Goal: Task Accomplishment & Management: Manage account settings

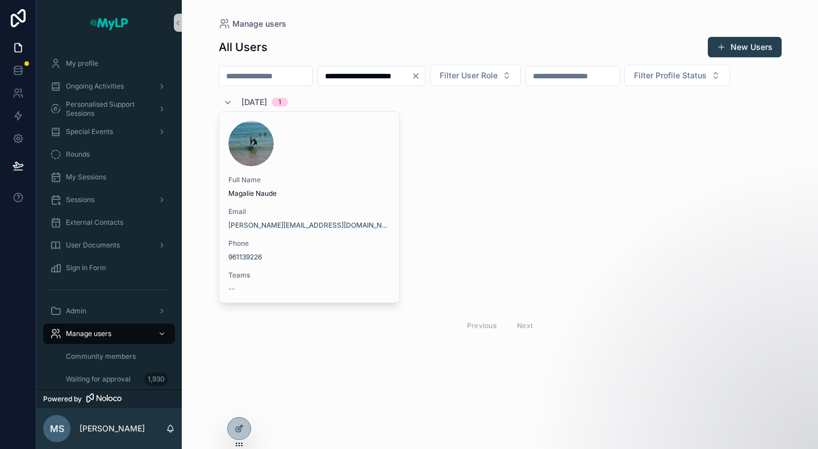
click at [420, 76] on icon "Clear" at bounding box center [415, 76] width 9 height 9
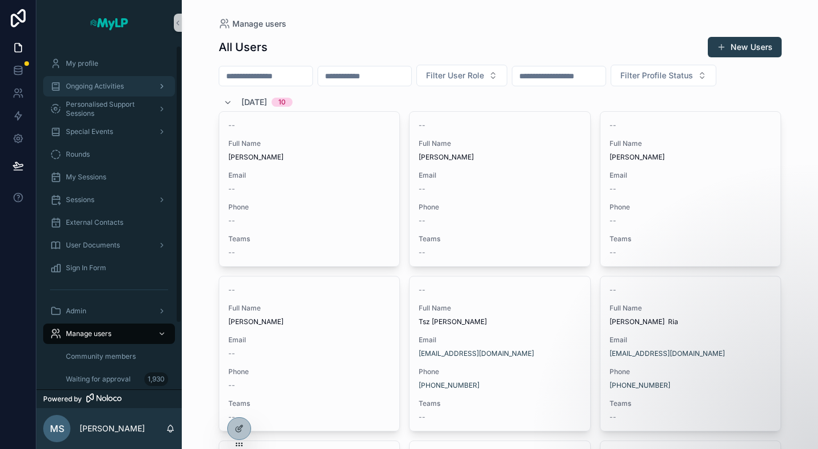
click at [95, 86] on span "Ongoing Activities" at bounding box center [95, 86] width 58 height 9
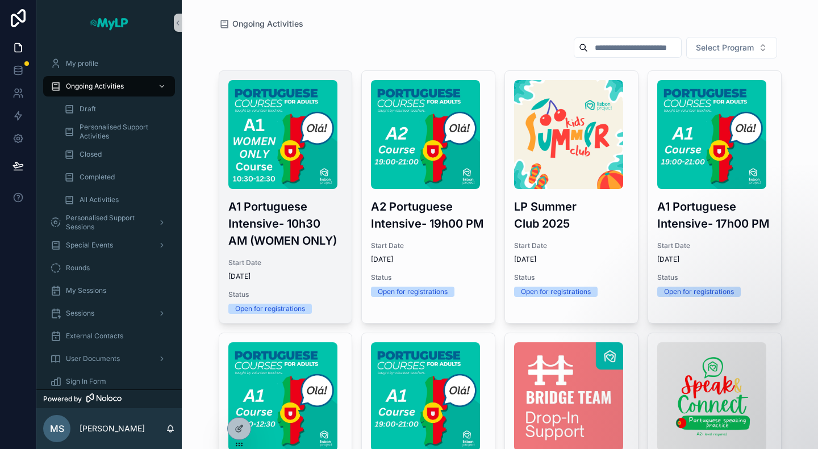
click at [316, 274] on span "9/8/2025" at bounding box center [285, 276] width 115 height 9
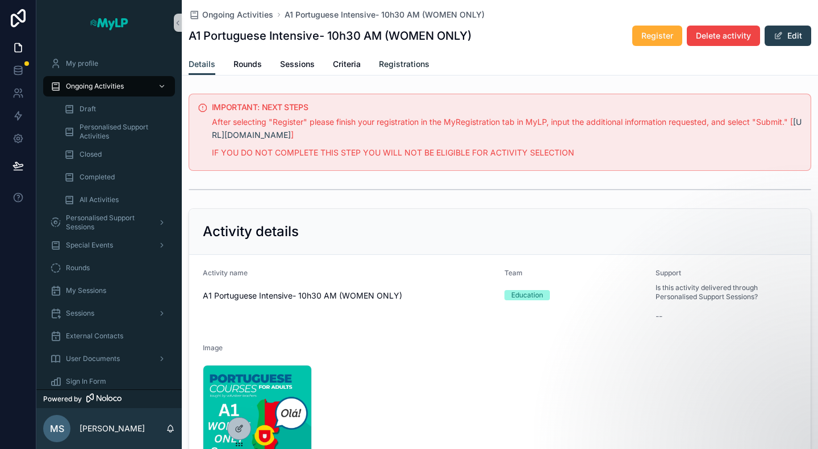
click at [417, 61] on span "Registrations" at bounding box center [404, 64] width 51 height 11
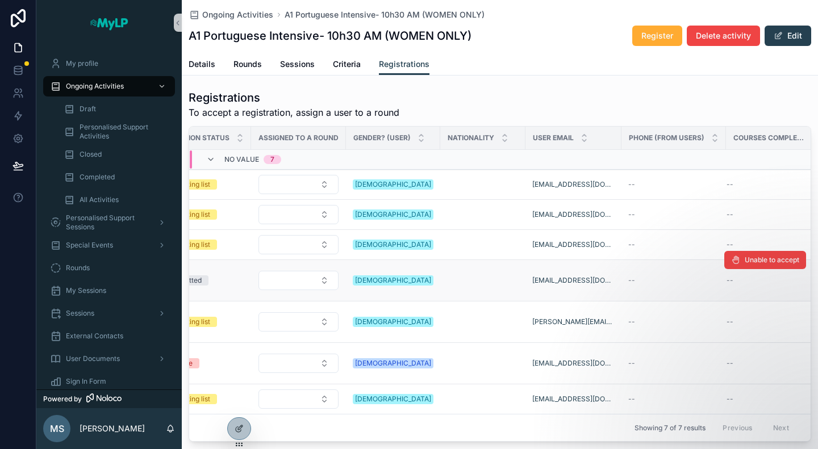
scroll to position [274, 0]
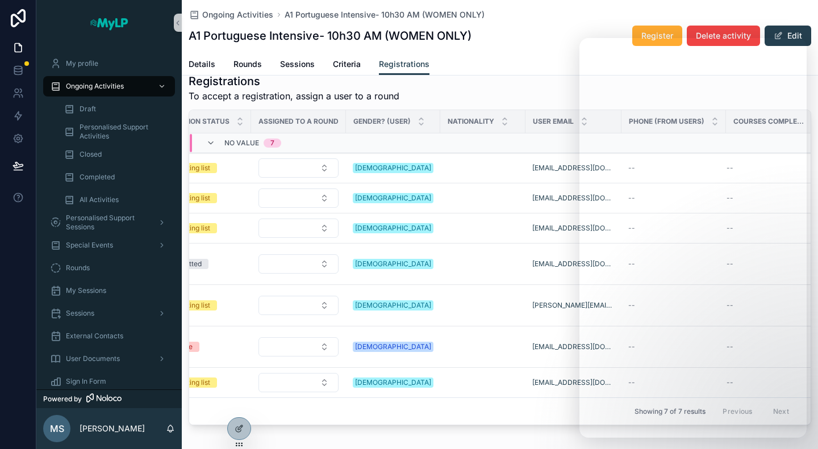
click at [530, 14] on div "Ongoing Activities A1 Portuguese Intensive- 10h30 AM (WOMEN ONLY)" at bounding box center [500, 14] width 623 height 11
click at [241, 425] on icon at bounding box center [239, 428] width 9 height 9
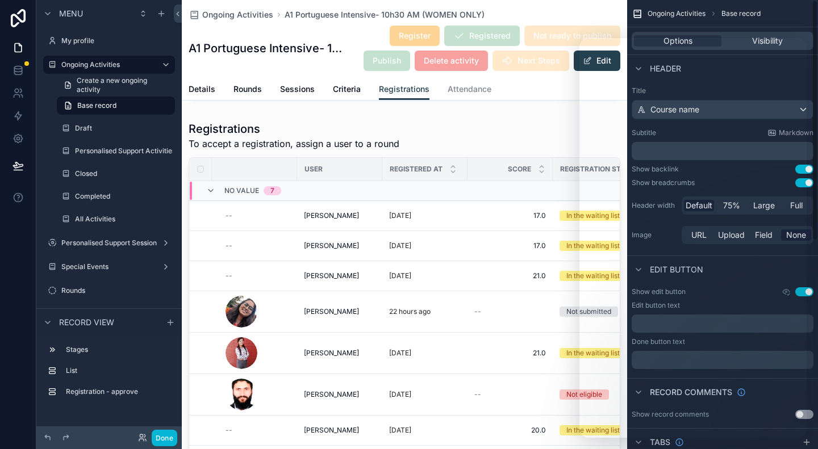
click at [740, 12] on span "Base record" at bounding box center [741, 13] width 39 height 9
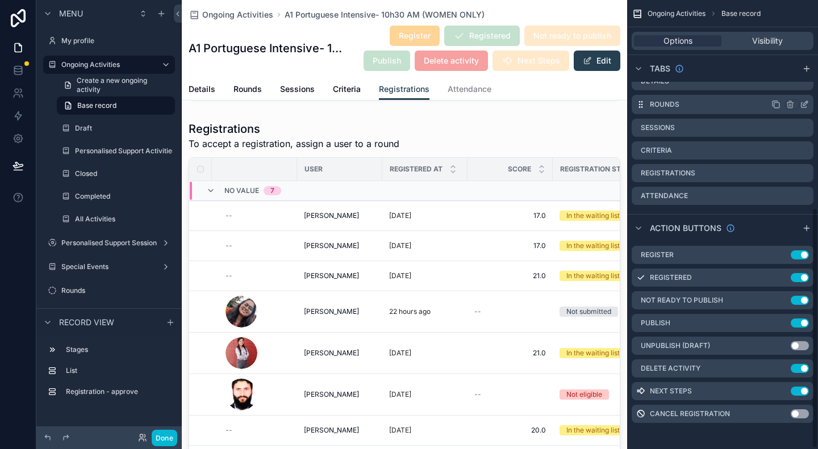
scroll to position [0, 0]
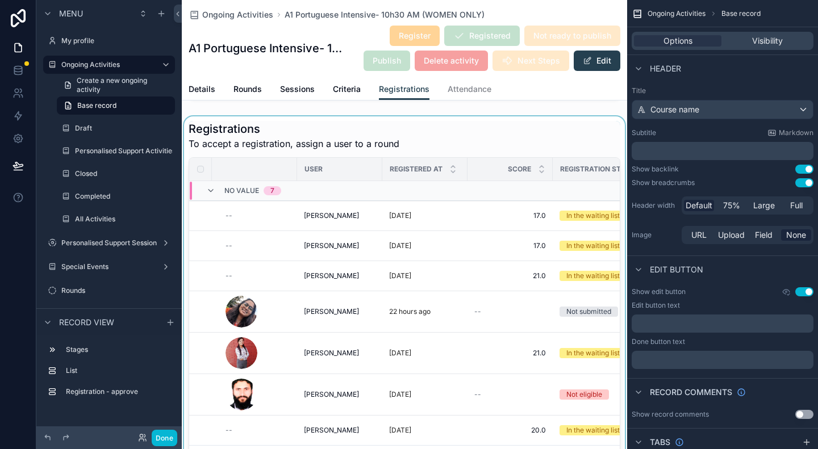
click at [467, 143] on div "scrollable content" at bounding box center [404, 296] width 445 height 361
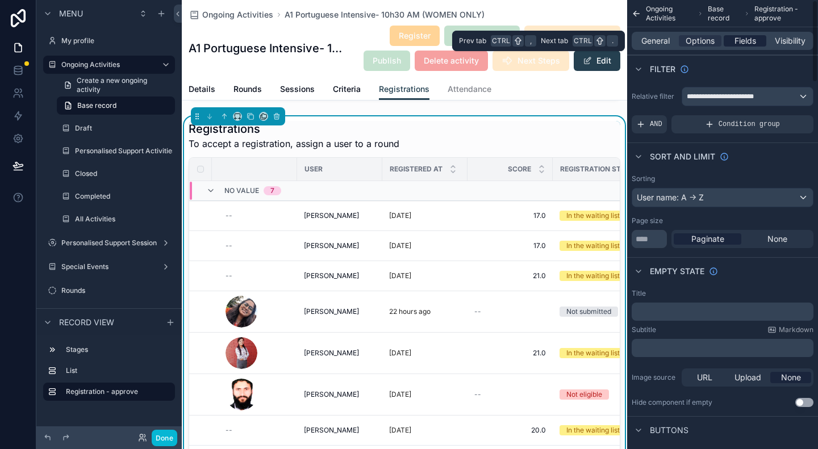
click at [747, 43] on span "Fields" at bounding box center [746, 40] width 22 height 11
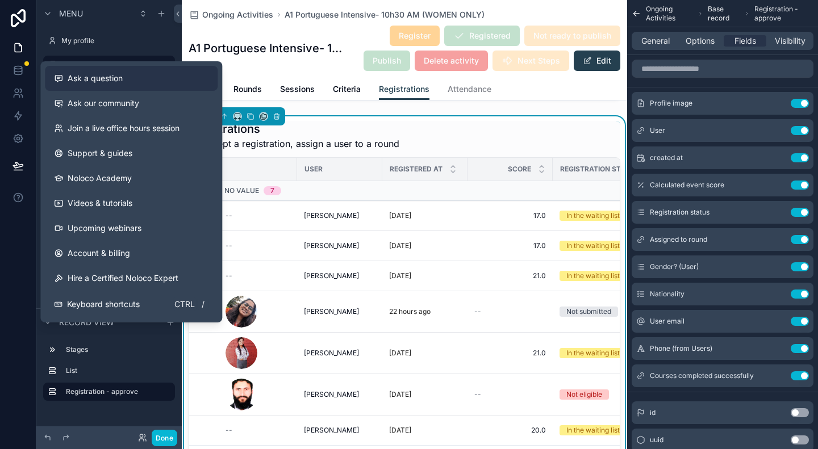
click at [90, 86] on button "Ask a question" at bounding box center [131, 78] width 173 height 25
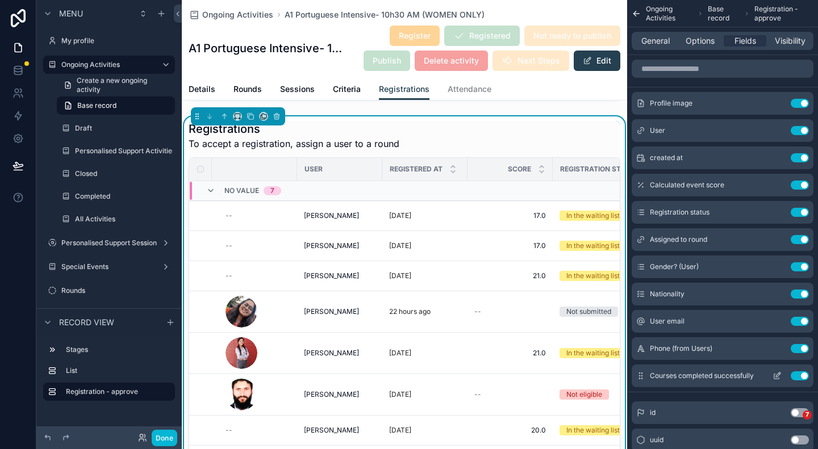
click at [778, 374] on icon "scrollable content" at bounding box center [777, 376] width 9 height 9
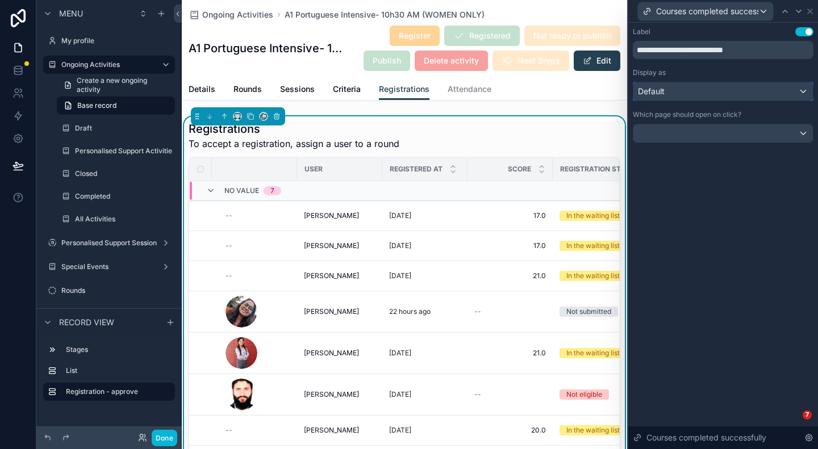
click at [716, 93] on div "Default" at bounding box center [724, 91] width 180 height 18
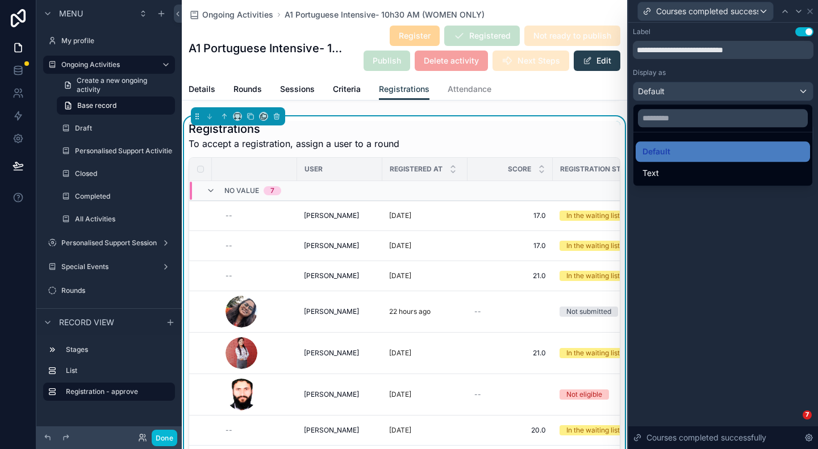
click at [716, 93] on div at bounding box center [723, 224] width 190 height 449
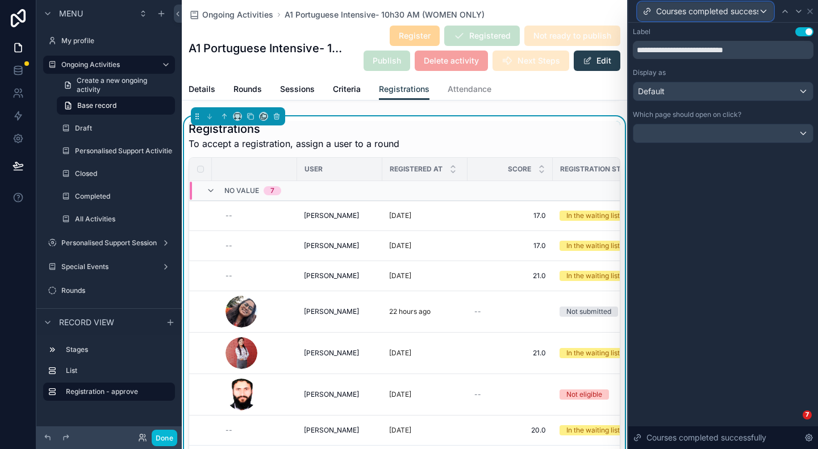
click at [765, 11] on div "Courses completed successfully" at bounding box center [705, 11] width 135 height 18
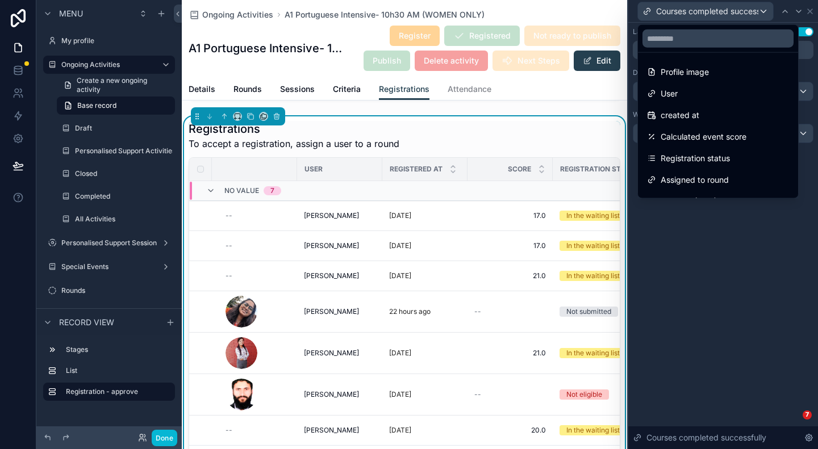
click at [765, 11] on div at bounding box center [723, 224] width 190 height 449
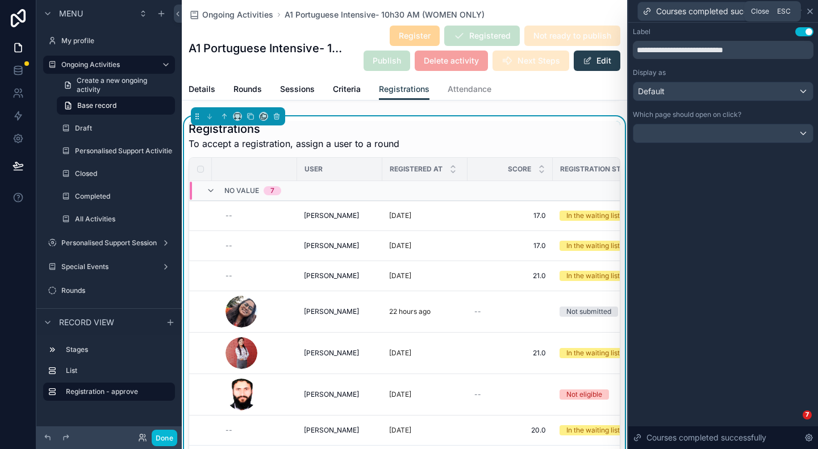
click at [810, 14] on icon at bounding box center [810, 11] width 9 height 9
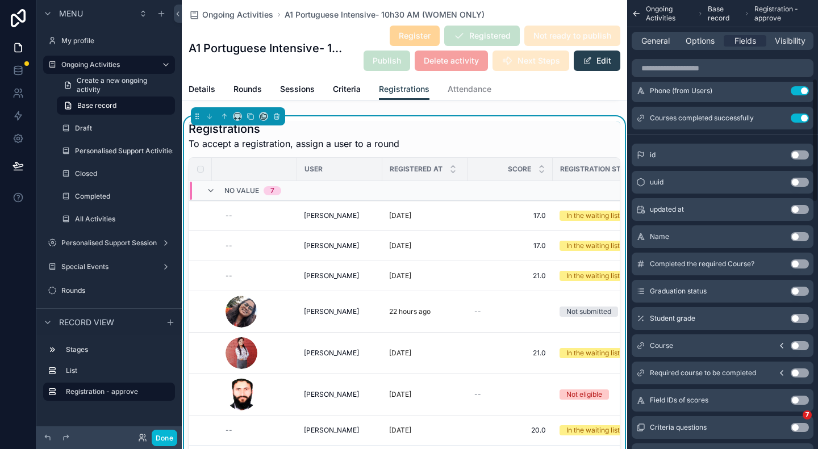
scroll to position [284, 0]
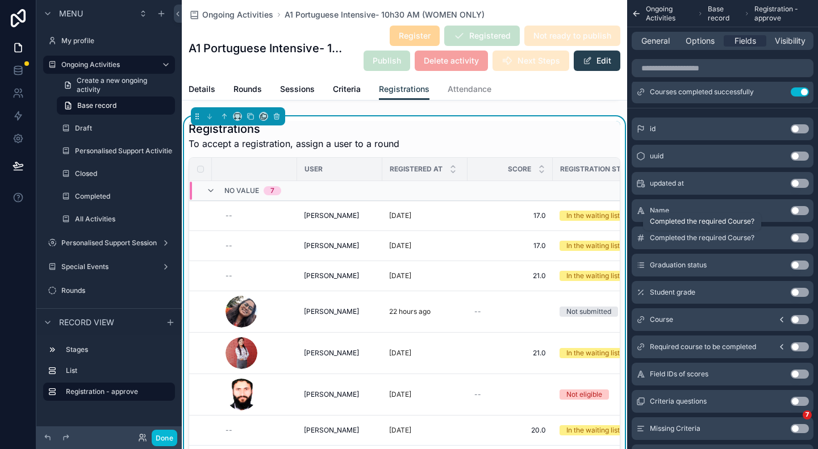
click at [750, 240] on span "Completed the required Course?" at bounding box center [702, 238] width 105 height 9
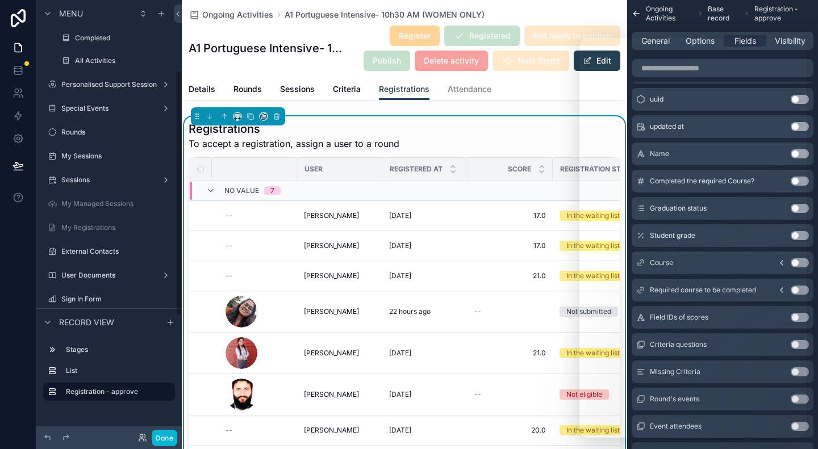
scroll to position [0, 0]
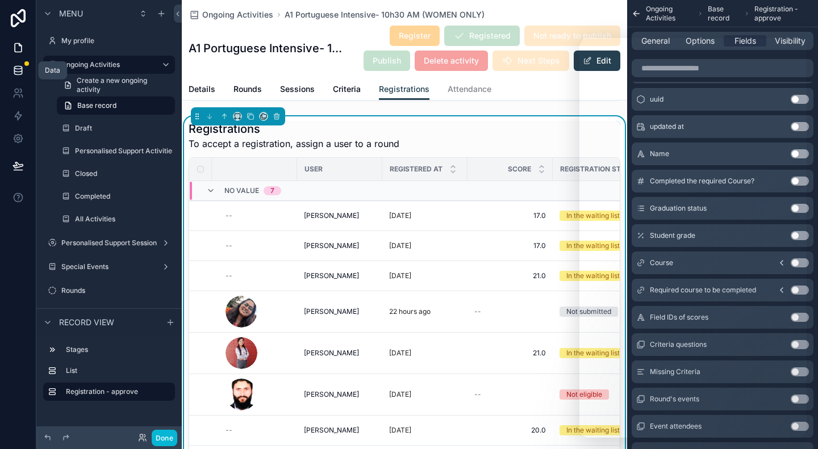
click at [19, 66] on icon at bounding box center [17, 67] width 7 height 3
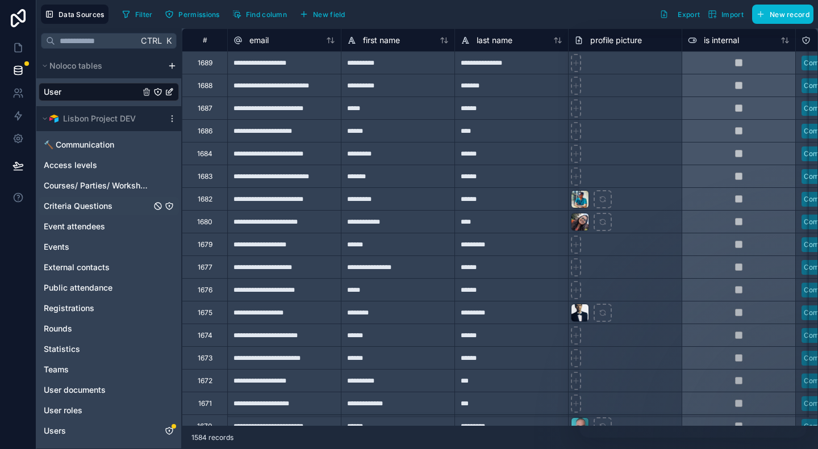
click at [100, 205] on span "Criteria Questions" at bounding box center [78, 206] width 69 height 11
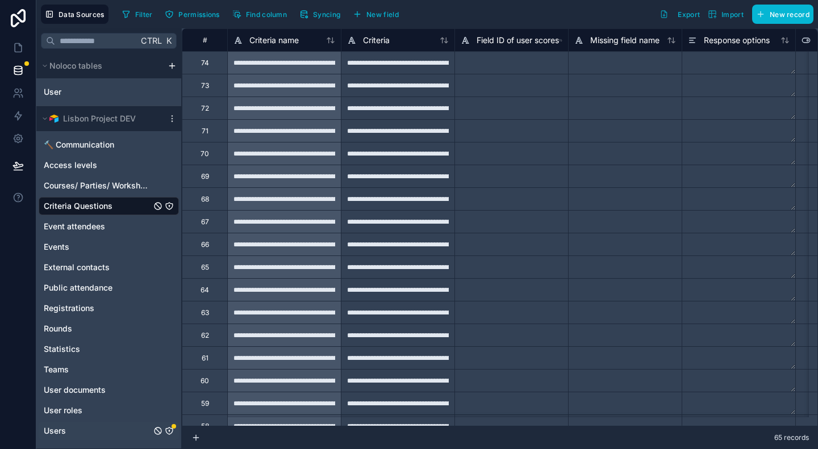
click at [58, 427] on span "Users" at bounding box center [55, 431] width 22 height 11
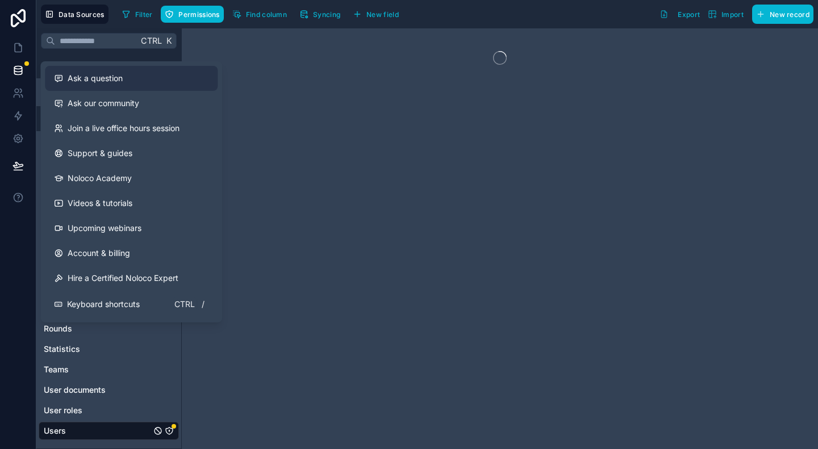
click at [93, 80] on span "Ask a question" at bounding box center [95, 78] width 55 height 11
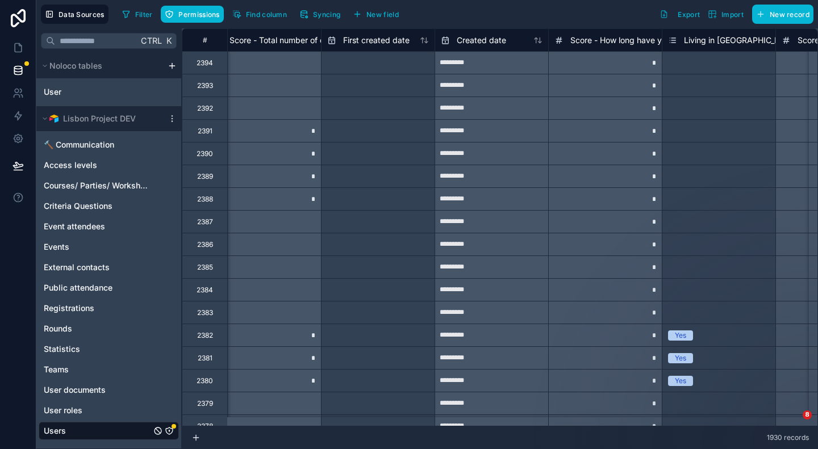
scroll to position [0, 1523]
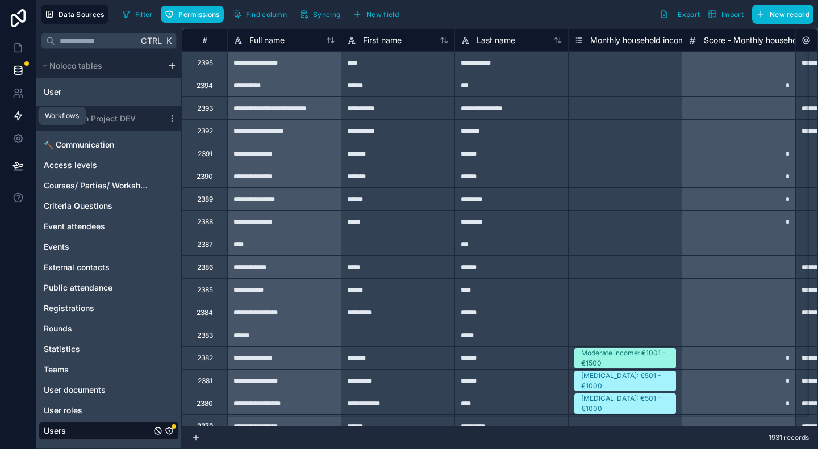
click at [15, 116] on icon at bounding box center [18, 116] width 7 height 9
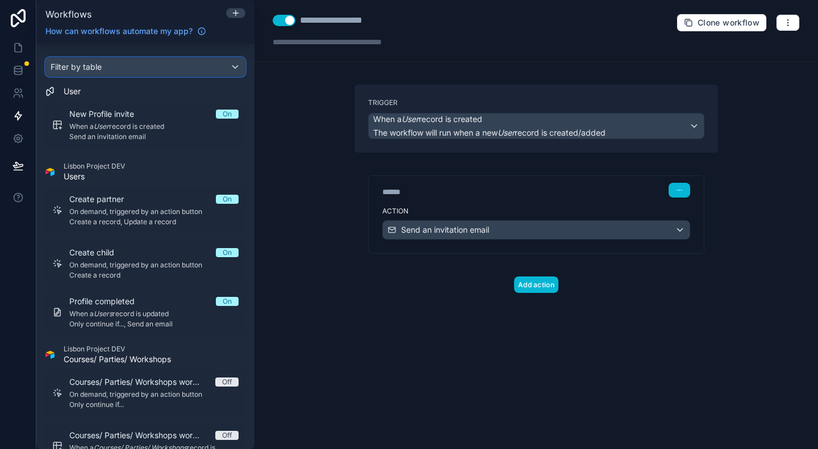
click at [182, 61] on div "Filter by table" at bounding box center [145, 67] width 199 height 18
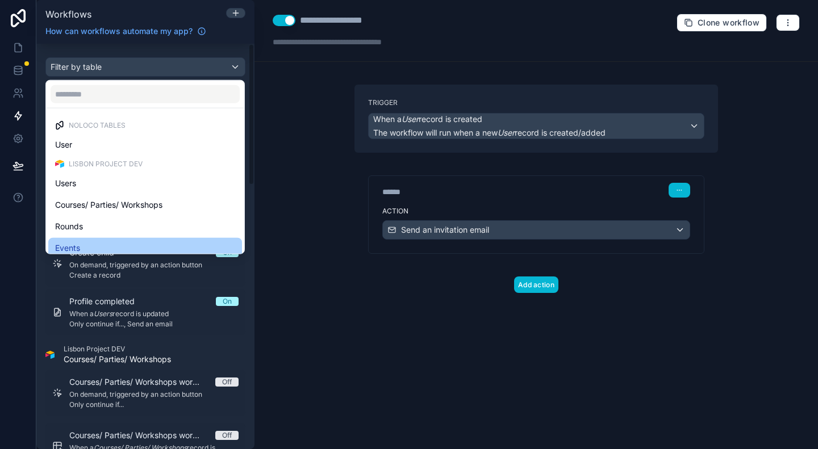
click at [76, 252] on span "Events" at bounding box center [67, 248] width 25 height 14
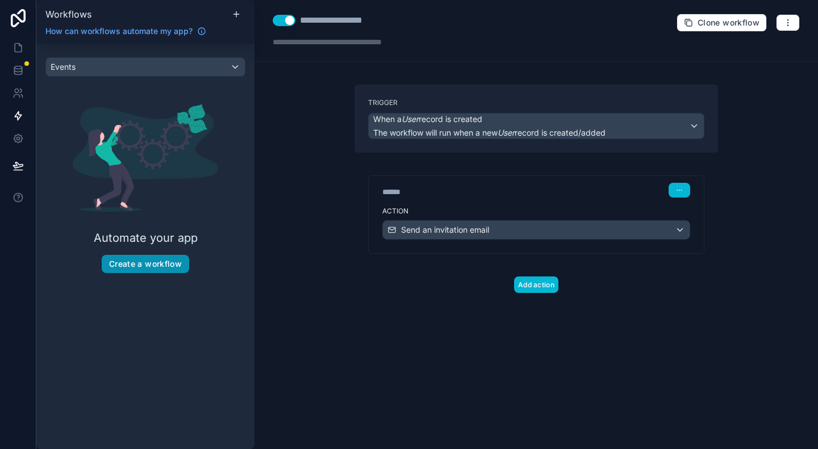
click at [140, 268] on button "Create a workflow" at bounding box center [146, 264] width 88 height 18
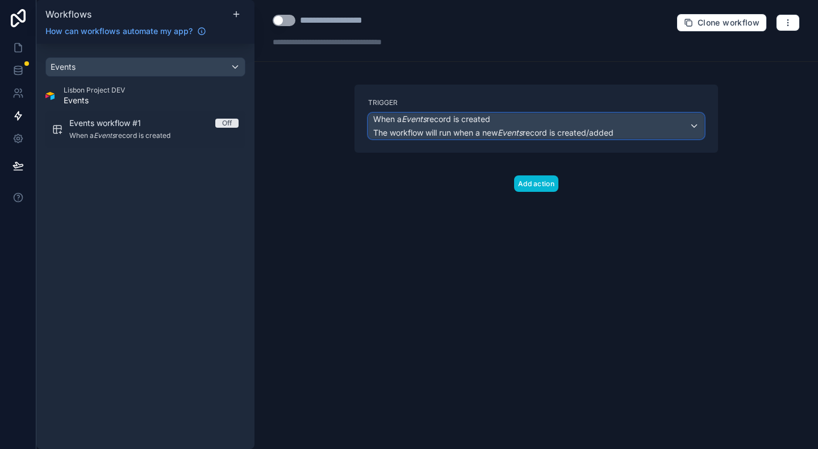
click at [505, 118] on span "When a Events record is created" at bounding box center [493, 119] width 240 height 11
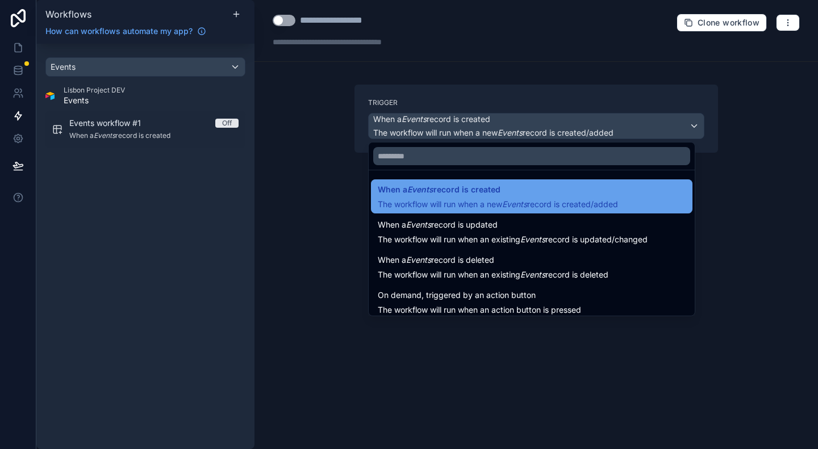
click at [500, 201] on span "The workflow will run when a new Events record is created/added" at bounding box center [498, 204] width 240 height 10
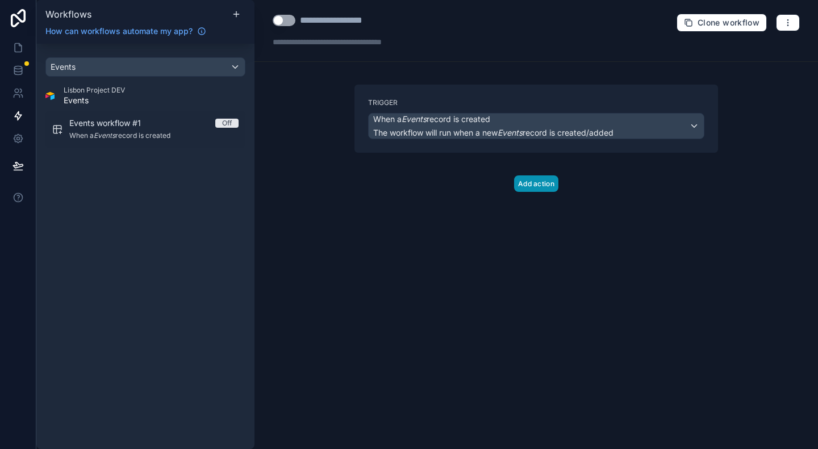
click at [528, 186] on button "Add action" at bounding box center [536, 184] width 44 height 16
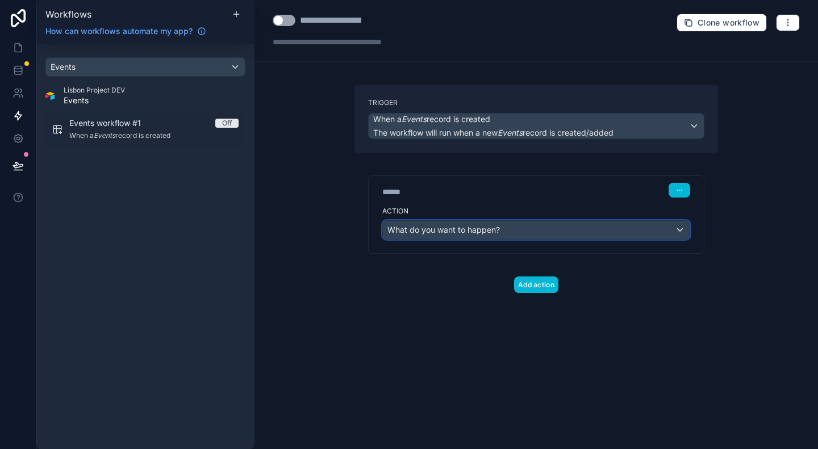
click at [508, 226] on div "What do you want to happen?" at bounding box center [536, 230] width 307 height 18
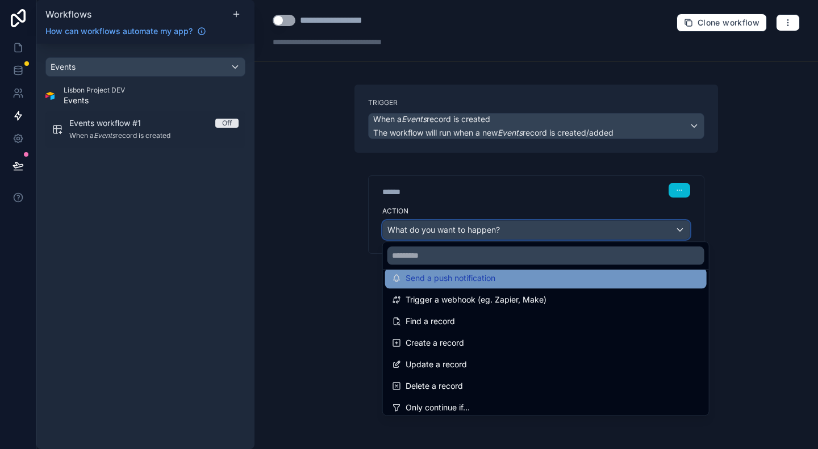
scroll to position [57, 0]
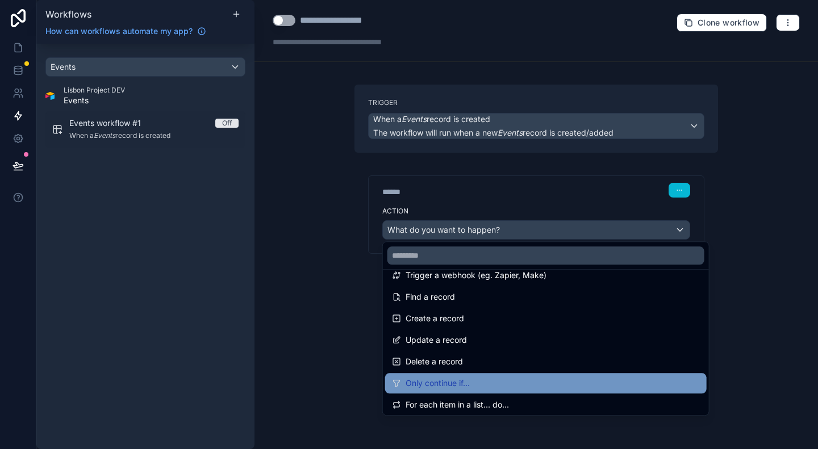
click at [479, 381] on div "Only continue if..." at bounding box center [546, 384] width 308 height 14
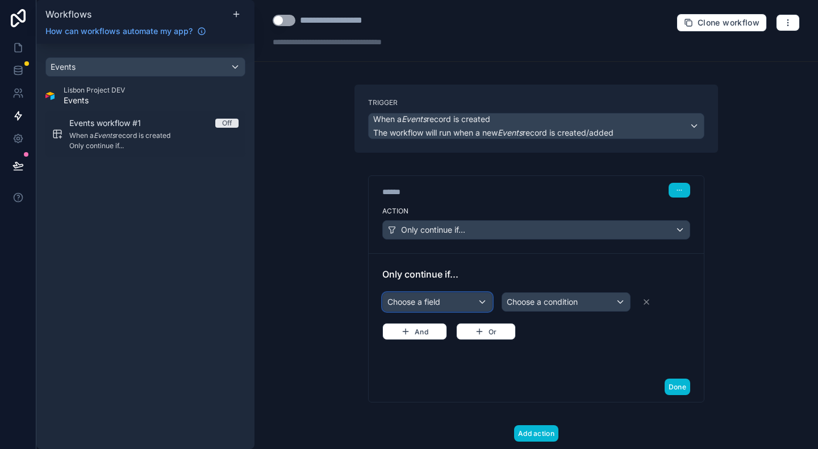
click at [458, 302] on div "Choose a field" at bounding box center [437, 302] width 109 height 18
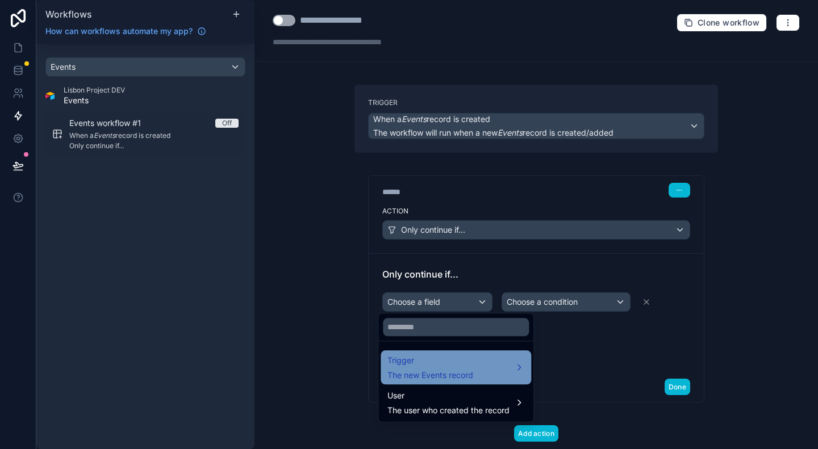
click at [472, 369] on div "Trigger The new Events record" at bounding box center [431, 367] width 86 height 27
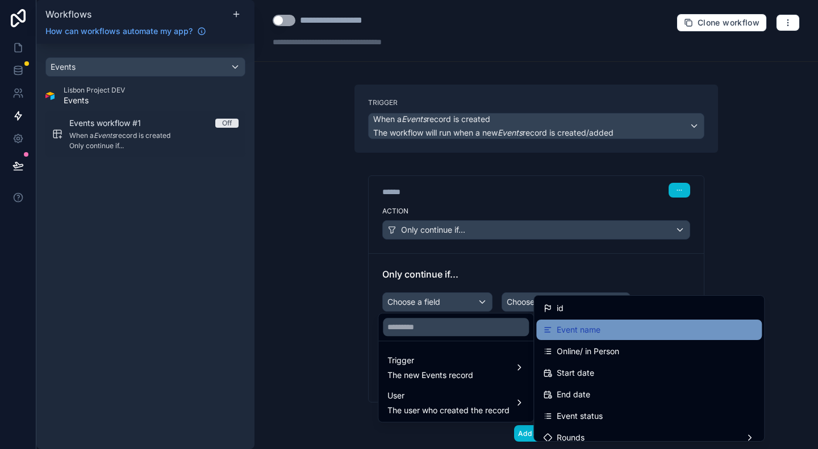
click at [631, 328] on div "Event name" at bounding box center [649, 330] width 212 height 14
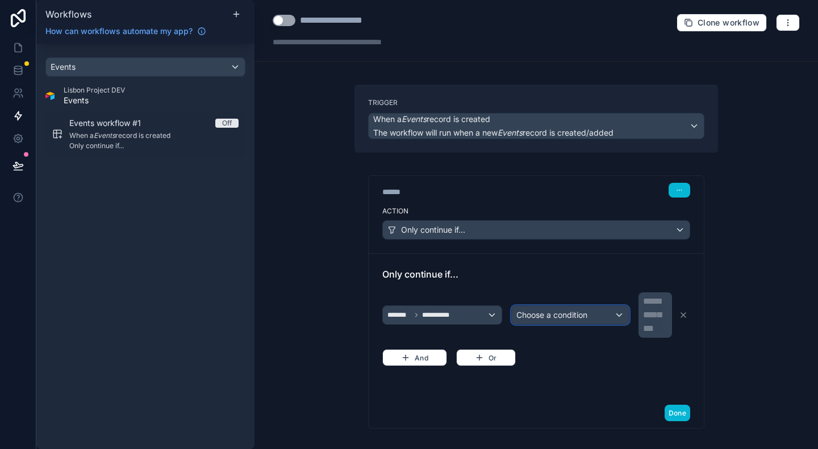
click at [598, 312] on div "Choose a condition" at bounding box center [570, 315] width 117 height 18
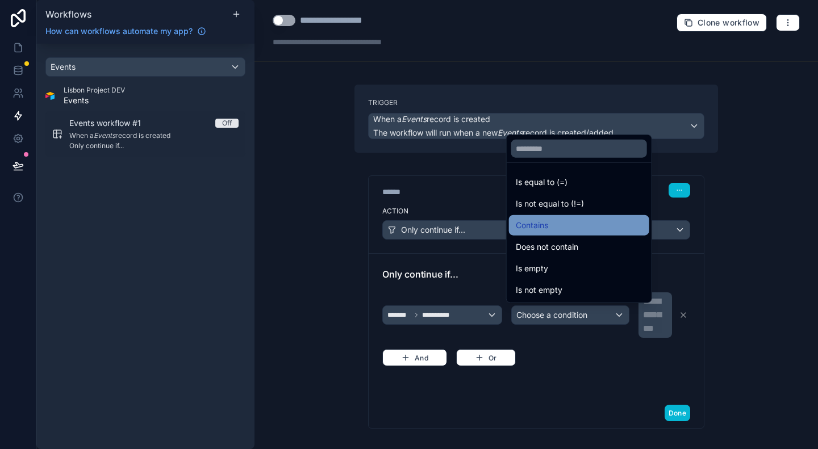
click at [557, 226] on div "Contains" at bounding box center [579, 226] width 127 height 14
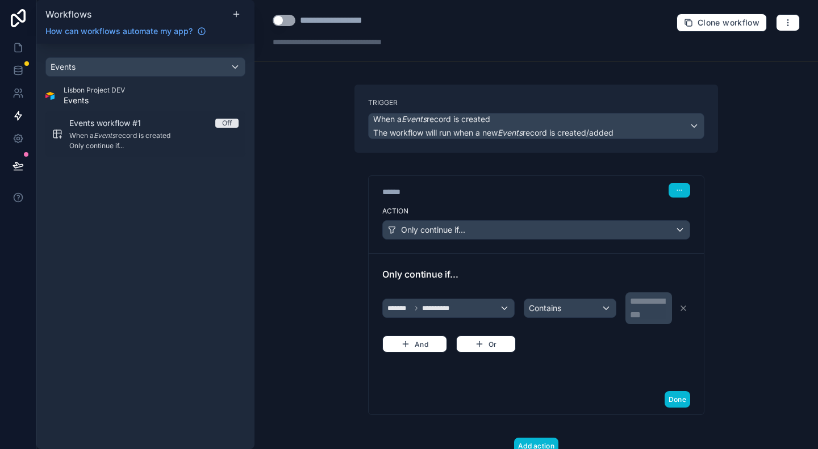
click at [660, 311] on div "**********" at bounding box center [650, 308] width 40 height 27
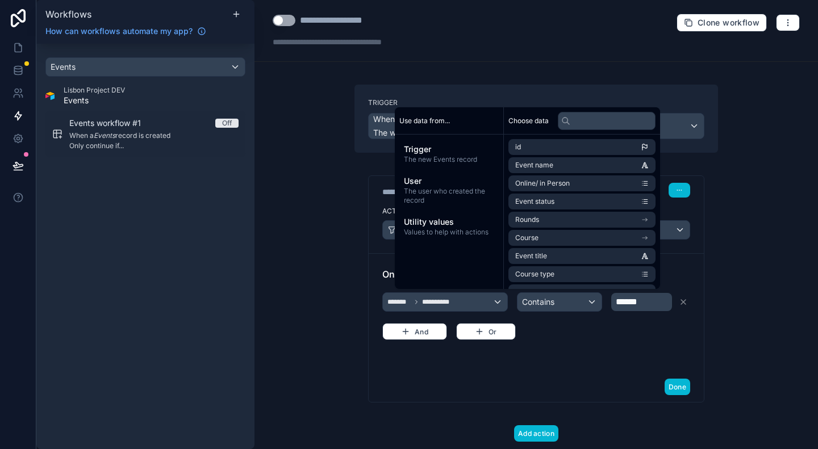
click at [735, 168] on div "**********" at bounding box center [537, 224] width 564 height 449
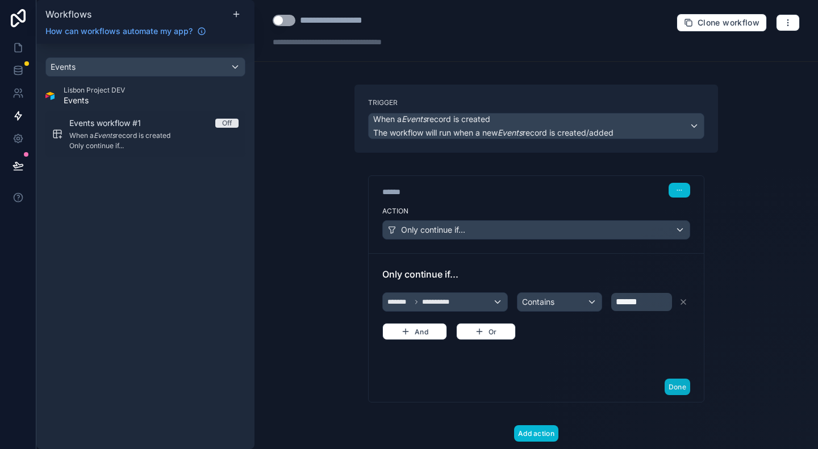
click at [630, 299] on span "******" at bounding box center [627, 302] width 22 height 9
click at [641, 299] on p "******" at bounding box center [643, 302] width 54 height 14
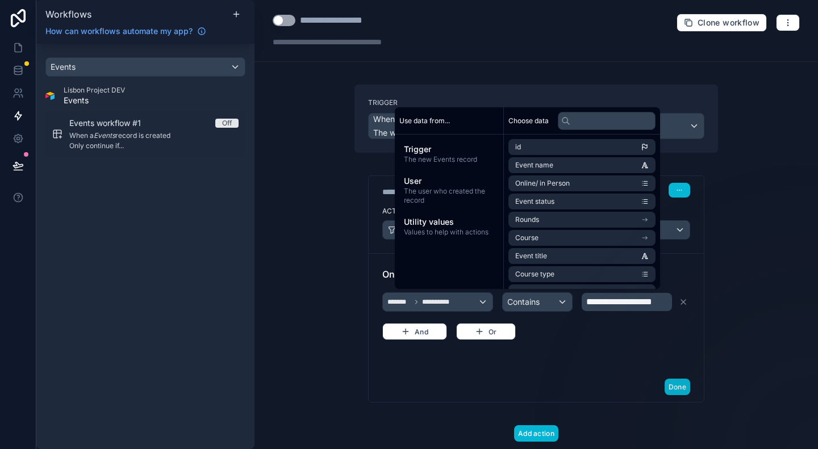
click at [741, 309] on div "**********" at bounding box center [537, 224] width 564 height 449
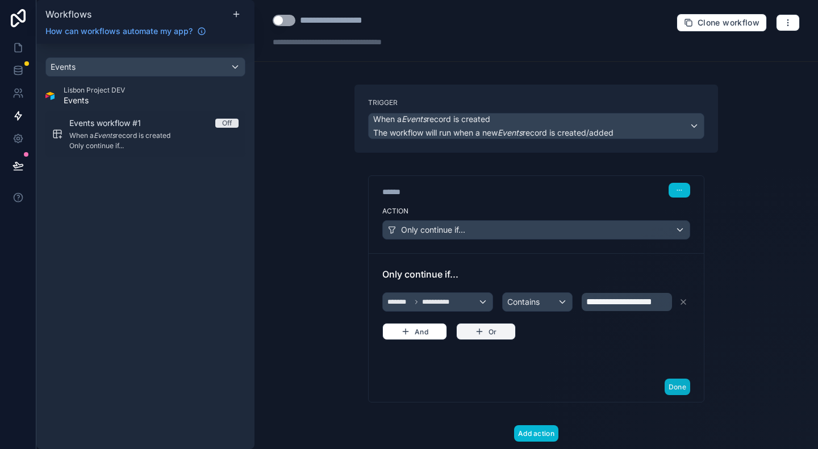
click at [485, 328] on button "Or" at bounding box center [486, 331] width 60 height 17
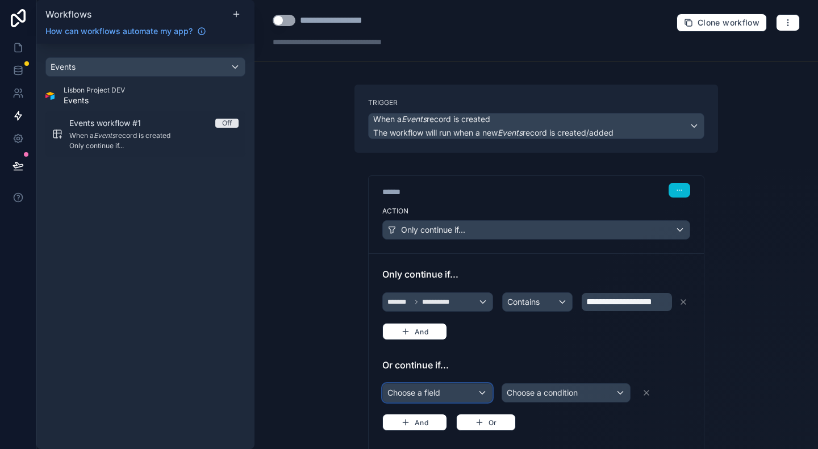
click at [407, 387] on div "Choose a field" at bounding box center [437, 393] width 109 height 18
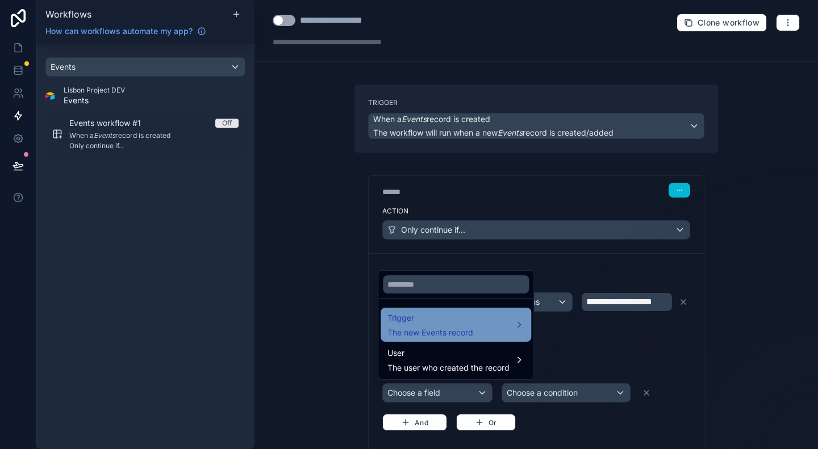
click at [457, 322] on span "Trigger" at bounding box center [431, 318] width 86 height 14
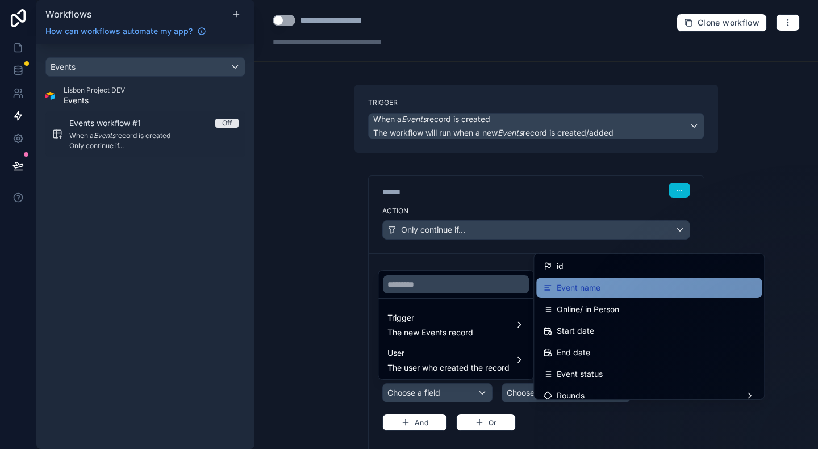
click at [579, 287] on span "Event name" at bounding box center [579, 288] width 44 height 14
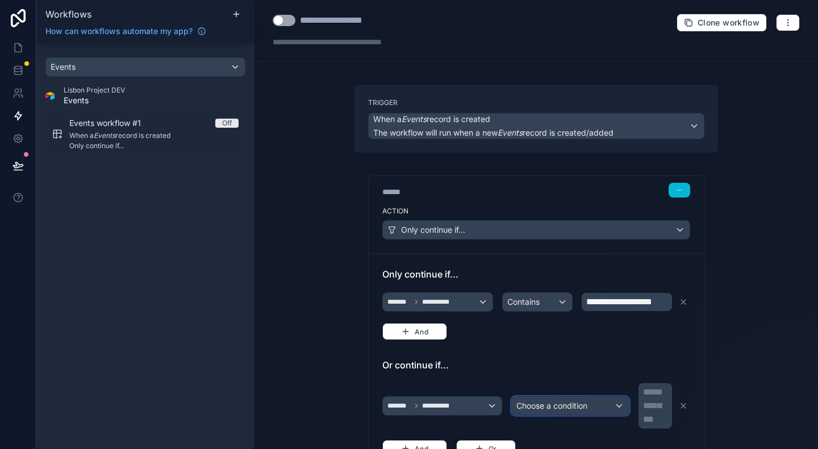
click at [530, 405] on span "Choose a condition" at bounding box center [551, 406] width 71 height 10
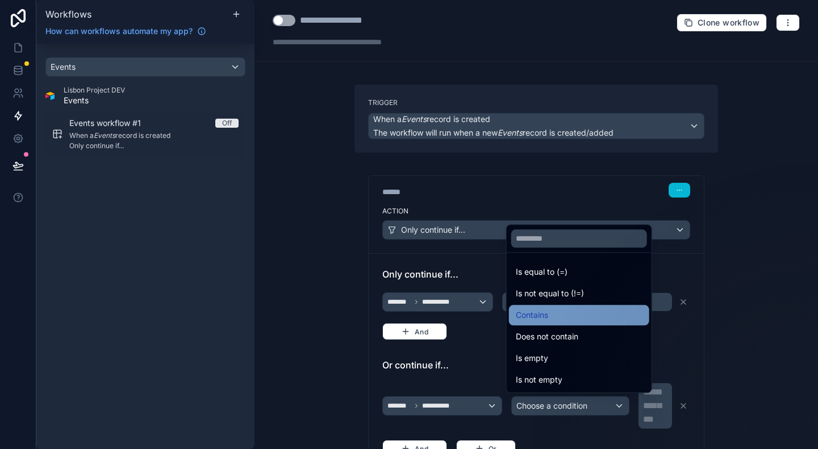
click at [544, 320] on span "Contains" at bounding box center [532, 316] width 32 height 14
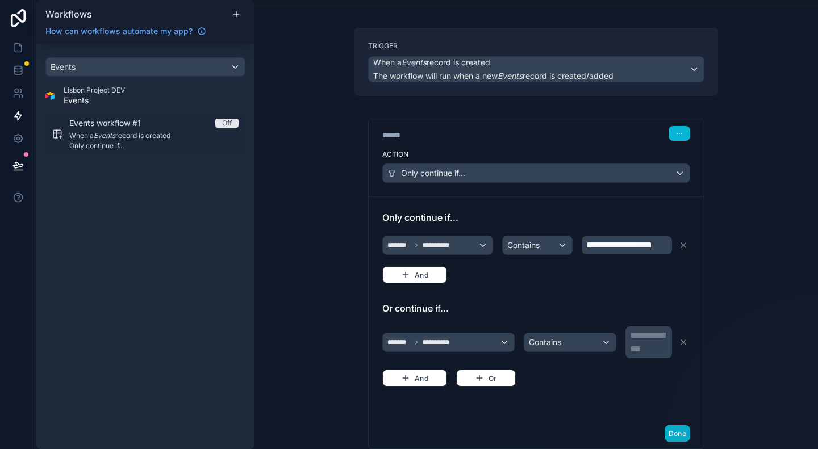
click at [642, 339] on p "**********" at bounding box center [650, 336] width 40 height 14
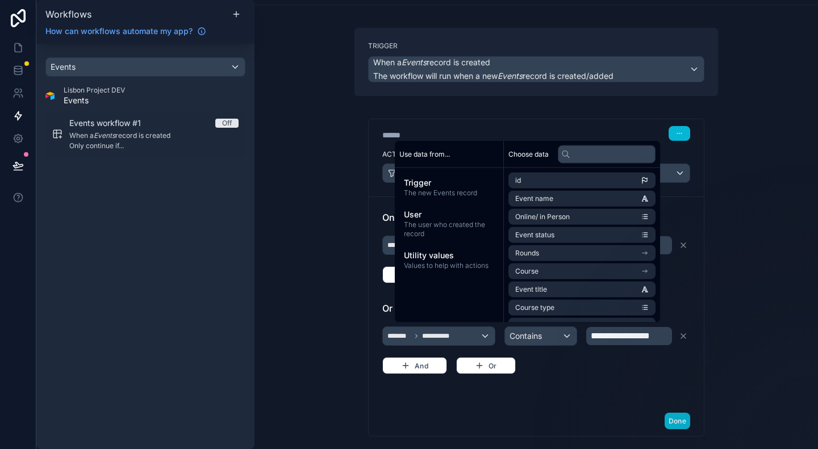
click at [516, 377] on div "**********" at bounding box center [536, 347] width 308 height 91
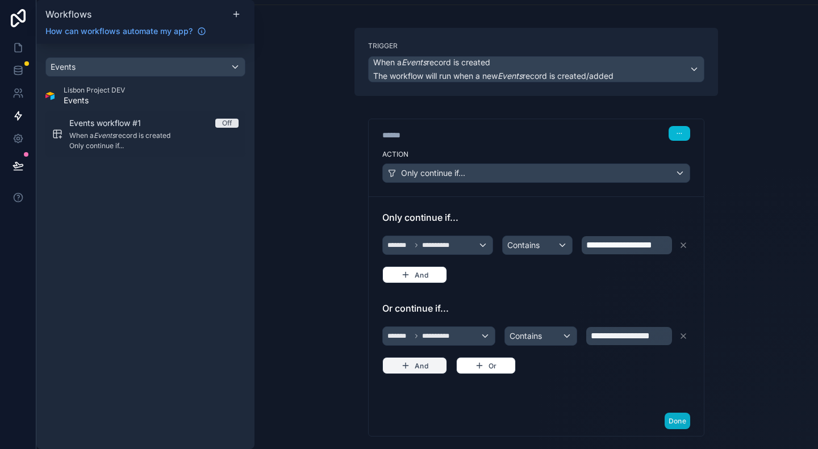
click at [414, 364] on button "And" at bounding box center [414, 365] width 65 height 17
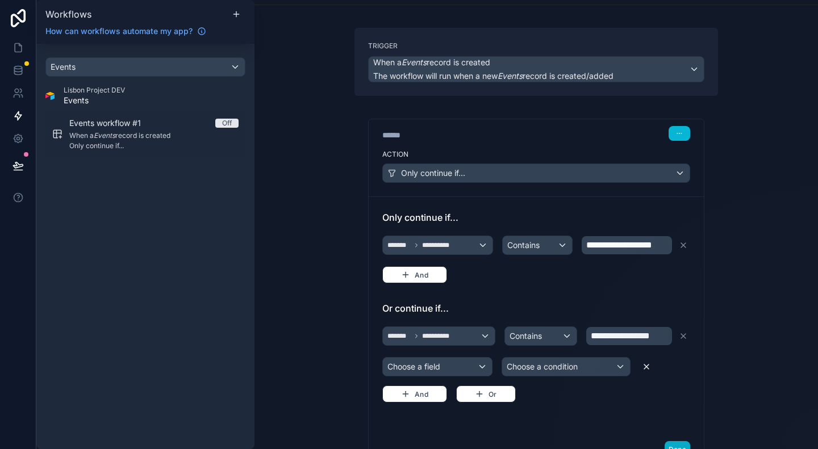
click at [643, 363] on icon at bounding box center [646, 367] width 9 height 9
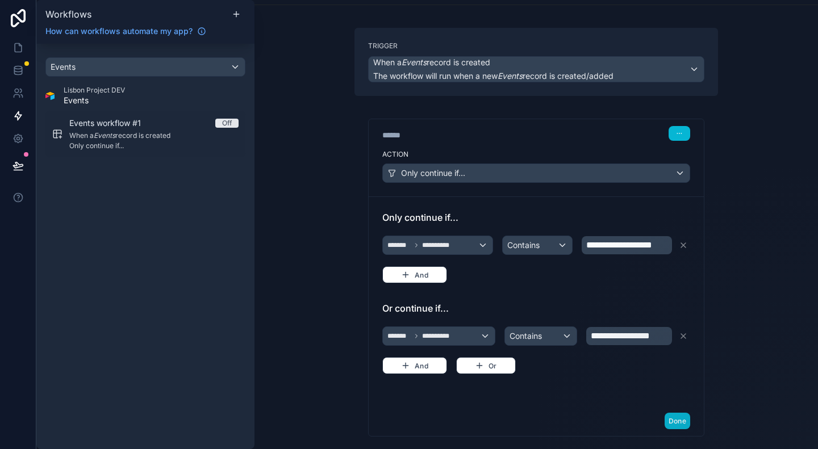
click at [783, 285] on div "**********" at bounding box center [537, 224] width 564 height 449
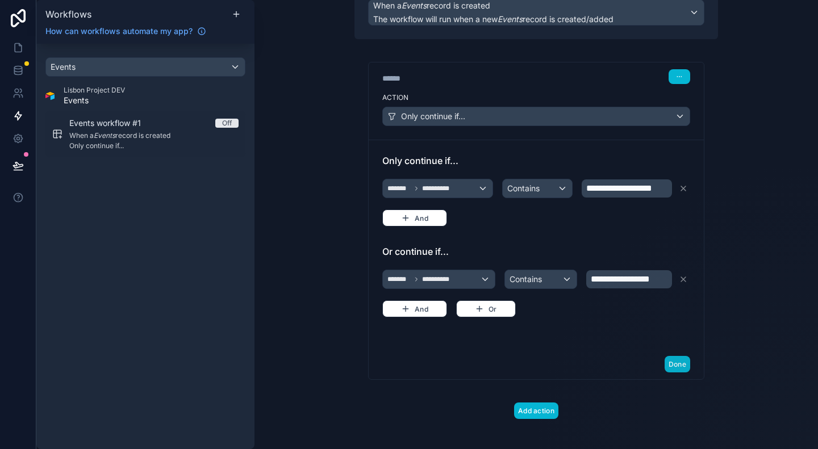
scroll to position [115, 0]
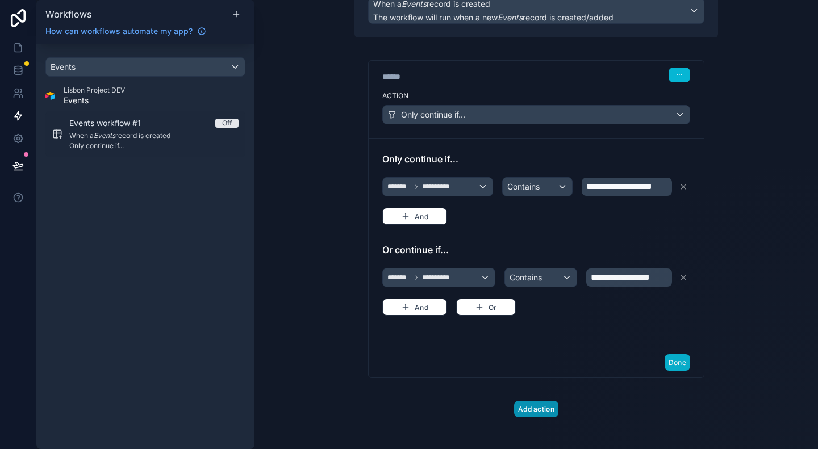
click at [531, 401] on button "Add action" at bounding box center [536, 409] width 44 height 16
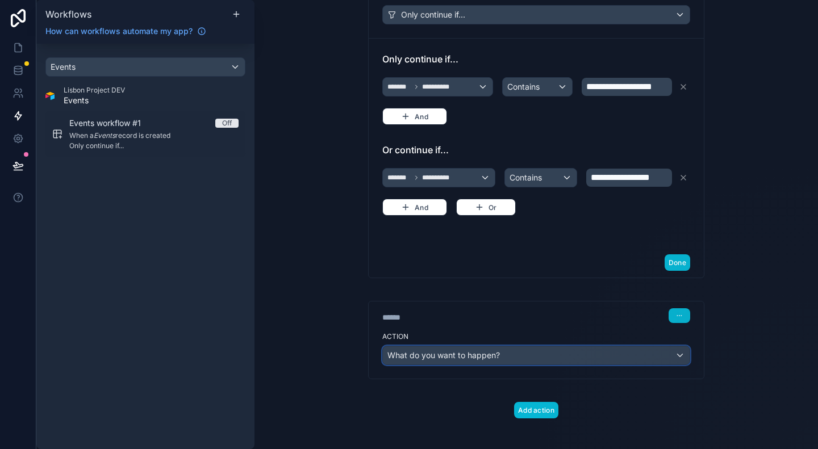
click at [518, 347] on div "What do you want to happen?" at bounding box center [536, 356] width 307 height 18
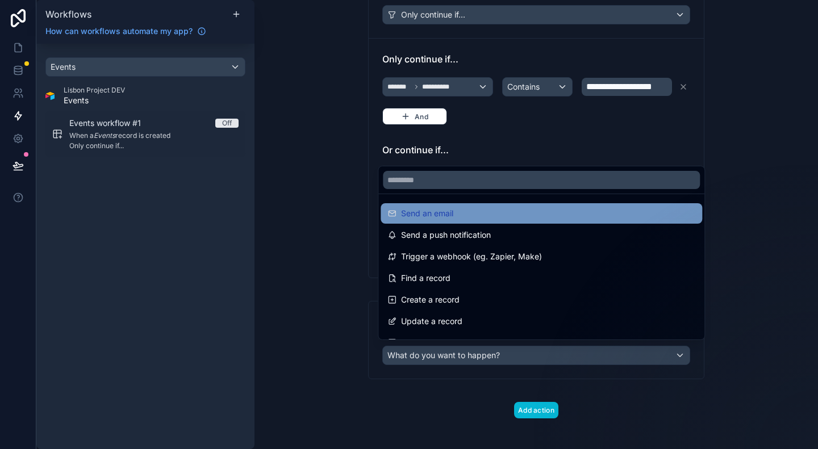
click at [501, 213] on div "Send an email" at bounding box center [542, 214] width 308 height 14
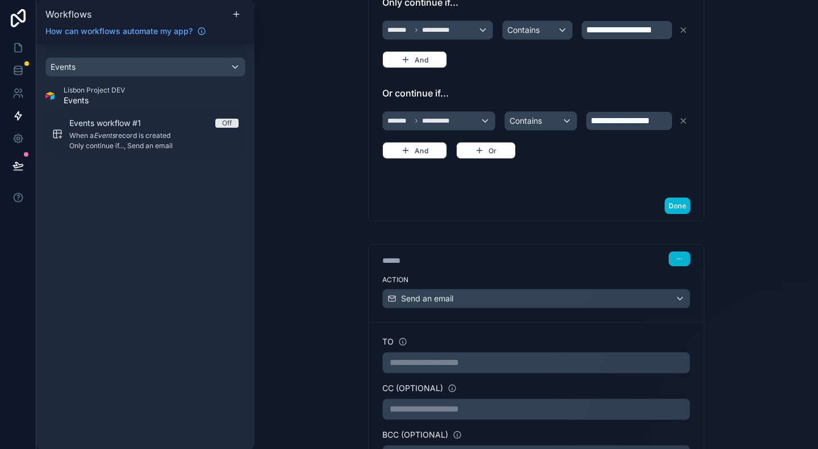
scroll to position [386, 0]
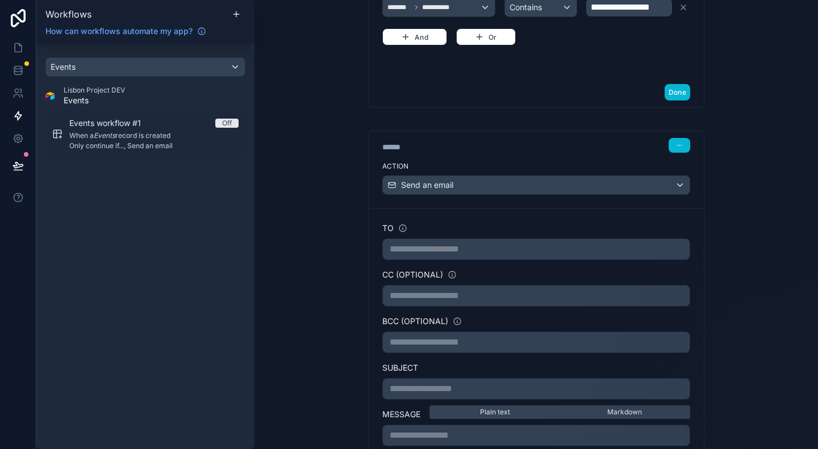
click at [467, 243] on p "**********" at bounding box center [536, 250] width 293 height 14
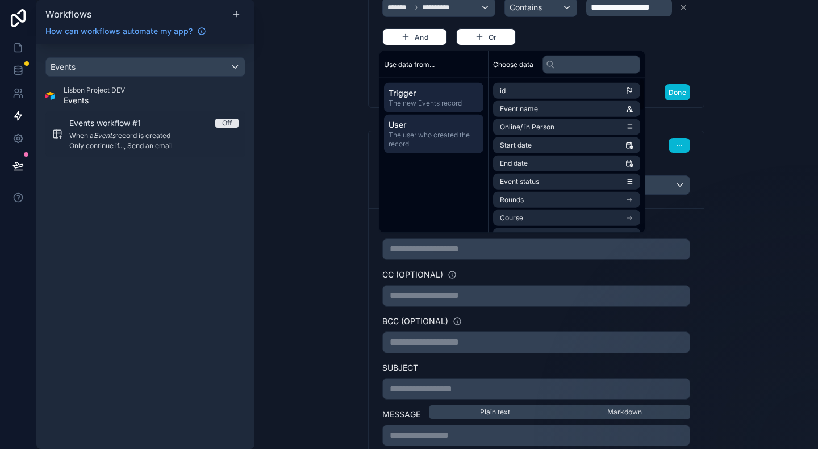
click at [407, 134] on span "The user who created the record" at bounding box center [434, 140] width 90 height 18
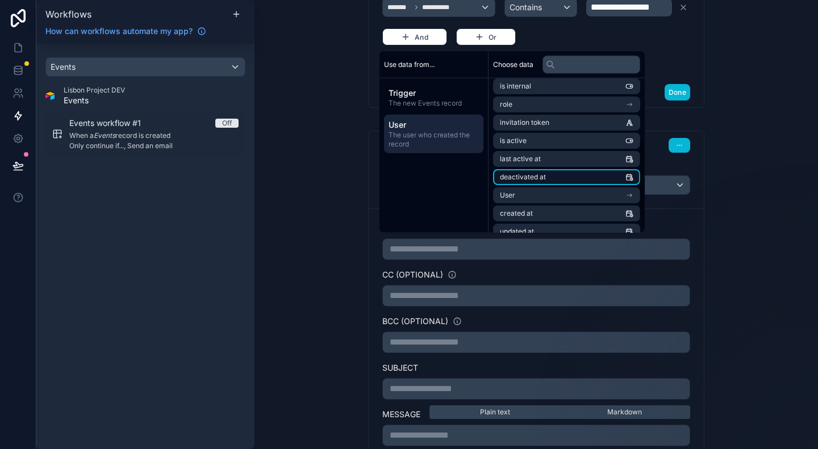
scroll to position [143, 0]
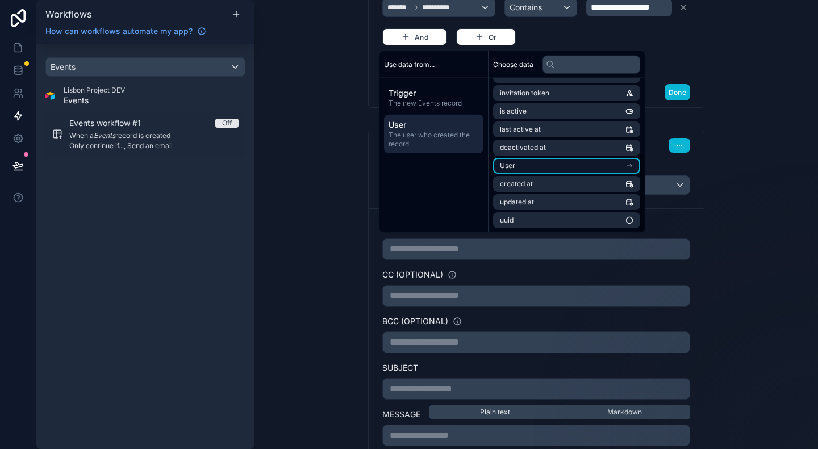
click at [585, 171] on li "User" at bounding box center [566, 166] width 147 height 16
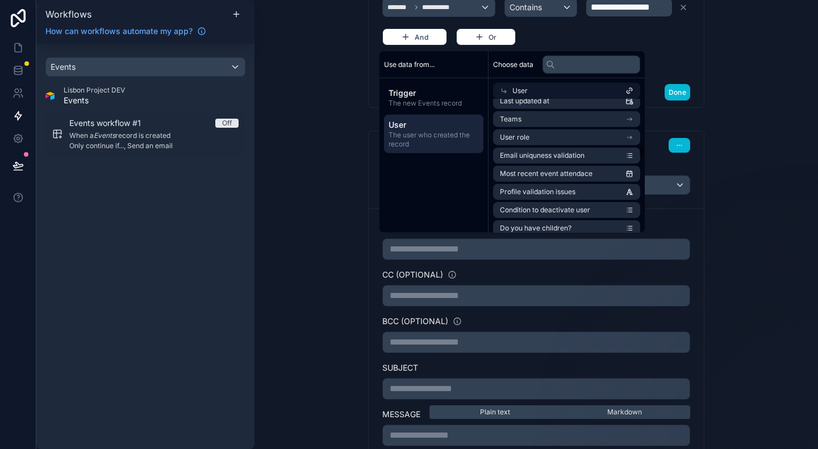
scroll to position [1223, 0]
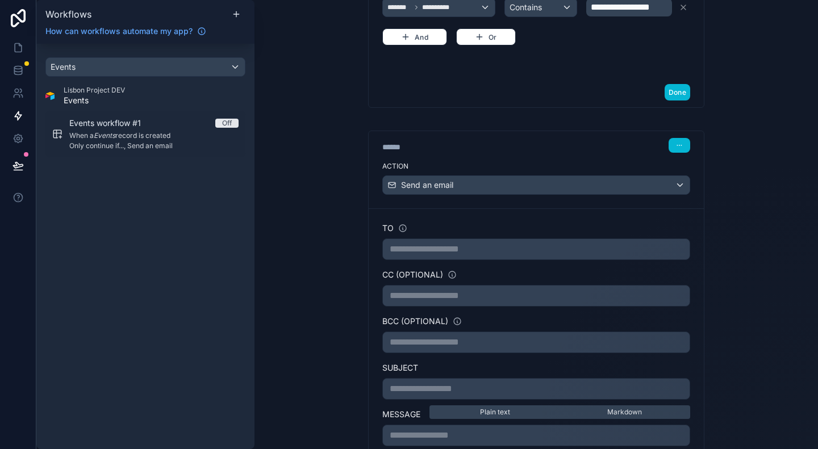
click at [744, 256] on div "**********" at bounding box center [537, 224] width 564 height 449
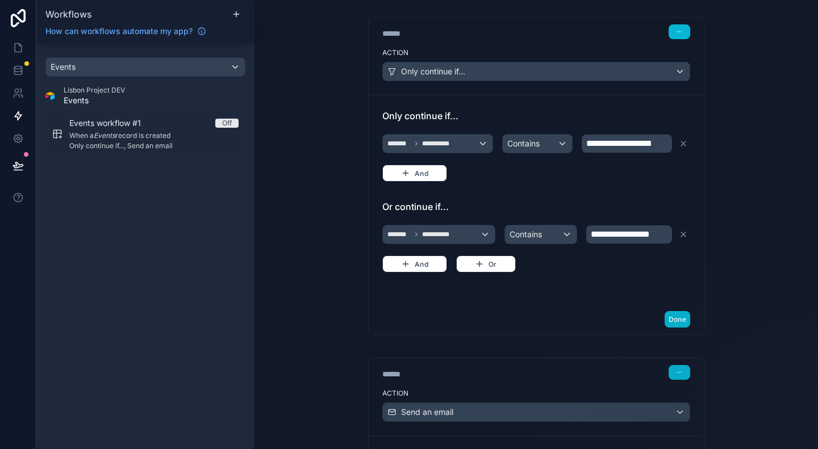
scroll to position [0, 0]
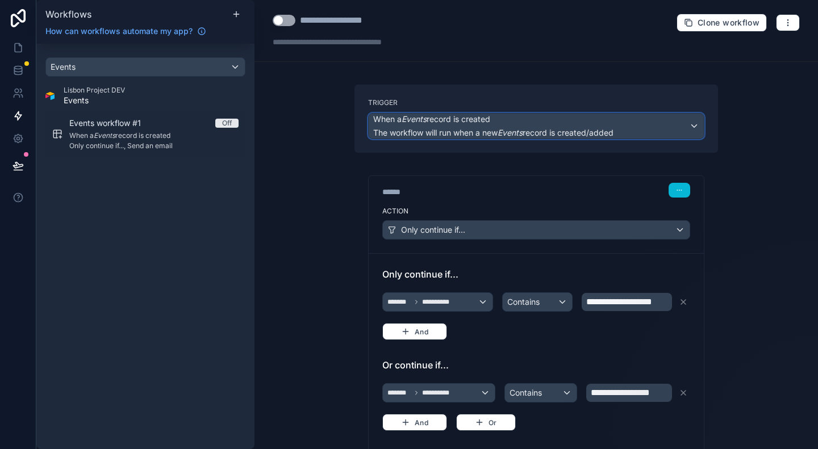
click at [686, 129] on div "When a Events record is created The workflow will run when a new Events record …" at bounding box center [536, 126] width 335 height 25
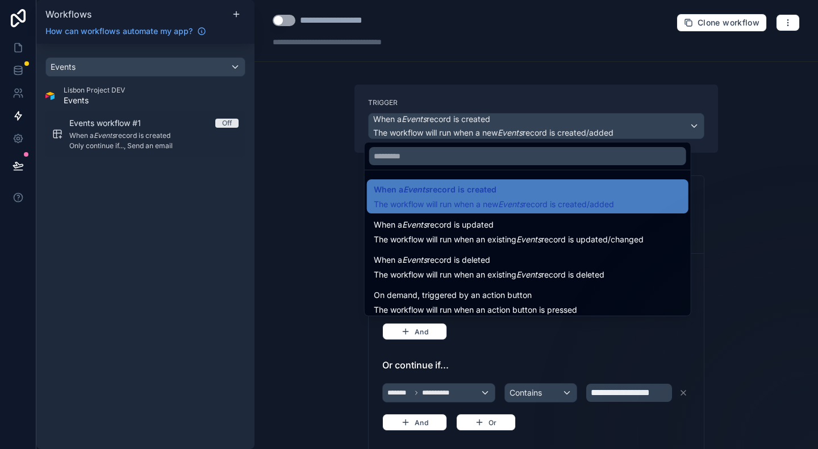
click at [747, 198] on div at bounding box center [409, 224] width 818 height 449
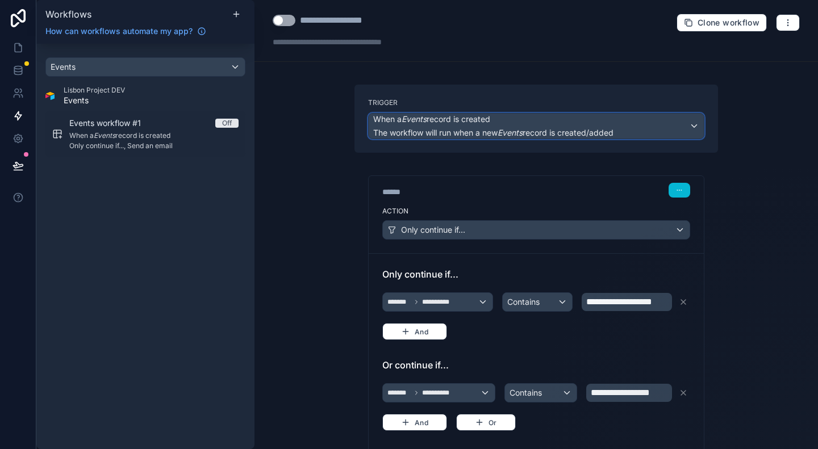
click at [584, 123] on span "When a Events record is created" at bounding box center [493, 119] width 240 height 11
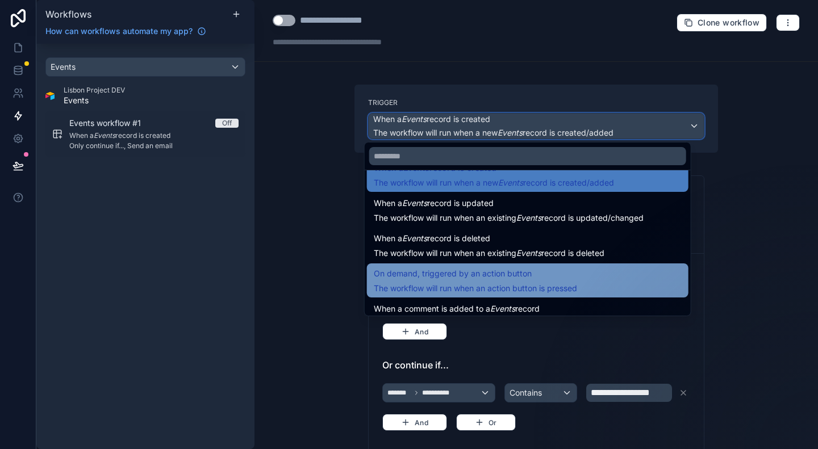
scroll to position [41, 0]
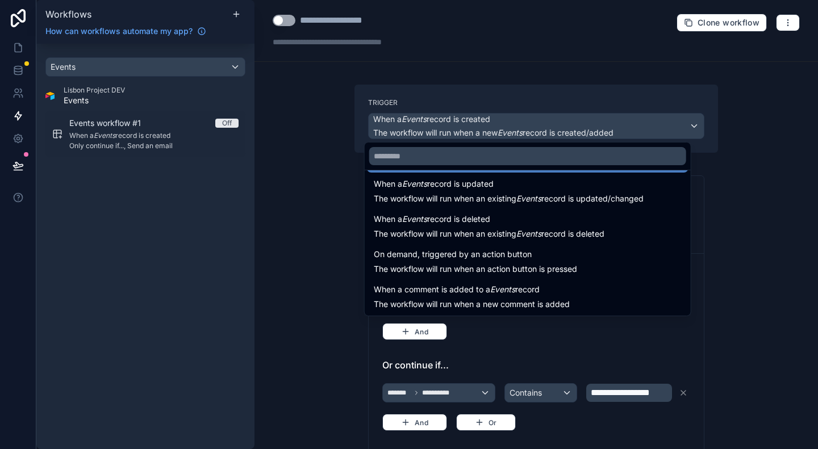
click at [778, 207] on div at bounding box center [409, 224] width 818 height 449
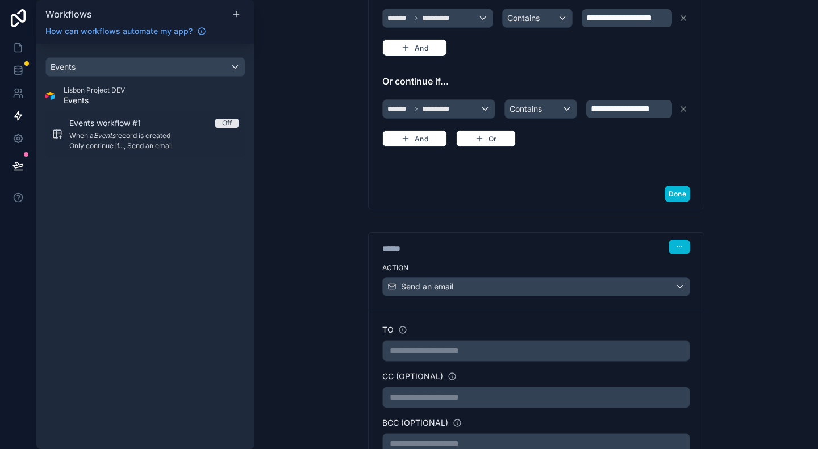
scroll to position [284, 0]
click at [496, 346] on p "**********" at bounding box center [536, 351] width 293 height 14
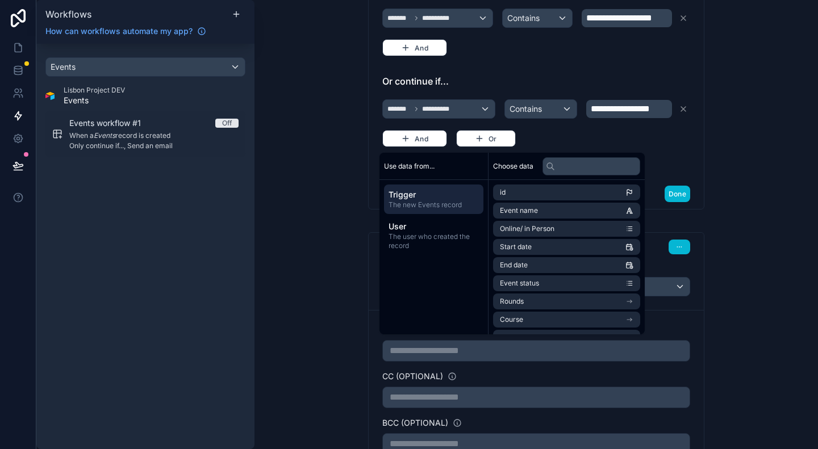
click at [424, 203] on span "The new Events record" at bounding box center [434, 205] width 90 height 9
click at [564, 161] on input "text" at bounding box center [592, 166] width 98 height 18
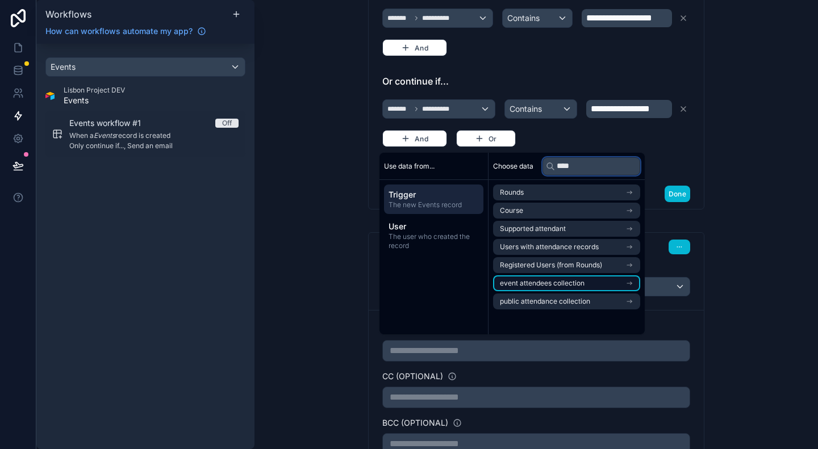
type input "****"
click at [633, 281] on icon "scrollable content" at bounding box center [630, 284] width 8 height 8
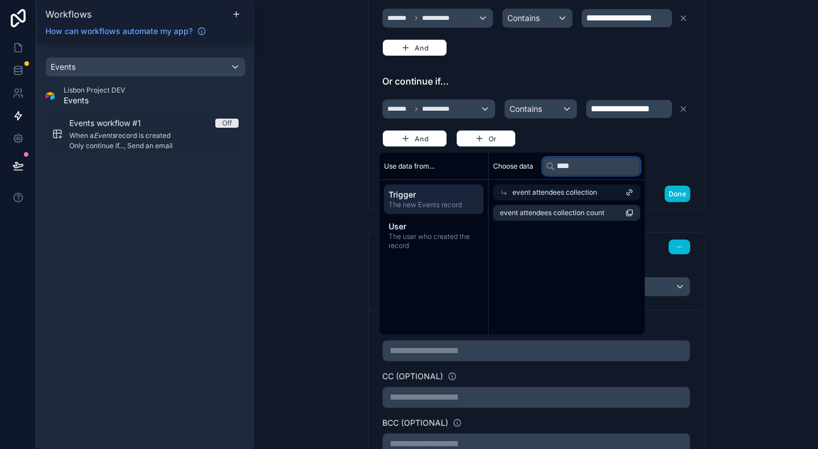
drag, startPoint x: 588, startPoint y: 166, endPoint x: 557, endPoint y: 165, distance: 31.3
click at [557, 165] on input "****" at bounding box center [592, 166] width 98 height 18
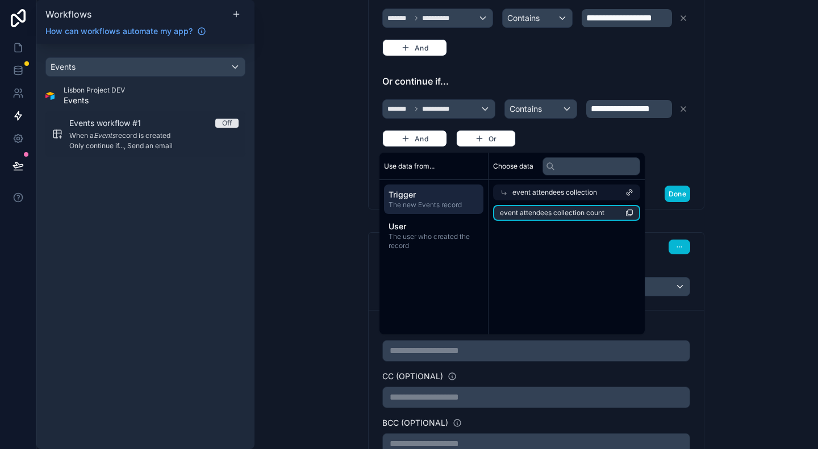
click at [412, 199] on span "Trigger" at bounding box center [434, 194] width 90 height 11
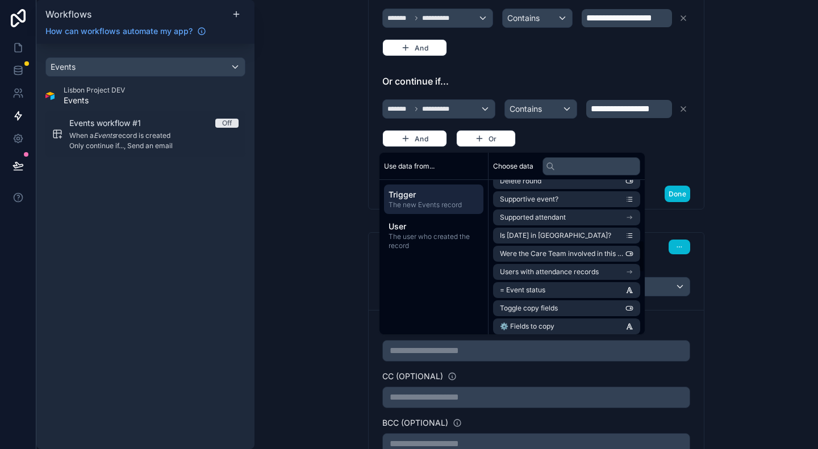
scroll to position [341, 0]
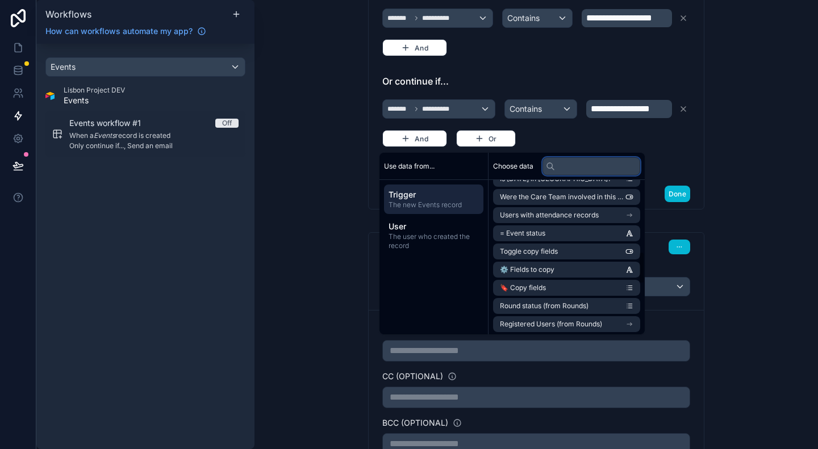
click at [583, 165] on input "text" at bounding box center [592, 166] width 98 height 18
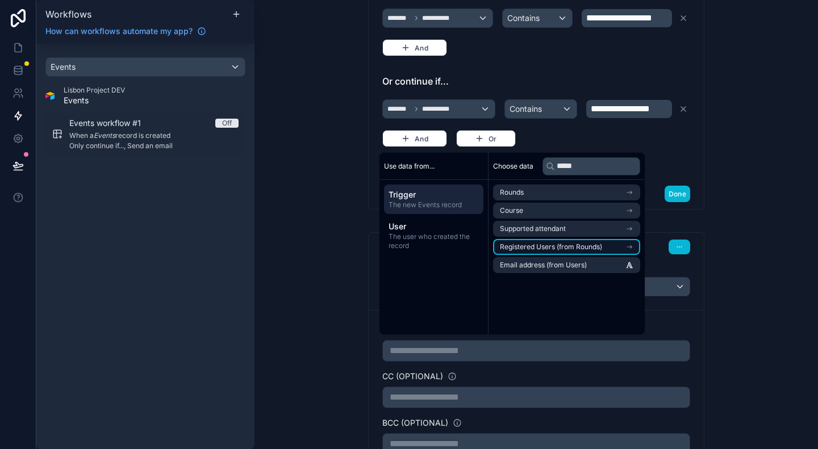
click at [634, 246] on icon "scrollable content" at bounding box center [630, 247] width 8 height 8
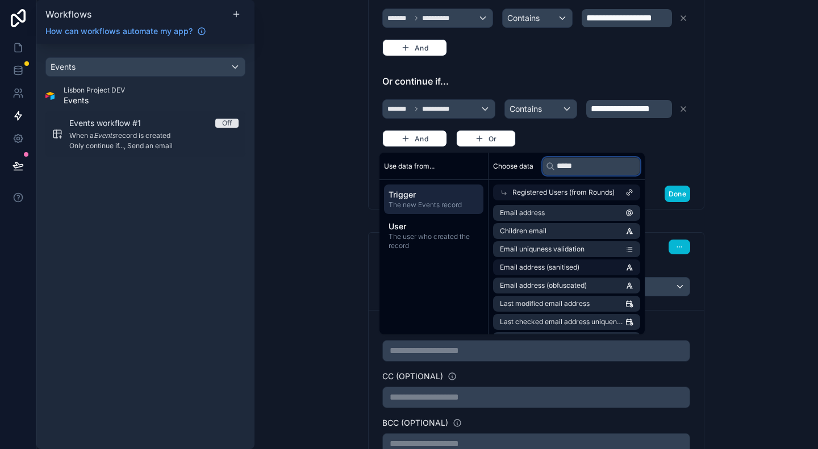
click at [589, 162] on input "*****" at bounding box center [592, 166] width 98 height 18
click at [584, 165] on input "*****" at bounding box center [592, 166] width 98 height 18
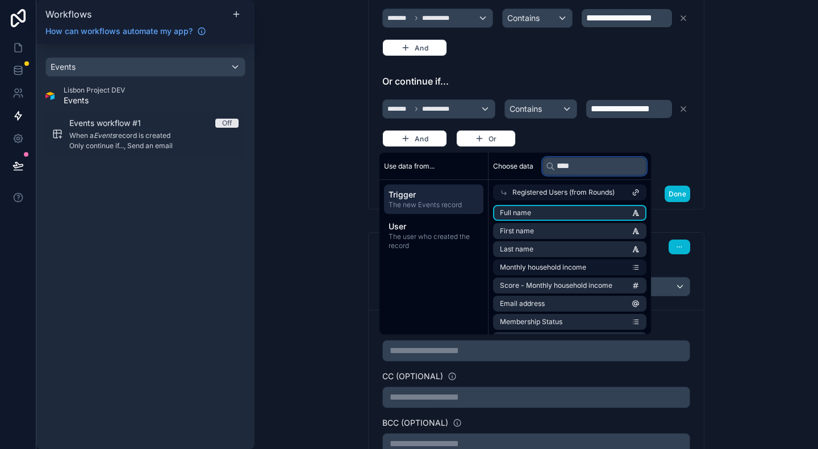
type input "*****"
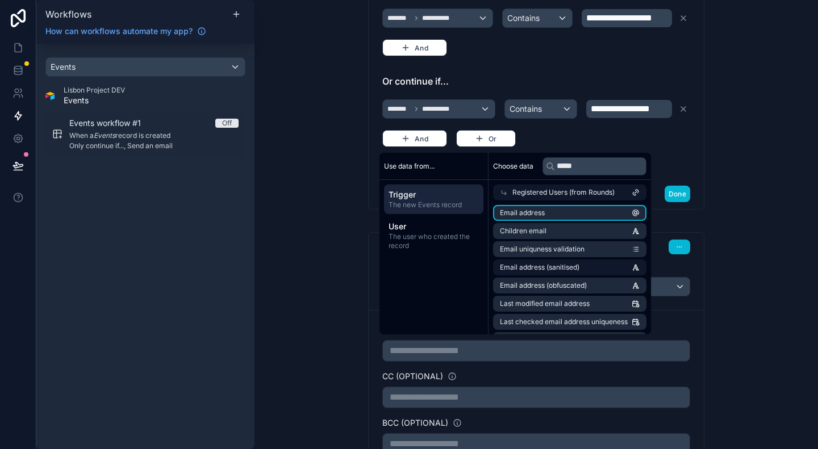
click at [442, 198] on span "Trigger" at bounding box center [434, 194] width 90 height 11
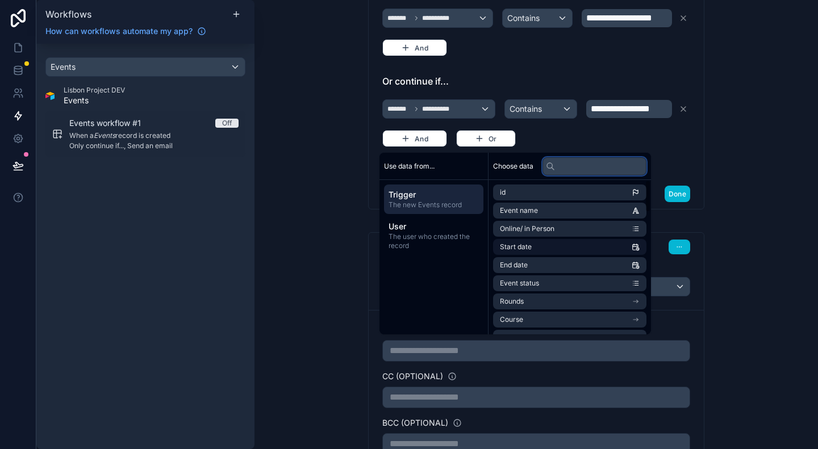
click at [593, 168] on input "text" at bounding box center [595, 166] width 104 height 18
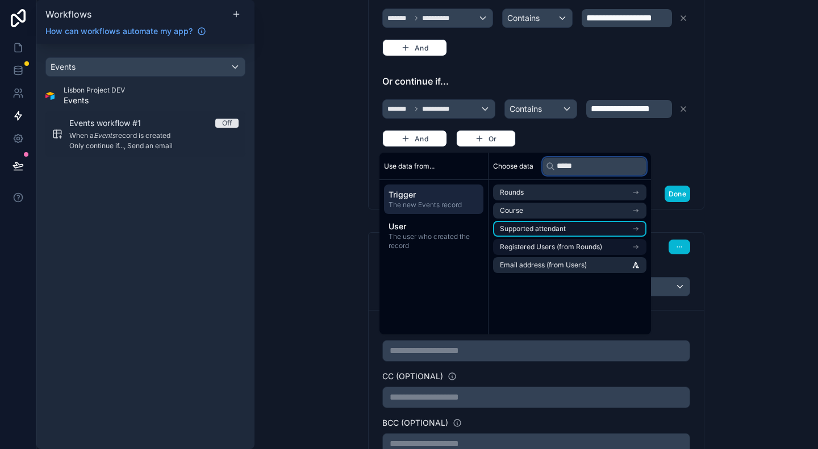
type input "*****"
click at [636, 231] on icon "scrollable content" at bounding box center [636, 229] width 8 height 8
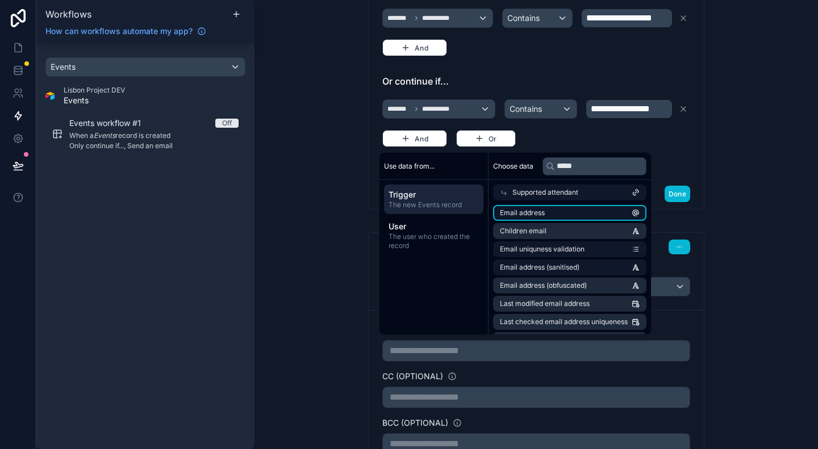
click at [586, 218] on li "Email address" at bounding box center [569, 213] width 153 height 16
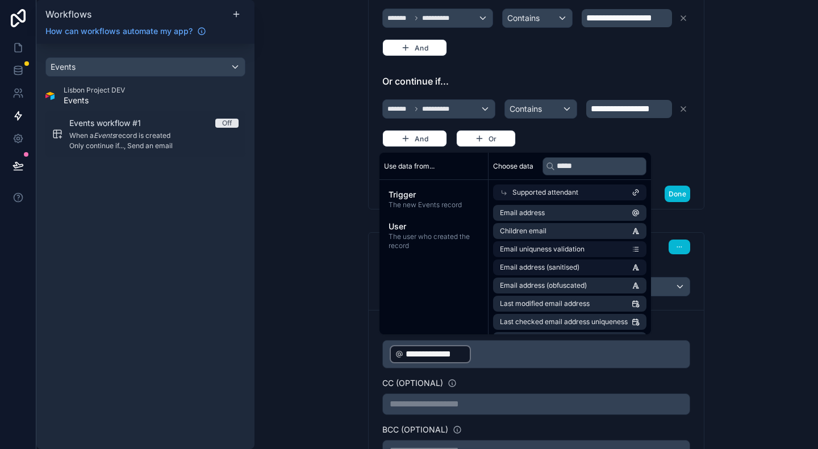
click at [732, 265] on div "**********" at bounding box center [537, 224] width 564 height 449
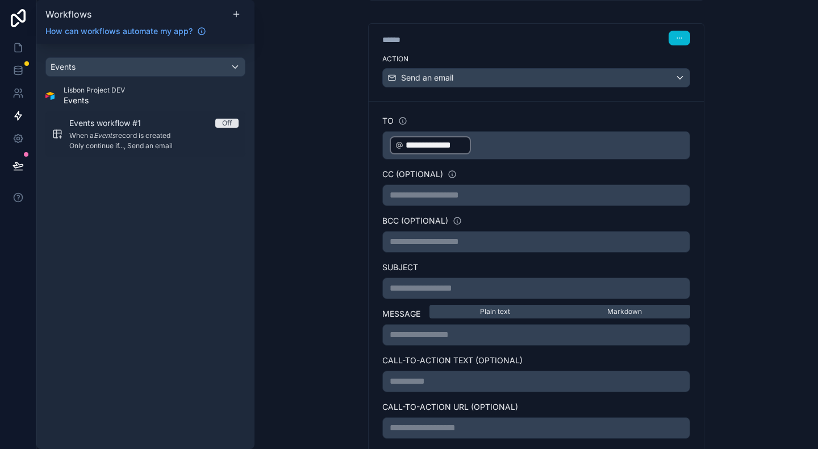
scroll to position [511, 0]
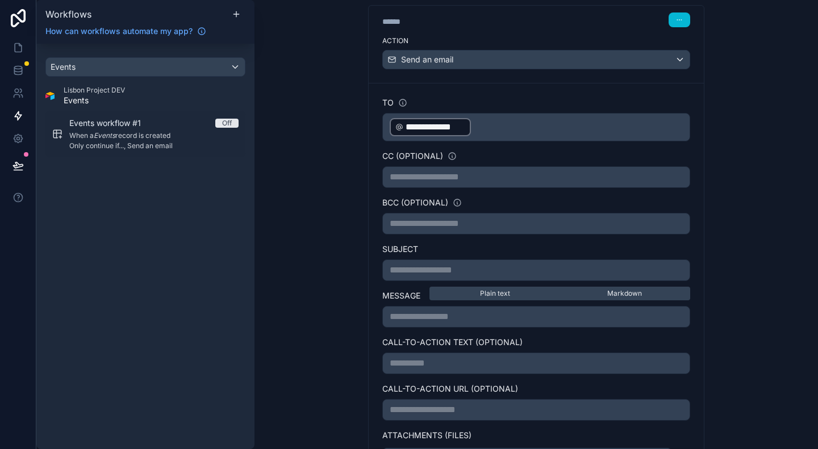
click at [409, 313] on p "**********" at bounding box center [536, 317] width 293 height 14
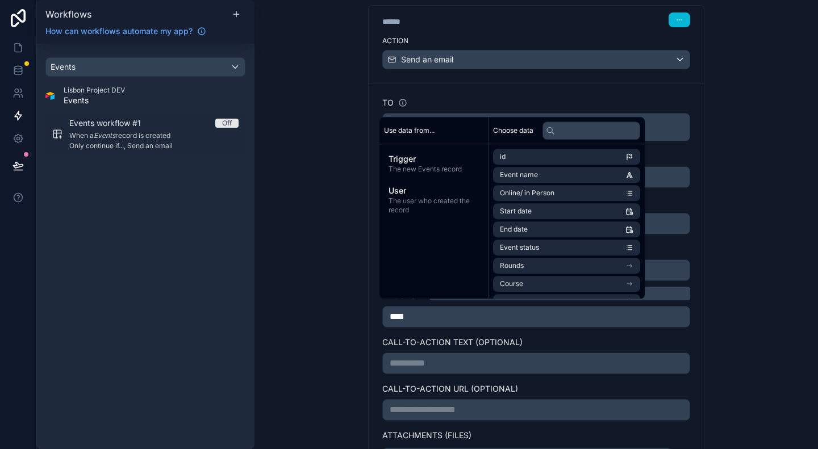
click at [760, 299] on div "**********" at bounding box center [537, 224] width 564 height 449
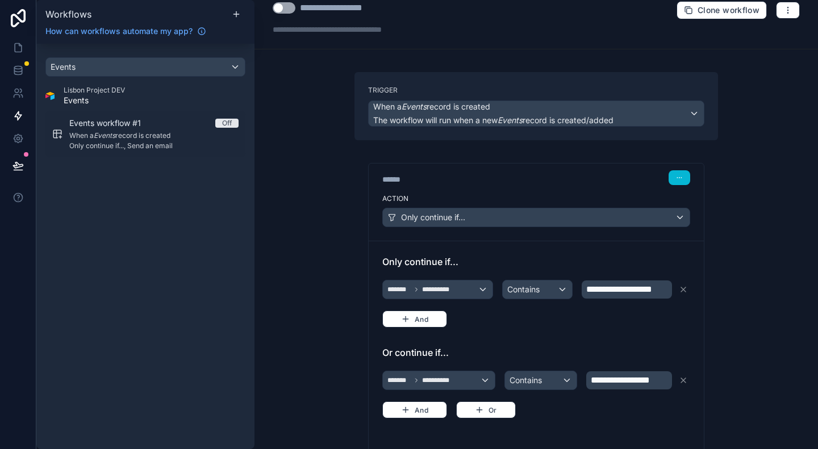
scroll to position [0, 0]
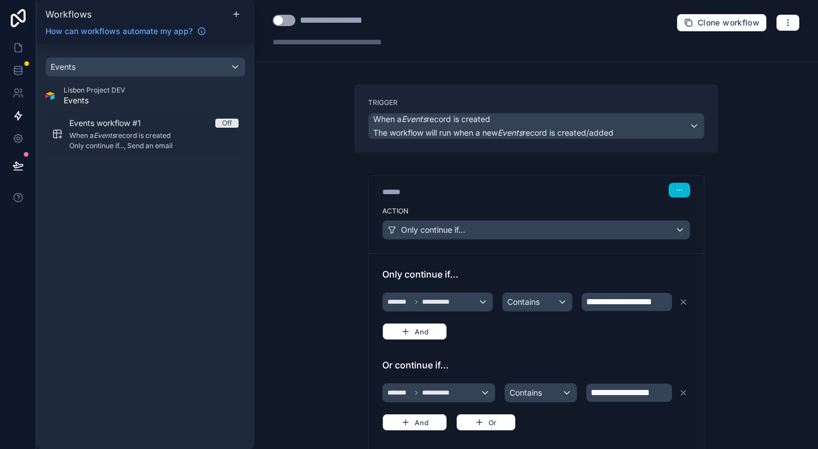
click at [277, 21] on button "Use setting" at bounding box center [284, 20] width 23 height 11
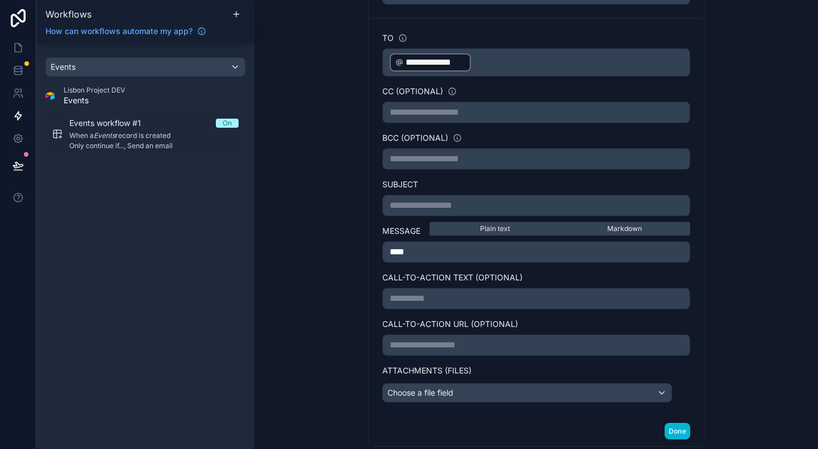
scroll to position [563, 0]
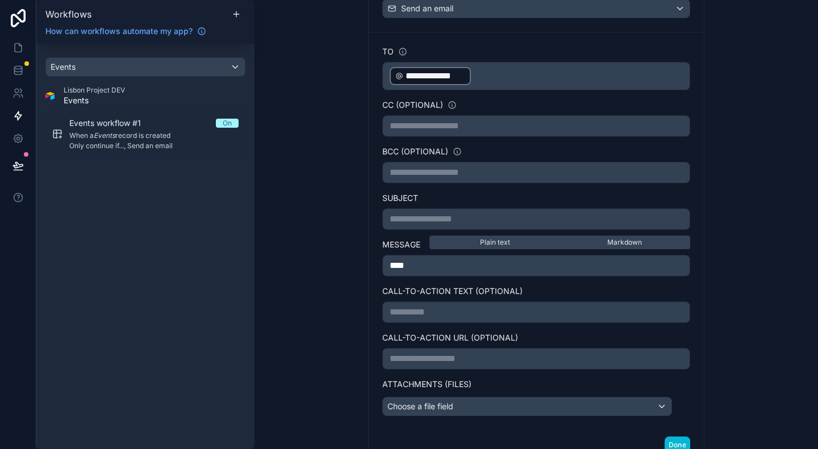
click at [423, 259] on p "****" at bounding box center [536, 266] width 293 height 14
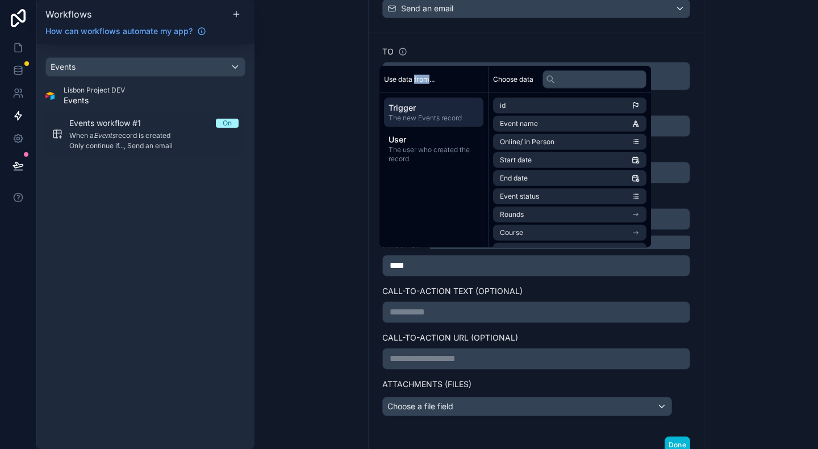
click at [423, 259] on p "****" at bounding box center [536, 266] width 293 height 14
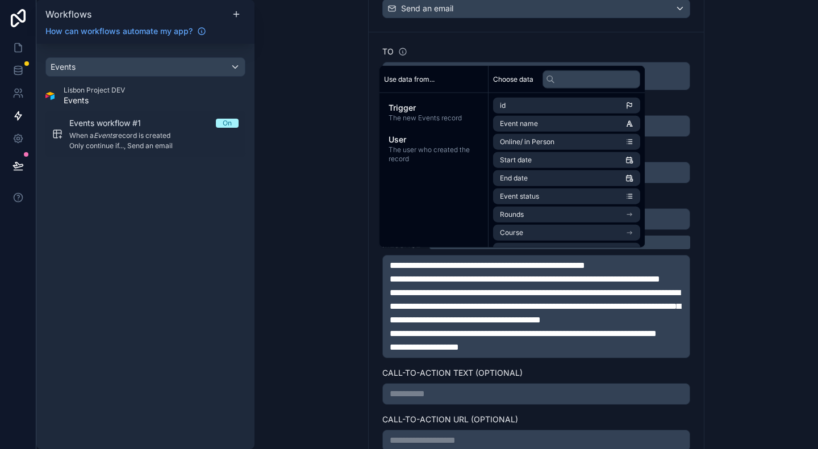
click at [390, 275] on span "**********" at bounding box center [525, 279] width 270 height 9
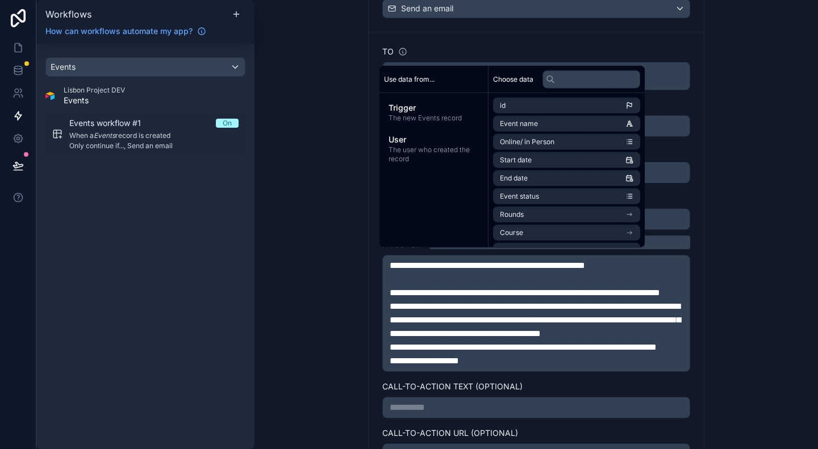
click at [390, 312] on span "**********" at bounding box center [535, 320] width 291 height 36
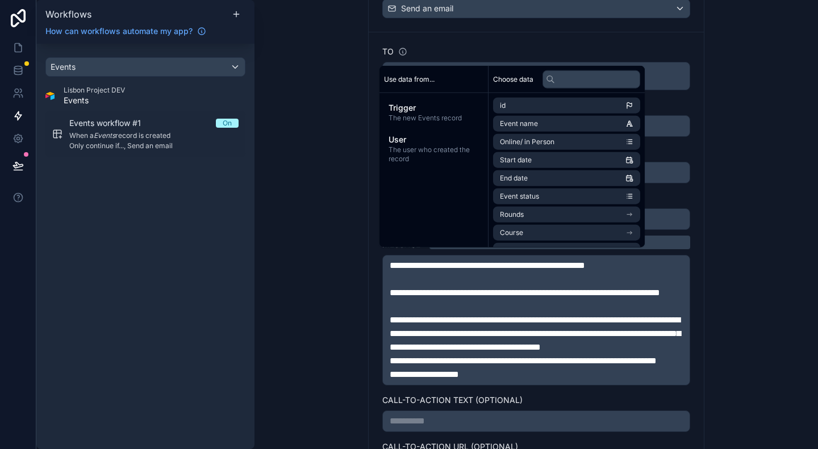
click at [390, 365] on span "**********" at bounding box center [523, 361] width 267 height 9
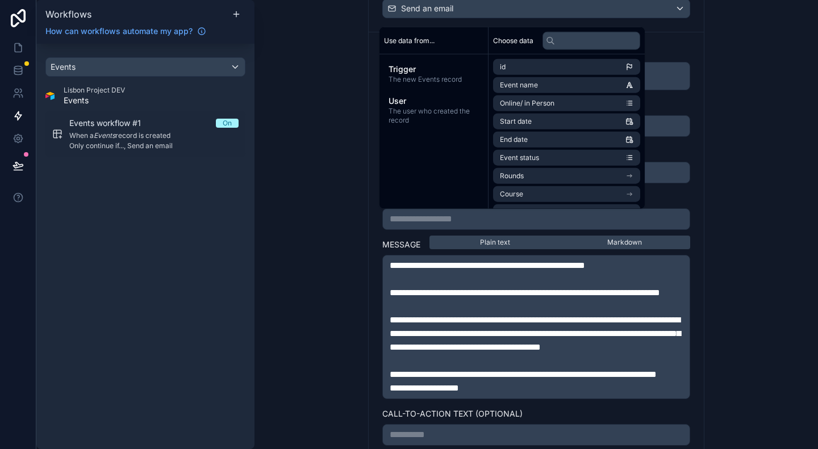
scroll to position [602, 0]
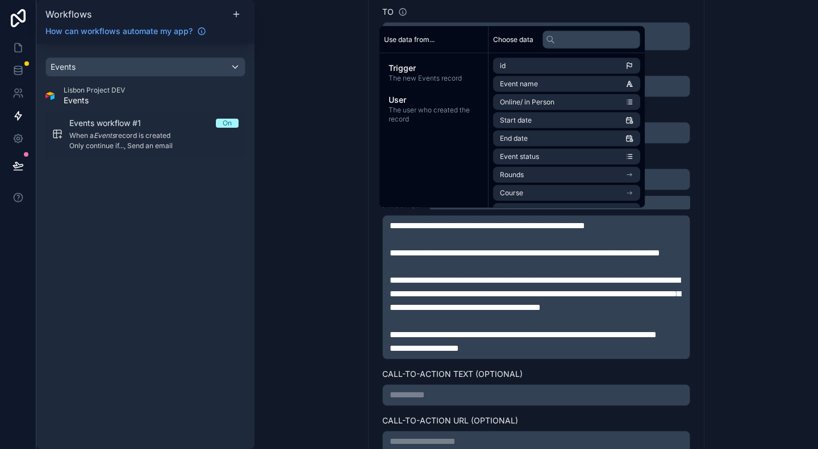
click at [390, 353] on span "**********" at bounding box center [424, 348] width 69 height 9
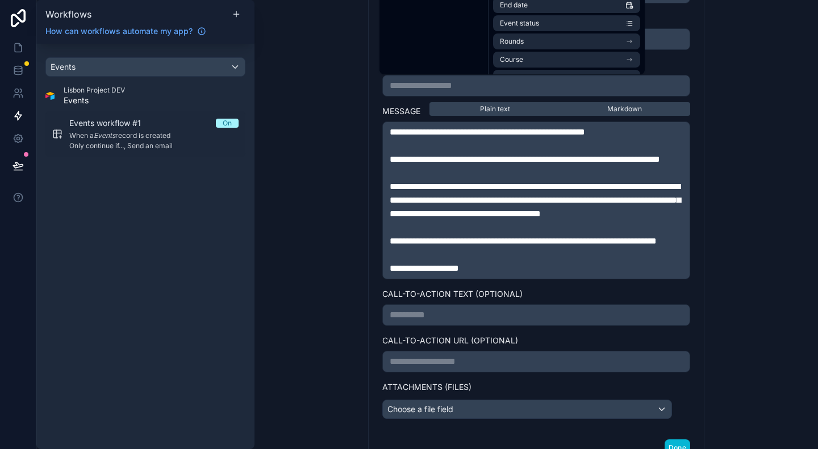
scroll to position [772, 0]
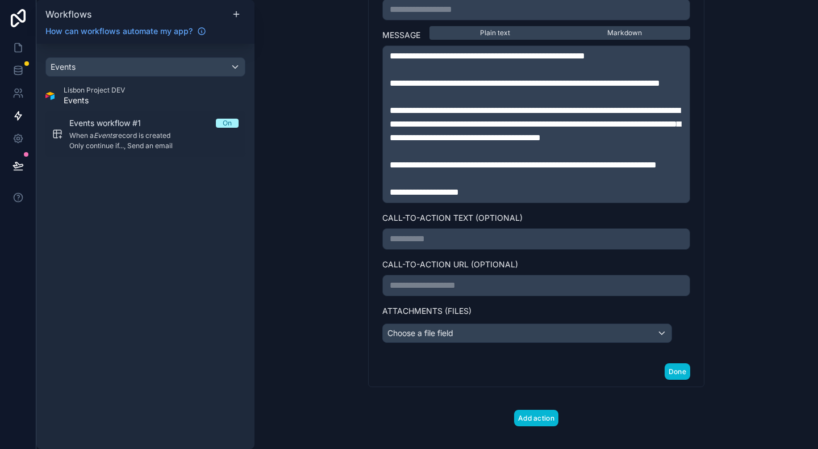
click at [306, 301] on div "**********" at bounding box center [537, 224] width 564 height 449
click at [438, 293] on p "**********" at bounding box center [536, 286] width 293 height 14
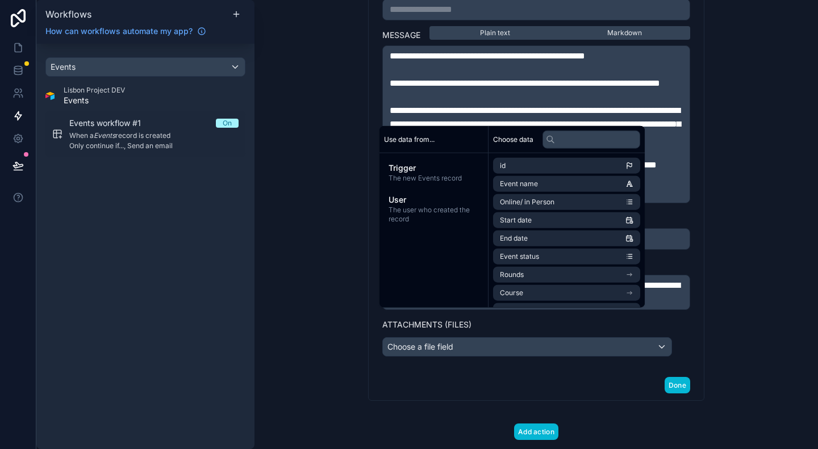
click at [774, 342] on div "**********" at bounding box center [537, 224] width 564 height 449
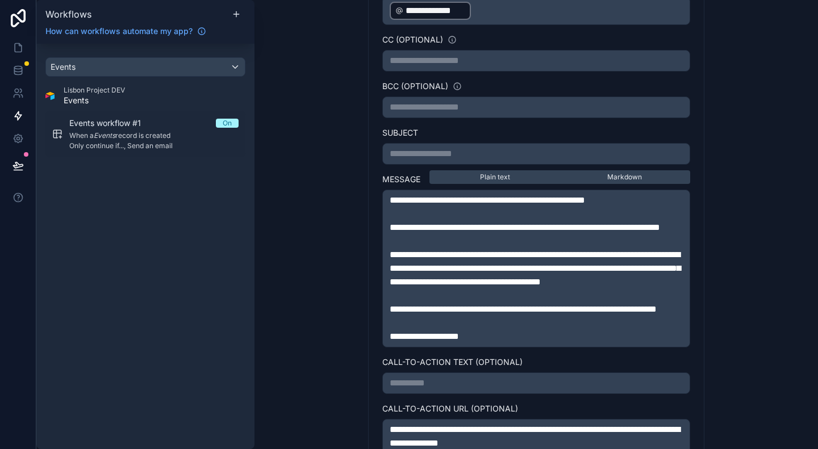
scroll to position [626, 0]
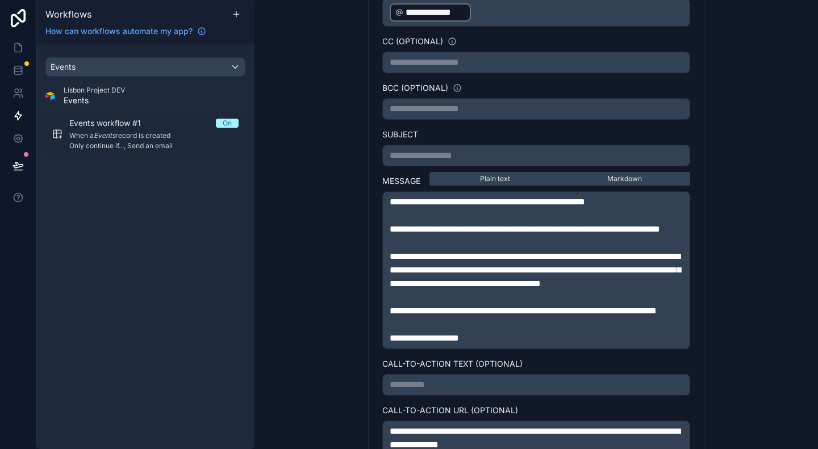
click at [410, 149] on p "**********" at bounding box center [536, 156] width 293 height 14
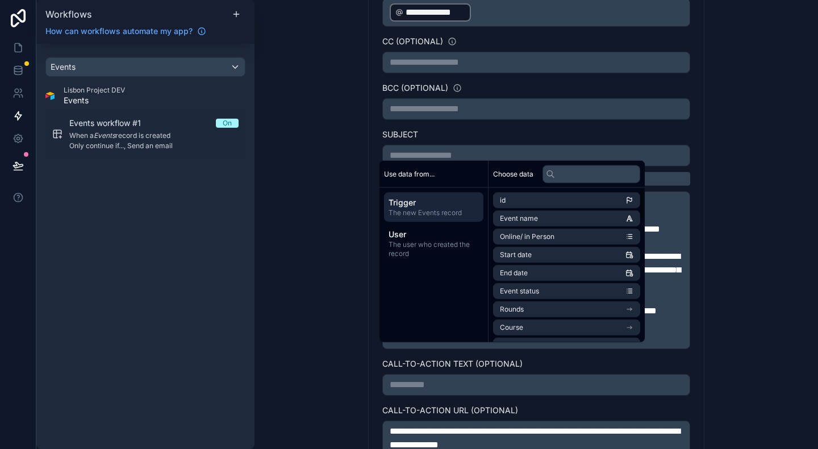
click at [764, 225] on div "**********" at bounding box center [537, 224] width 564 height 449
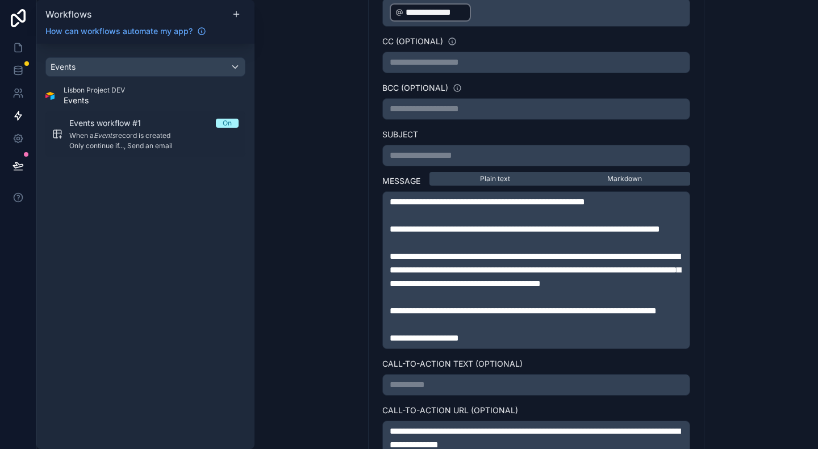
click at [579, 149] on p "**********" at bounding box center [536, 156] width 293 height 14
click at [757, 211] on div "**********" at bounding box center [537, 224] width 564 height 449
click at [482, 151] on span "**********" at bounding box center [440, 155] width 100 height 9
click at [713, 212] on div "**********" at bounding box center [537, 208] width 364 height 680
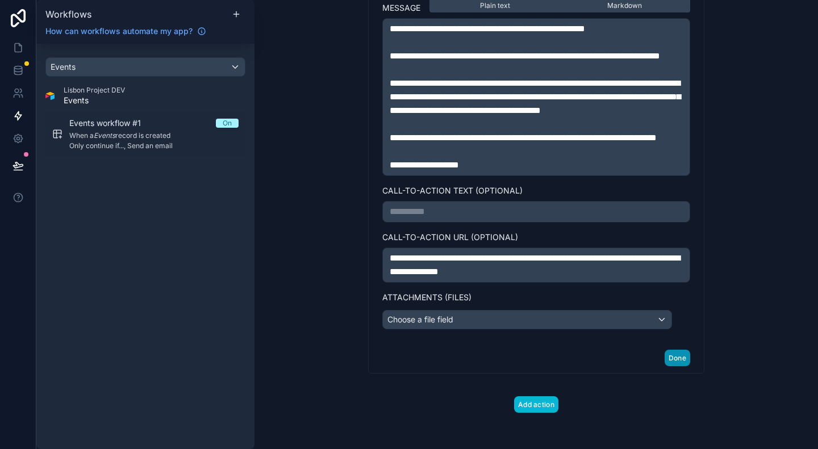
click at [677, 361] on button "Done" at bounding box center [678, 358] width 26 height 16
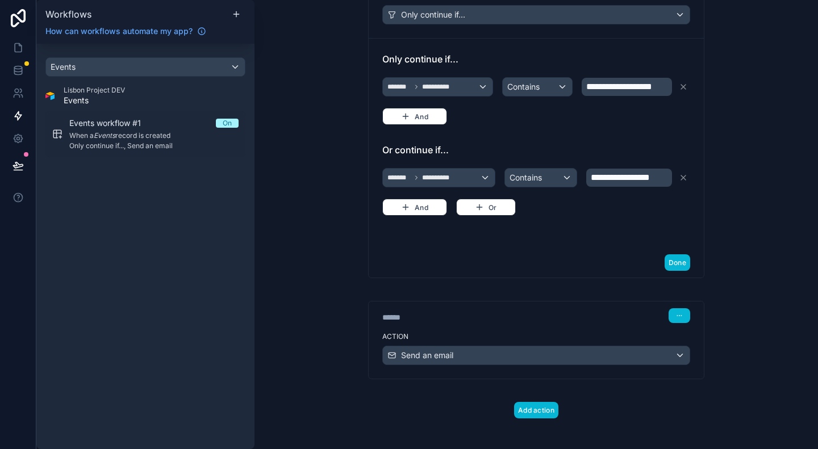
scroll to position [0, 0]
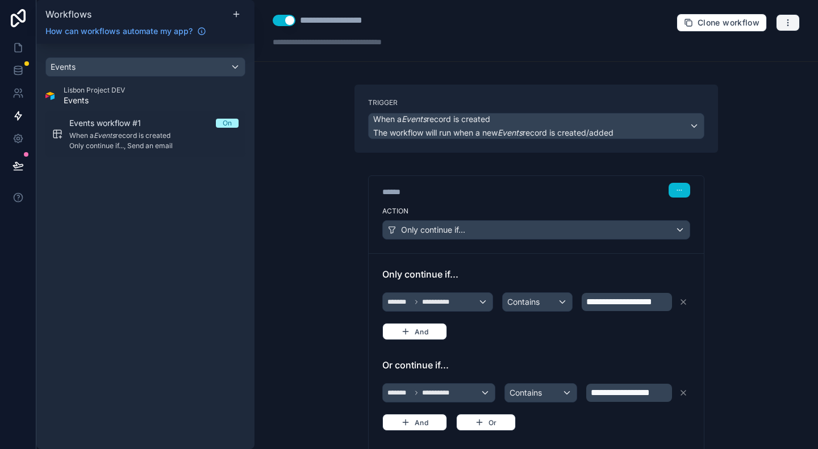
click at [780, 28] on button "button" at bounding box center [788, 22] width 24 height 17
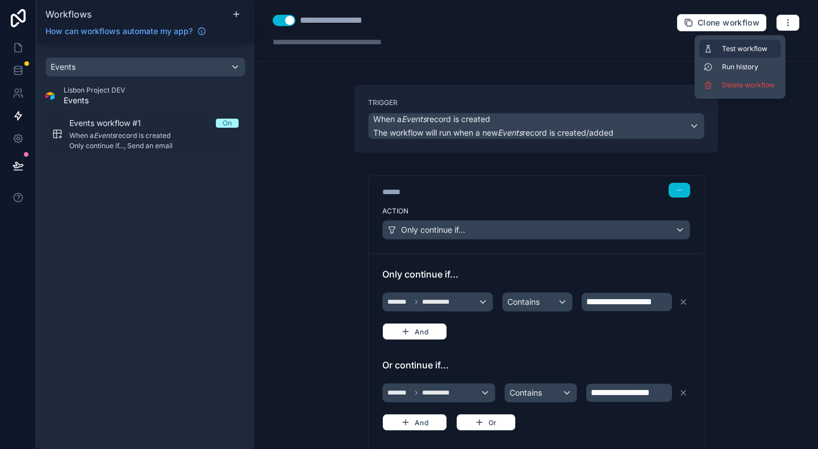
click at [754, 45] on span "Test workflow" at bounding box center [749, 48] width 55 height 9
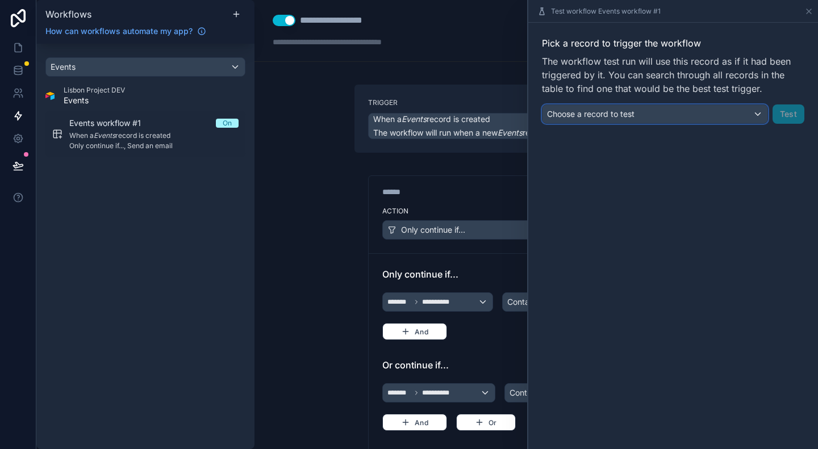
click at [613, 110] on span "Choose a record to test" at bounding box center [591, 114] width 88 height 10
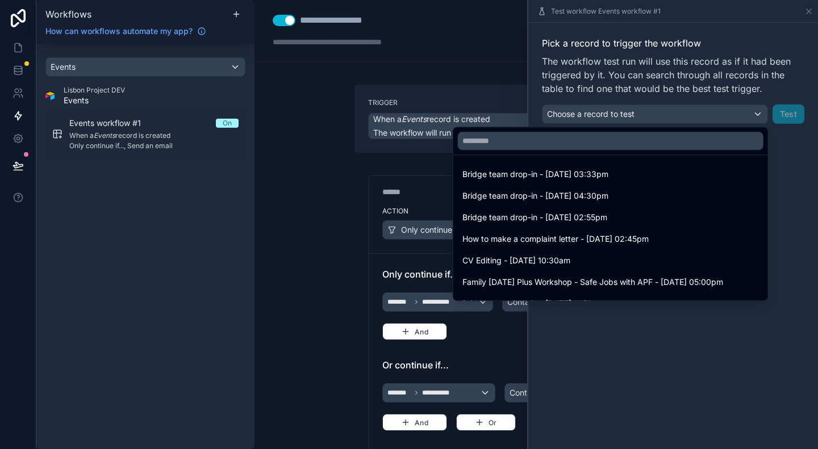
click at [665, 332] on div at bounding box center [673, 224] width 290 height 449
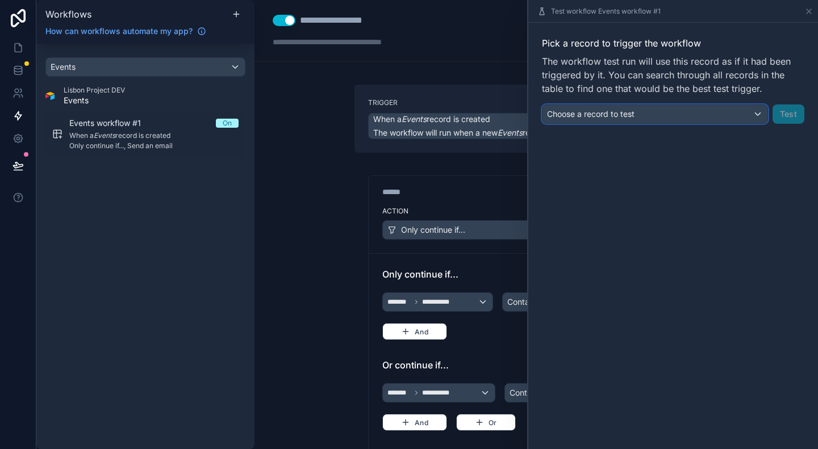
click at [584, 120] on div "Choose a record to test" at bounding box center [655, 114] width 225 height 18
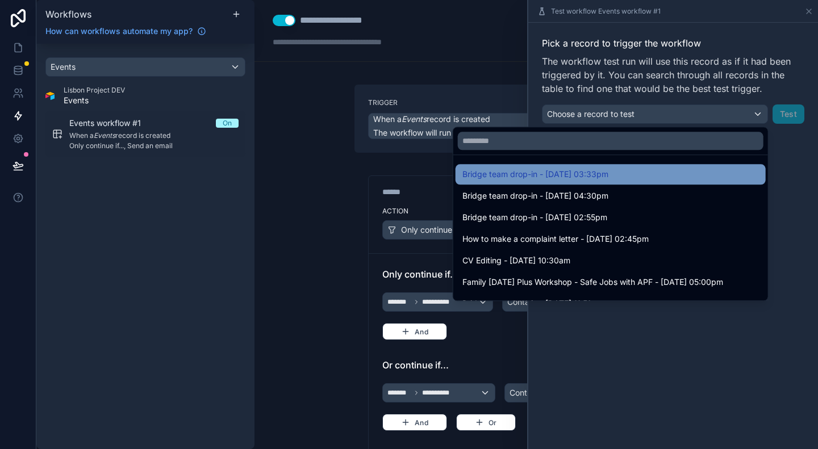
click at [585, 173] on span "Bridge team drop-in - 13/08/25 03:33pm" at bounding box center [536, 175] width 146 height 14
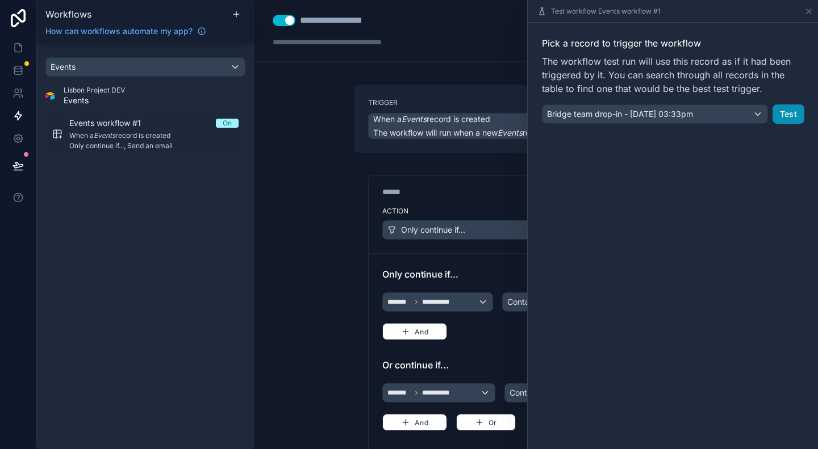
click at [791, 115] on button "Test" at bounding box center [789, 114] width 32 height 19
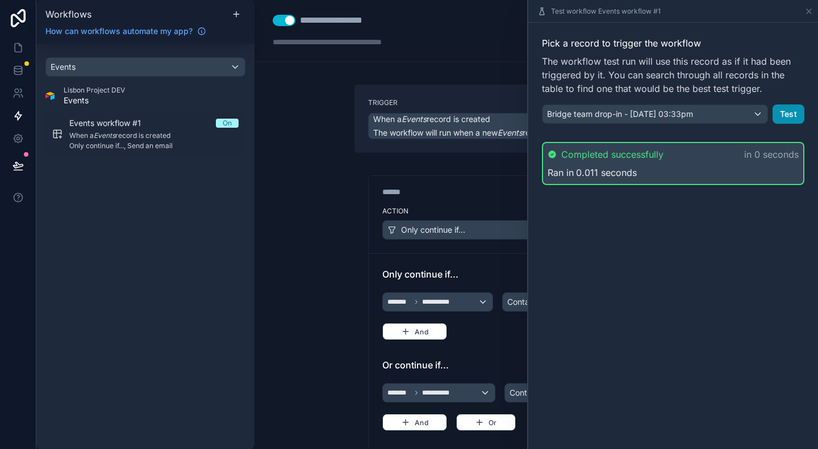
scroll to position [207, 0]
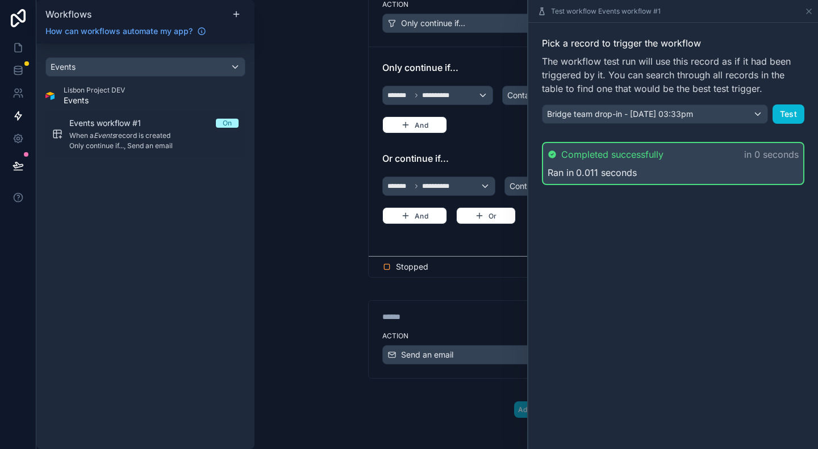
click at [319, 255] on div "**********" at bounding box center [537, 224] width 564 height 449
click at [806, 11] on icon at bounding box center [809, 11] width 9 height 9
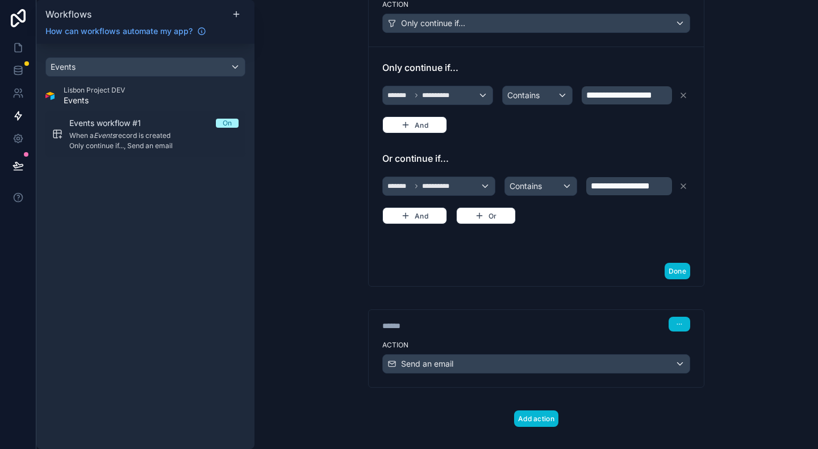
click at [409, 152] on span "Or continue if..." at bounding box center [536, 159] width 308 height 14
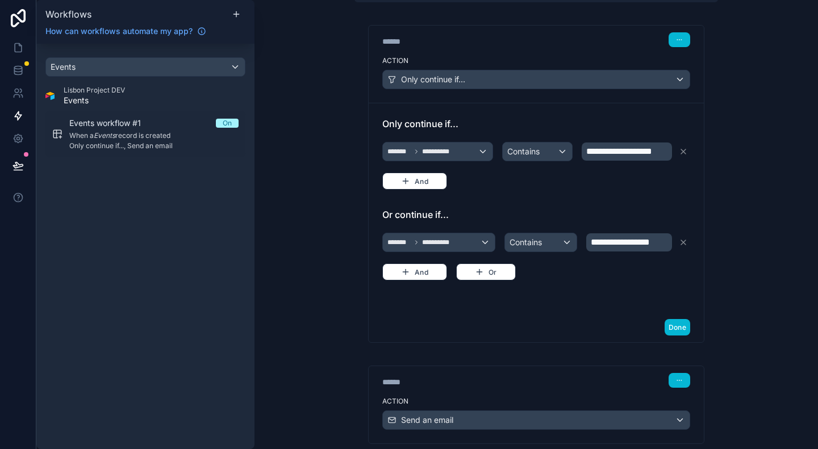
scroll to position [150, 0]
click at [625, 151] on span "**********" at bounding box center [619, 152] width 66 height 9
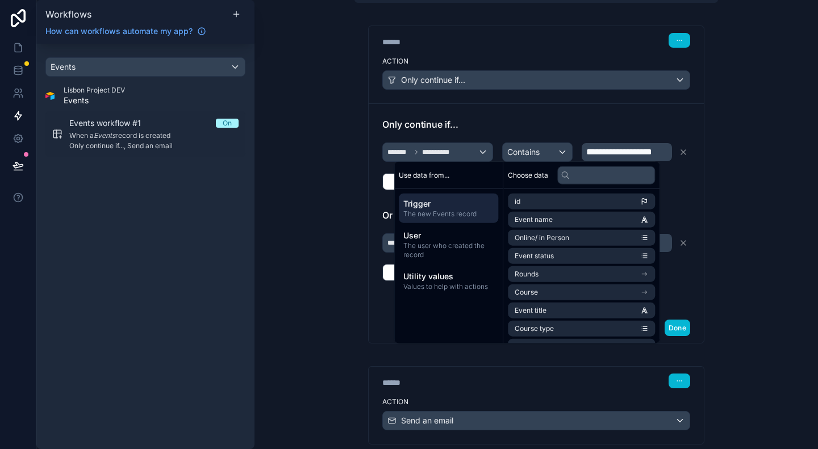
click at [732, 216] on div "**********" at bounding box center [537, 224] width 564 height 449
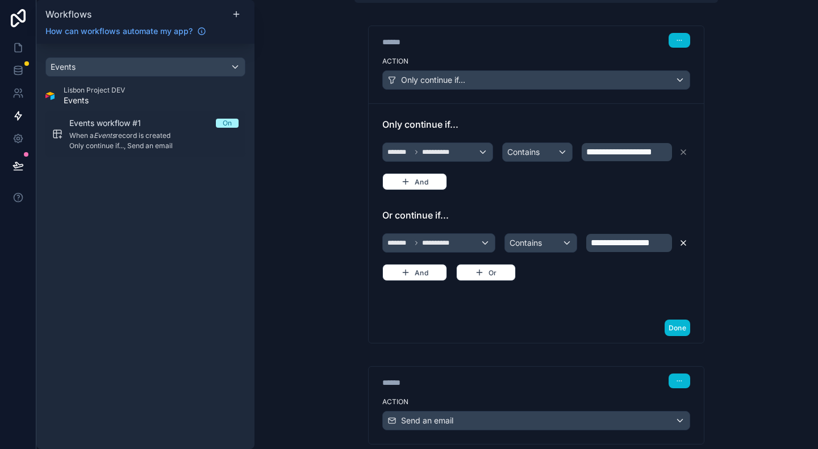
click at [681, 241] on icon at bounding box center [683, 243] width 5 height 5
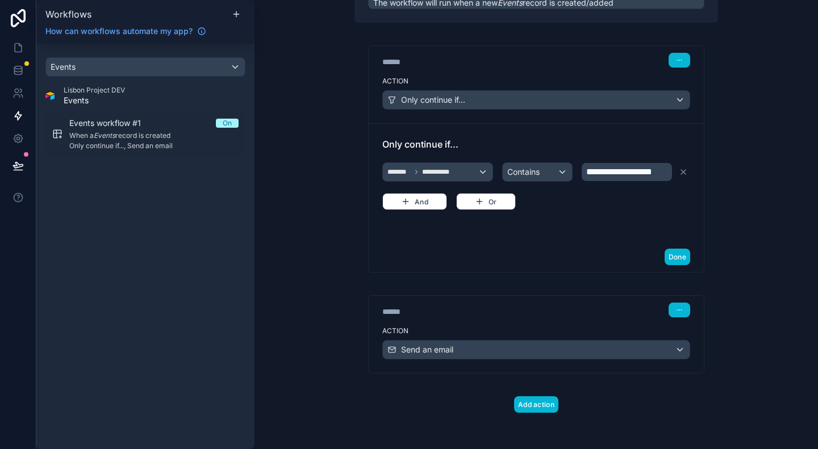
scroll to position [125, 0]
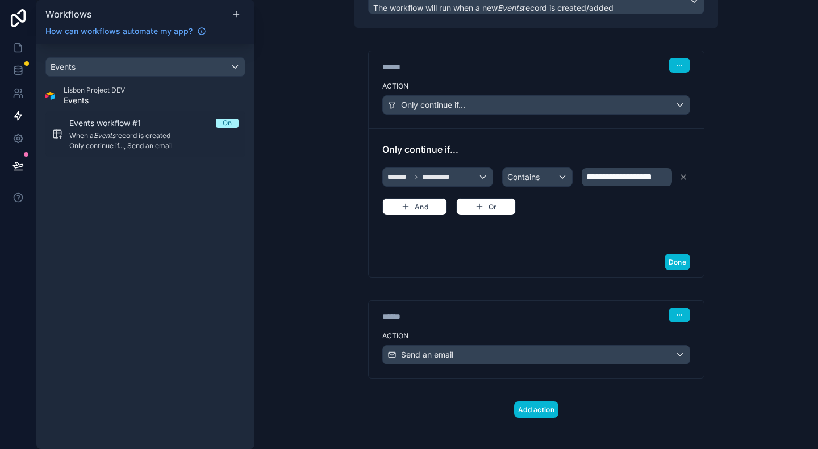
click at [657, 174] on p "**********" at bounding box center [628, 177] width 84 height 14
click at [745, 203] on div "**********" at bounding box center [537, 224] width 564 height 449
click at [665, 177] on p "**********" at bounding box center [628, 177] width 84 height 14
click at [748, 187] on div "**********" at bounding box center [537, 224] width 564 height 449
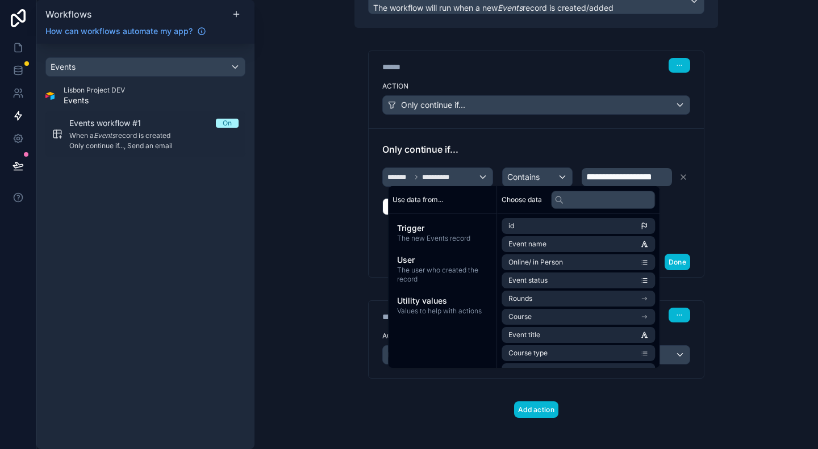
scroll to position [0, 0]
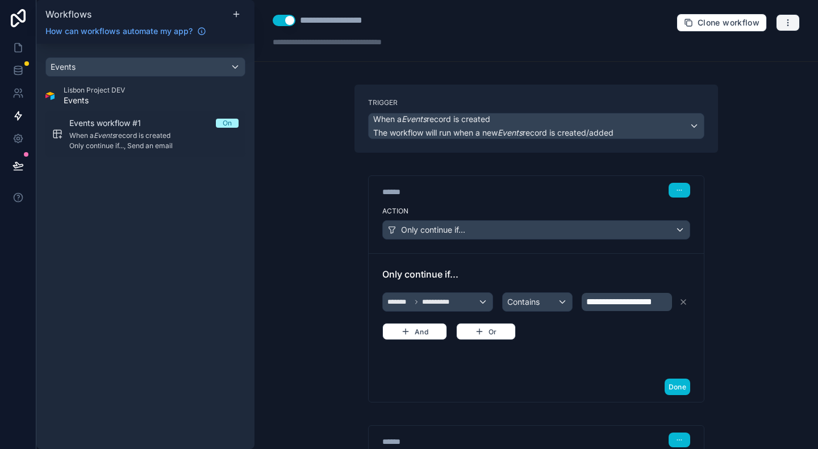
click at [784, 21] on icon "button" at bounding box center [788, 22] width 9 height 9
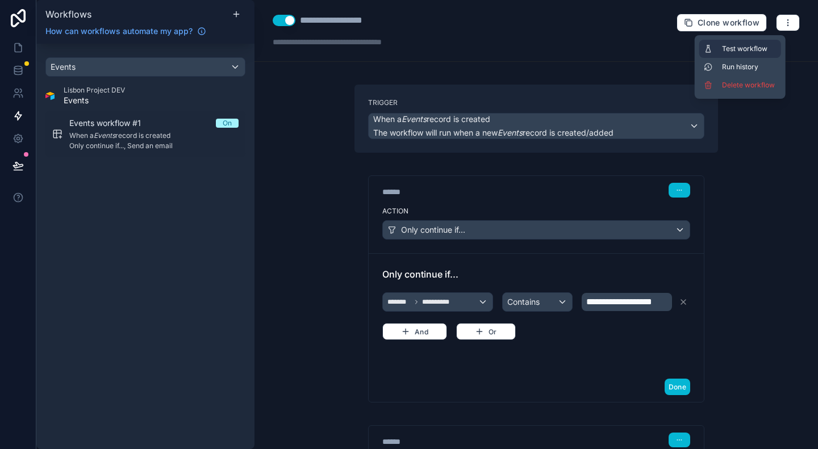
click at [733, 52] on span "Test workflow" at bounding box center [749, 48] width 55 height 9
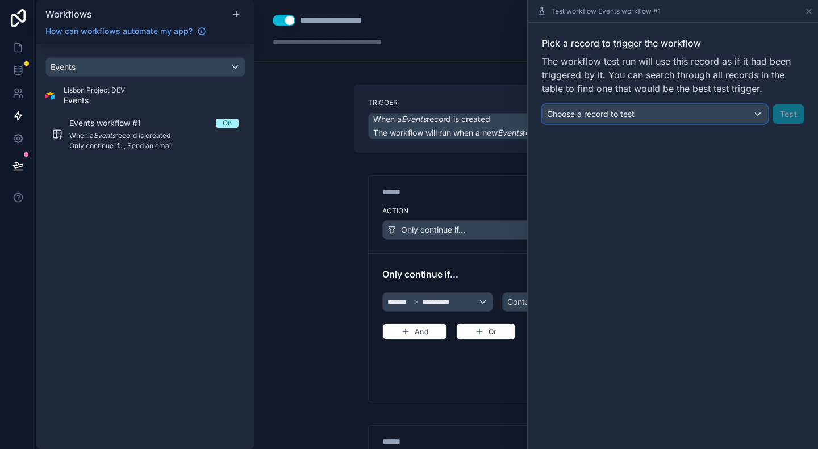
click at [647, 112] on div "Choose a record to test" at bounding box center [655, 114] width 225 height 18
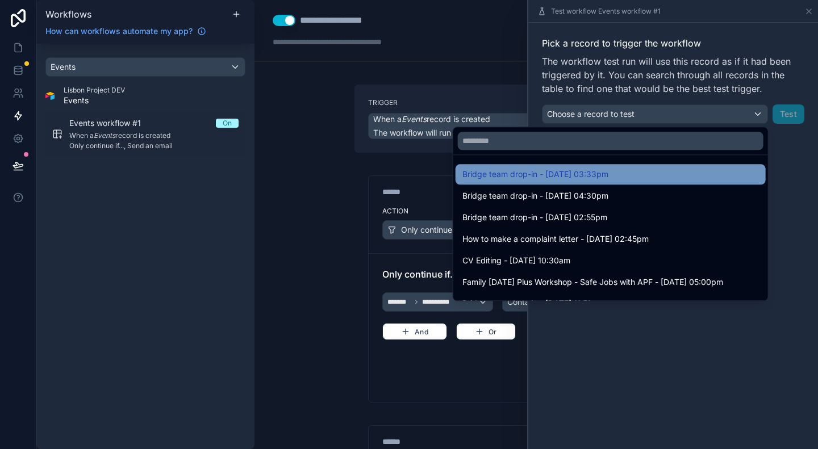
click at [588, 169] on span "Bridge team drop-in - 13/08/25 03:33pm" at bounding box center [536, 175] width 146 height 14
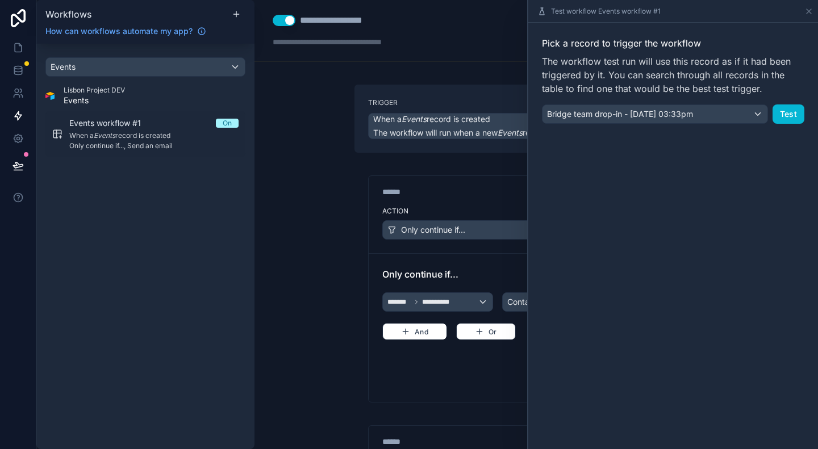
click at [806, 103] on div "Pick a record to trigger the workflow The workflow test run will use this recor…" at bounding box center [673, 80] width 290 height 115
click at [795, 109] on button "Test" at bounding box center [789, 114] width 32 height 19
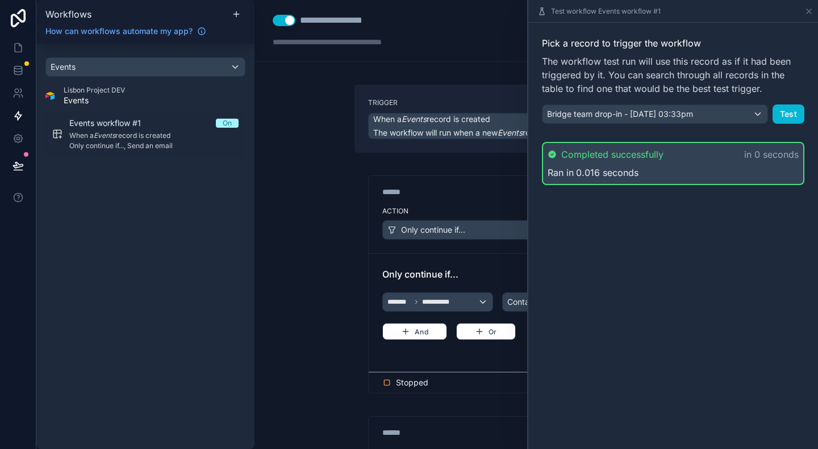
click at [300, 295] on div "**********" at bounding box center [537, 224] width 564 height 449
click at [807, 7] on icon at bounding box center [809, 11] width 9 height 9
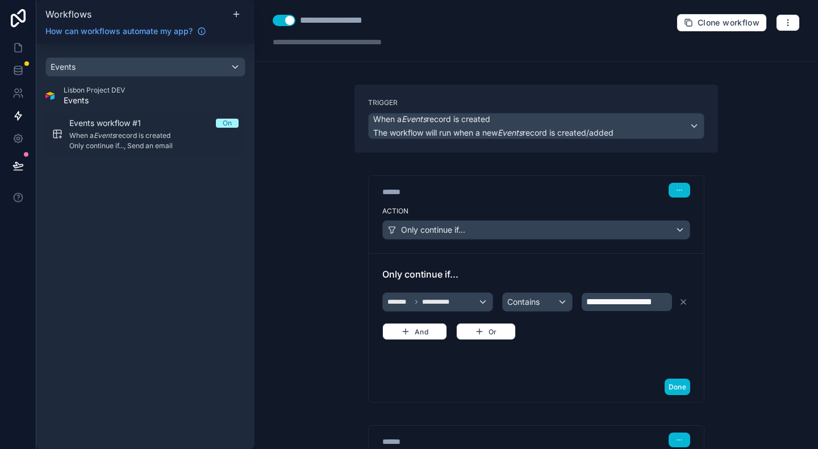
click at [645, 300] on span "**********" at bounding box center [619, 302] width 66 height 9
click at [749, 322] on div "**********" at bounding box center [537, 224] width 564 height 449
click at [492, 327] on button "Or" at bounding box center [486, 331] width 60 height 17
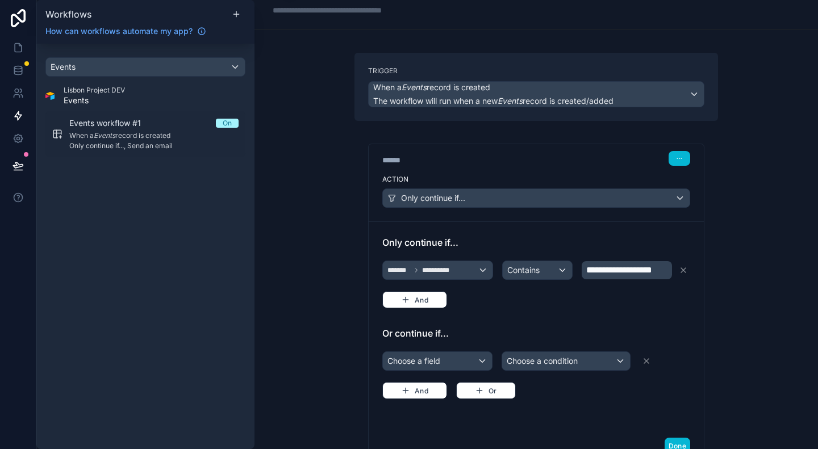
scroll to position [32, 0]
click at [440, 363] on div "Choose a field" at bounding box center [437, 361] width 109 height 18
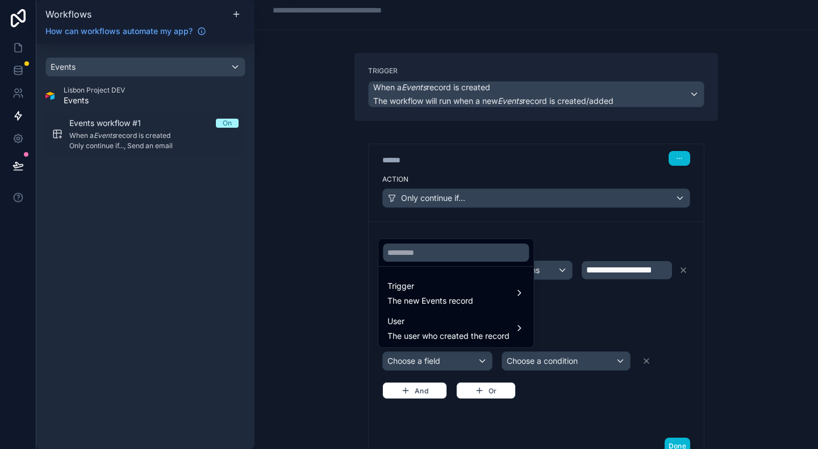
click at [732, 270] on div at bounding box center [409, 224] width 818 height 449
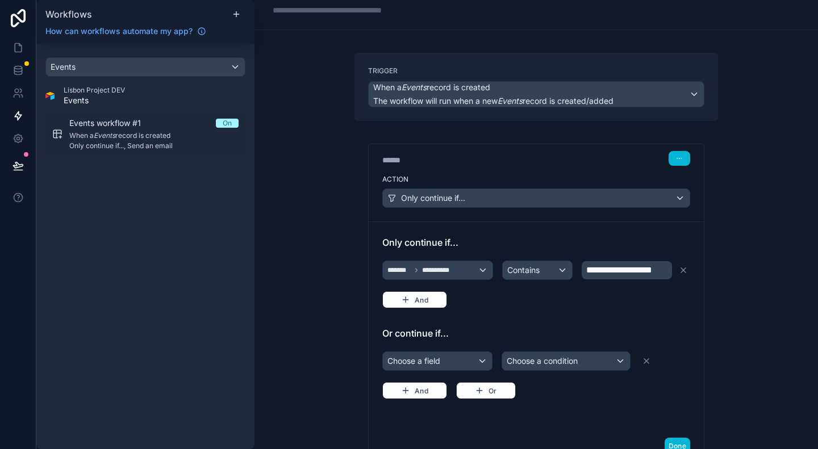
scroll to position [0, 0]
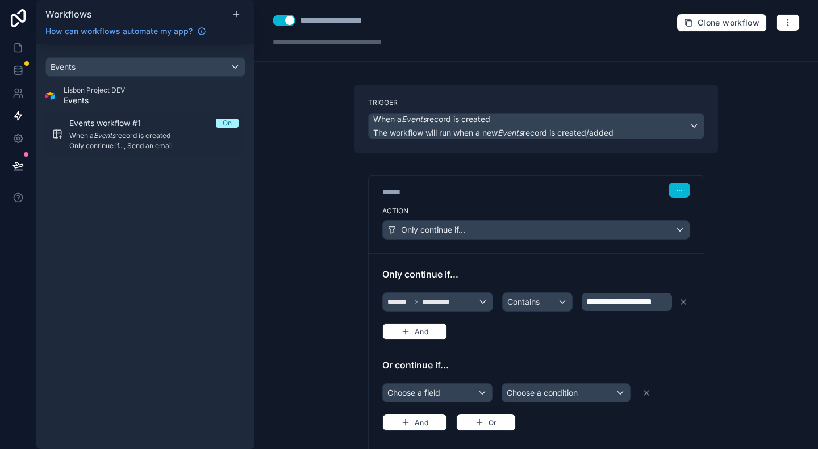
click at [793, 26] on div "**********" at bounding box center [537, 31] width 564 height 62
click at [784, 23] on icon "button" at bounding box center [788, 22] width 9 height 9
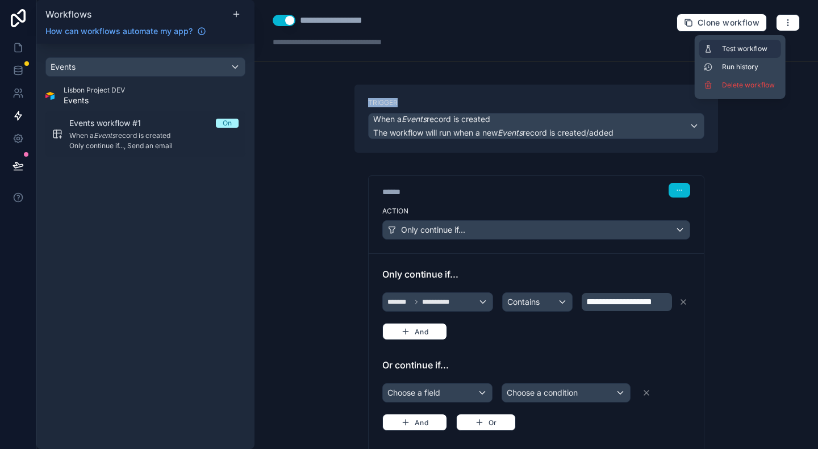
click at [736, 47] on span "Test workflow" at bounding box center [749, 48] width 55 height 9
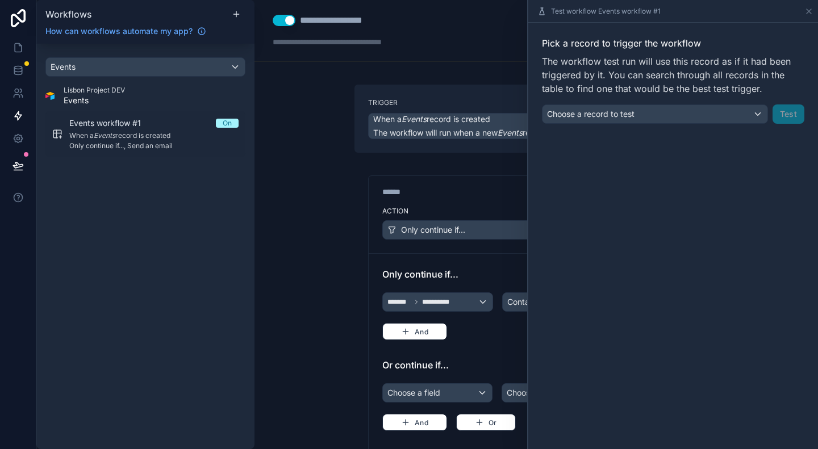
click at [666, 103] on div "Pick a record to trigger the workflow The workflow test run will use this recor…" at bounding box center [673, 80] width 263 height 88
click at [665, 112] on div "Choose a record to test" at bounding box center [655, 114] width 225 height 18
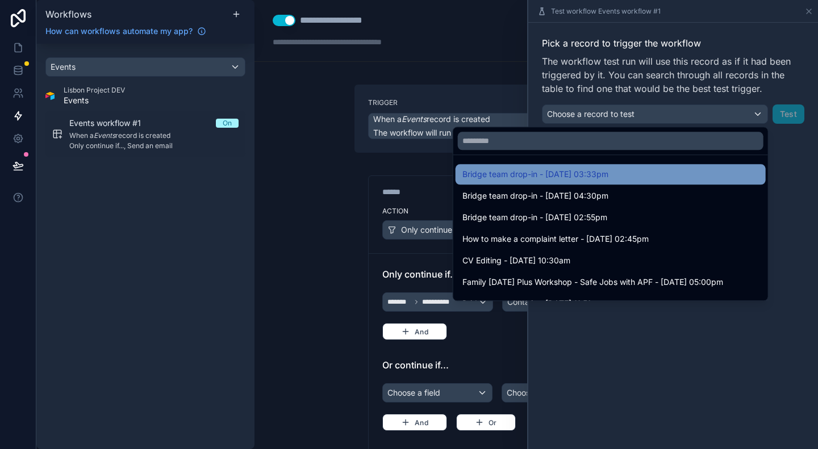
click at [606, 170] on span "Bridge team drop-in - 13/08/25 03:33pm" at bounding box center [536, 175] width 146 height 14
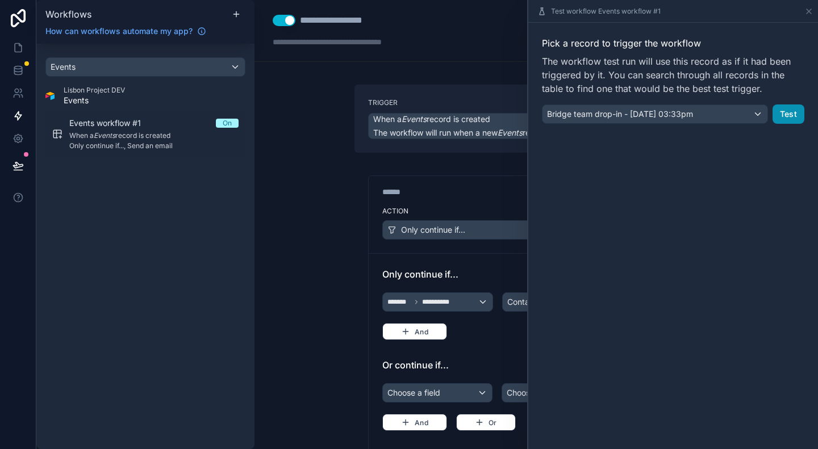
click at [786, 119] on button "Test" at bounding box center [789, 114] width 32 height 19
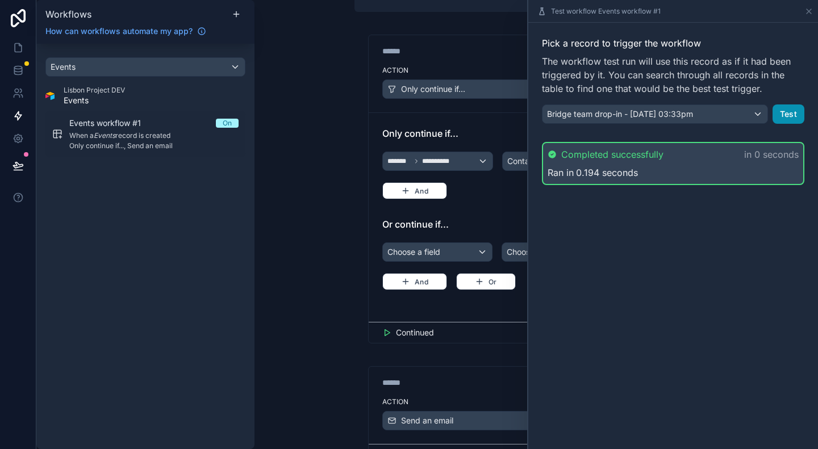
scroll to position [227, 0]
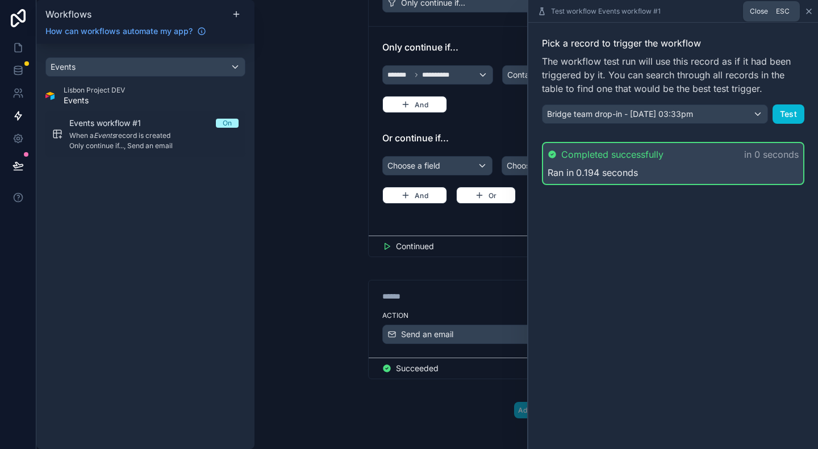
click at [808, 11] on icon at bounding box center [809, 11] width 9 height 9
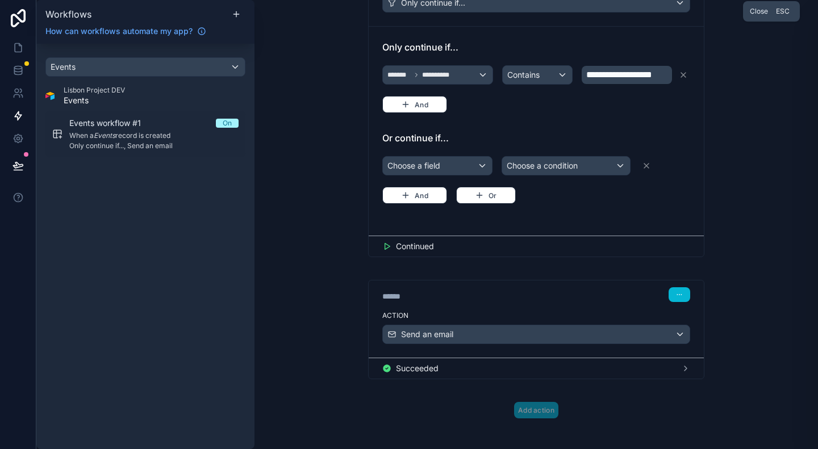
scroll to position [215, 0]
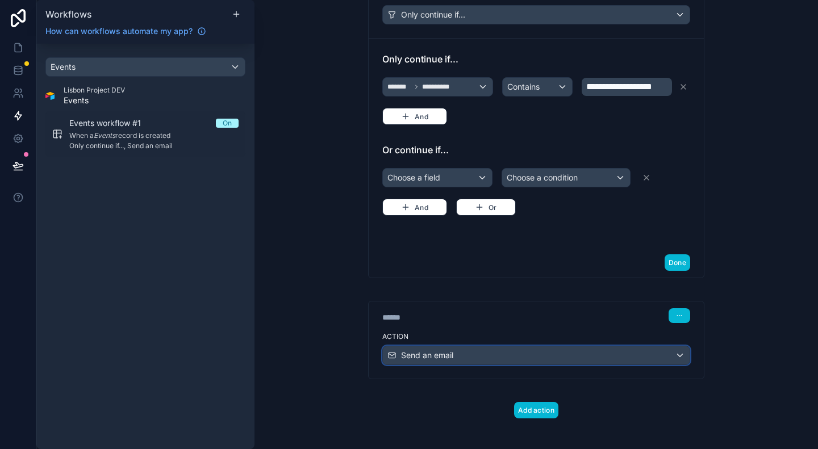
click at [466, 349] on div "Send an email" at bounding box center [536, 356] width 307 height 18
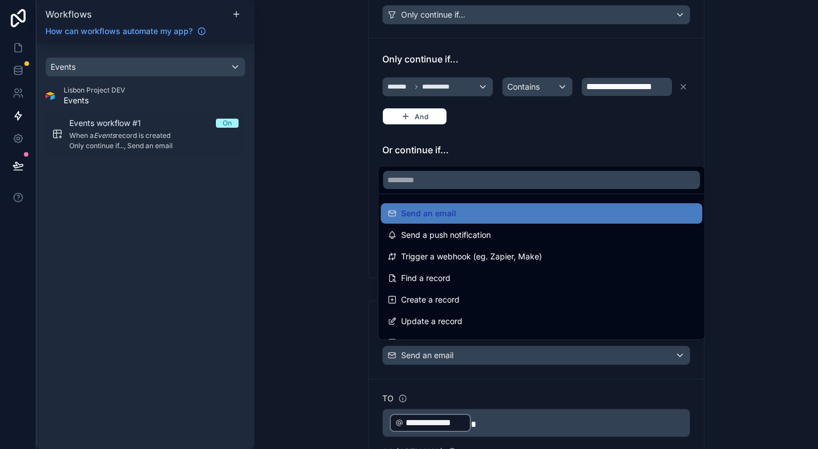
click at [323, 372] on div at bounding box center [409, 224] width 818 height 449
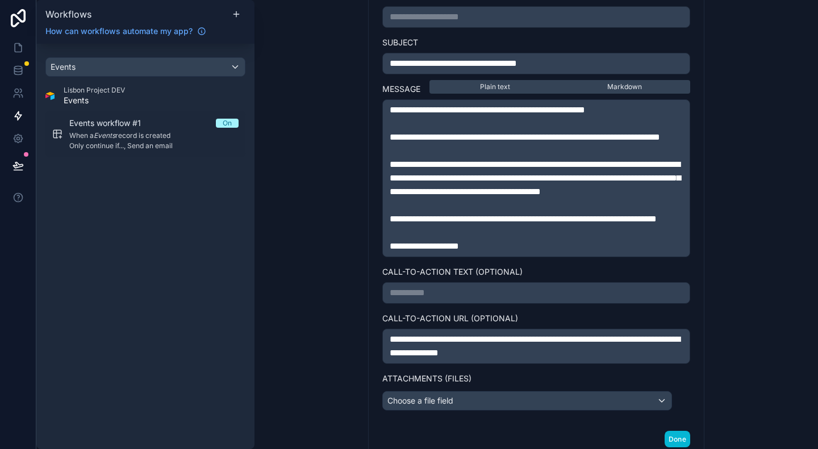
scroll to position [736, 0]
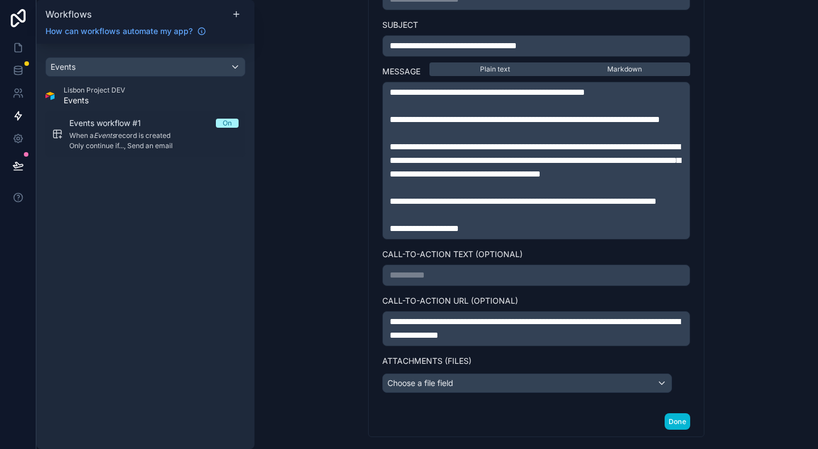
click at [626, 340] on span "**********" at bounding box center [535, 329] width 290 height 22
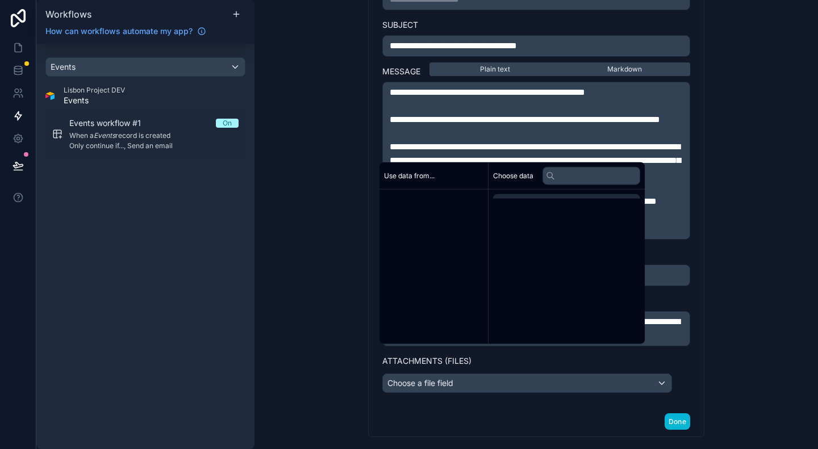
click at [626, 340] on span "**********" at bounding box center [535, 329] width 290 height 22
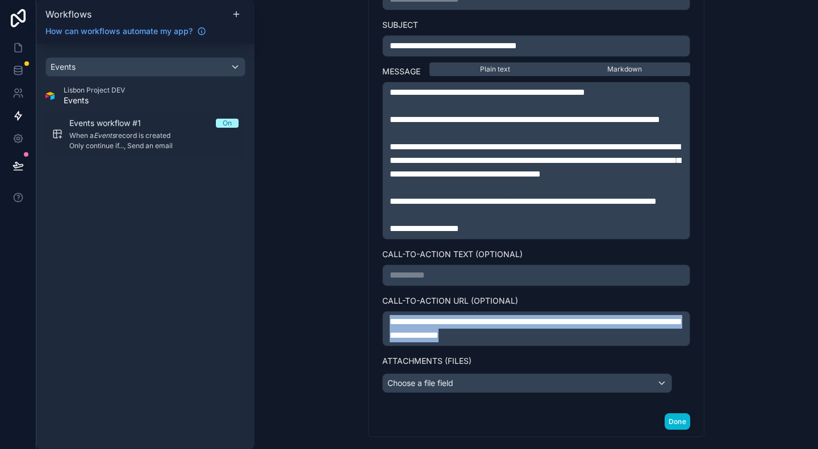
click at [626, 340] on span "**********" at bounding box center [535, 329] width 290 height 22
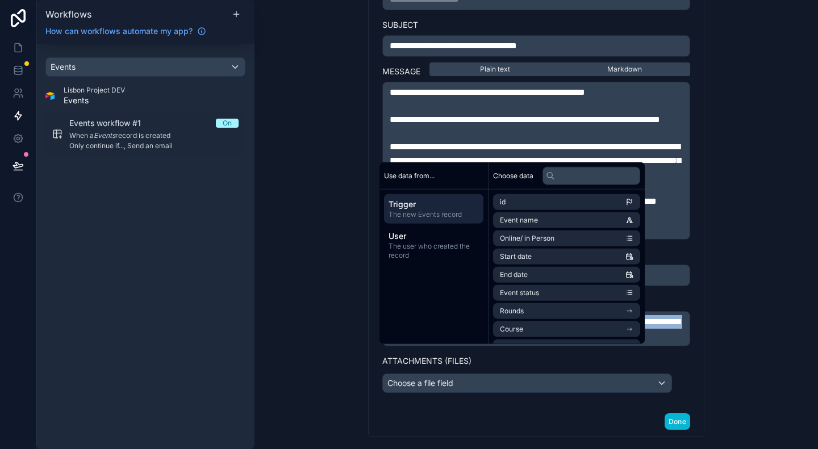
copy span "**********"
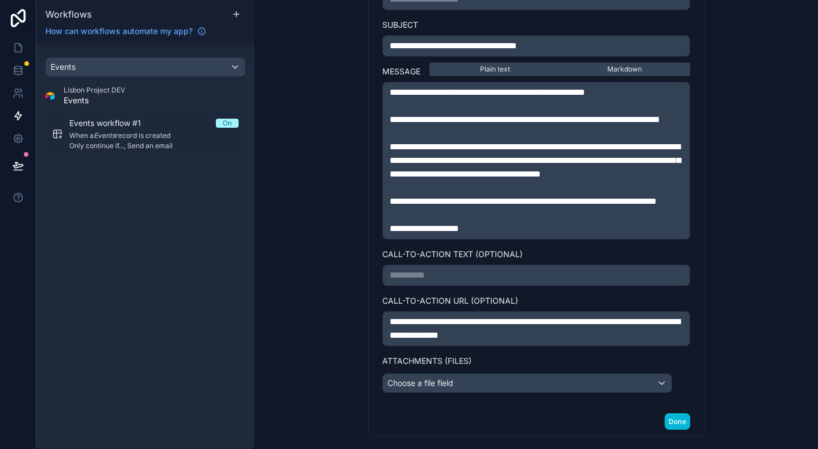
click at [732, 223] on div "**********" at bounding box center [537, 224] width 564 height 449
click at [541, 209] on p "**********" at bounding box center [536, 202] width 293 height 14
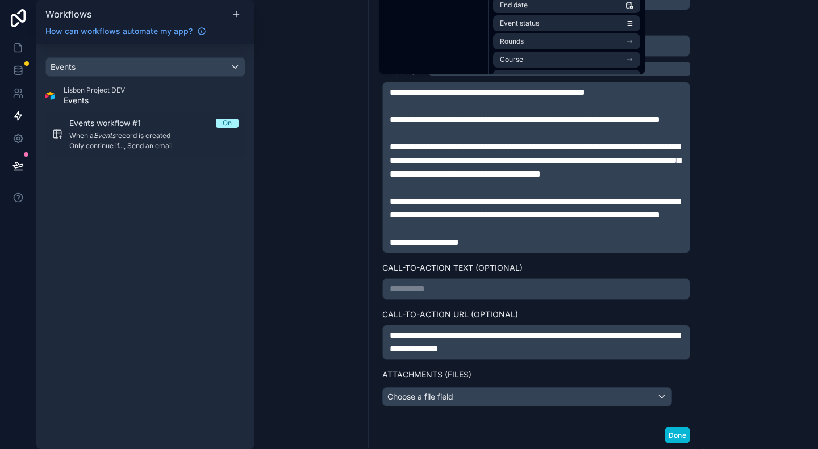
click at [727, 227] on div "**********" at bounding box center [537, 224] width 564 height 449
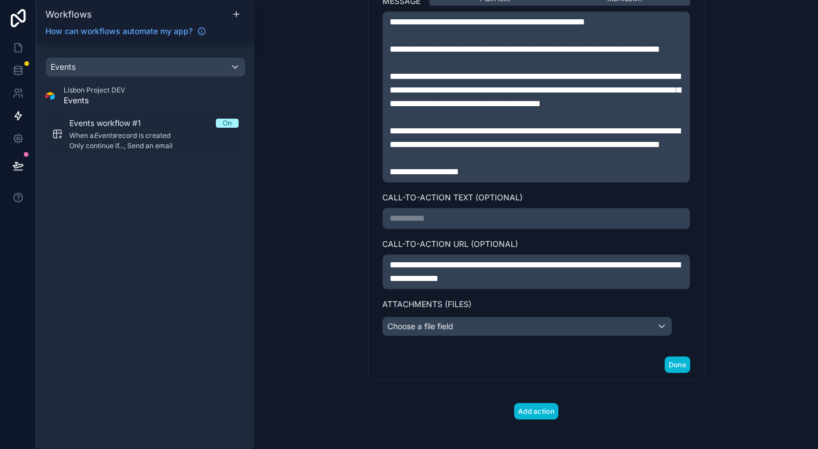
scroll to position [809, 0]
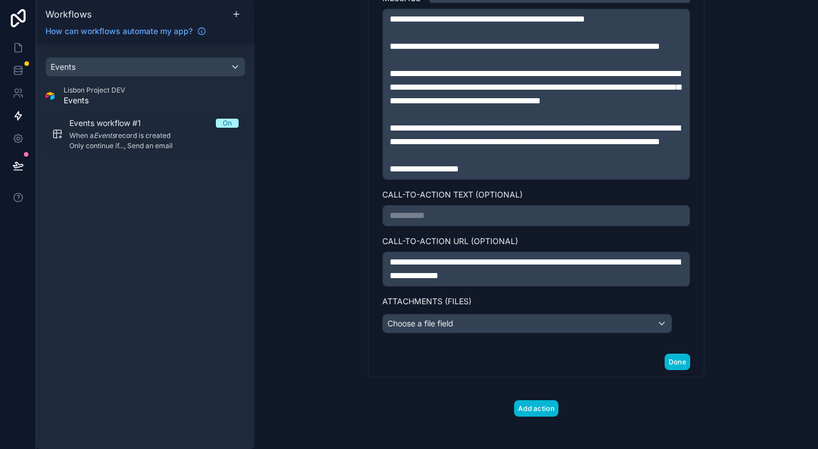
click at [614, 280] on span "**********" at bounding box center [535, 269] width 290 height 22
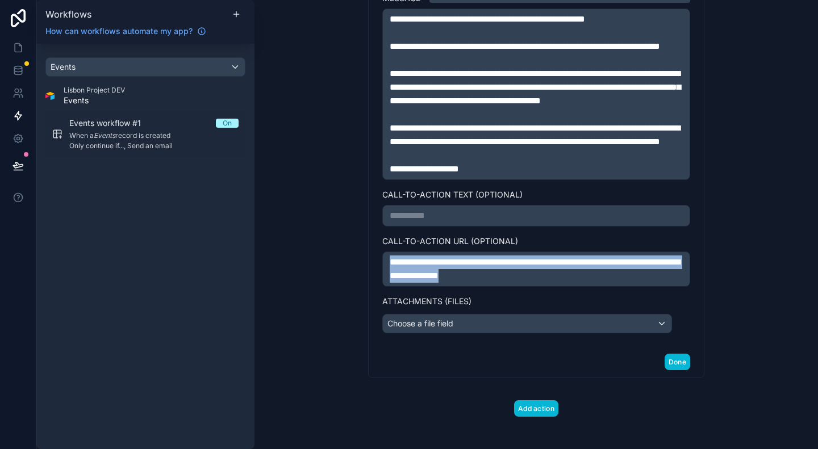
click at [614, 280] on span "**********" at bounding box center [535, 269] width 290 height 22
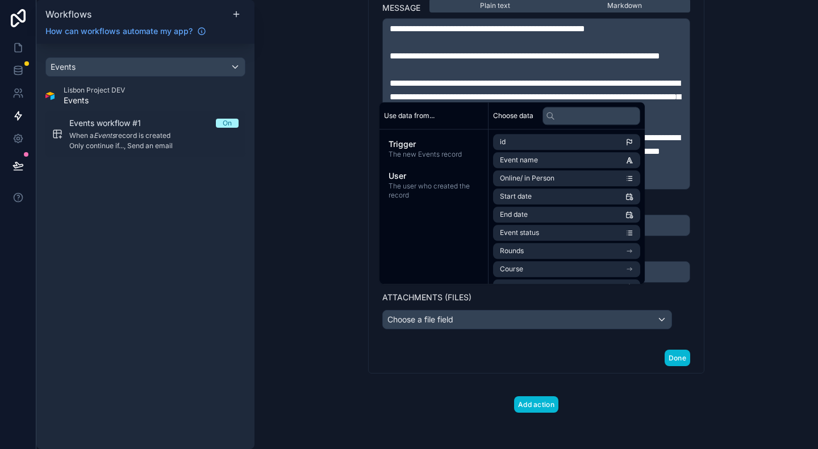
click at [746, 303] on div "**********" at bounding box center [537, 224] width 564 height 449
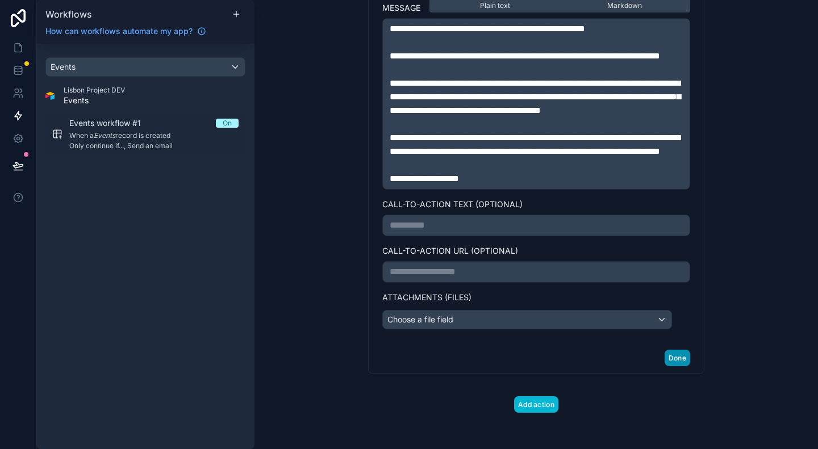
click at [665, 366] on button "Done" at bounding box center [678, 358] width 26 height 16
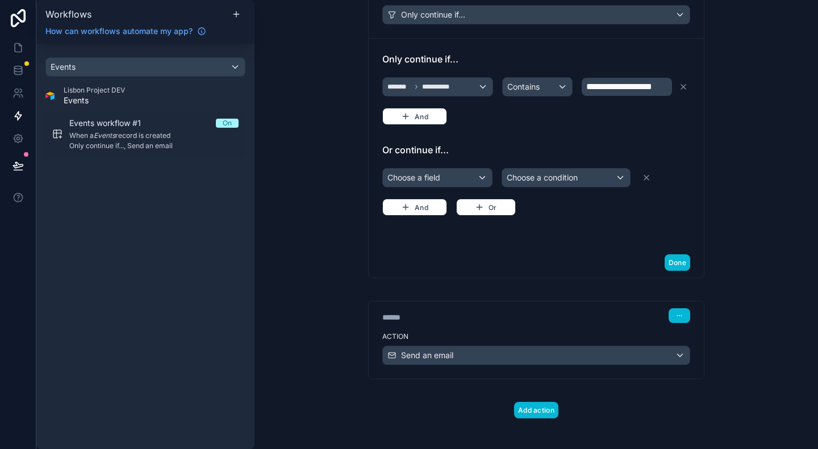
scroll to position [0, 0]
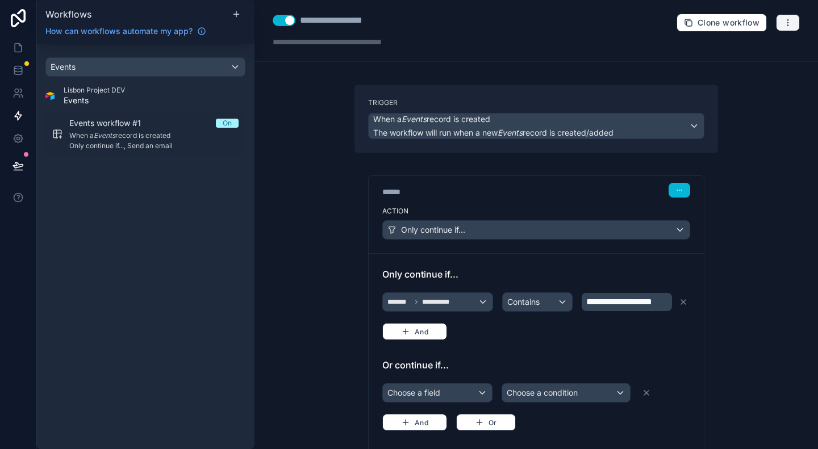
click at [782, 17] on button "button" at bounding box center [788, 22] width 24 height 17
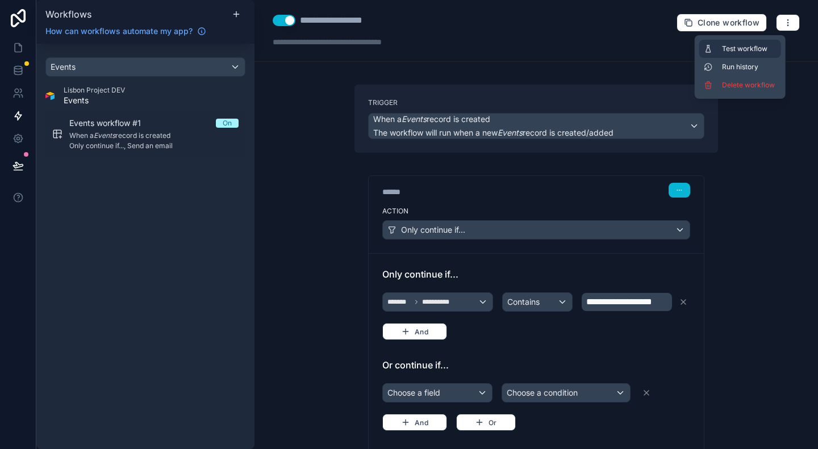
click at [734, 45] on span "Test workflow" at bounding box center [749, 48] width 55 height 9
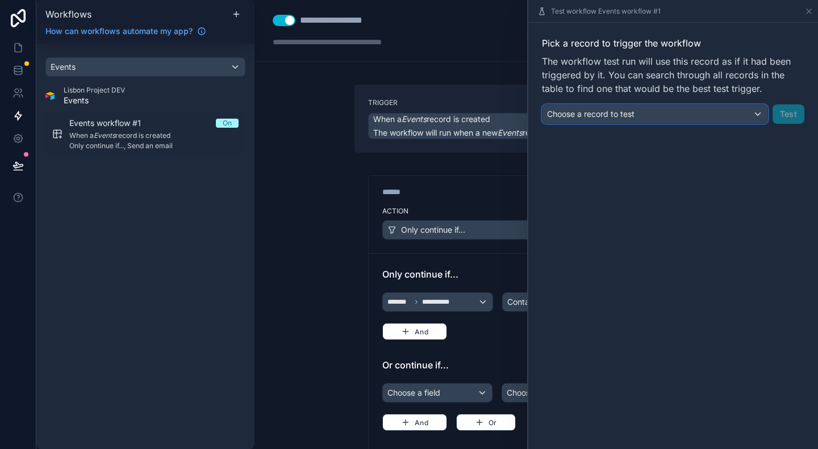
click at [631, 114] on span "Choose a record to test" at bounding box center [591, 114] width 88 height 10
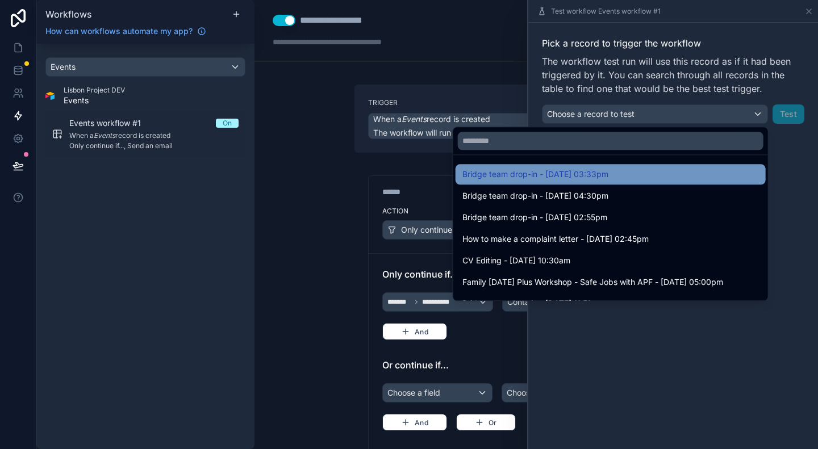
click at [599, 175] on span "Bridge team drop-in - 13/08/25 03:33pm" at bounding box center [536, 175] width 146 height 14
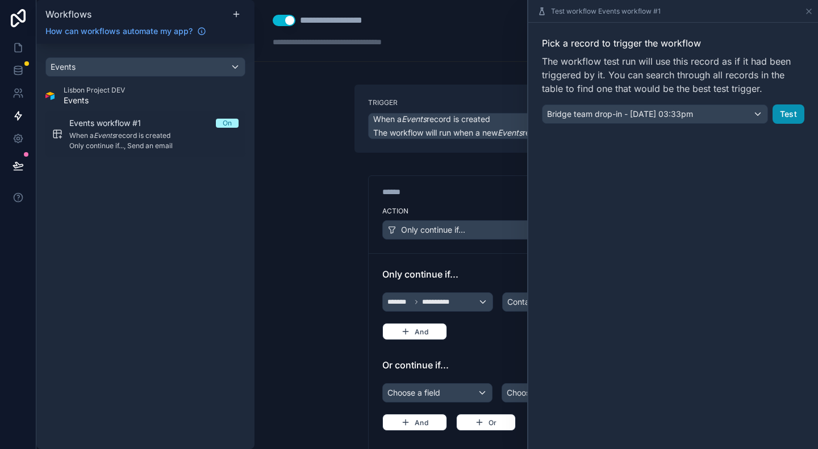
click at [782, 117] on button "Test" at bounding box center [789, 114] width 32 height 19
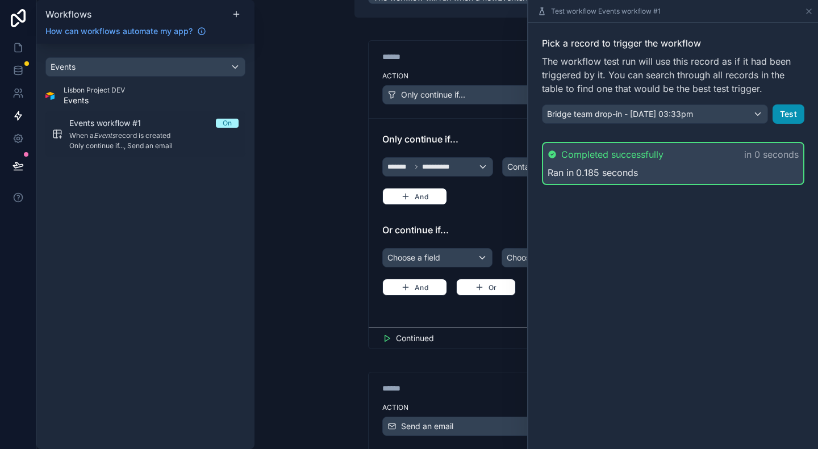
scroll to position [227, 0]
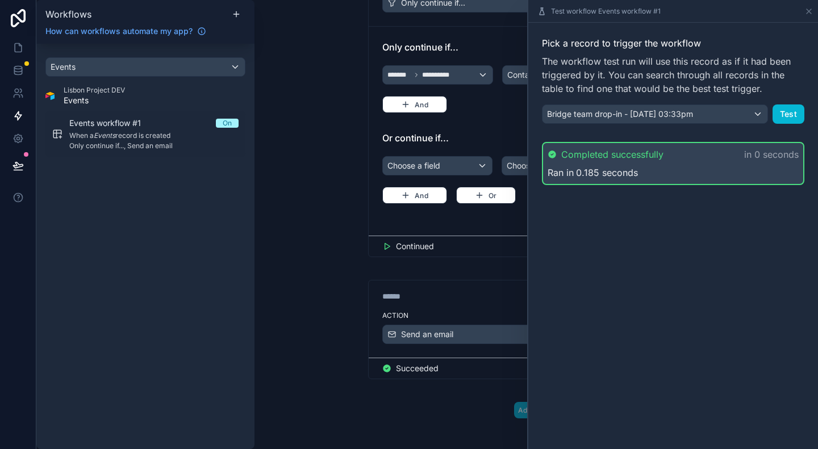
click at [323, 268] on div "**********" at bounding box center [537, 224] width 564 height 449
click at [810, 11] on icon at bounding box center [809, 11] width 9 height 9
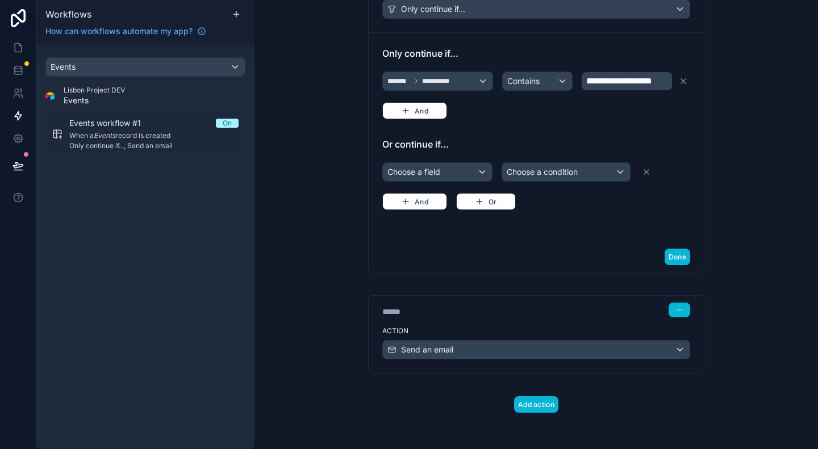
scroll to position [215, 0]
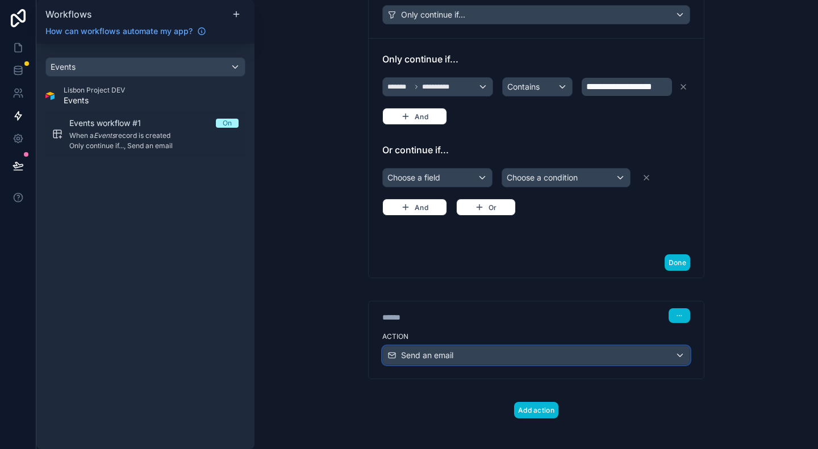
click at [484, 349] on div "Send an email" at bounding box center [536, 356] width 307 height 18
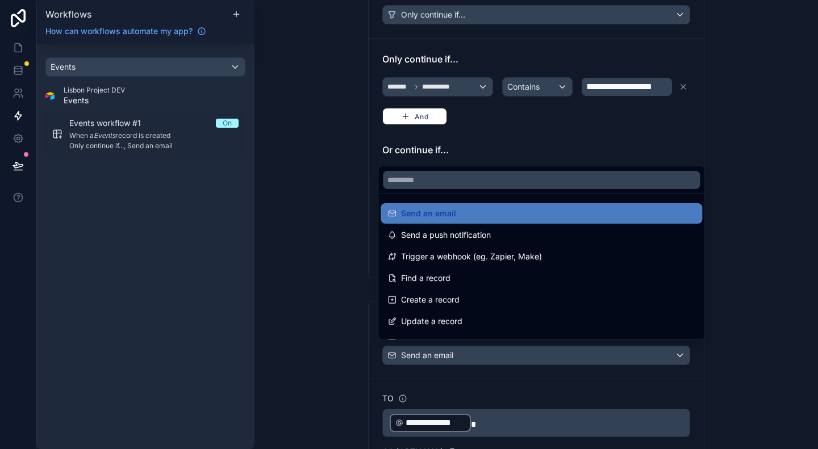
click at [478, 379] on div at bounding box center [409, 224] width 818 height 449
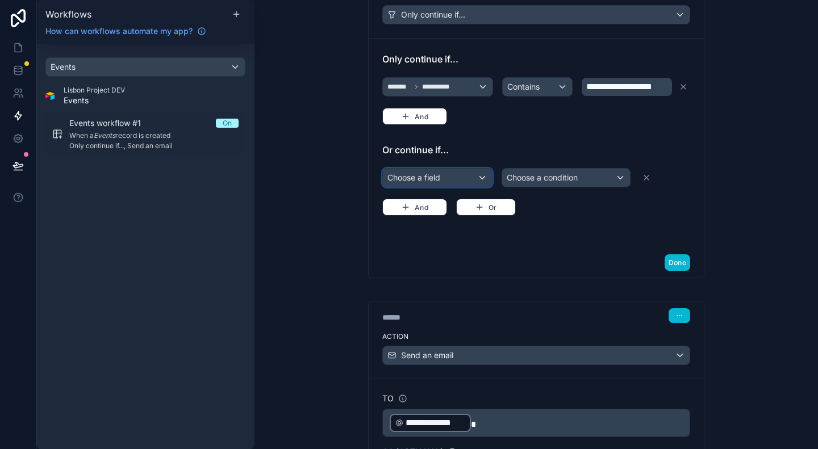
click at [421, 177] on div "Choose a field" at bounding box center [437, 178] width 109 height 18
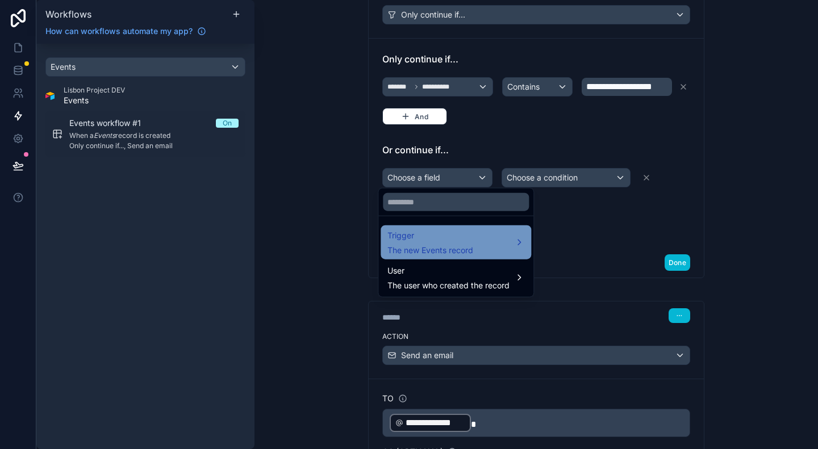
click at [437, 242] on div "Trigger The new Events record" at bounding box center [431, 242] width 86 height 27
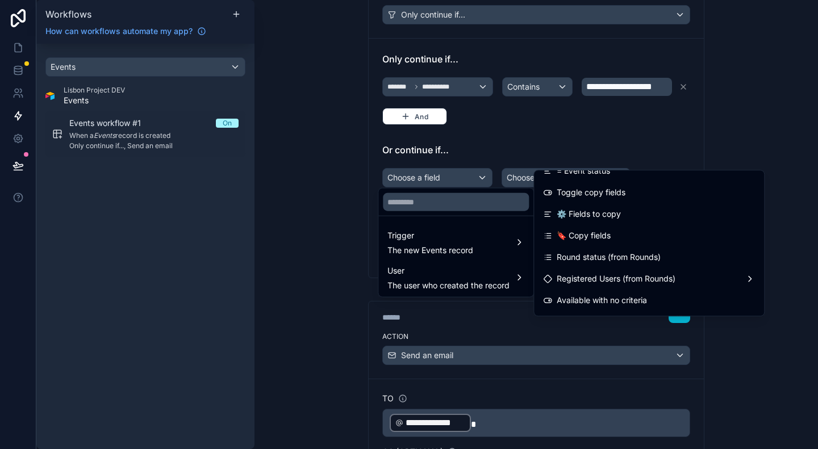
scroll to position [506, 0]
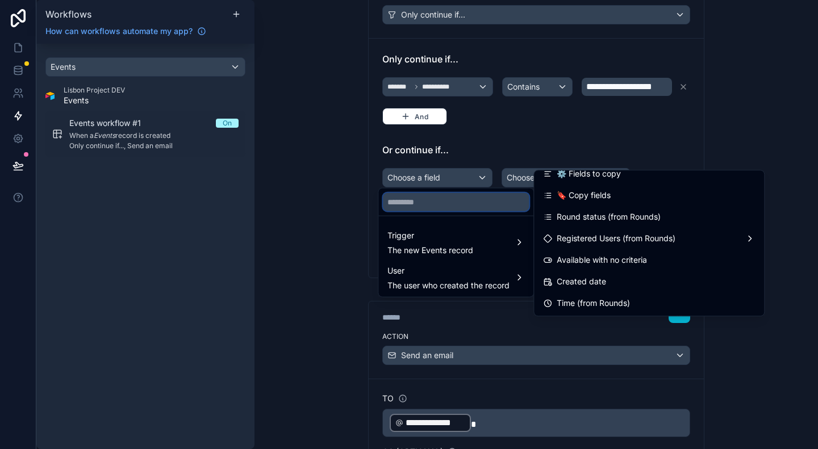
click at [492, 198] on input "text" at bounding box center [456, 202] width 146 height 18
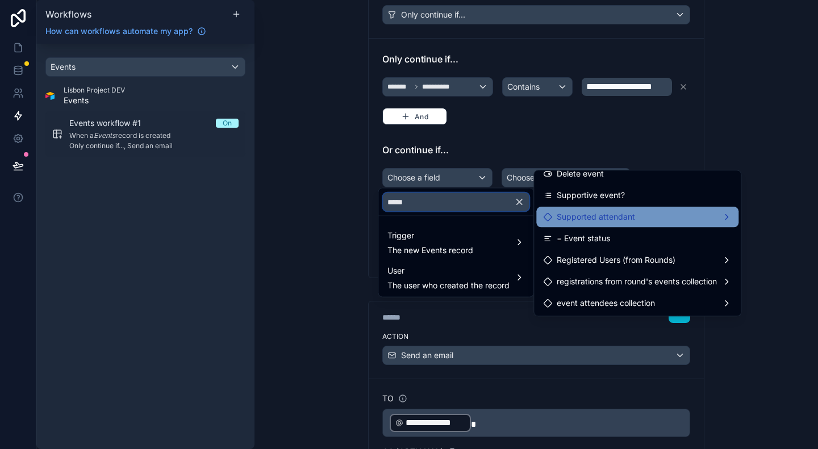
scroll to position [0, 0]
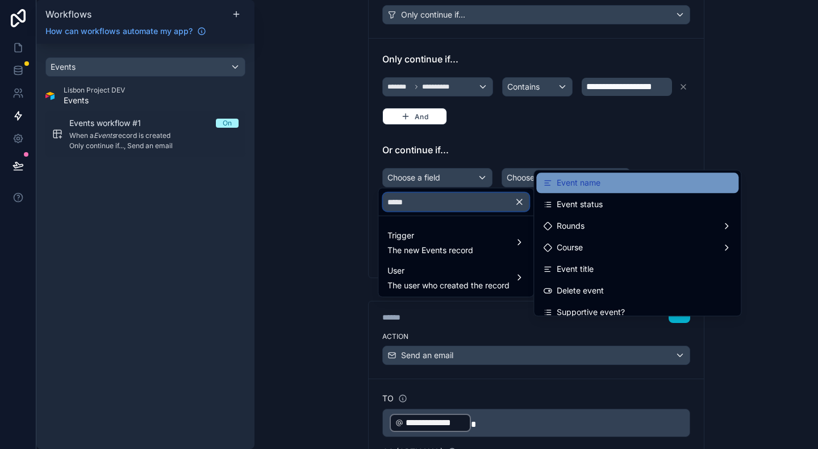
type input "*****"
click at [618, 189] on div "Event name" at bounding box center [637, 183] width 189 height 14
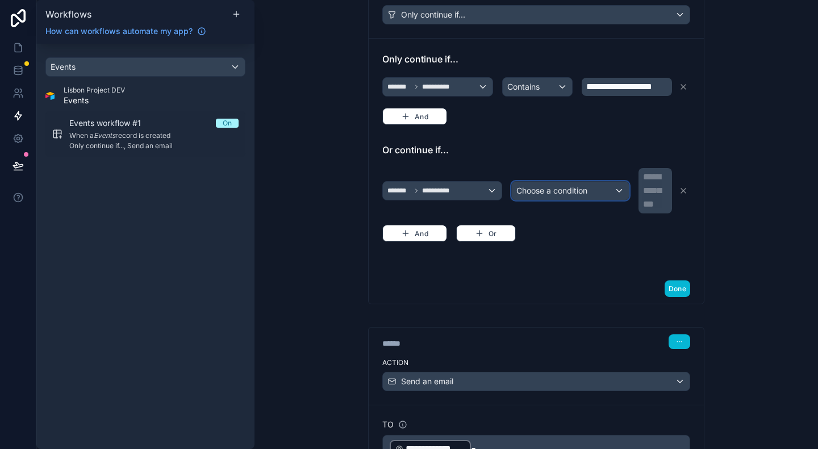
click at [561, 191] on span "Choose a condition" at bounding box center [551, 191] width 71 height 10
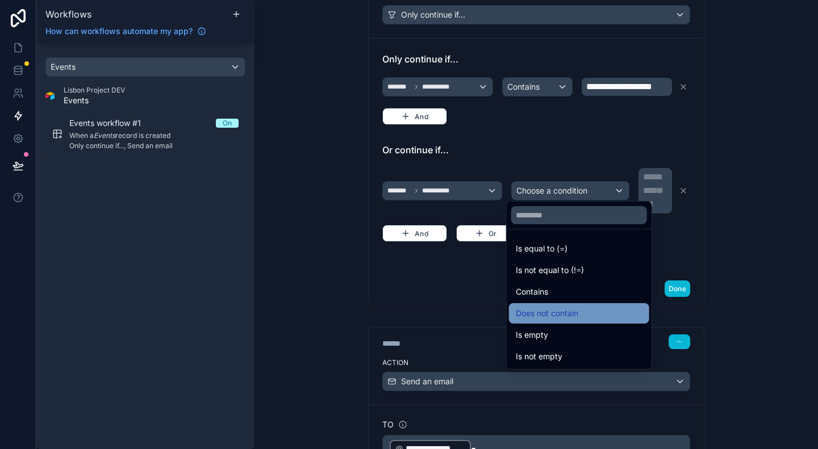
click at [543, 303] on div "Does not contain" at bounding box center [579, 313] width 140 height 20
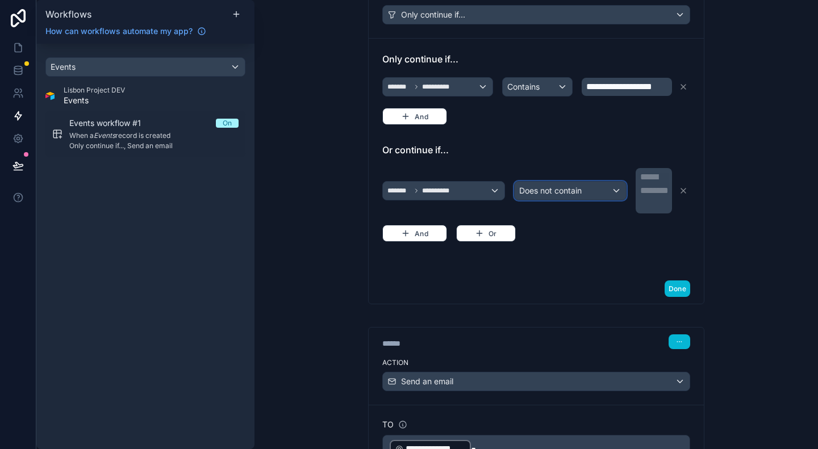
click at [558, 185] on span "Does not contain" at bounding box center [550, 190] width 63 height 11
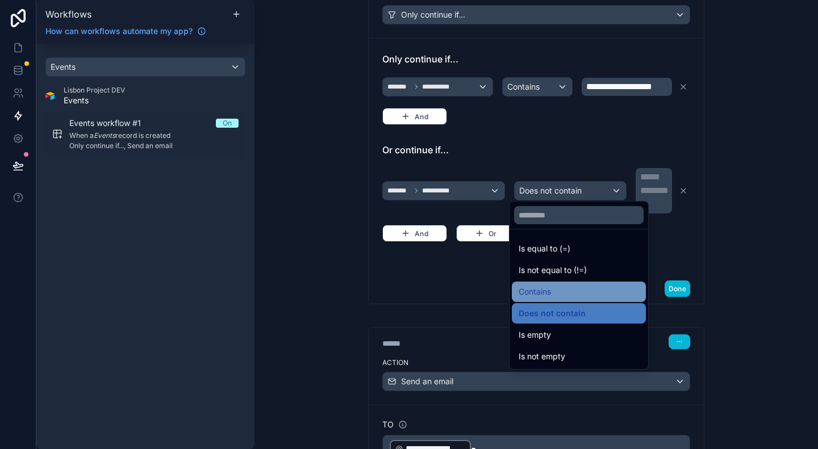
click at [545, 290] on span "Contains" at bounding box center [535, 292] width 32 height 14
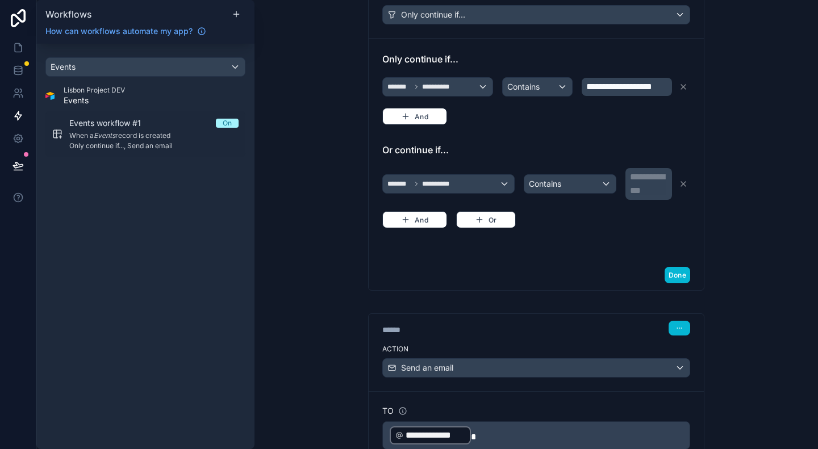
click at [657, 190] on div "**********" at bounding box center [650, 183] width 40 height 27
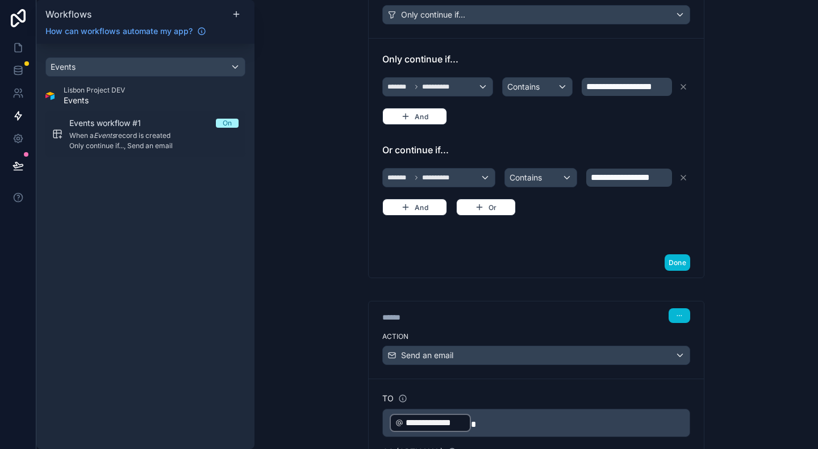
click at [749, 206] on div "**********" at bounding box center [537, 224] width 564 height 449
click at [667, 258] on button "Done" at bounding box center [678, 263] width 26 height 16
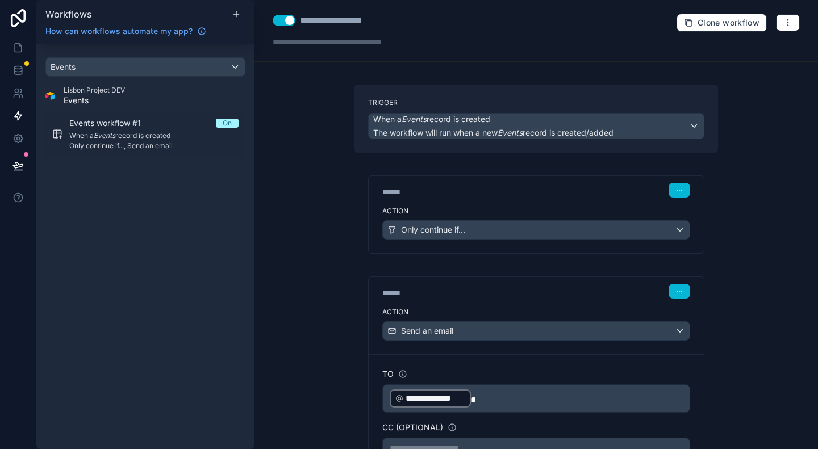
click at [350, 20] on div "**********" at bounding box center [346, 21] width 92 height 14
type div "**********"
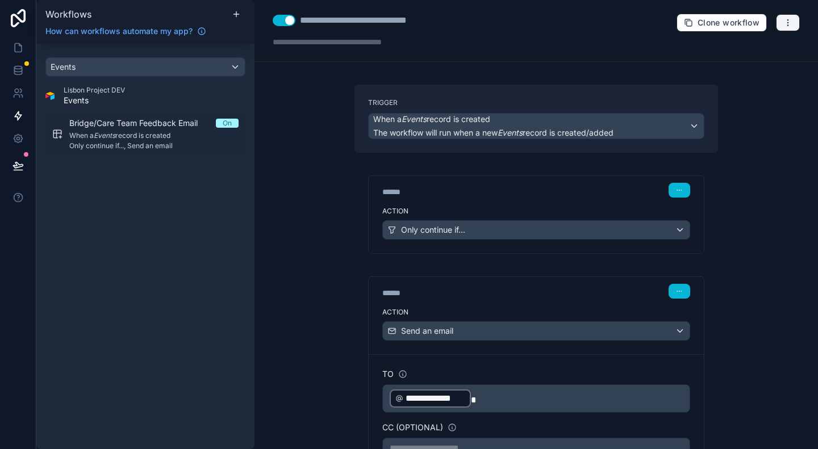
click at [776, 26] on button "button" at bounding box center [788, 22] width 24 height 17
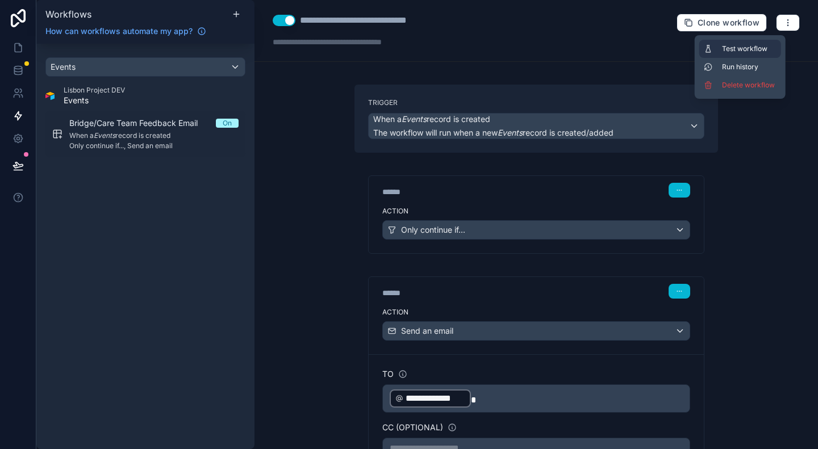
click at [748, 51] on span "Test workflow" at bounding box center [749, 48] width 55 height 9
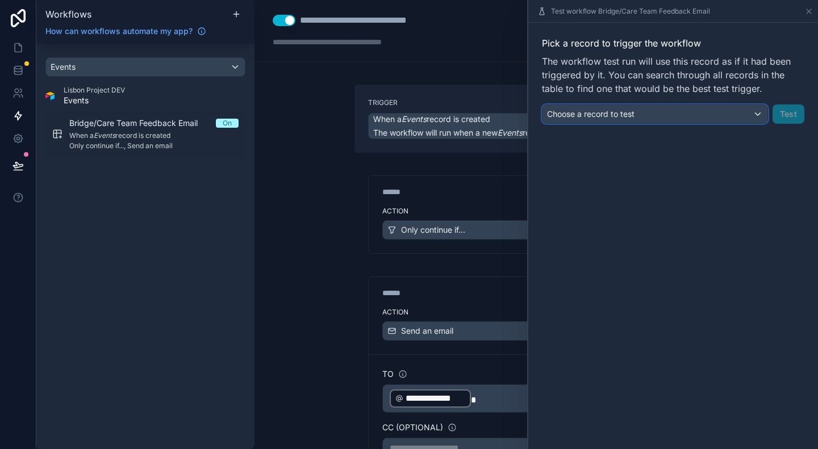
click at [692, 108] on div "Choose a record to test" at bounding box center [655, 114] width 225 height 18
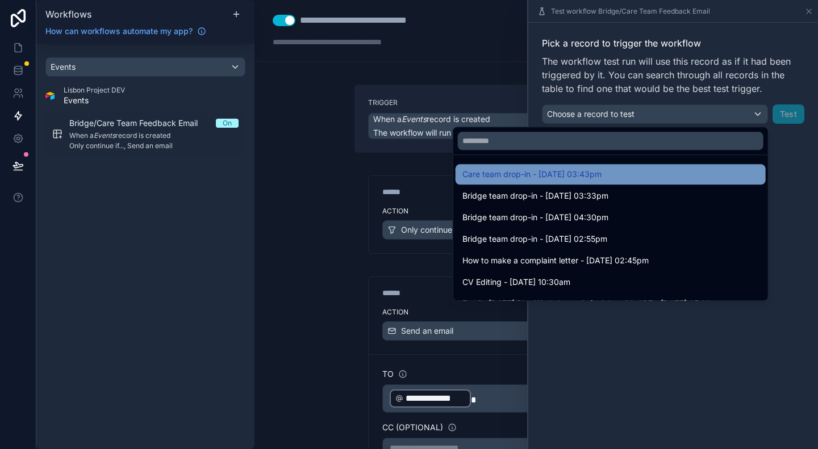
click at [601, 172] on span "Care team drop-in - 13/08/25 03:43pm" at bounding box center [532, 175] width 139 height 14
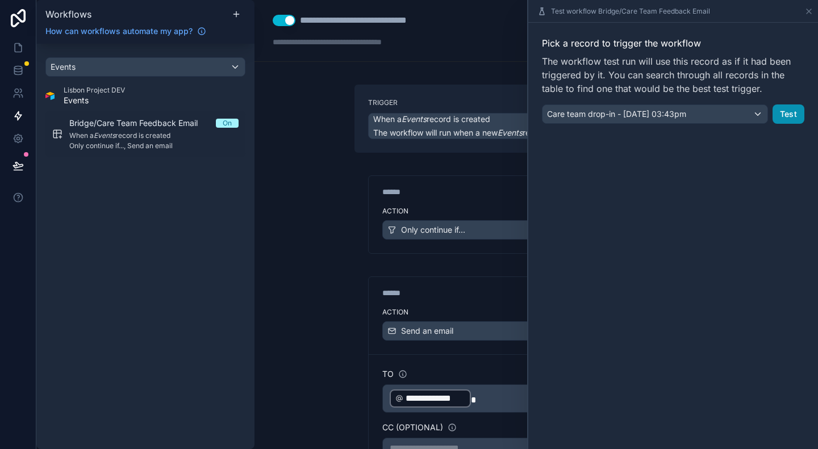
click at [791, 112] on button "Test" at bounding box center [789, 114] width 32 height 19
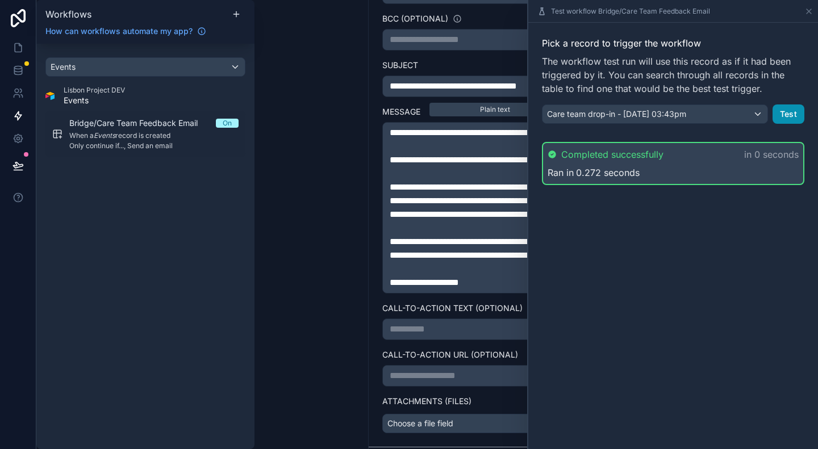
scroll to position [606, 0]
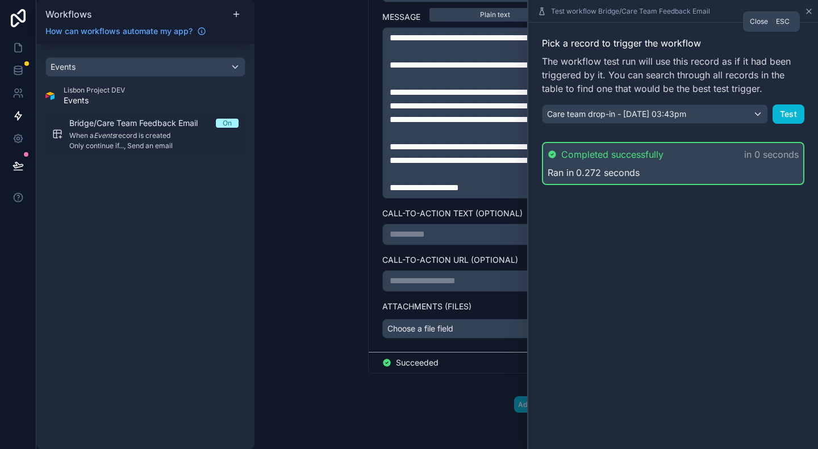
click at [811, 13] on icon at bounding box center [809, 11] width 5 height 5
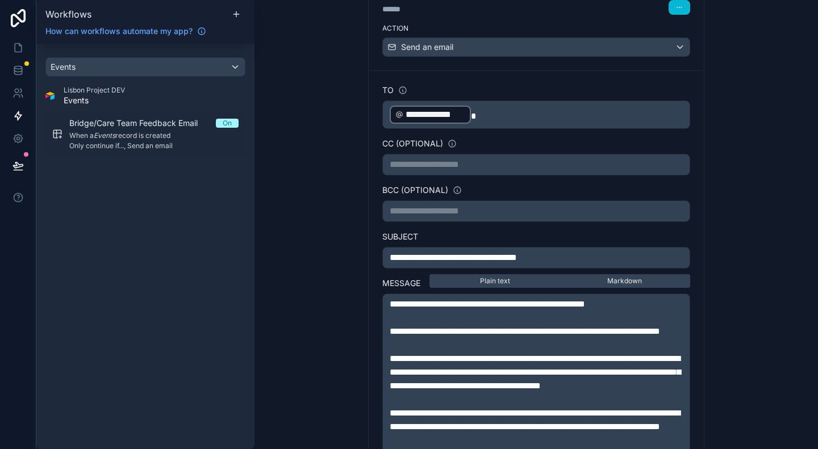
scroll to position [463, 0]
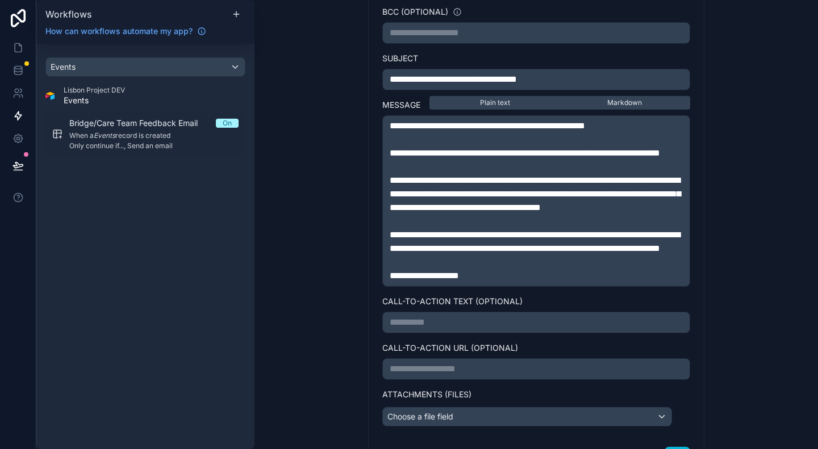
click at [673, 256] on p "**********" at bounding box center [536, 241] width 293 height 27
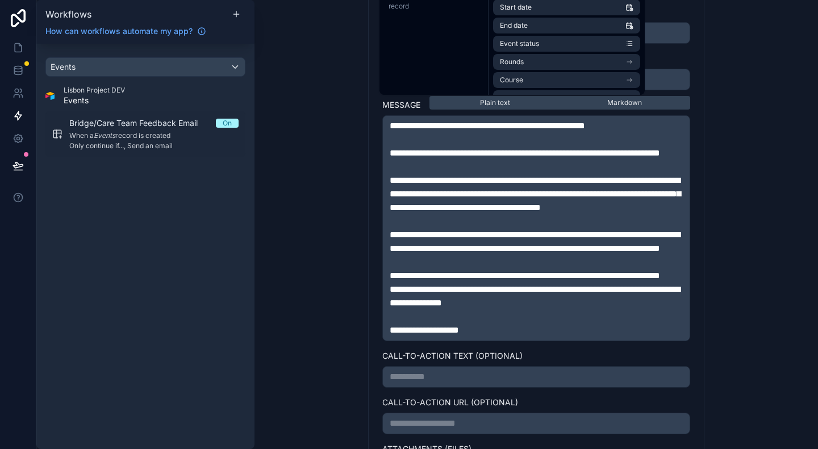
scroll to position [661, 0]
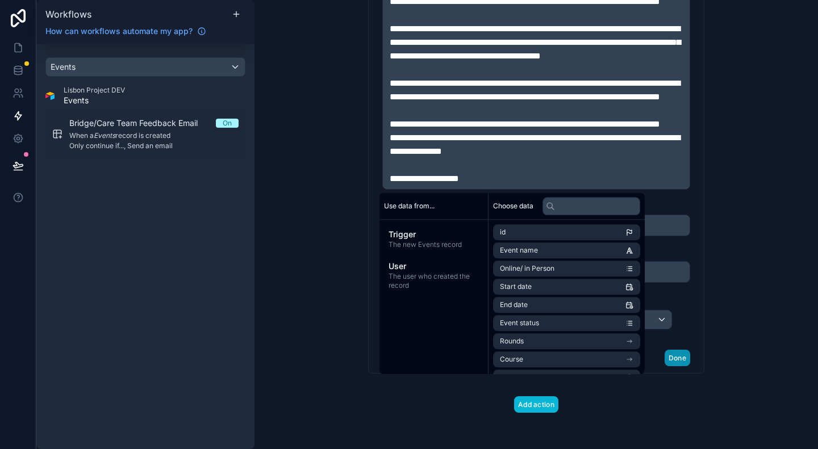
click at [680, 364] on button "Done" at bounding box center [678, 358] width 26 height 16
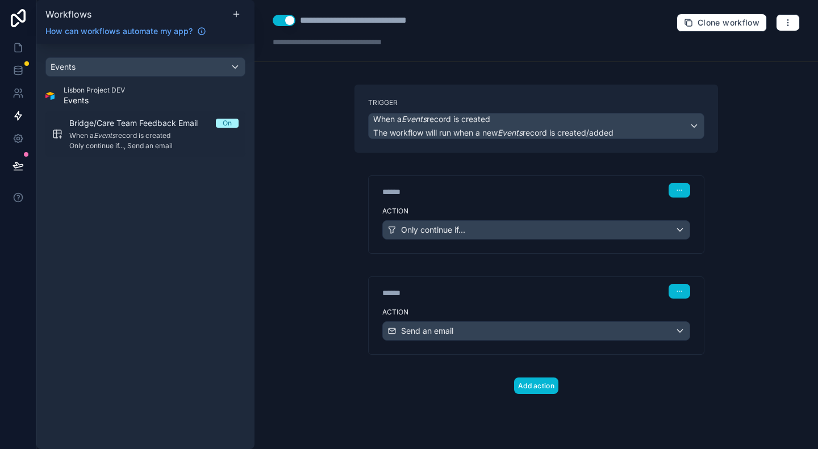
scroll to position [0, 0]
click at [225, 66] on div "Events" at bounding box center [145, 67] width 199 height 18
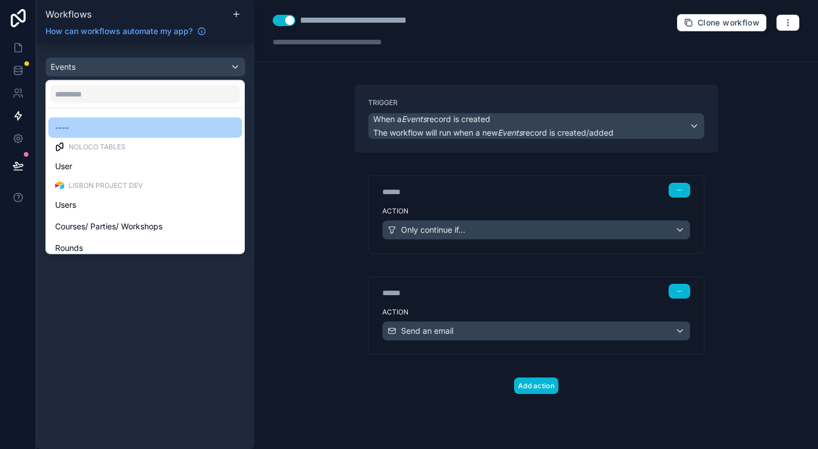
click at [82, 128] on div "----" at bounding box center [145, 128] width 180 height 14
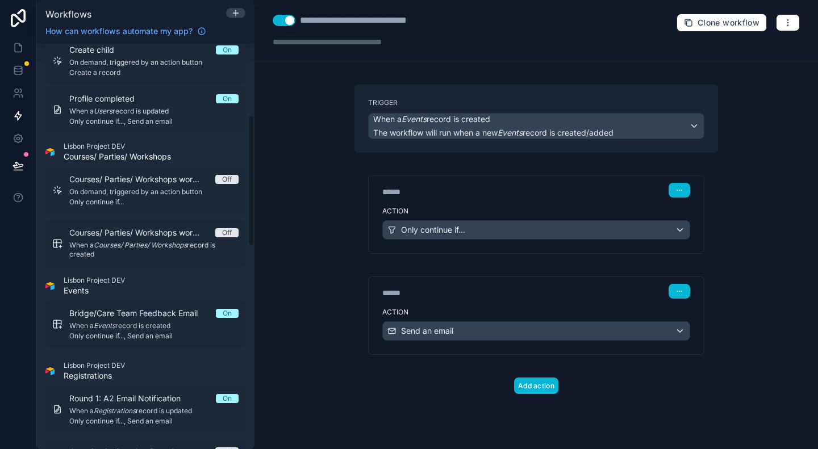
scroll to position [227, 0]
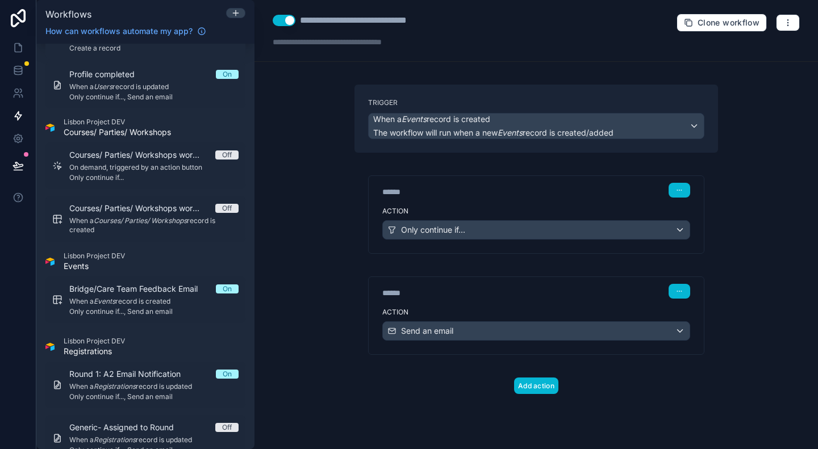
click at [735, 205] on div "**********" at bounding box center [537, 224] width 564 height 449
click at [18, 165] on icon at bounding box center [18, 165] width 11 height 11
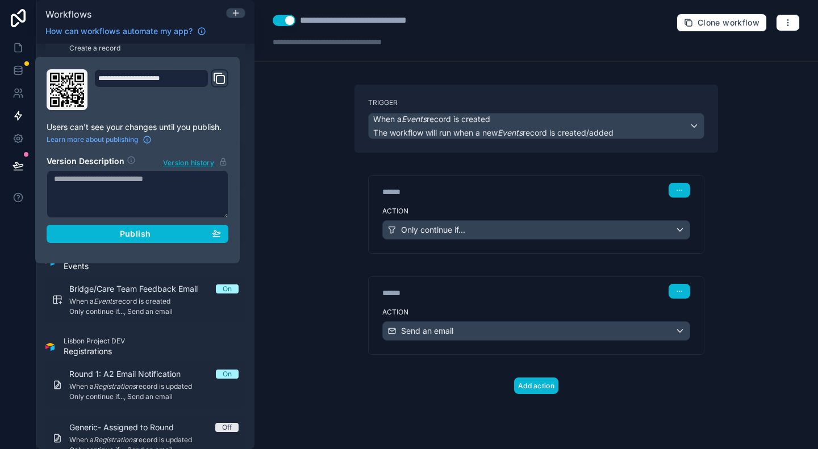
click at [126, 176] on textarea at bounding box center [138, 194] width 182 height 48
click at [53, 180] on textarea "**********" at bounding box center [138, 193] width 182 height 47
click at [189, 173] on textarea "**********" at bounding box center [138, 193] width 182 height 47
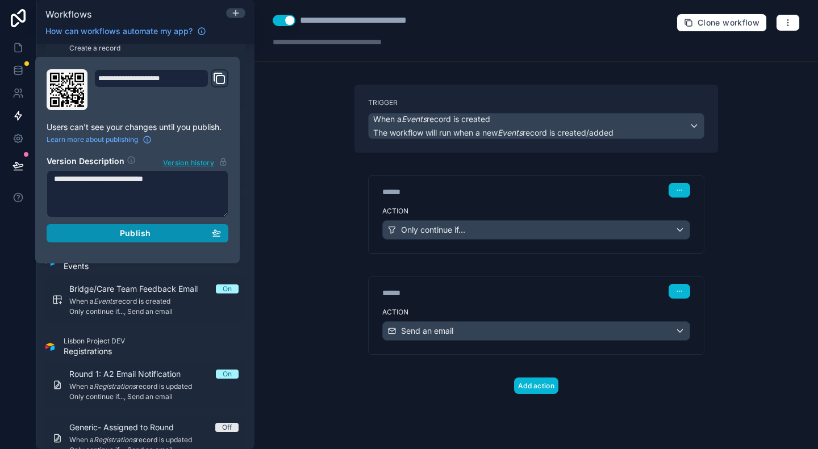
type textarea "**********"
click at [172, 236] on div "Publish" at bounding box center [137, 233] width 167 height 10
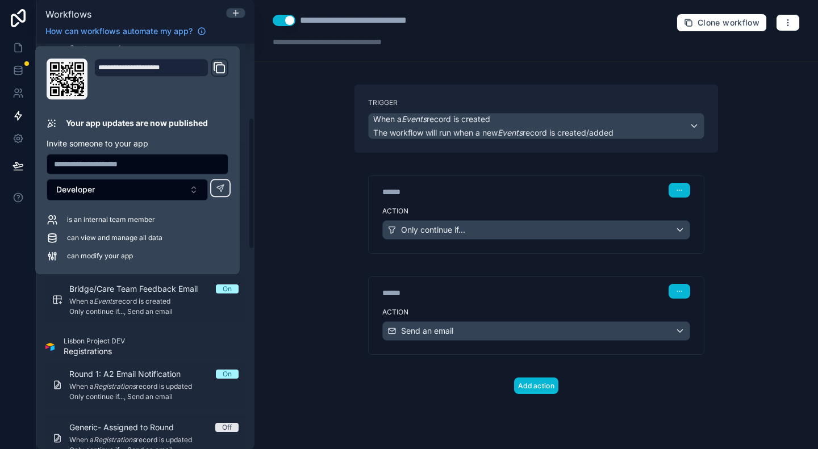
click at [285, 179] on div "**********" at bounding box center [537, 224] width 564 height 449
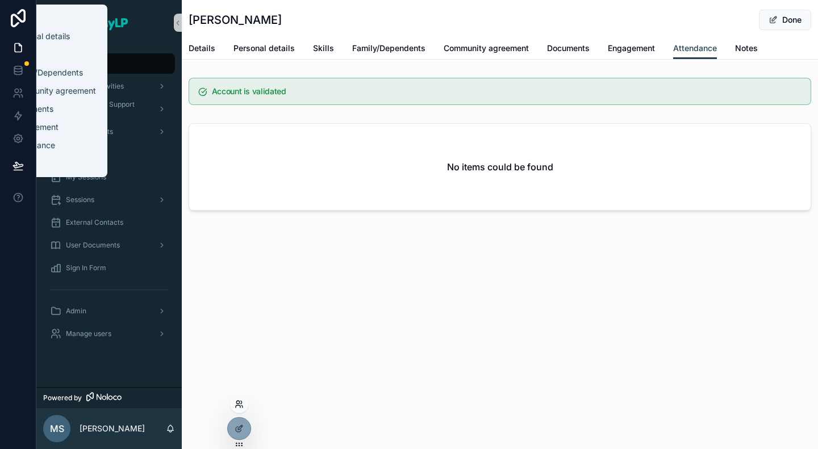
click at [240, 405] on icon at bounding box center [239, 404] width 9 height 9
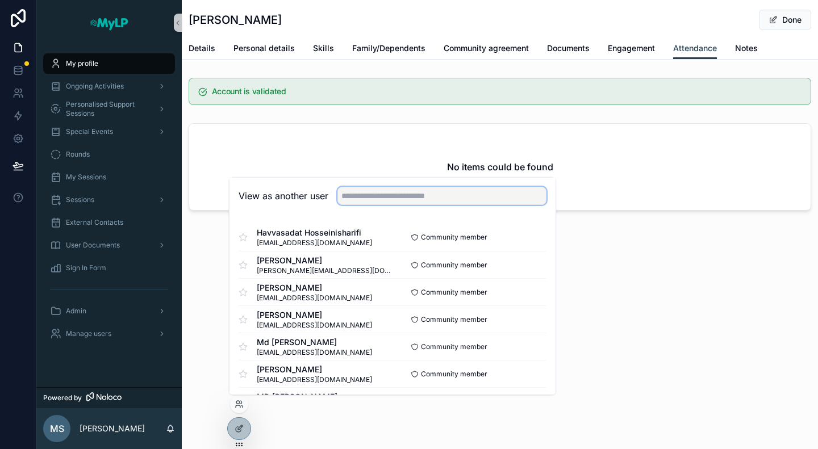
click at [376, 202] on input "text" at bounding box center [442, 196] width 209 height 18
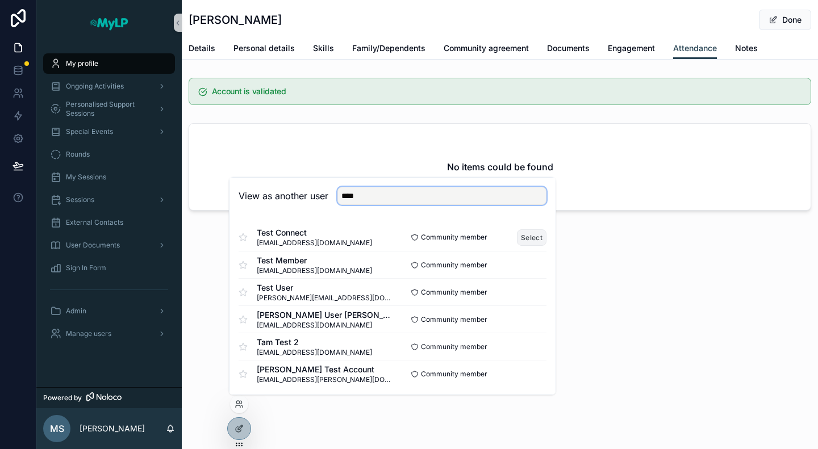
type input "****"
click at [530, 237] on button "Select" at bounding box center [532, 237] width 30 height 16
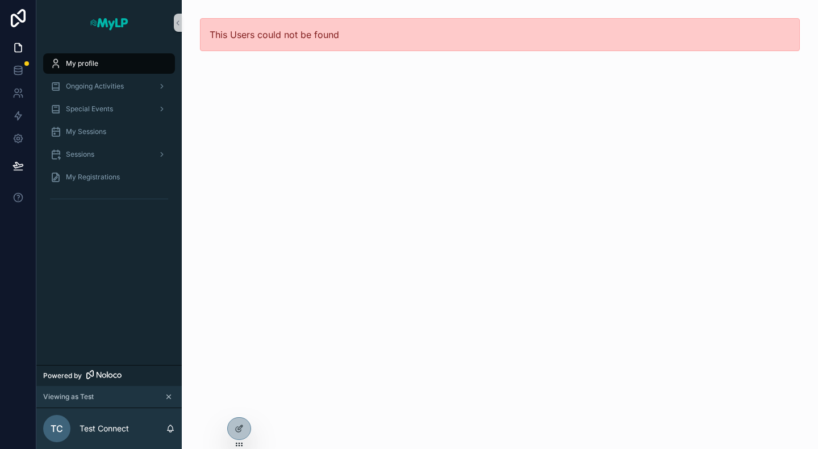
click at [92, 64] on span "My profile" at bounding box center [82, 63] width 32 height 9
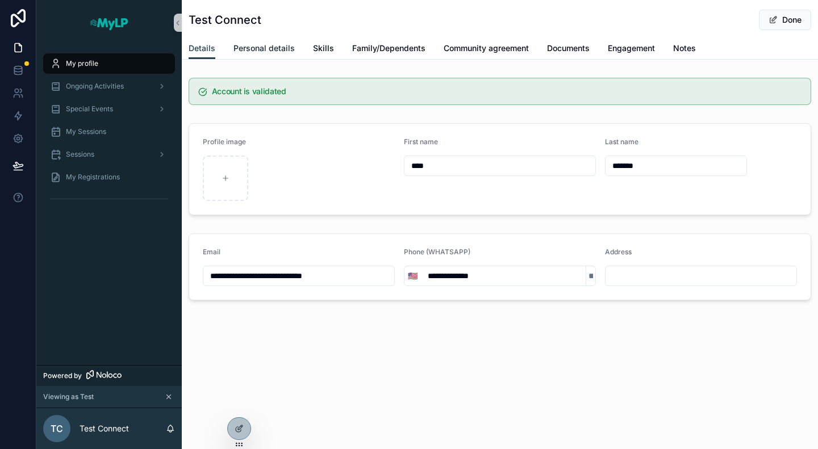
click at [277, 53] on span "Personal details" at bounding box center [264, 48] width 61 height 11
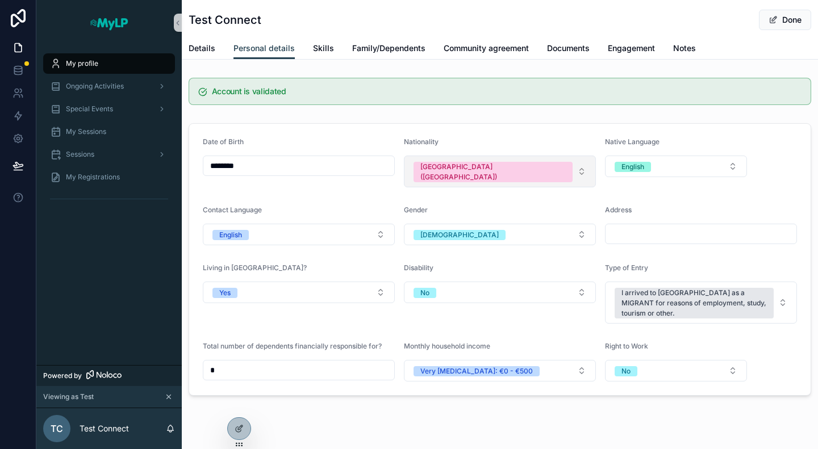
click at [549, 166] on button "United States of America (USA)" at bounding box center [500, 172] width 192 height 32
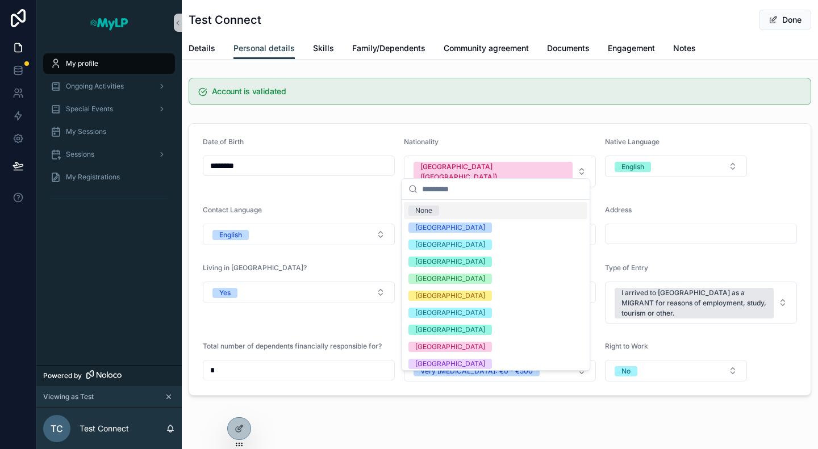
click at [427, 209] on div "None" at bounding box center [423, 211] width 17 height 10
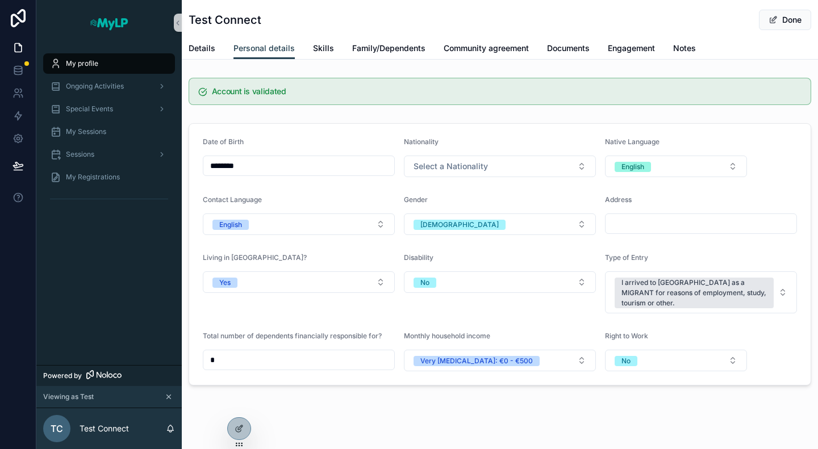
click at [468, 124] on form "Date of Birth ******** Nationality Select a Nationality Native Language English…" at bounding box center [500, 254] width 622 height 261
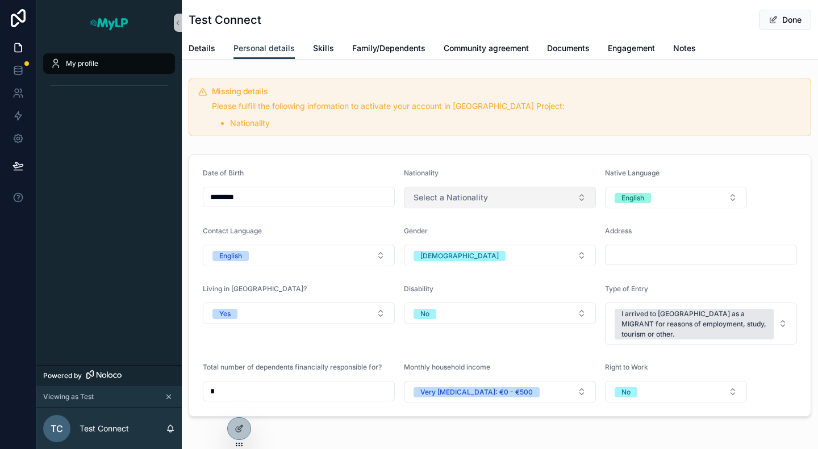
click at [467, 202] on span "Select a Nationality" at bounding box center [451, 197] width 74 height 11
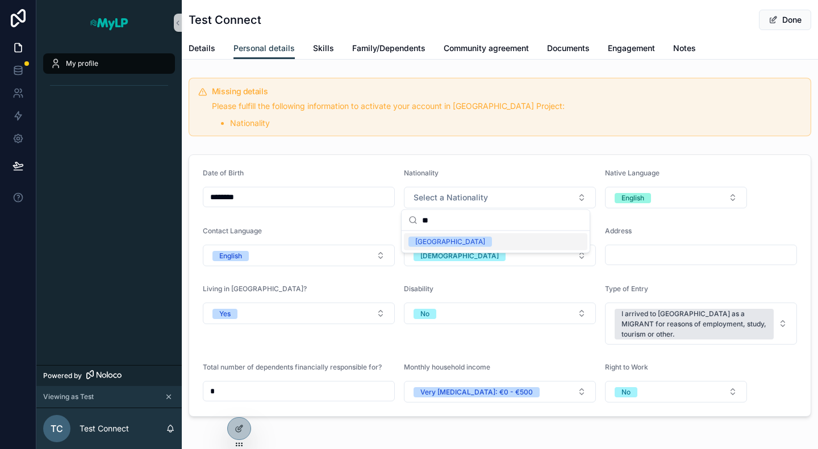
type input "*"
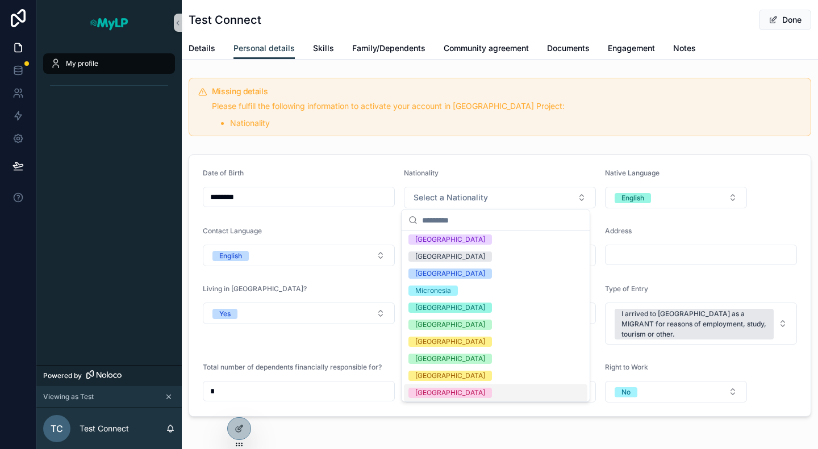
scroll to position [1786, 0]
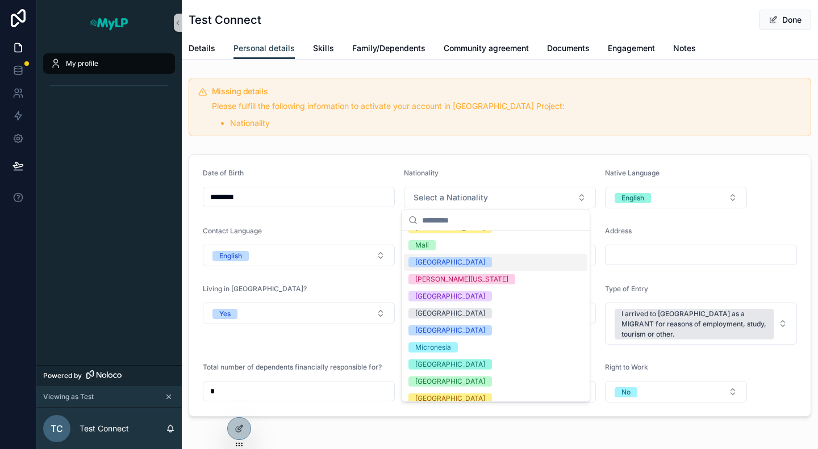
click at [504, 71] on div "Test Connect Done Personal details Details Personal details Skills Family/Depen…" at bounding box center [500, 247] width 636 height 494
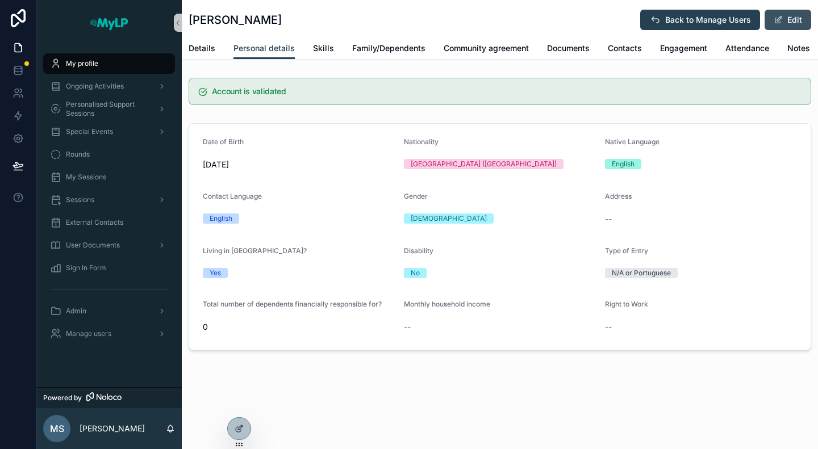
click at [786, 21] on button "Edit" at bounding box center [788, 20] width 47 height 20
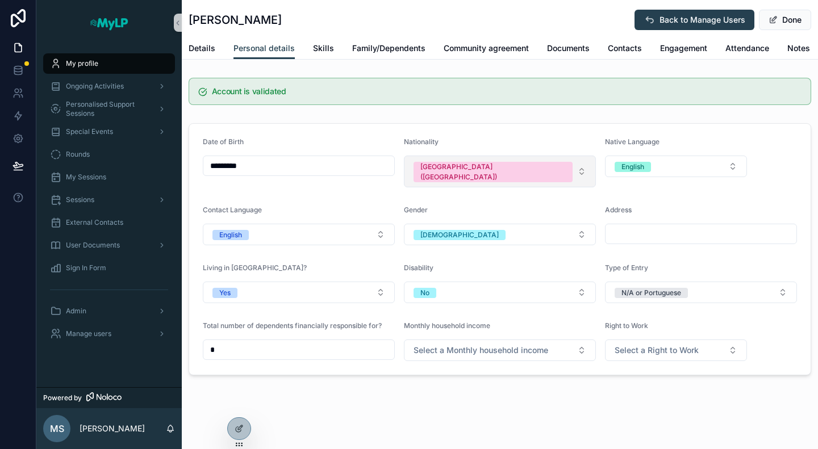
click at [575, 165] on button "United States of America (USA)" at bounding box center [500, 172] width 192 height 32
type input "****"
click at [449, 209] on div "Null" at bounding box center [500, 210] width 186 height 17
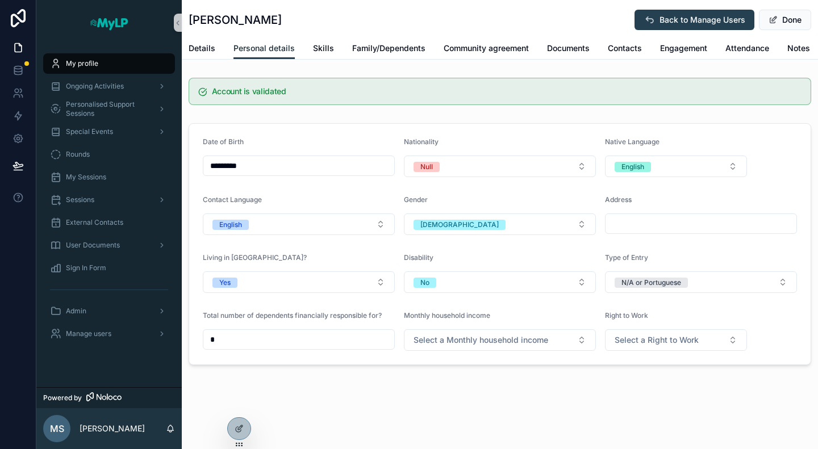
click at [264, 44] on span "Personal details" at bounding box center [264, 48] width 61 height 11
click at [486, 165] on button "Null" at bounding box center [500, 167] width 192 height 22
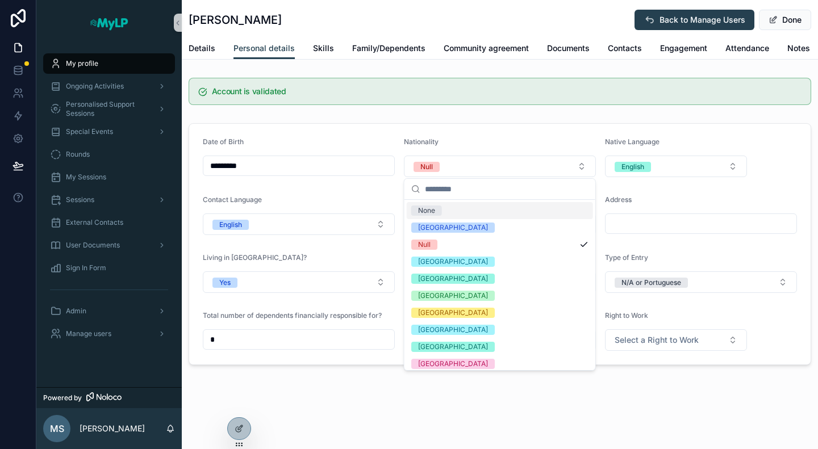
click at [433, 209] on div "None" at bounding box center [426, 211] width 17 height 10
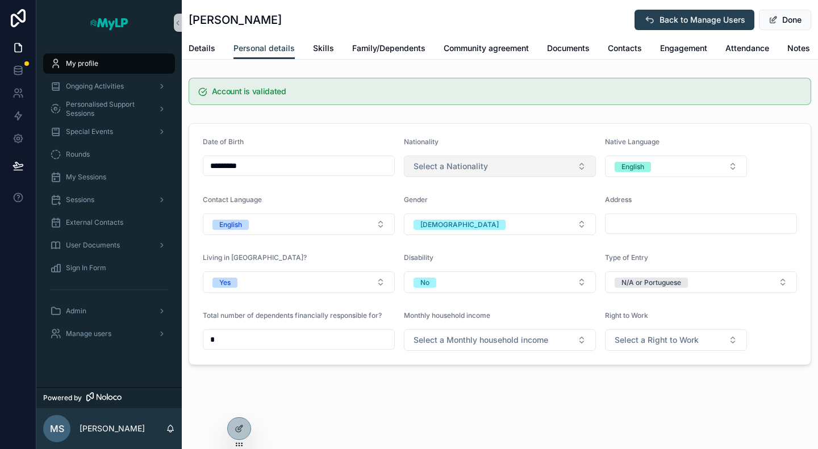
click at [440, 174] on button "Select a Nationality" at bounding box center [500, 167] width 192 height 22
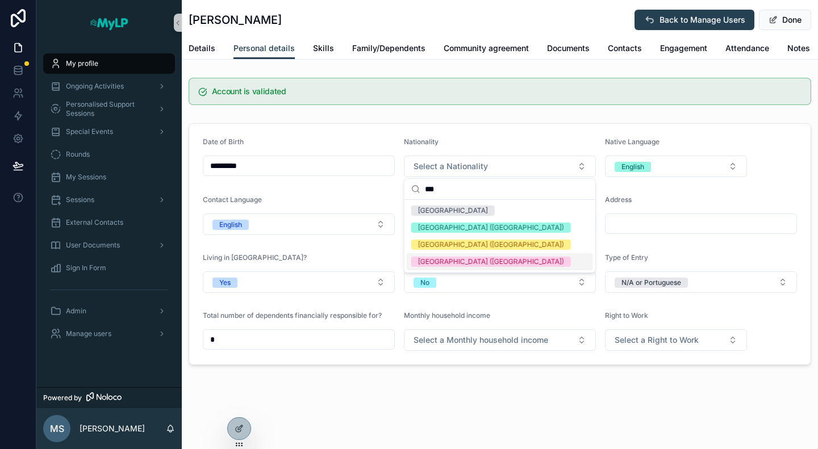
type input "***"
click at [493, 266] on div "United States of America (USA)" at bounding box center [491, 262] width 146 height 10
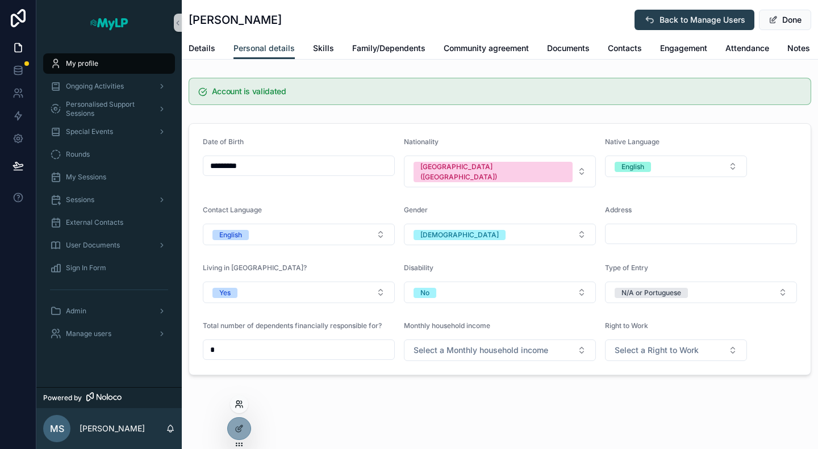
click at [238, 409] on icon at bounding box center [239, 404] width 9 height 9
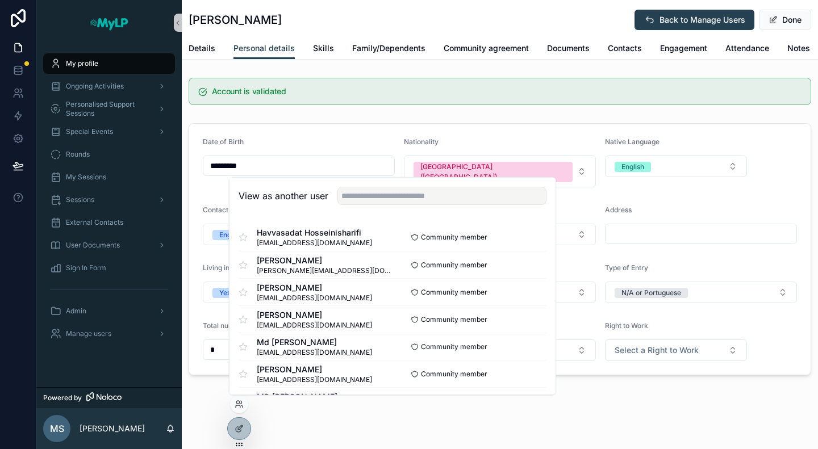
click at [376, 205] on div "View as another user" at bounding box center [393, 196] width 326 height 37
click at [385, 196] on input "text" at bounding box center [442, 196] width 209 height 18
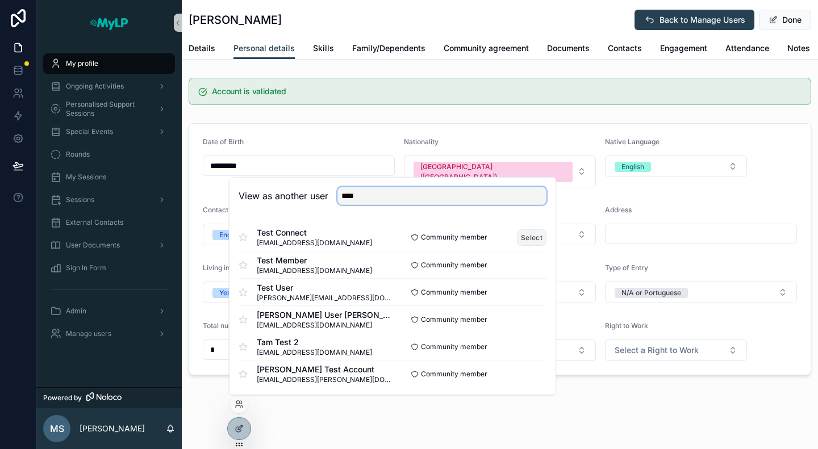
type input "****"
click at [526, 234] on button "Select" at bounding box center [532, 237] width 30 height 16
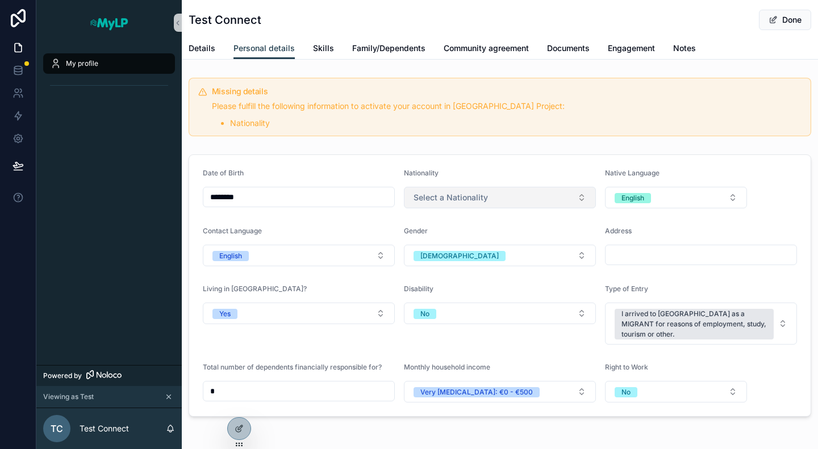
click at [469, 188] on button "Select a Nationality" at bounding box center [500, 198] width 192 height 22
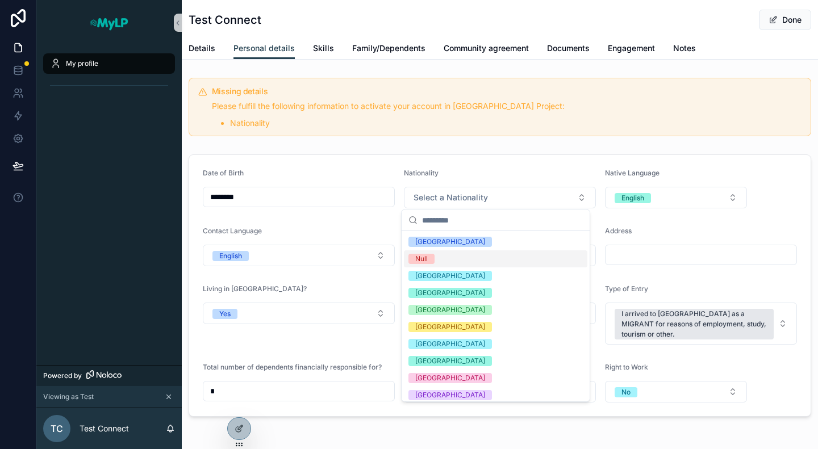
click at [430, 257] on span "Null" at bounding box center [422, 259] width 26 height 10
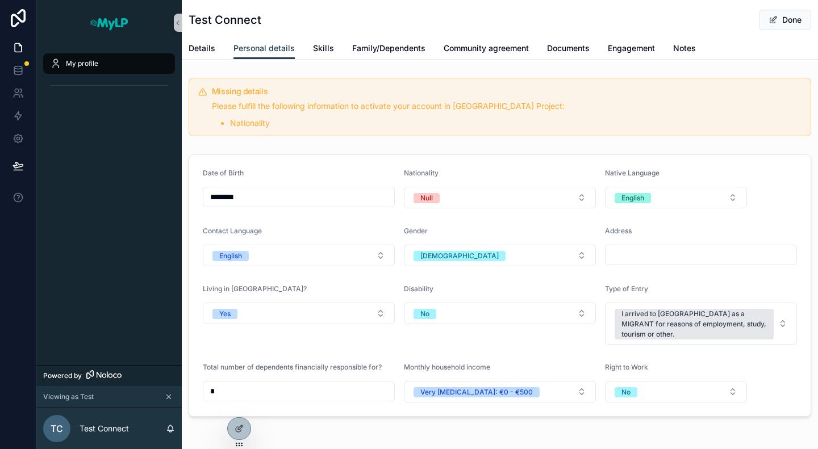
click at [489, 144] on div "Missing details Please fulfill the following information to activate your accou…" at bounding box center [500, 247] width 636 height 348
click at [481, 196] on button "Null" at bounding box center [500, 198] width 192 height 22
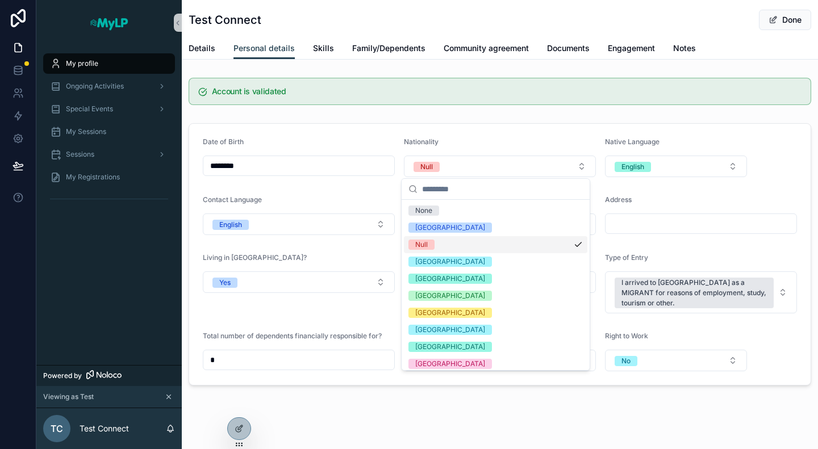
click at [426, 244] on div "Null" at bounding box center [421, 245] width 13 height 10
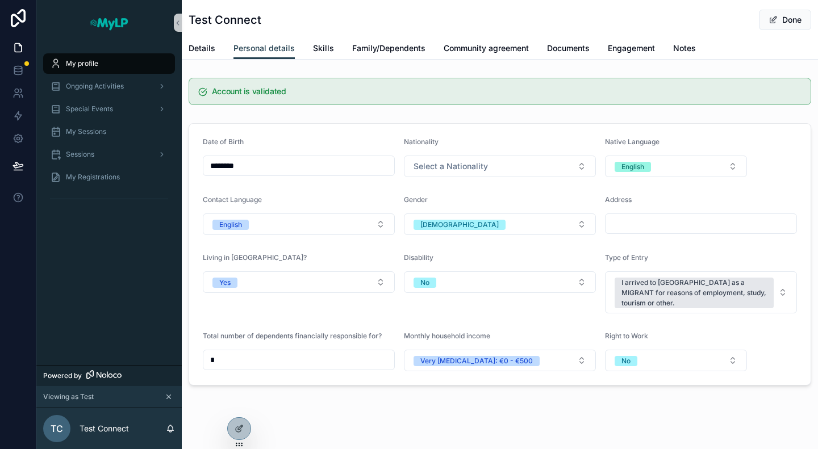
click at [452, 120] on div "Date of Birth ******** Nationality Select a Nationality Native Language English…" at bounding box center [500, 255] width 636 height 272
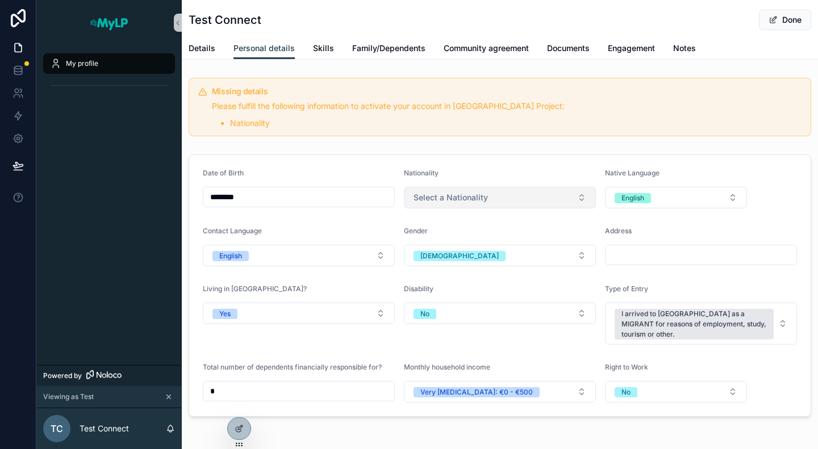
click at [444, 190] on button "Select a Nationality" at bounding box center [500, 198] width 192 height 22
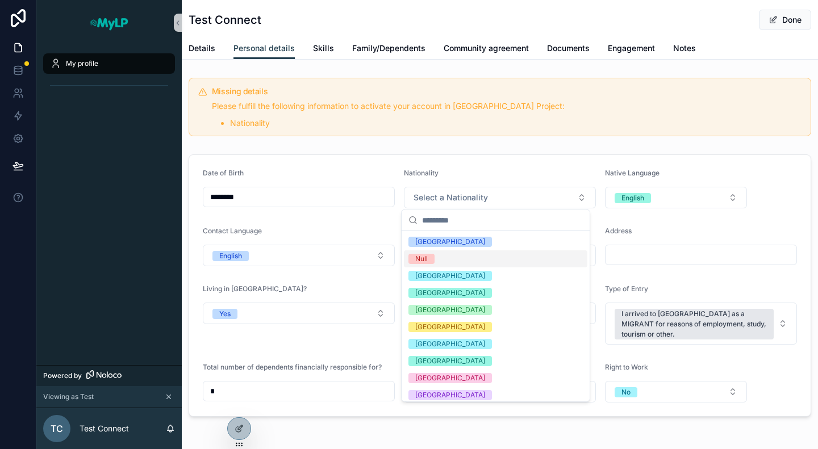
click at [422, 259] on div "Null" at bounding box center [421, 259] width 13 height 10
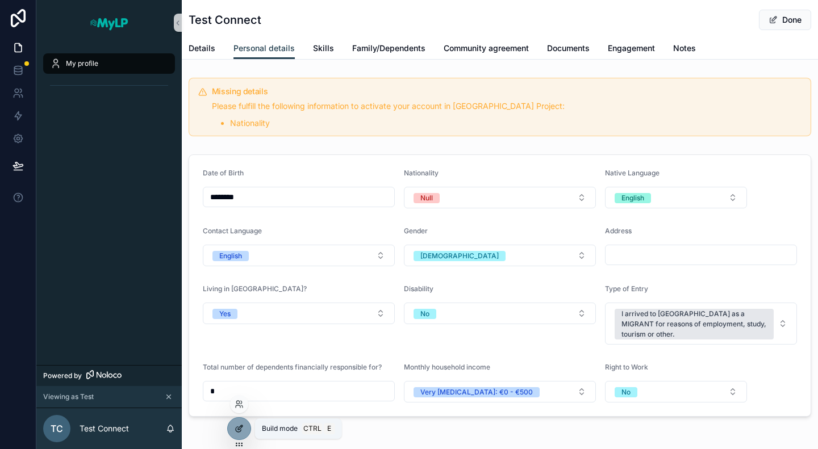
click at [242, 428] on icon at bounding box center [239, 428] width 9 height 9
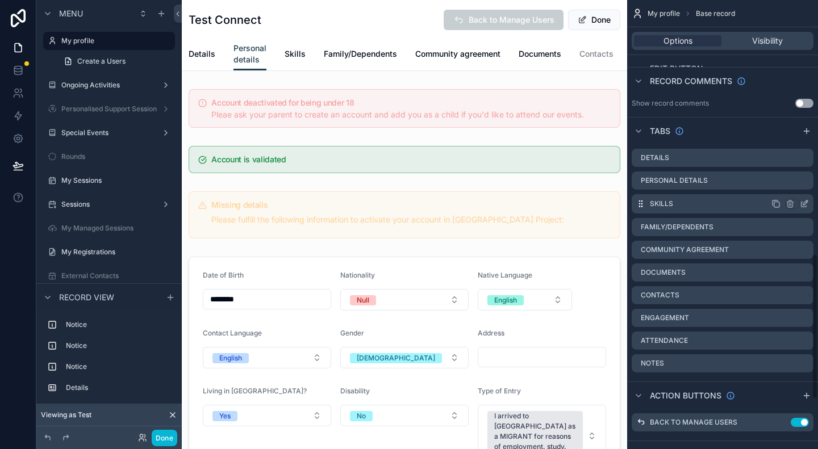
scroll to position [795, 0]
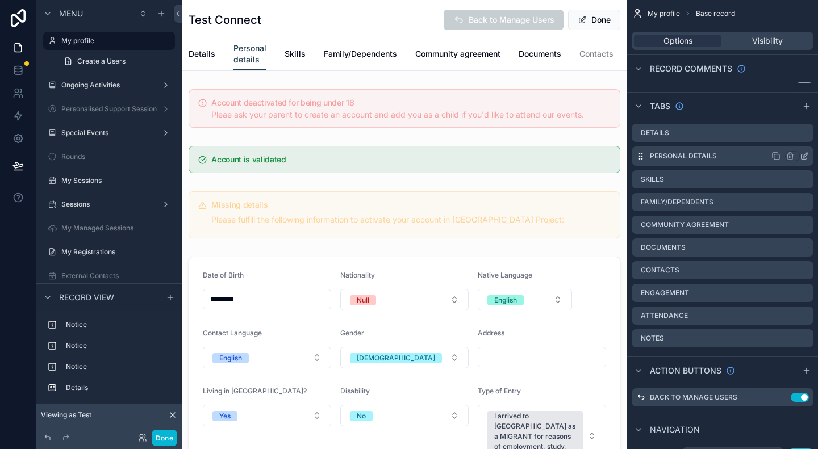
click at [805, 155] on icon "scrollable content" at bounding box center [804, 156] width 9 height 9
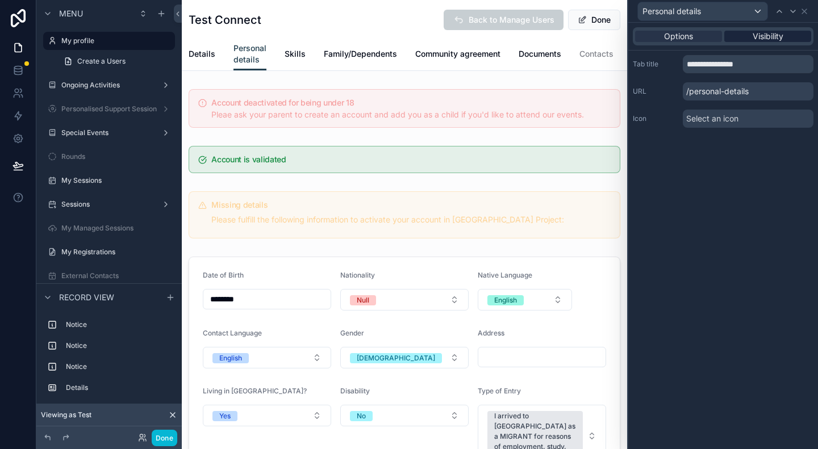
click at [759, 39] on span "Visibility" at bounding box center [768, 36] width 31 height 11
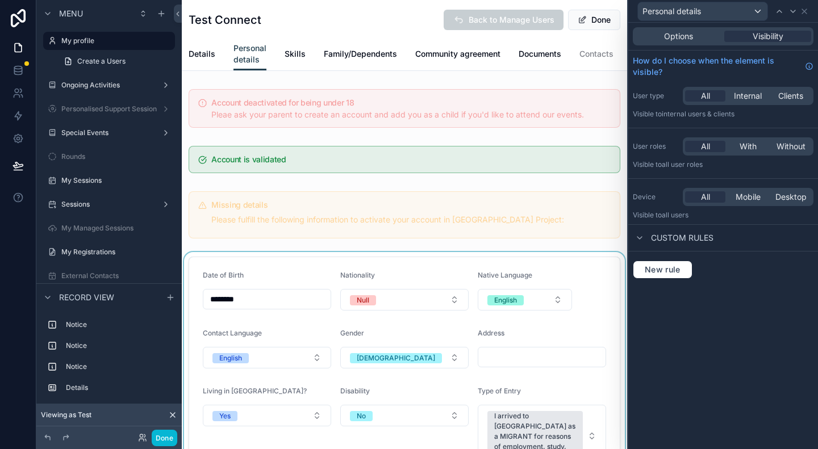
click at [427, 274] on div "scrollable content" at bounding box center [404, 403] width 445 height 302
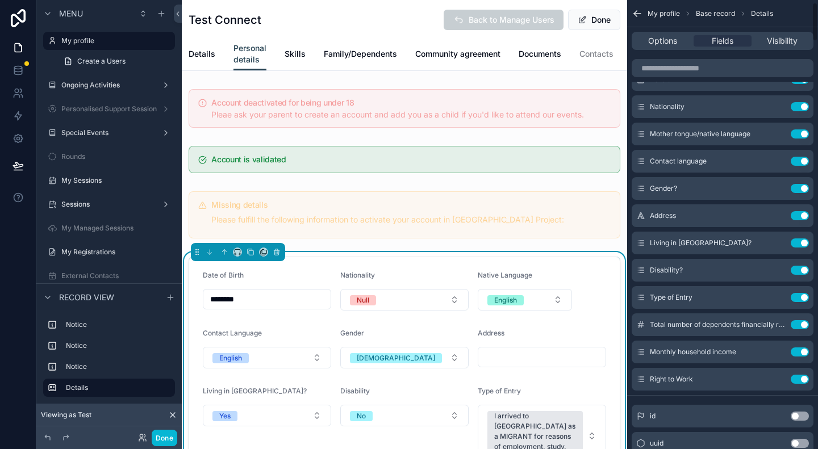
scroll to position [0, 0]
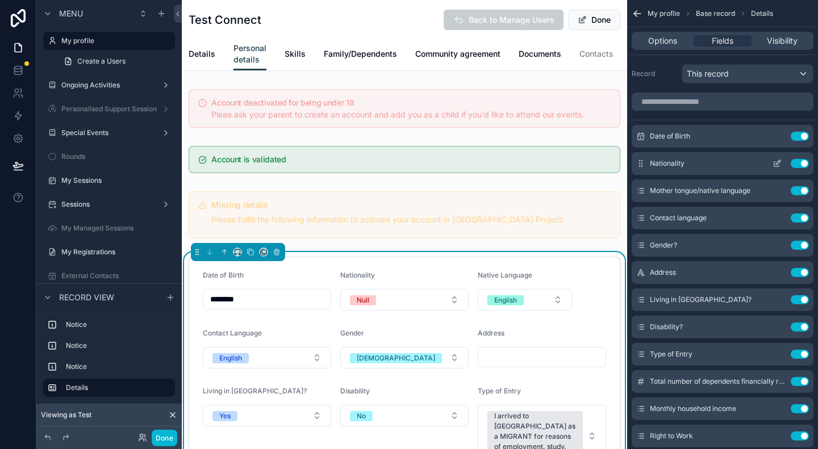
click at [777, 163] on icon "scrollable content" at bounding box center [777, 163] width 9 height 9
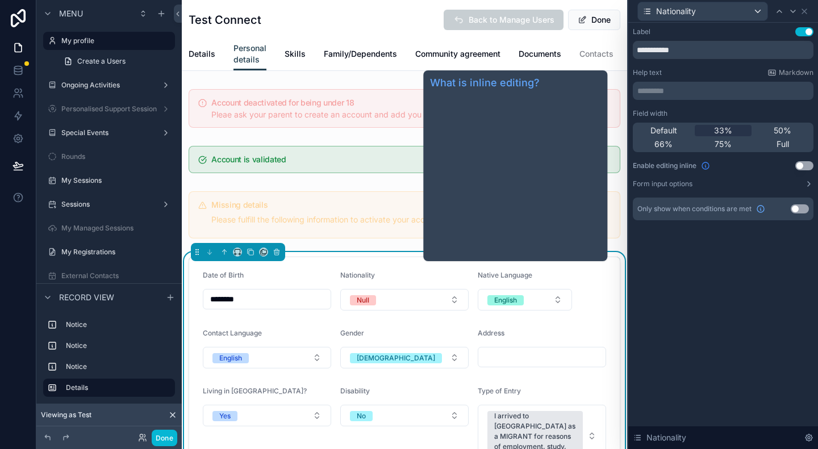
click at [708, 166] on icon at bounding box center [705, 165] width 9 height 9
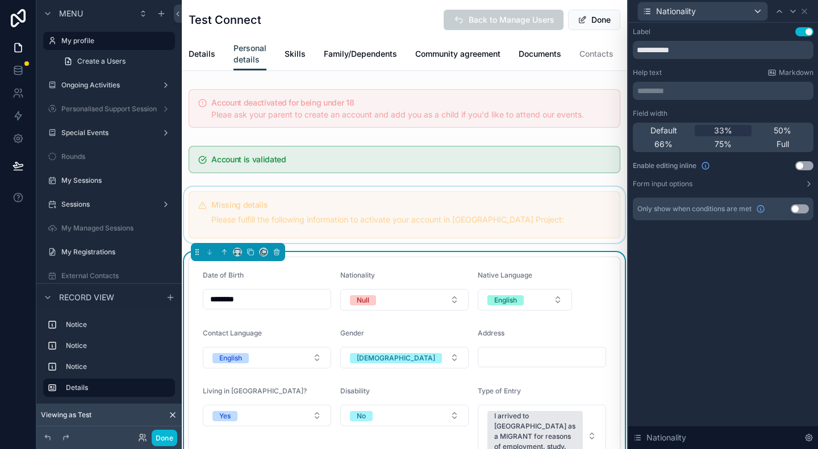
click at [471, 211] on div "scrollable content" at bounding box center [404, 215] width 445 height 56
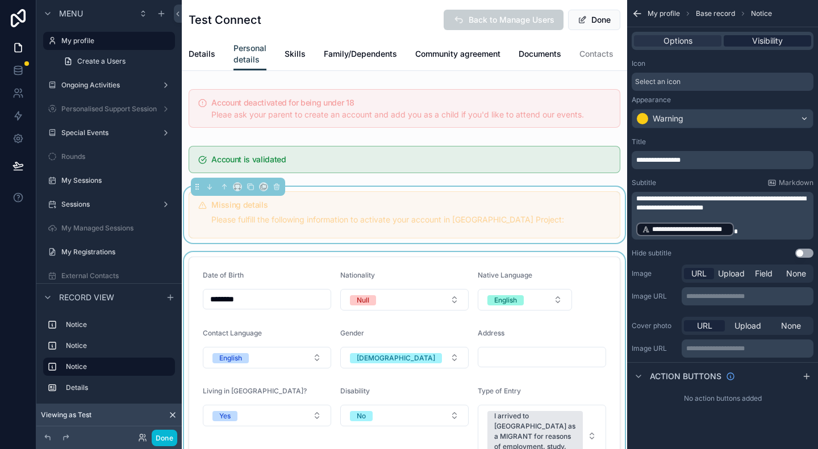
click at [784, 45] on div "Visibility" at bounding box center [768, 40] width 88 height 11
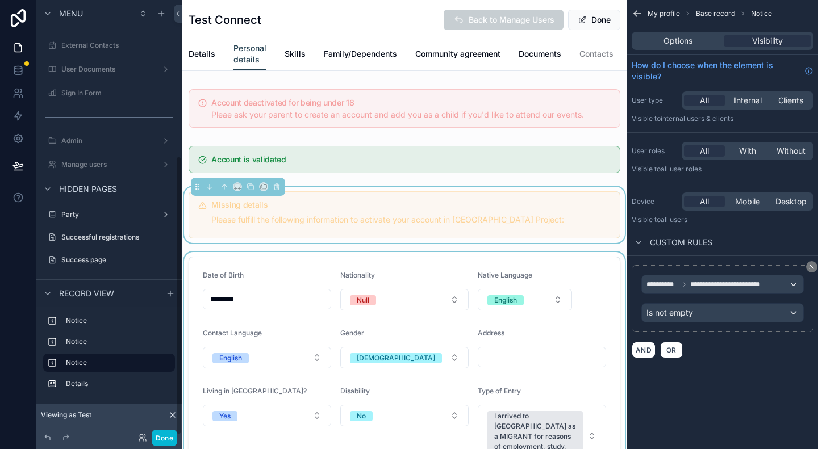
scroll to position [244, 0]
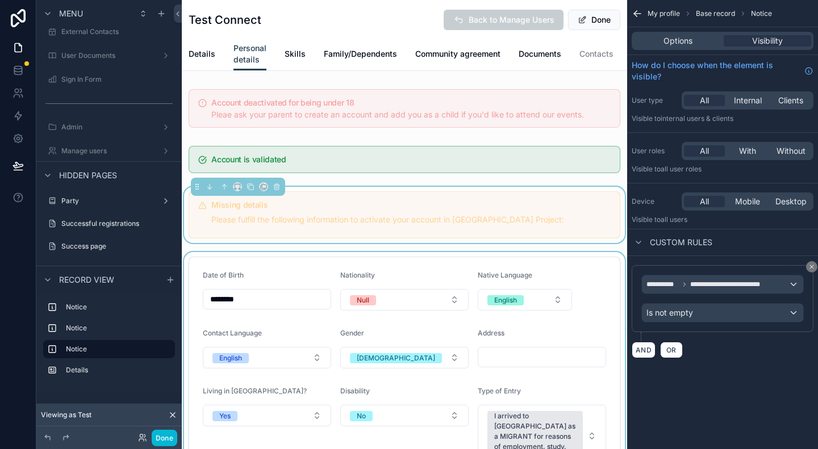
click at [391, 209] on h5 "Missing details" at bounding box center [410, 205] width 399 height 8
click at [641, 11] on icon "scrollable content" at bounding box center [637, 13] width 11 height 11
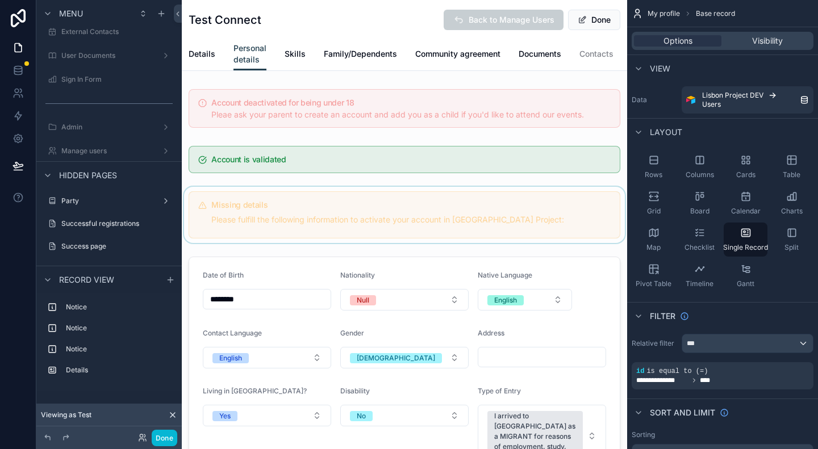
click at [416, 211] on div "scrollable content" at bounding box center [404, 215] width 445 height 56
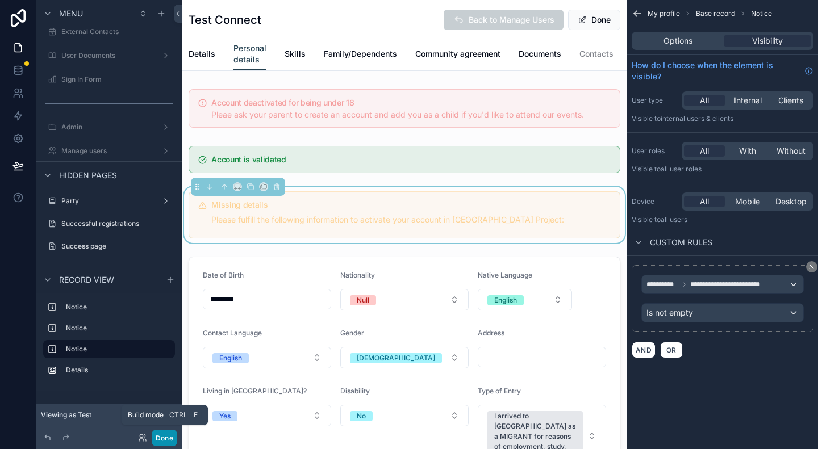
click at [165, 436] on button "Done" at bounding box center [165, 438] width 26 height 16
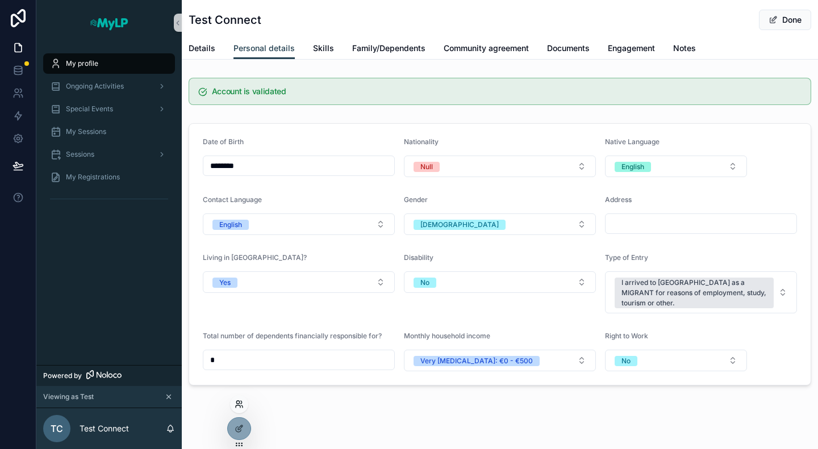
click at [236, 404] on icon at bounding box center [239, 404] width 9 height 9
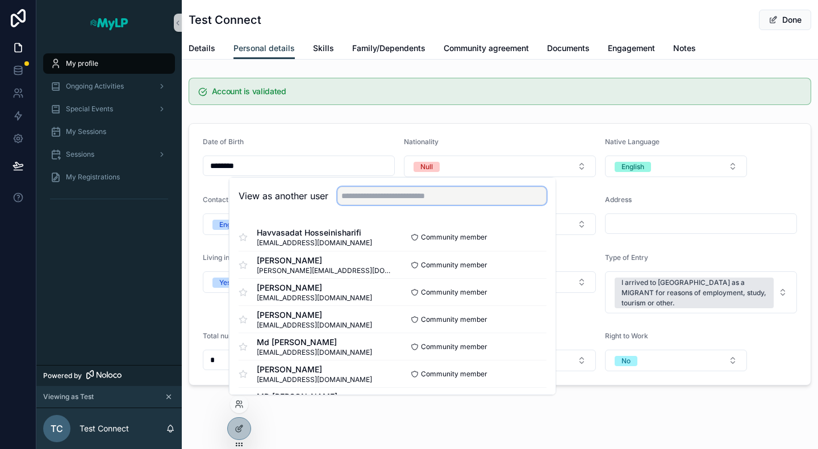
click at [373, 188] on input "text" at bounding box center [442, 196] width 209 height 18
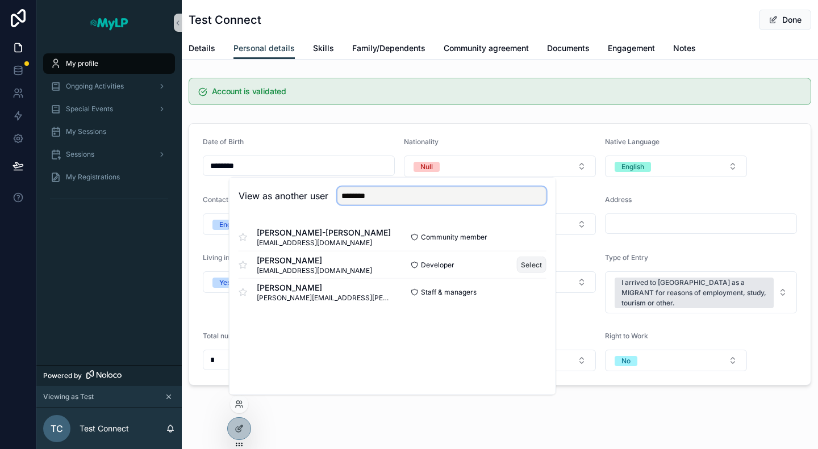
type input "********"
click at [532, 266] on button "Select" at bounding box center [532, 265] width 30 height 16
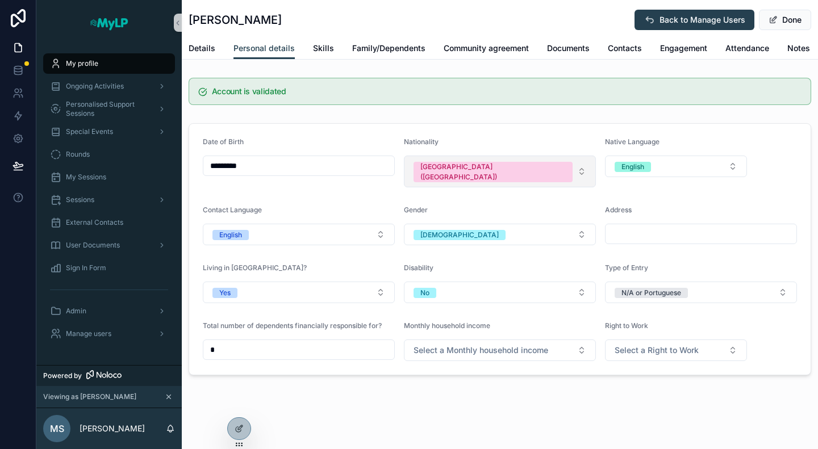
click at [479, 165] on div "United States of America (USA)" at bounding box center [492, 172] width 145 height 20
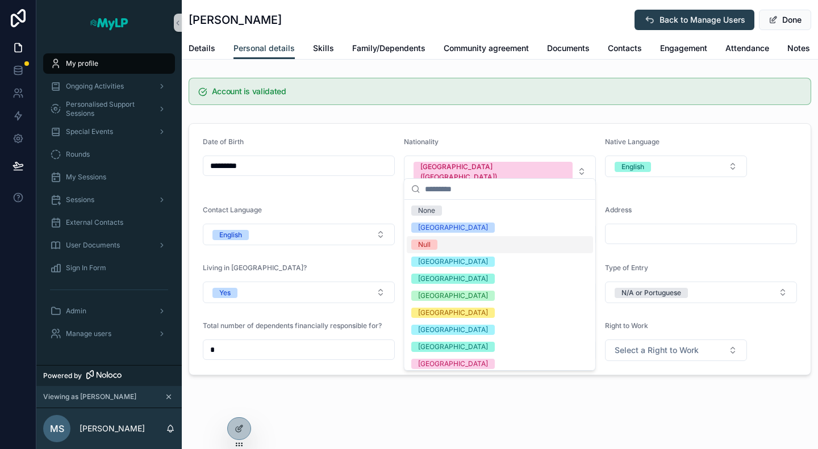
click at [427, 246] on div "Null" at bounding box center [424, 245] width 13 height 10
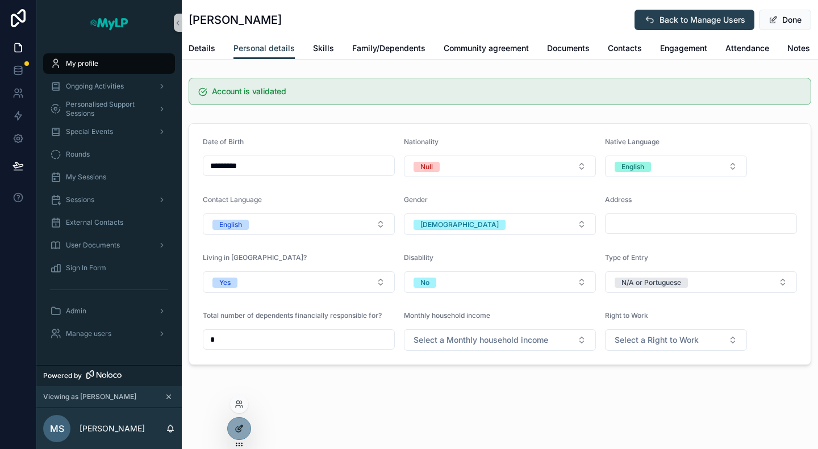
click at [239, 434] on div at bounding box center [239, 429] width 23 height 22
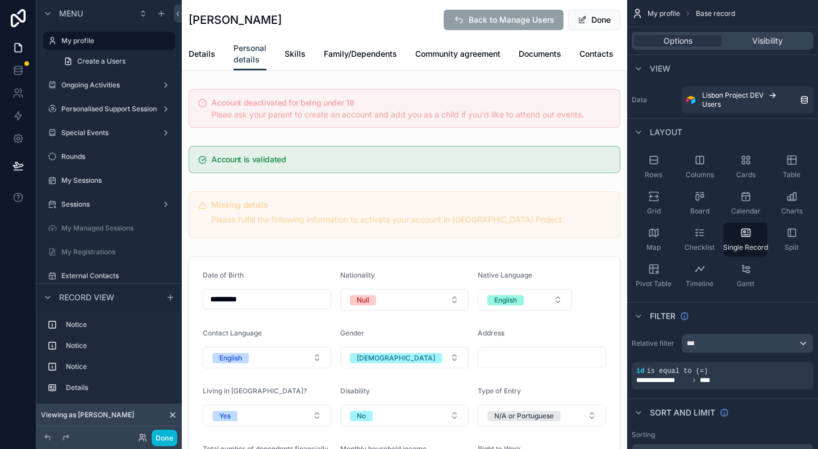
click at [327, 220] on div "scrollable content" at bounding box center [404, 215] width 445 height 56
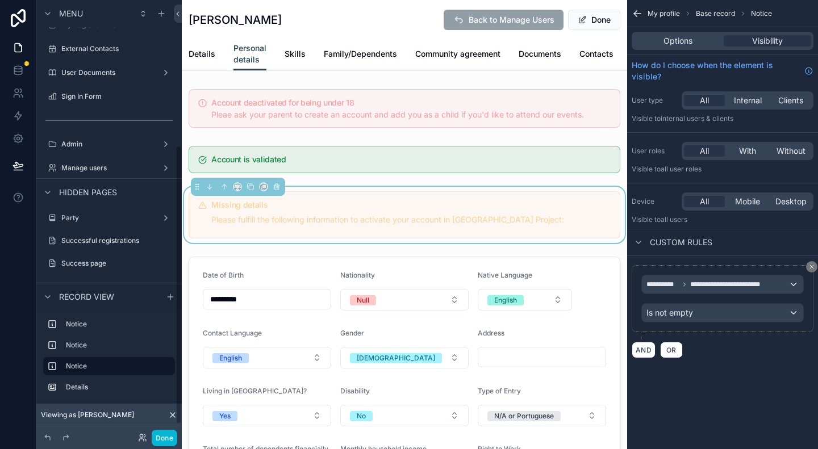
scroll to position [244, 0]
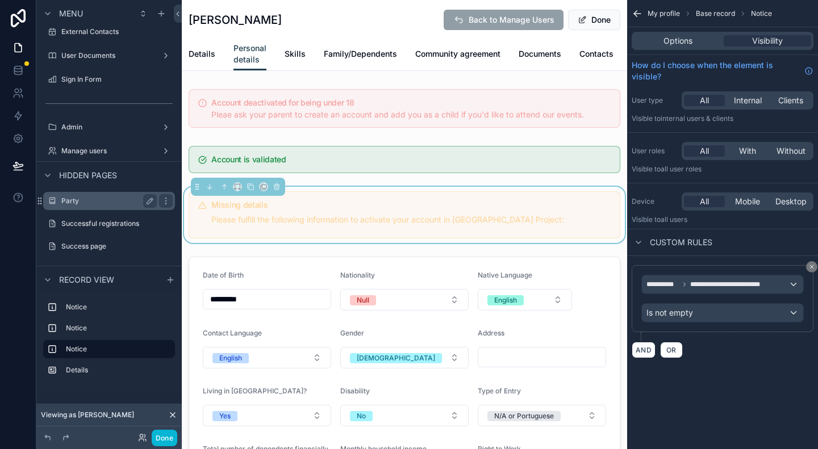
click at [74, 202] on label "Party" at bounding box center [106, 201] width 91 height 9
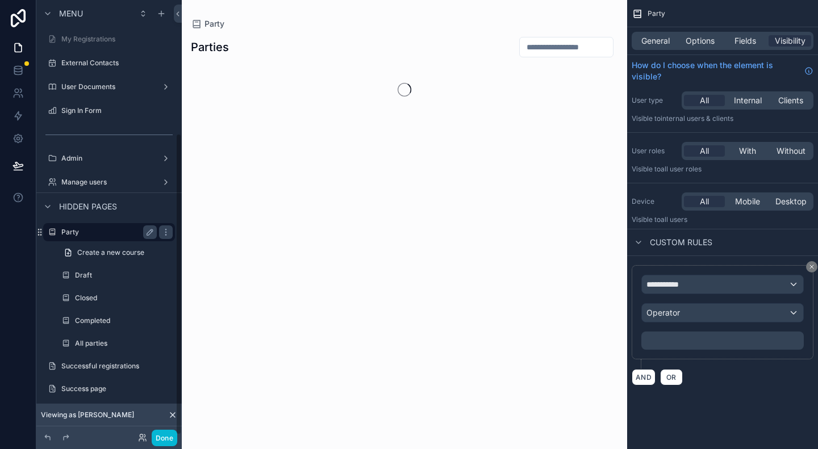
scroll to position [192, 0]
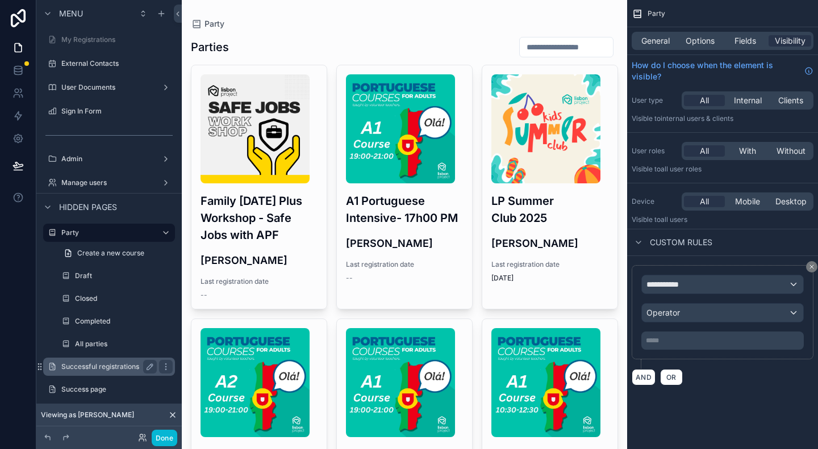
click at [99, 367] on label "Successful registrations" at bounding box center [106, 367] width 91 height 9
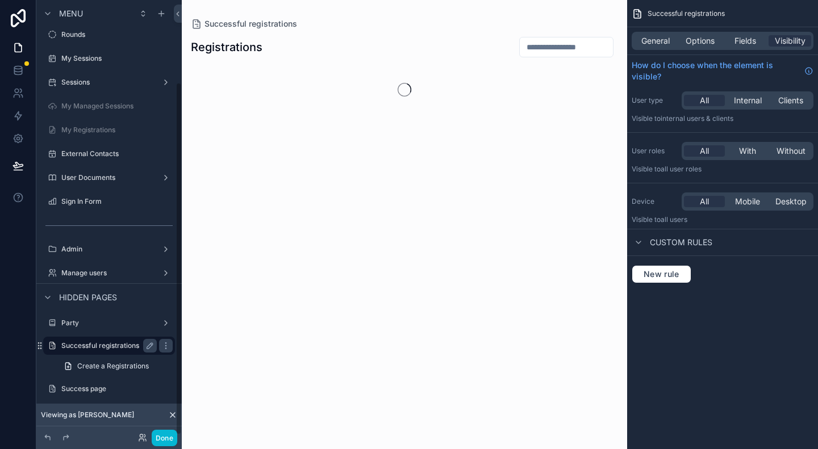
scroll to position [101, 0]
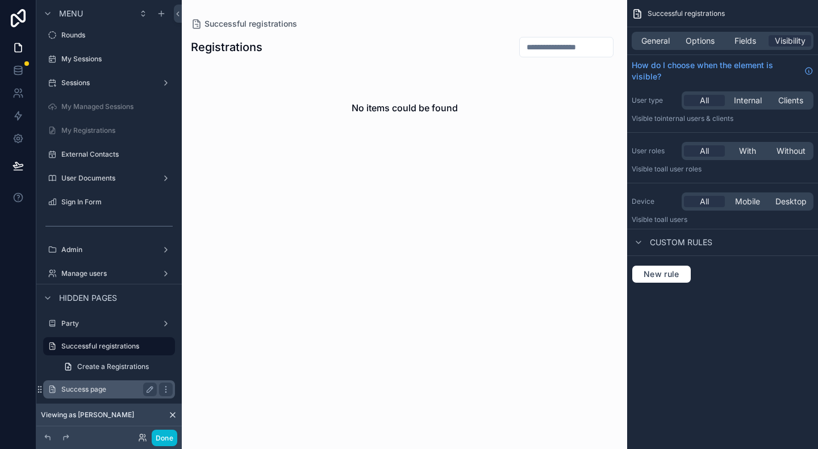
click at [76, 393] on label "Success page" at bounding box center [106, 389] width 91 height 9
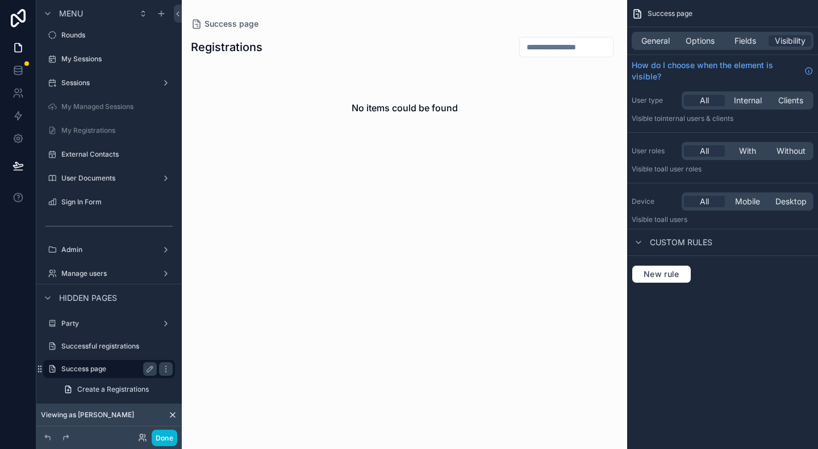
click at [91, 368] on label "Success page" at bounding box center [106, 369] width 91 height 9
click at [85, 276] on label "Manage users" at bounding box center [106, 273] width 91 height 9
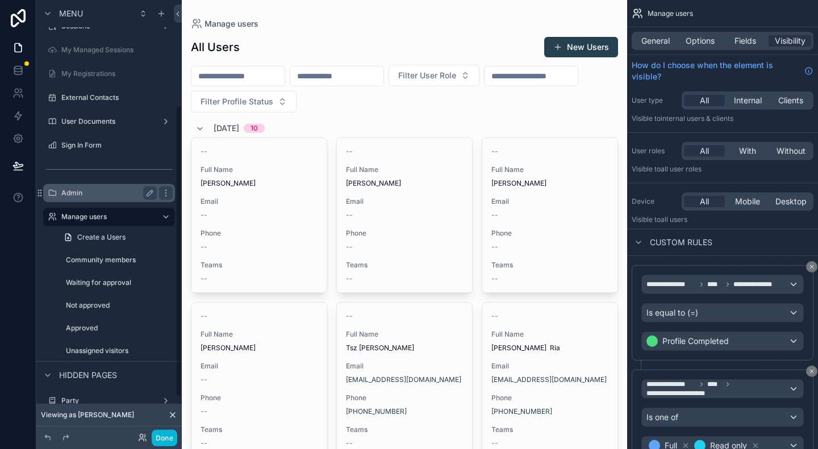
click at [72, 194] on label "Admin" at bounding box center [106, 193] width 91 height 9
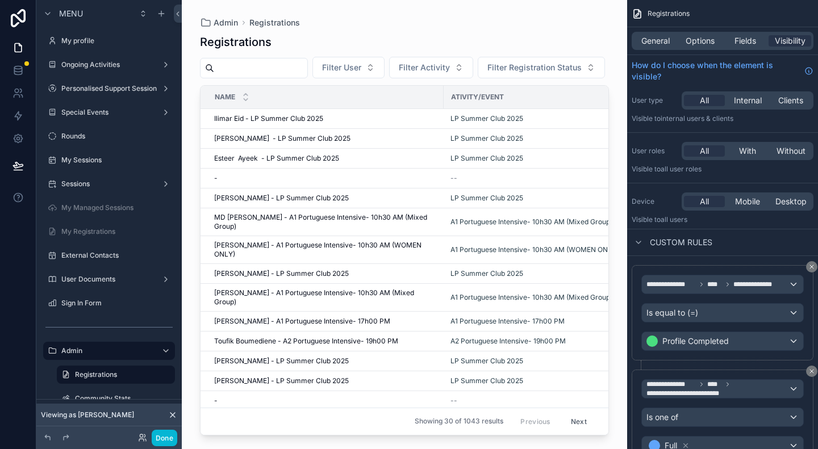
drag, startPoint x: 347, startPoint y: 432, endPoint x: 468, endPoint y: 432, distance: 121.0
click at [468, 432] on div "scrollable content" at bounding box center [404, 218] width 445 height 436
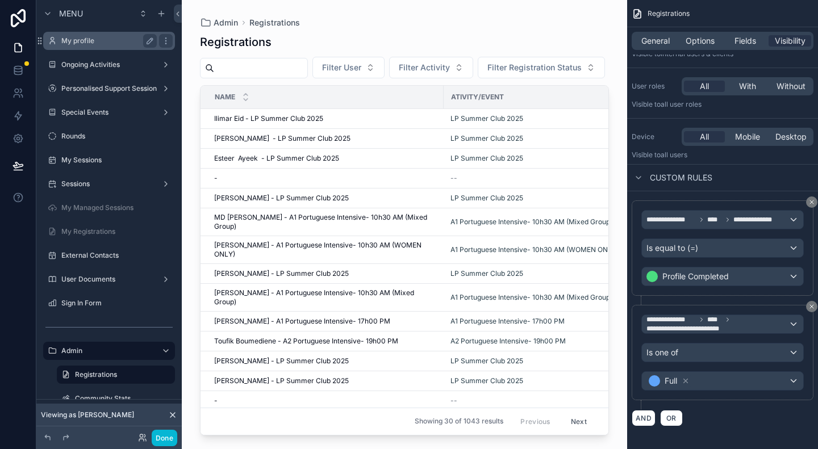
click at [81, 38] on label "My profile" at bounding box center [106, 40] width 91 height 9
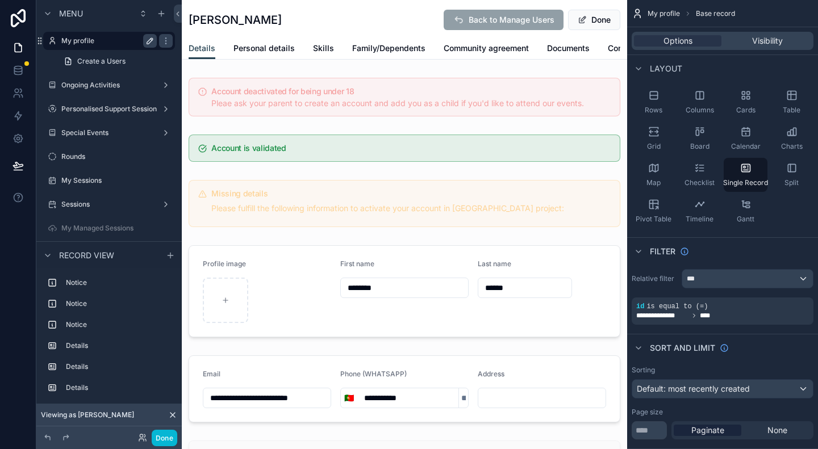
click at [146, 43] on icon "scrollable content" at bounding box center [149, 40] width 9 height 9
click at [165, 40] on icon "scrollable content" at bounding box center [165, 40] width 9 height 9
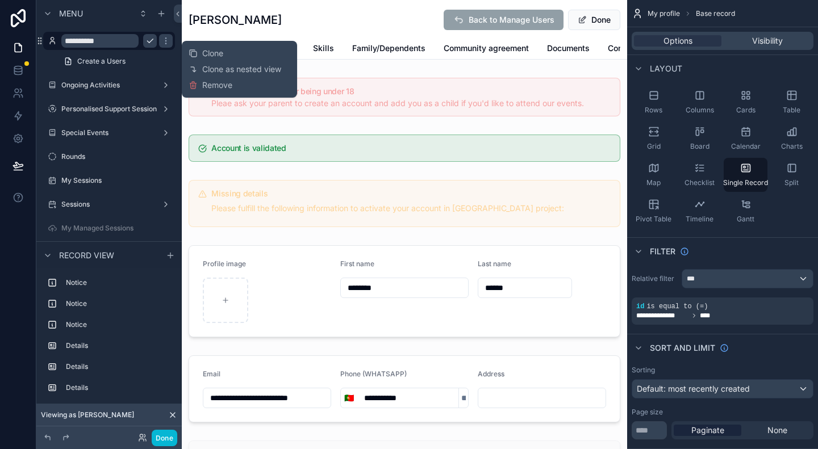
click at [152, 41] on icon "scrollable content" at bounding box center [149, 40] width 9 height 9
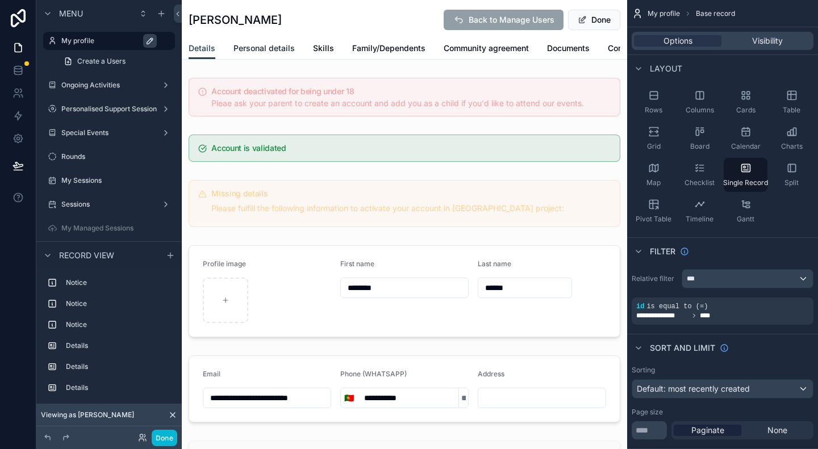
click at [254, 48] on span "Personal details" at bounding box center [264, 48] width 61 height 11
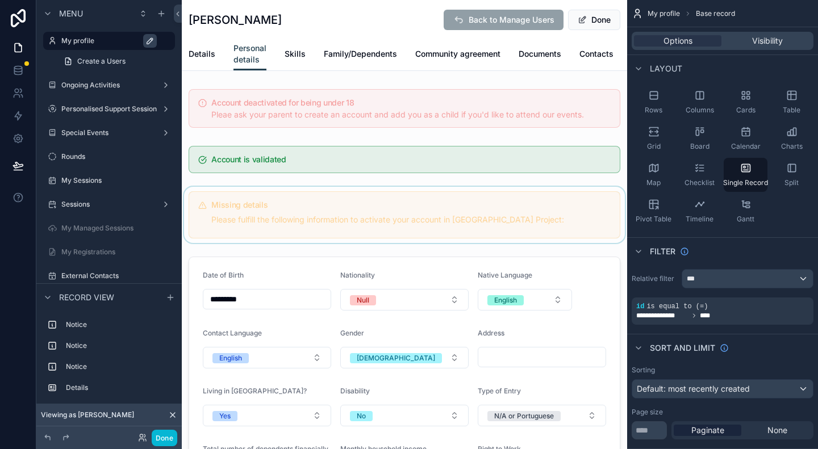
click at [330, 212] on div "scrollable content" at bounding box center [404, 215] width 445 height 56
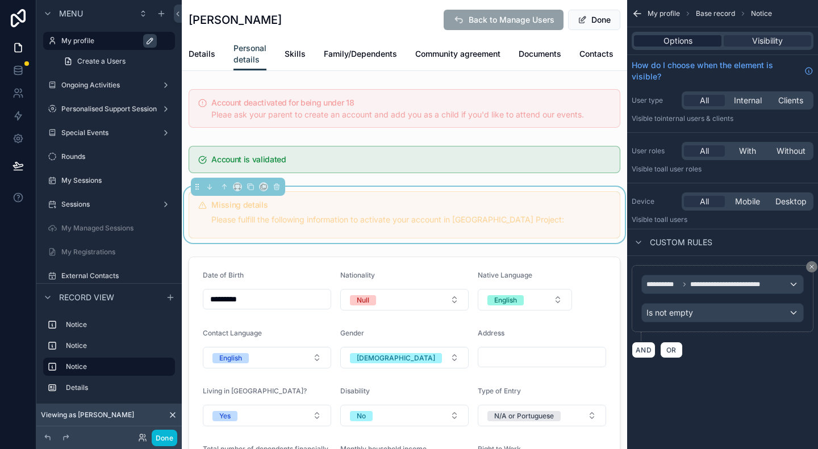
click at [698, 40] on div "Options" at bounding box center [678, 40] width 88 height 11
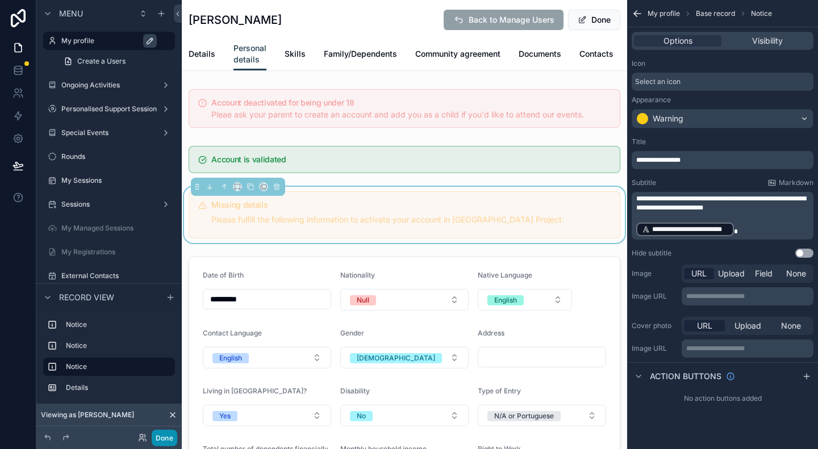
click at [169, 441] on button "Done" at bounding box center [165, 438] width 26 height 16
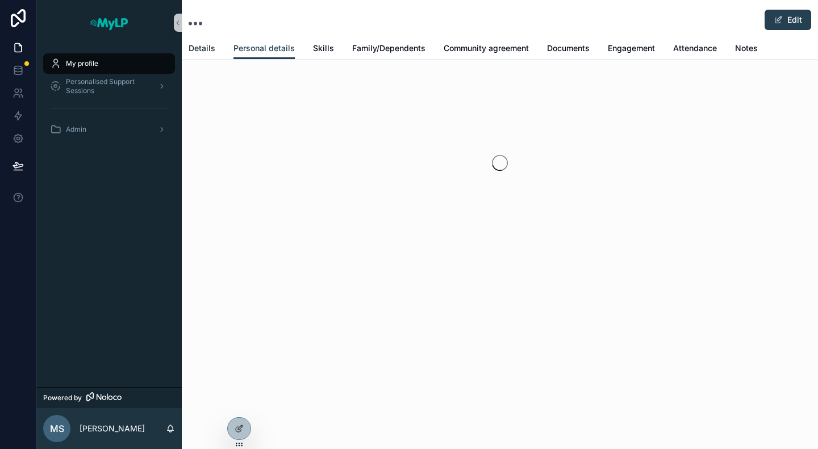
click at [210, 48] on span "Details" at bounding box center [202, 48] width 27 height 11
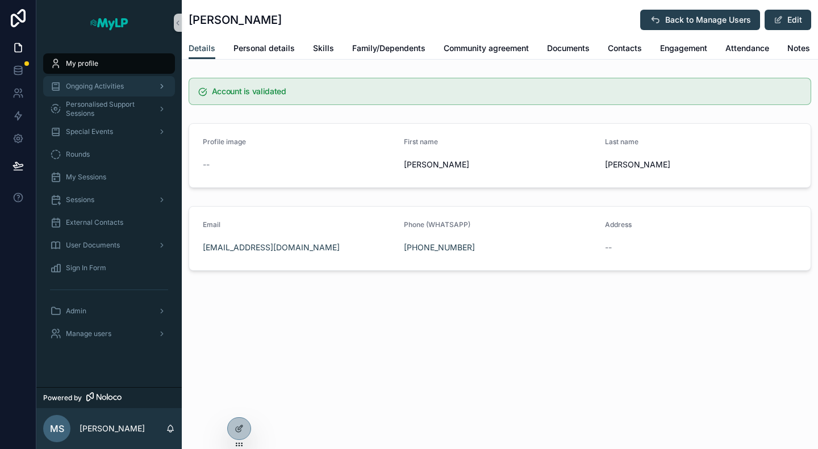
click at [98, 81] on div "Ongoing Activities" at bounding box center [109, 86] width 118 height 18
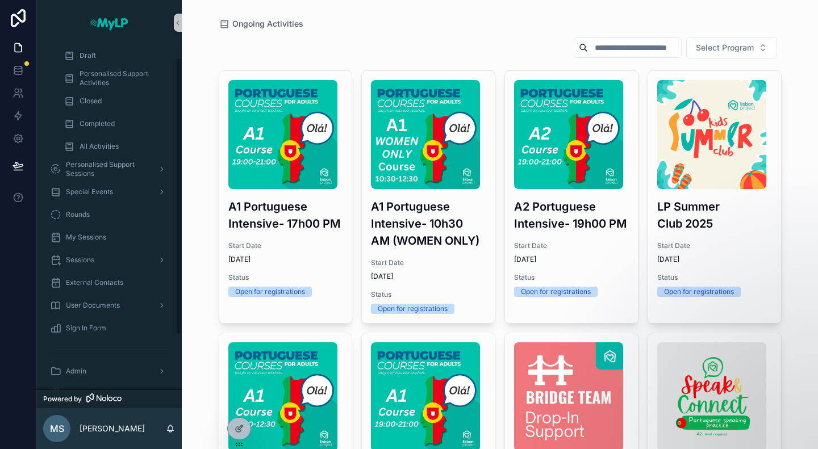
scroll to position [82, 0]
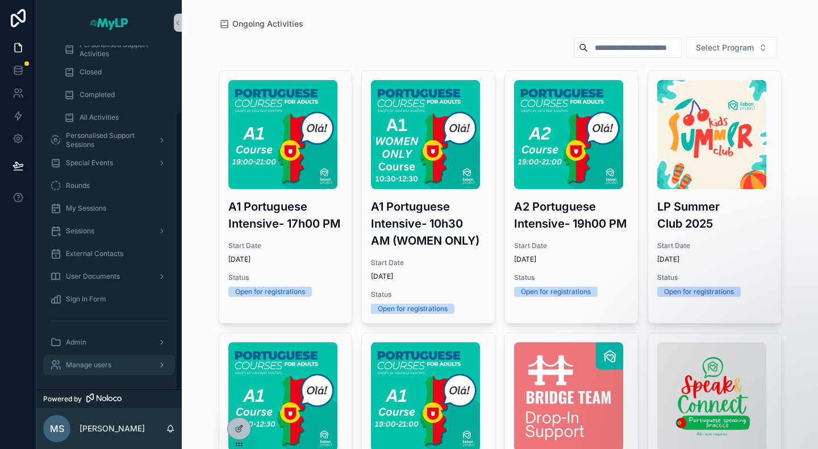
click at [93, 368] on span "Manage users" at bounding box center [88, 365] width 45 height 9
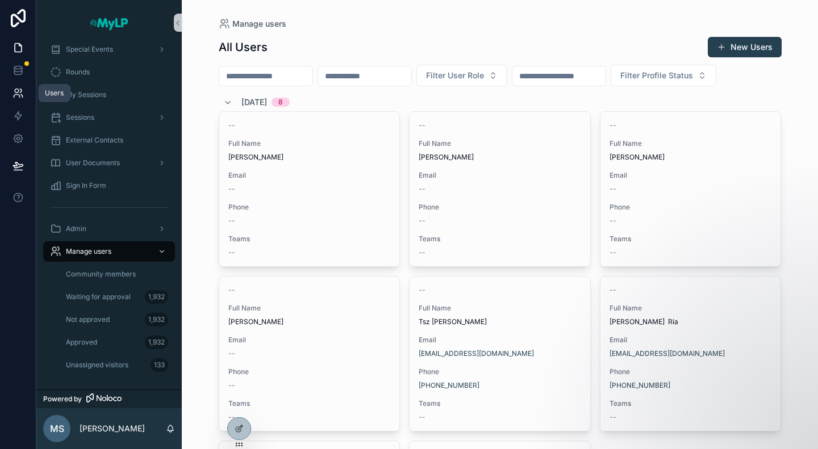
click at [19, 94] on icon at bounding box center [18, 93] width 11 height 11
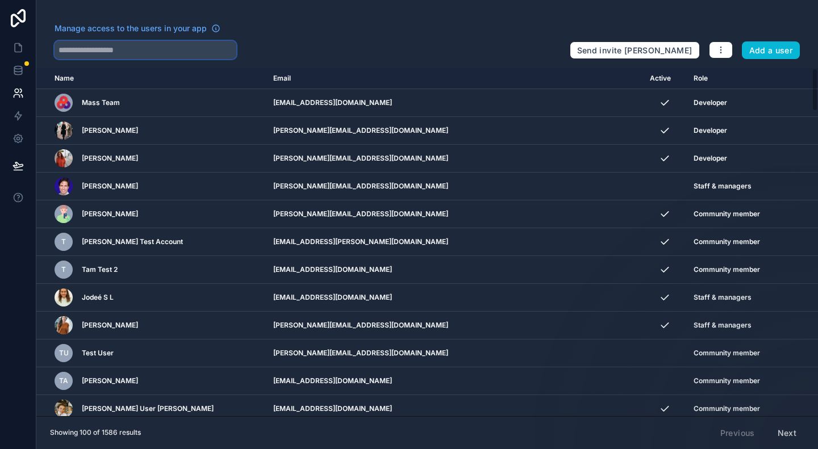
click at [129, 41] on input "text" at bounding box center [146, 50] width 182 height 18
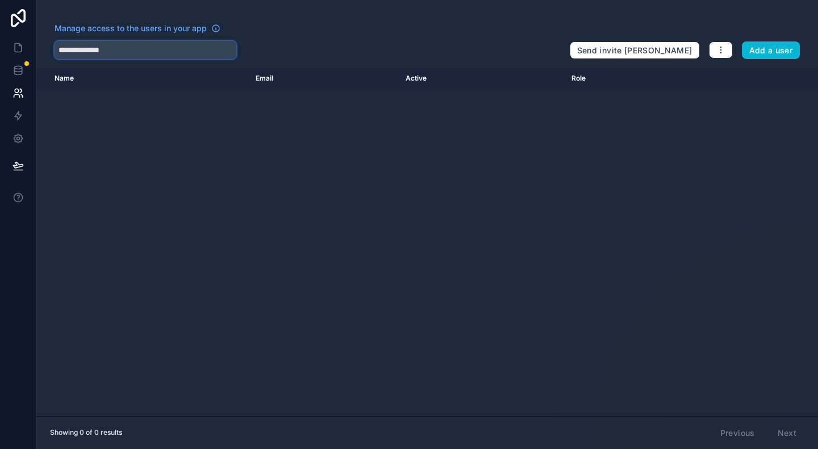
drag, startPoint x: 144, startPoint y: 44, endPoint x: 87, endPoint y: 43, distance: 57.4
click at [87, 43] on input "**********" at bounding box center [146, 50] width 182 height 18
drag, startPoint x: 107, startPoint y: 53, endPoint x: 40, endPoint y: 55, distance: 67.1
click at [40, 55] on div "Manage access to the users in your app ******* Send invite reminders Add a user" at bounding box center [427, 41] width 782 height 36
paste input "**"
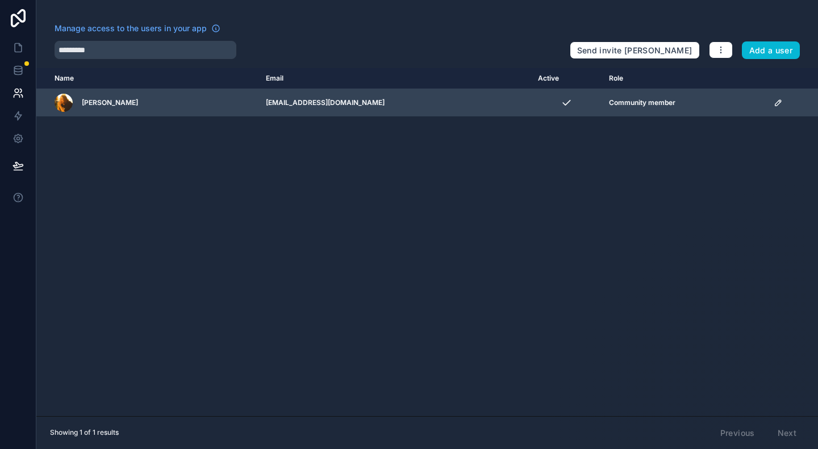
click at [774, 103] on icon "scrollable content" at bounding box center [778, 102] width 9 height 9
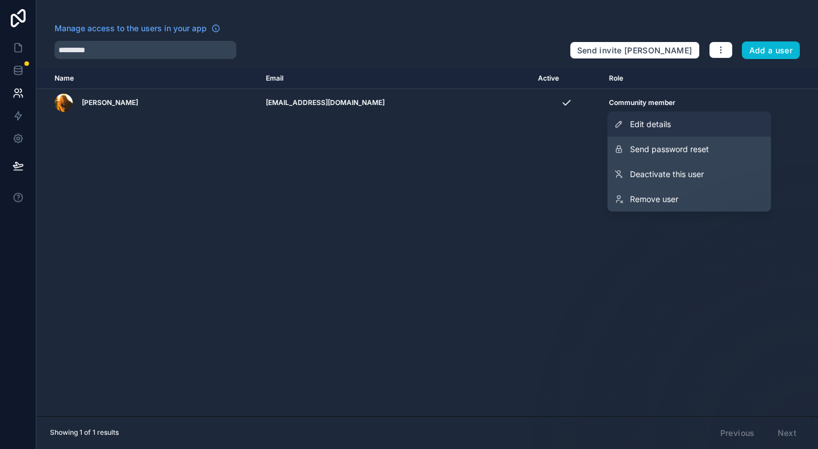
click at [651, 127] on span "Edit details" at bounding box center [650, 124] width 41 height 11
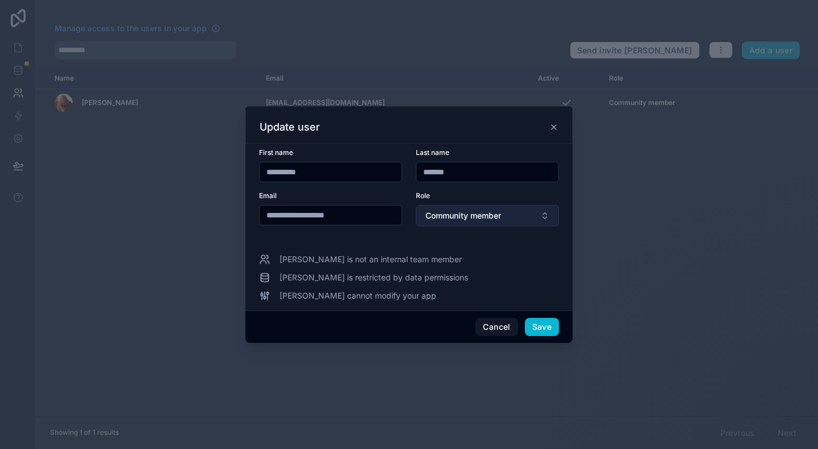
click at [493, 215] on span "Community member" at bounding box center [464, 215] width 76 height 11
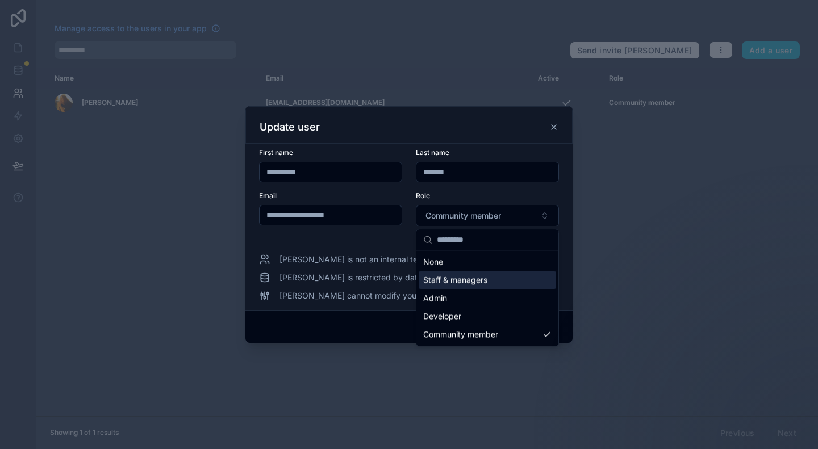
click at [481, 278] on span "Staff & managers" at bounding box center [455, 279] width 64 height 11
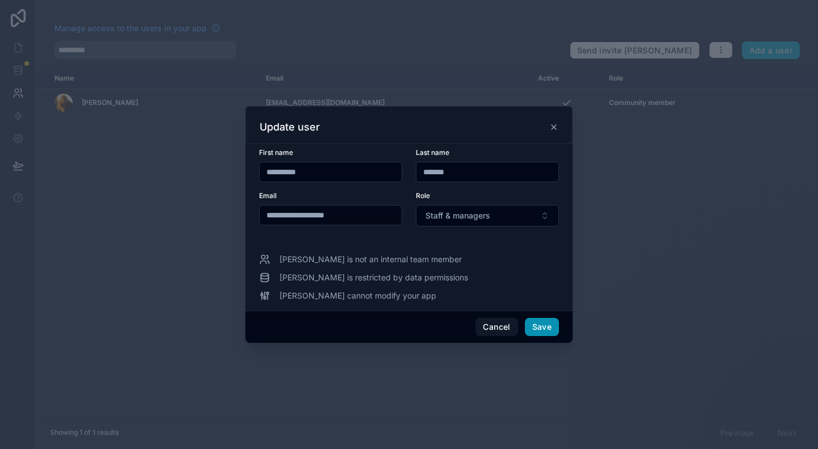
click at [547, 323] on button "Save" at bounding box center [542, 327] width 34 height 18
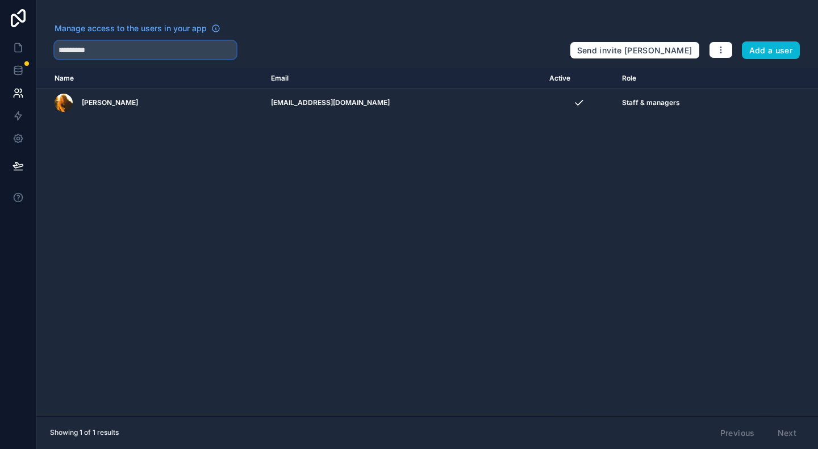
click at [214, 51] on input "*********" at bounding box center [146, 50] width 182 height 18
paste input "*****"
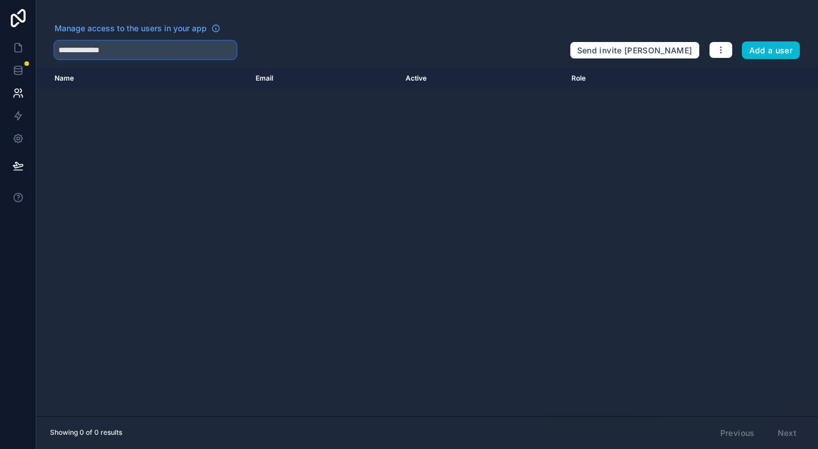
click at [205, 52] on input "**********" at bounding box center [146, 50] width 182 height 18
drag, startPoint x: 136, startPoint y: 48, endPoint x: 91, endPoint y: 47, distance: 45.5
click at [91, 47] on input "**********" at bounding box center [146, 50] width 182 height 18
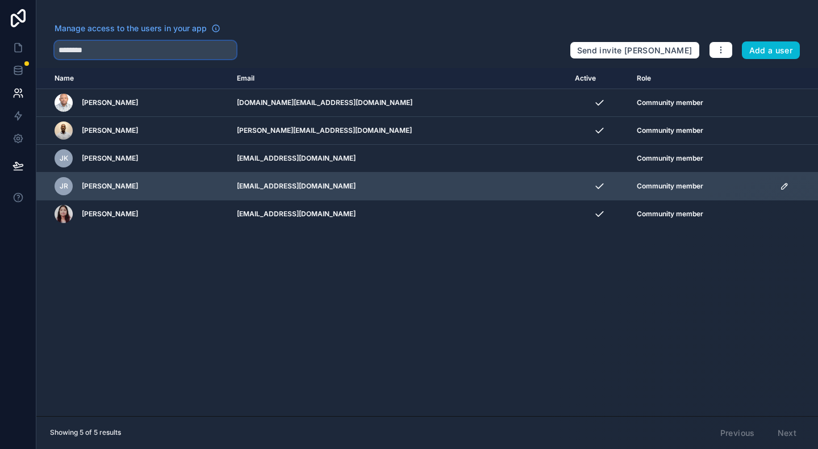
type input "********"
click at [780, 185] on icon "scrollable content" at bounding box center [784, 186] width 9 height 9
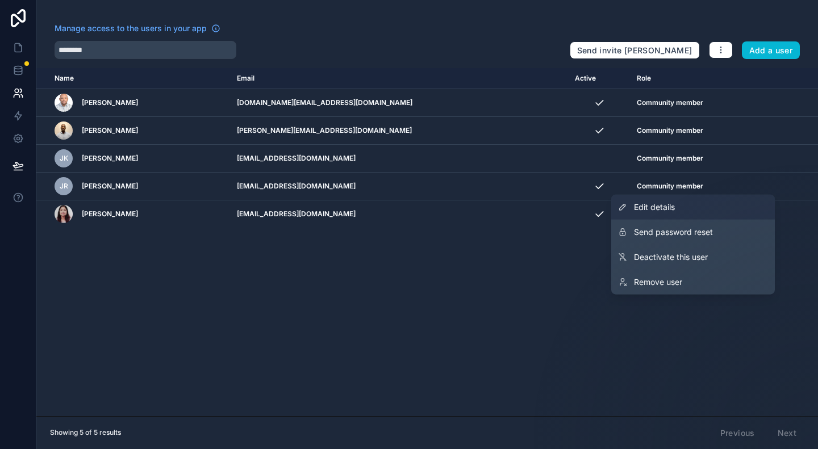
click at [664, 206] on span "Edit details" at bounding box center [654, 207] width 41 height 11
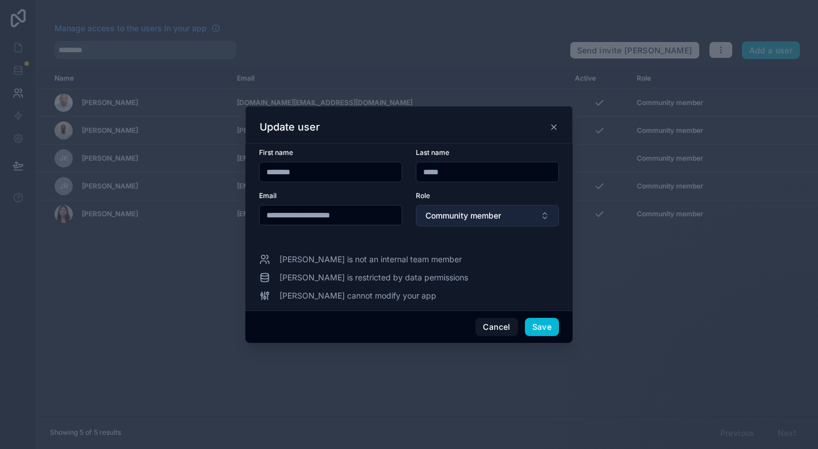
click at [468, 215] on span "Community member" at bounding box center [464, 215] width 76 height 11
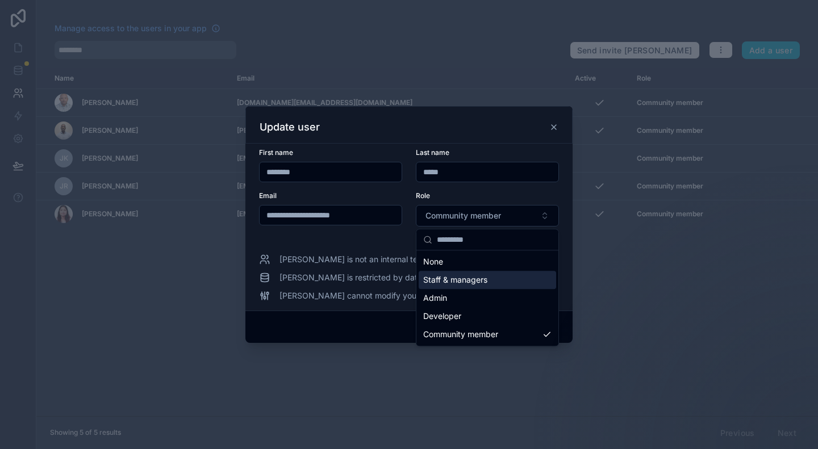
click at [474, 282] on span "Staff & managers" at bounding box center [455, 279] width 64 height 11
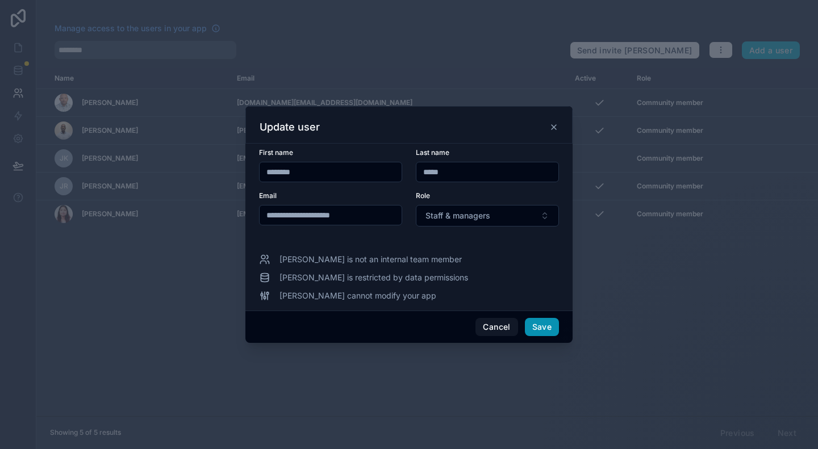
click at [547, 328] on button "Save" at bounding box center [542, 327] width 34 height 18
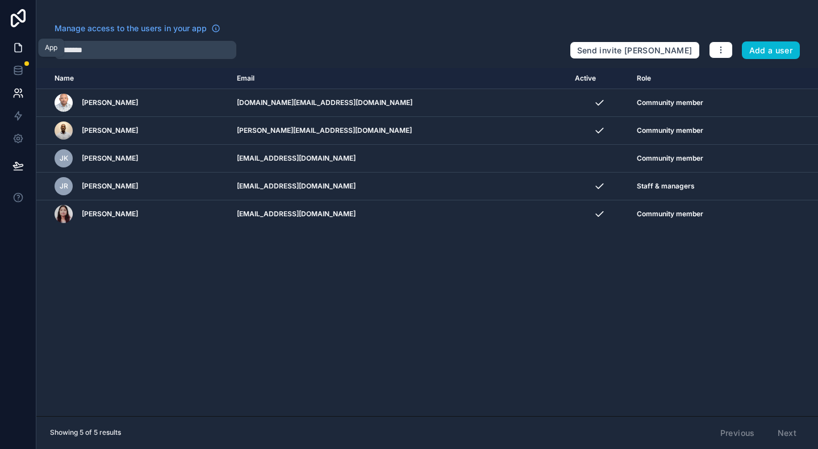
click at [16, 48] on icon at bounding box center [18, 47] width 11 height 11
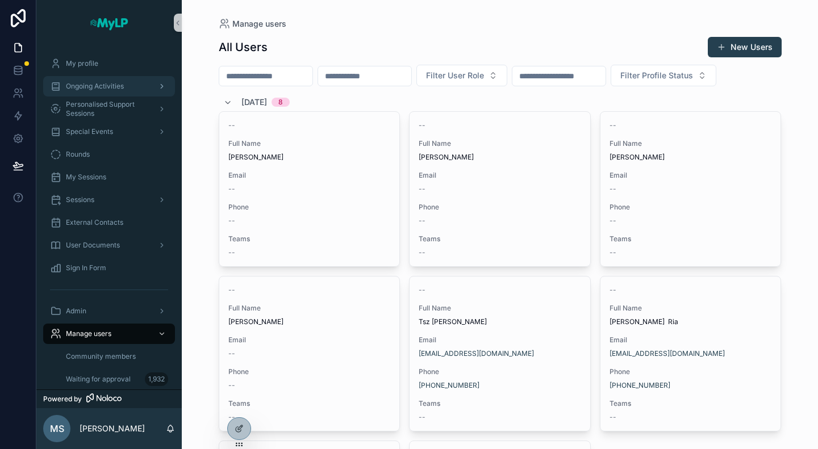
click at [103, 90] on span "Ongoing Activities" at bounding box center [95, 86] width 58 height 9
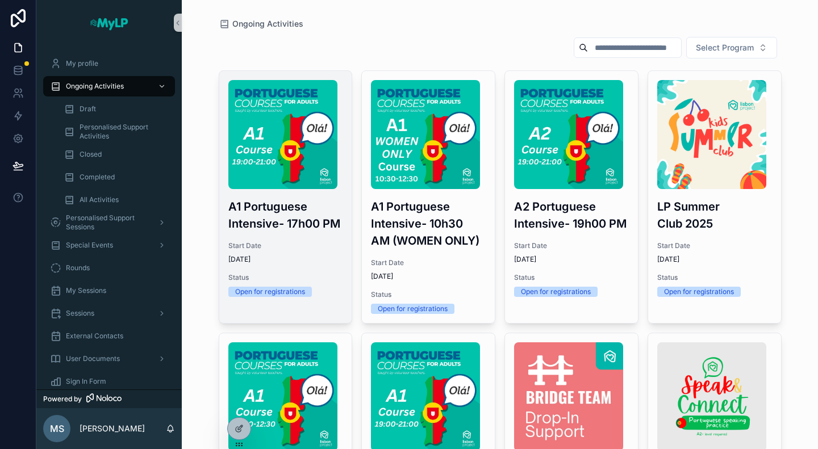
click at [310, 241] on span "Start Date" at bounding box center [285, 245] width 115 height 9
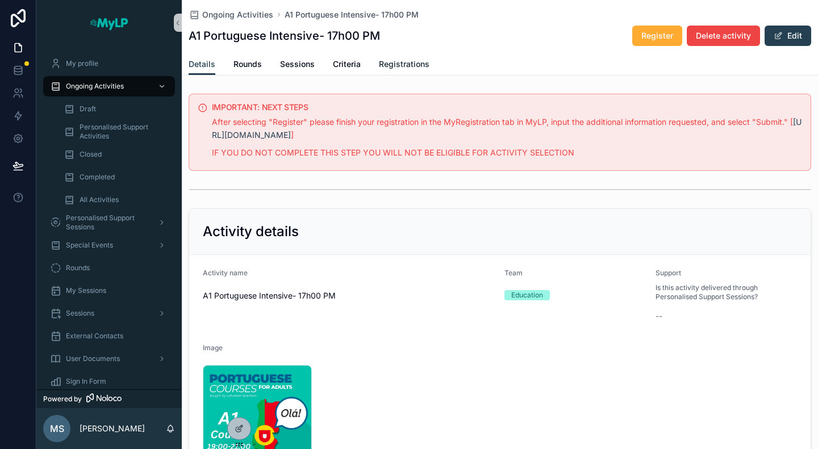
click at [414, 66] on span "Registrations" at bounding box center [404, 64] width 51 height 11
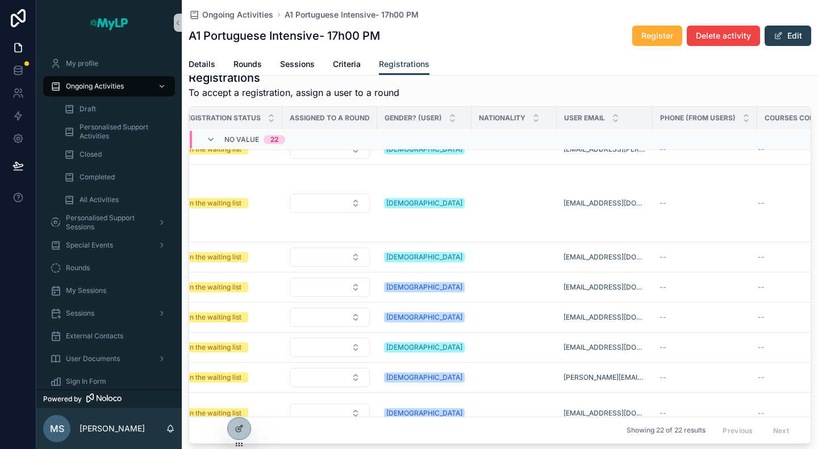
scroll to position [57, 427]
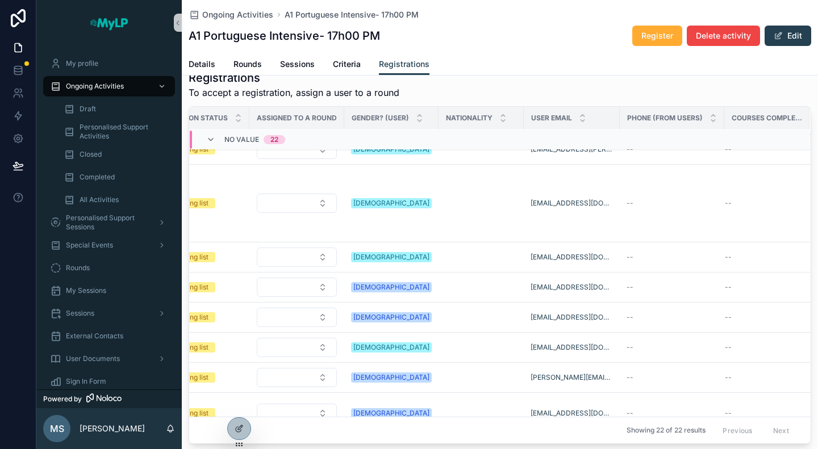
click at [747, 119] on span "Courses completed successfully" at bounding box center [767, 118] width 70 height 9
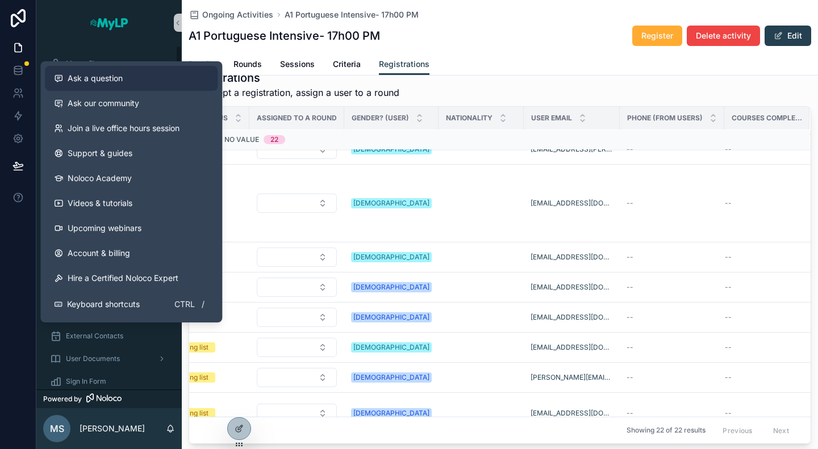
click at [117, 75] on span "Ask a question" at bounding box center [95, 78] width 55 height 11
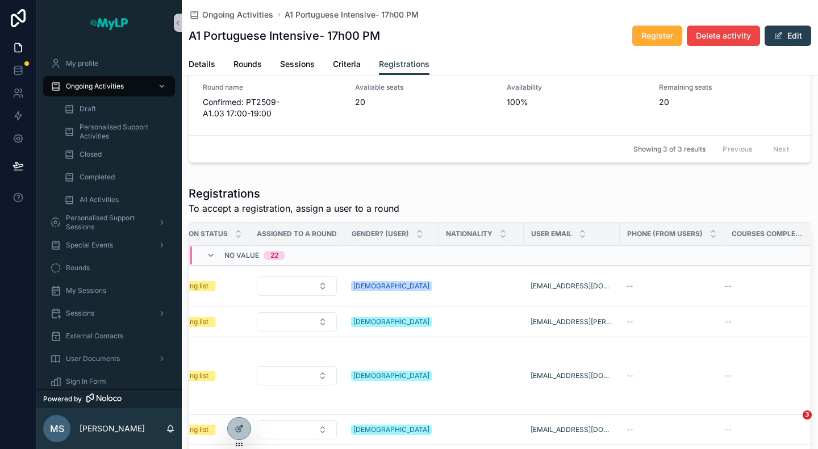
scroll to position [120, 0]
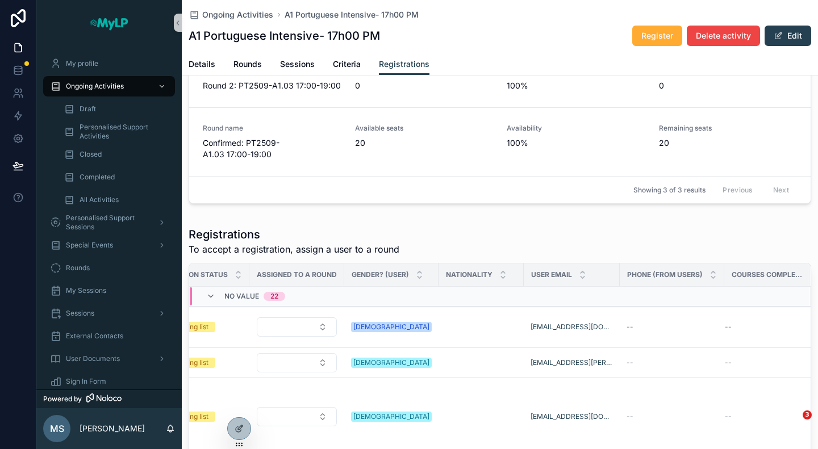
click at [744, 274] on span "Courses completed successfully" at bounding box center [767, 274] width 70 height 9
drag, startPoint x: 719, startPoint y: 273, endPoint x: 803, endPoint y: 272, distance: 83.5
click at [803, 272] on div "Registrations To accept a registration, assign a user to a round User Registere…" at bounding box center [500, 414] width 636 height 384
click at [761, 272] on span "Courses completed successfully" at bounding box center [767, 274] width 70 height 9
click at [240, 428] on icon at bounding box center [240, 428] width 5 height 5
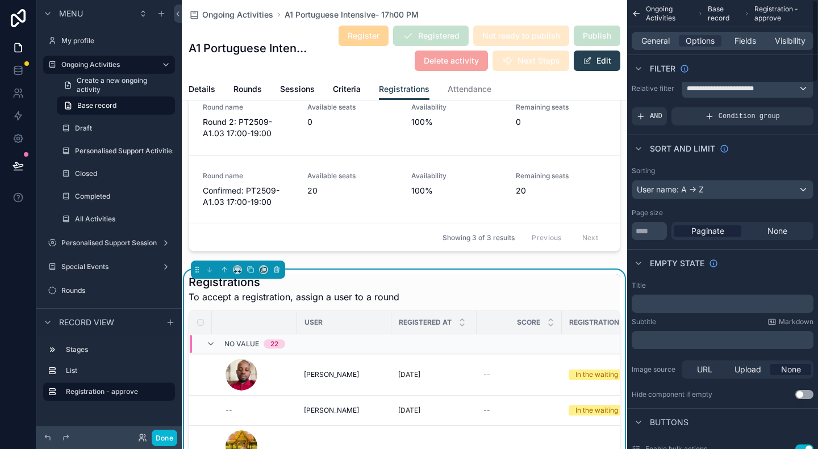
scroll to position [0, 0]
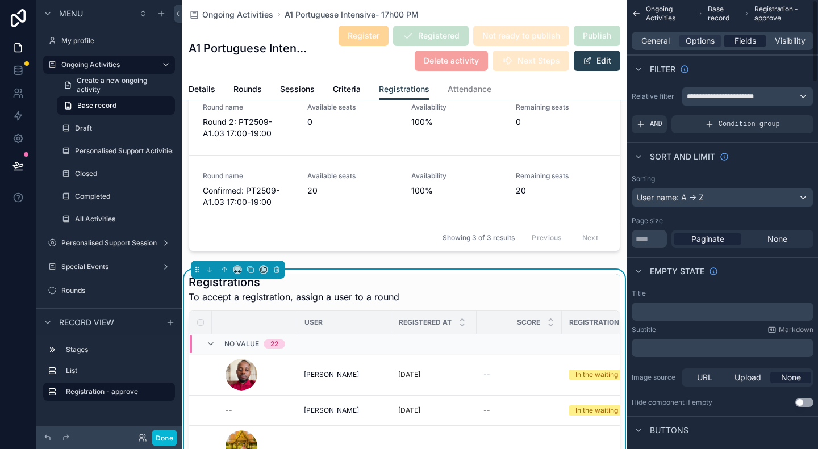
click at [749, 39] on span "Fields" at bounding box center [746, 40] width 22 height 11
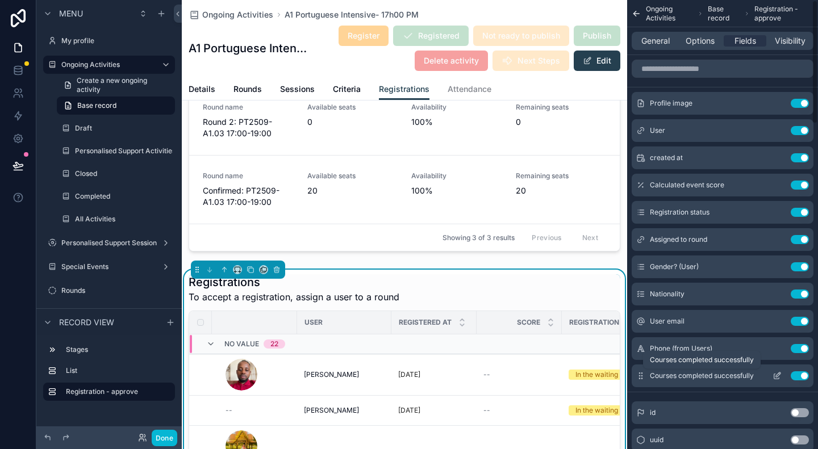
click at [737, 376] on span "Courses completed successfully" at bounding box center [702, 376] width 104 height 9
click at [776, 377] on icon "scrollable content" at bounding box center [778, 375] width 5 height 5
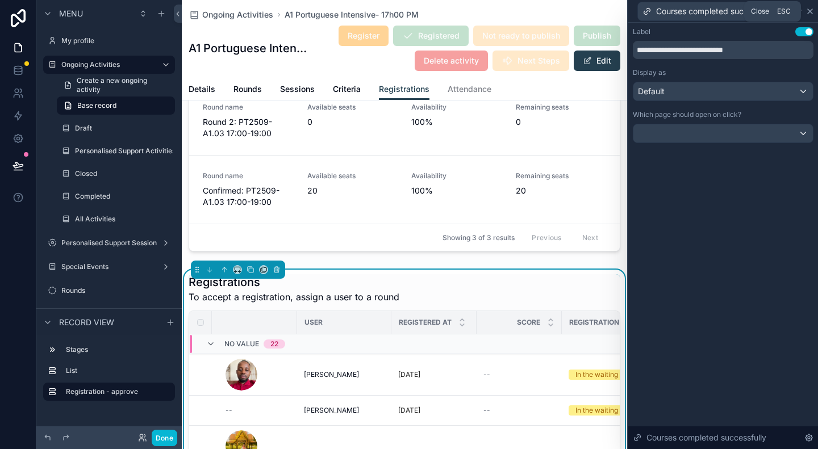
click at [810, 9] on icon at bounding box center [810, 11] width 9 height 9
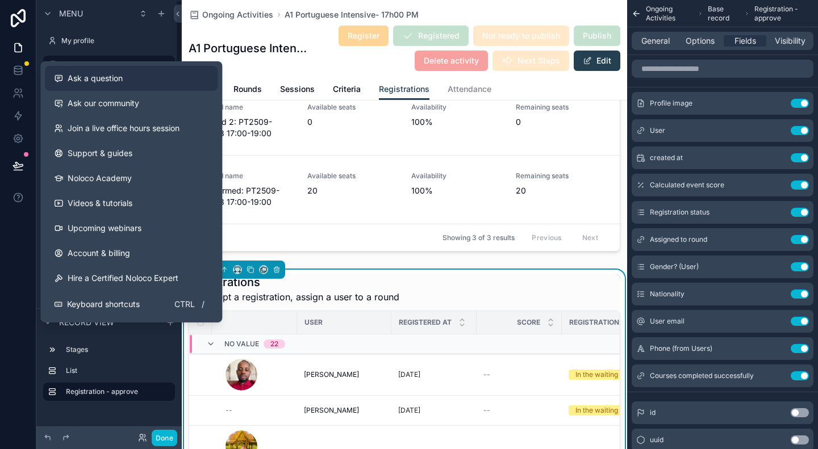
click at [136, 81] on div "Ask a question" at bounding box center [131, 78] width 155 height 11
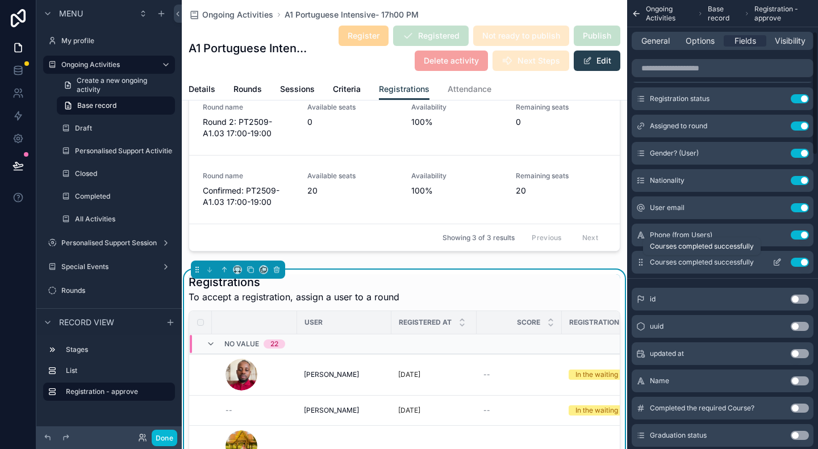
scroll to position [170, 0]
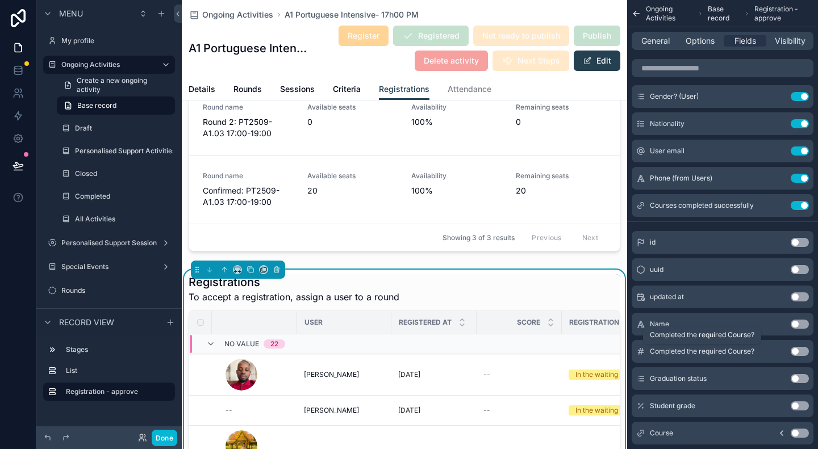
click at [729, 350] on span "Completed the required Course?" at bounding box center [702, 351] width 105 height 9
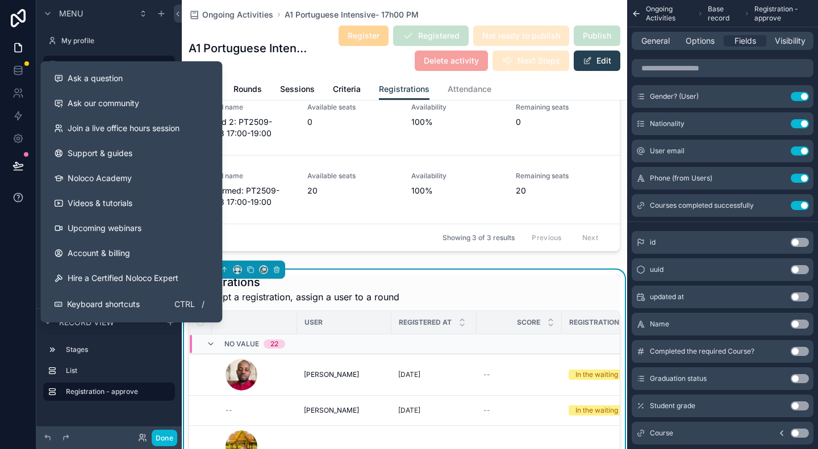
click at [18, 198] on icon at bounding box center [18, 196] width 2 height 3
click at [145, 78] on div "Ask a question" at bounding box center [131, 78] width 155 height 11
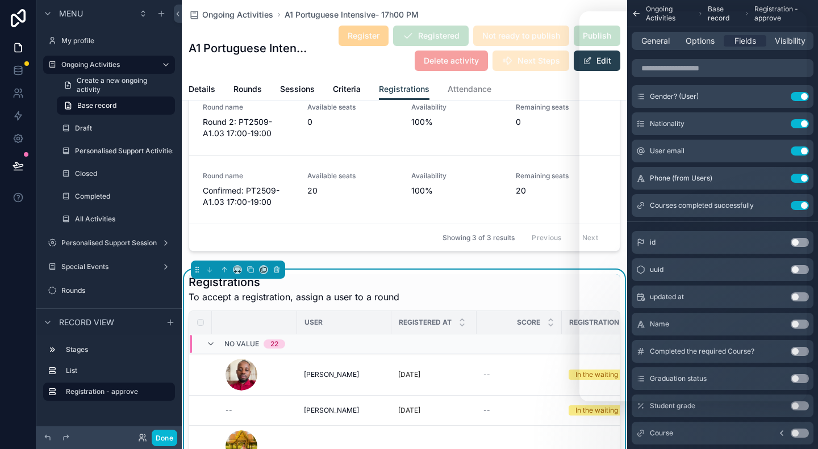
click at [549, 10] on div "Ongoing Activities A1 Portuguese Intensive- 17h00 PM" at bounding box center [405, 14] width 432 height 11
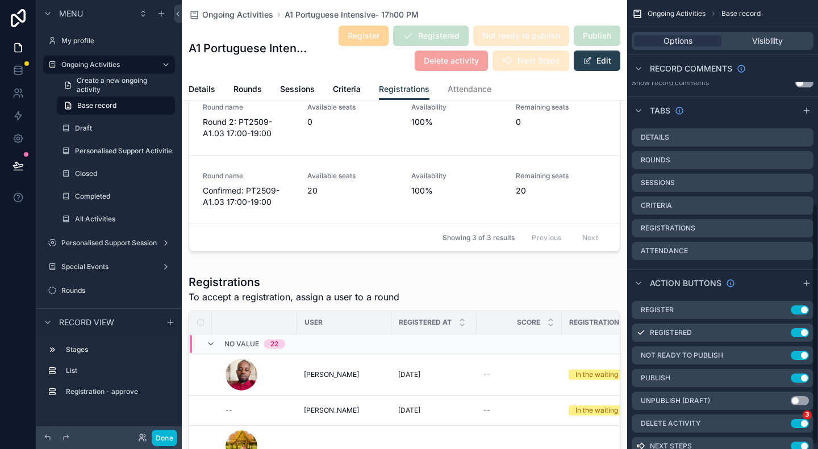
scroll to position [388, 0]
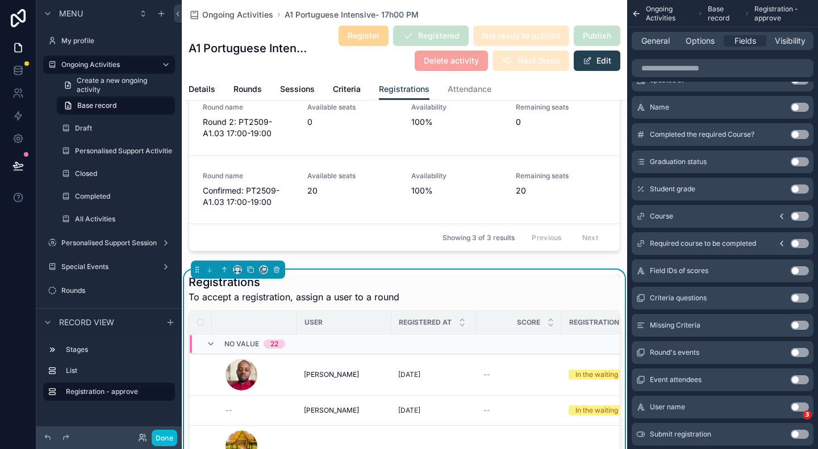
click at [782, 243] on icon "scrollable content" at bounding box center [781, 243] width 9 height 9
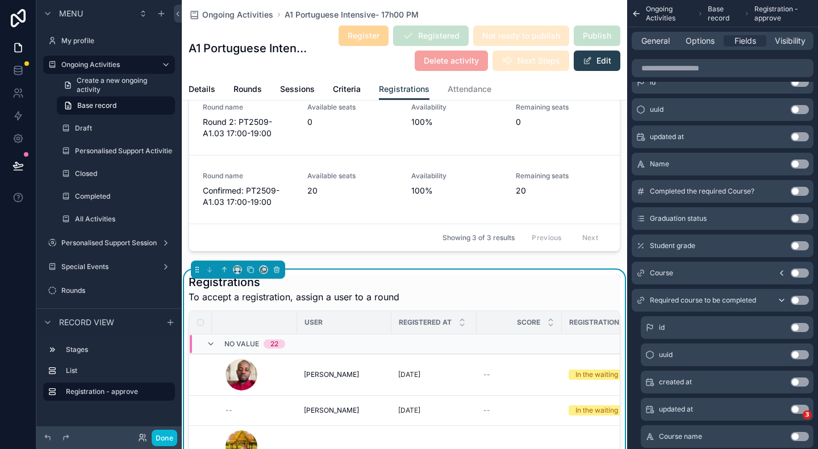
click at [785, 302] on icon "scrollable content" at bounding box center [781, 300] width 9 height 9
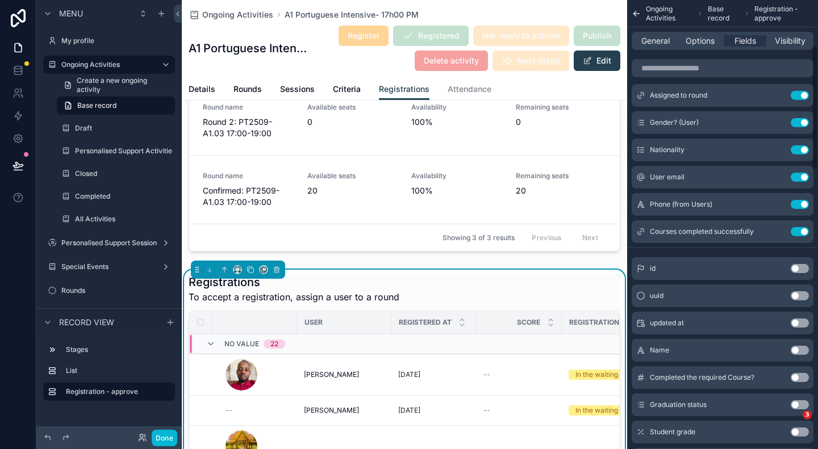
scroll to position [170, 0]
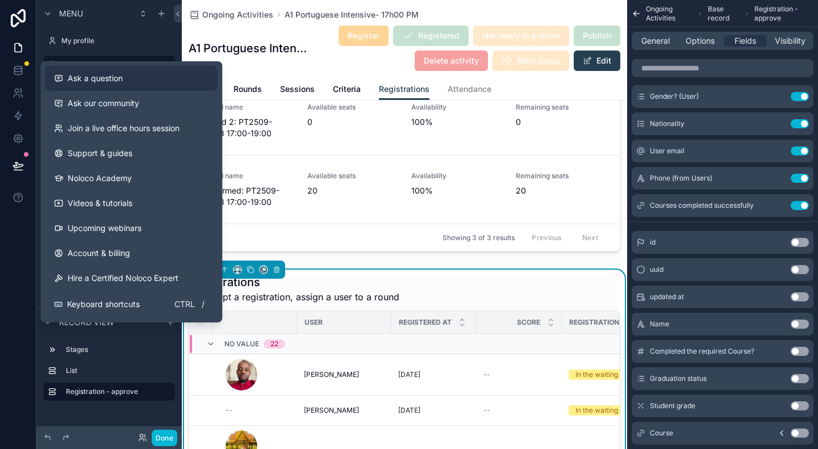
click at [119, 74] on span "Ask a question" at bounding box center [95, 78] width 55 height 11
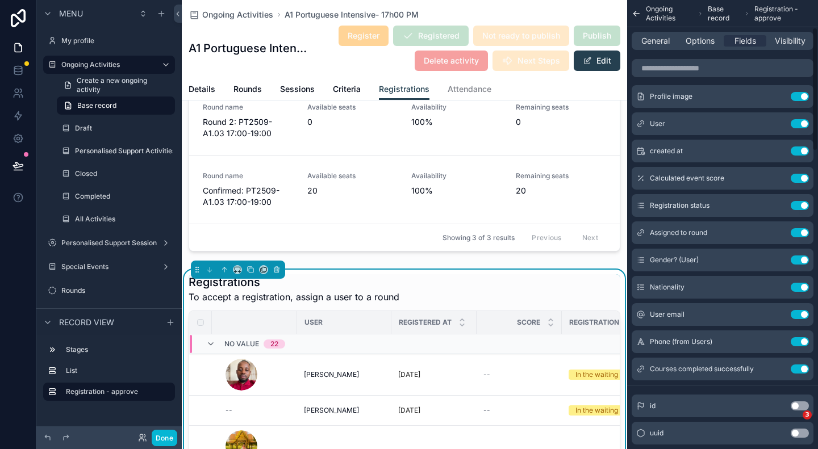
scroll to position [0, 0]
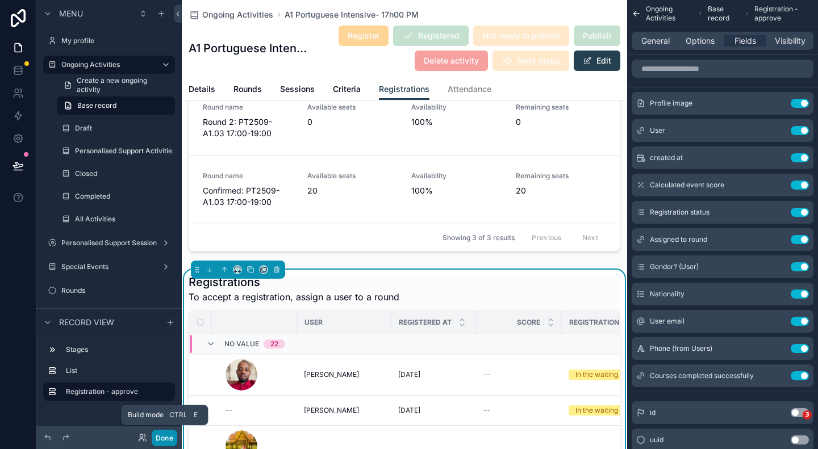
click at [168, 436] on button "Done" at bounding box center [165, 438] width 26 height 16
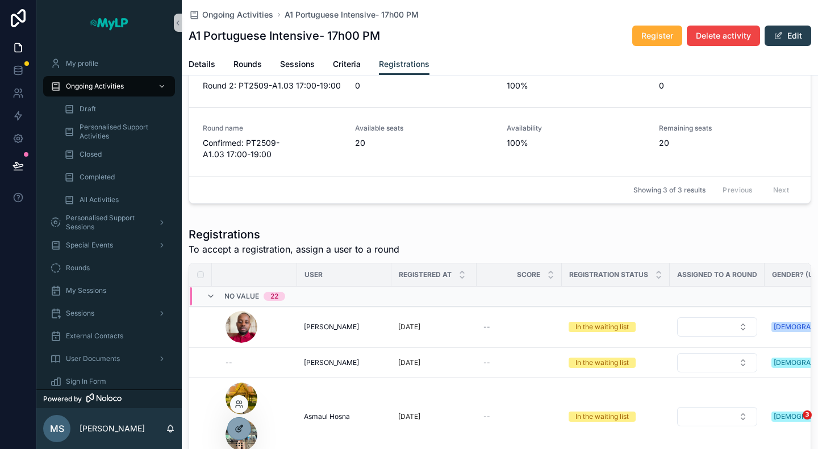
click at [236, 433] on icon at bounding box center [239, 428] width 9 height 9
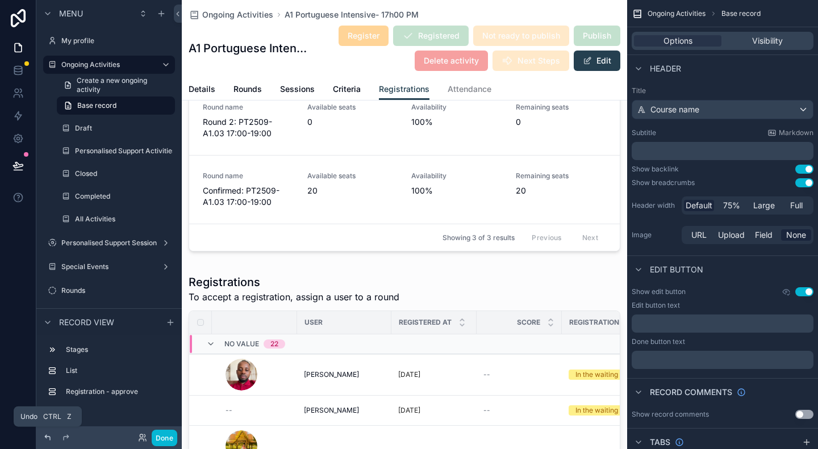
click at [48, 438] on icon at bounding box center [47, 438] width 9 height 9
click at [47, 438] on icon at bounding box center [47, 438] width 9 height 9
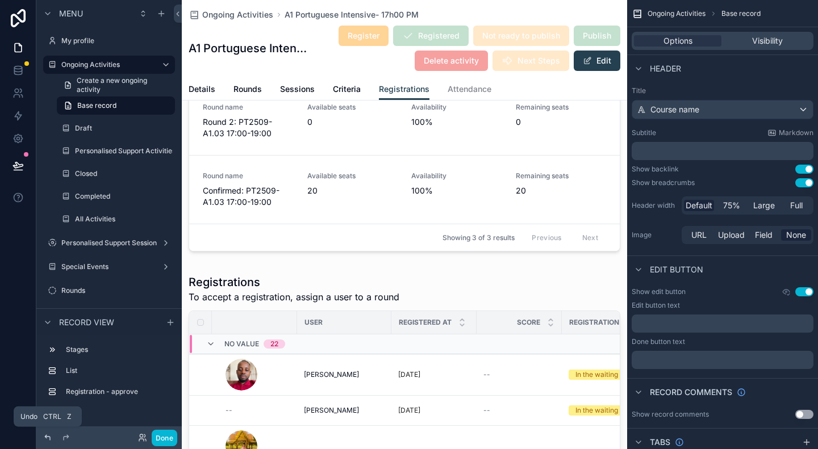
click at [47, 438] on icon at bounding box center [47, 438] width 9 height 9
click at [170, 440] on button "Done" at bounding box center [165, 438] width 26 height 16
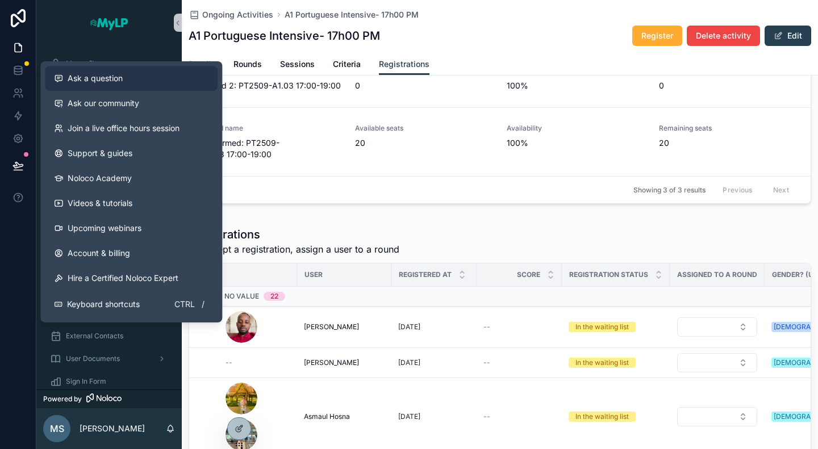
click at [98, 72] on button "Ask a question" at bounding box center [131, 78] width 173 height 25
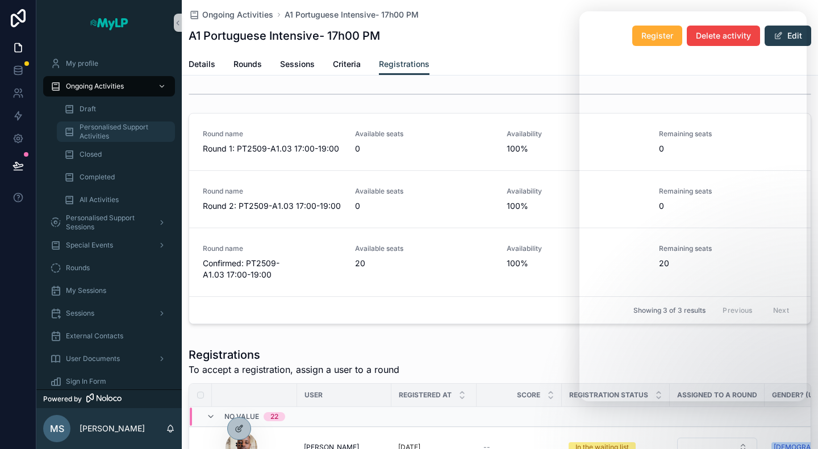
click at [101, 131] on span "Personalised Support Activities" at bounding box center [122, 132] width 84 height 18
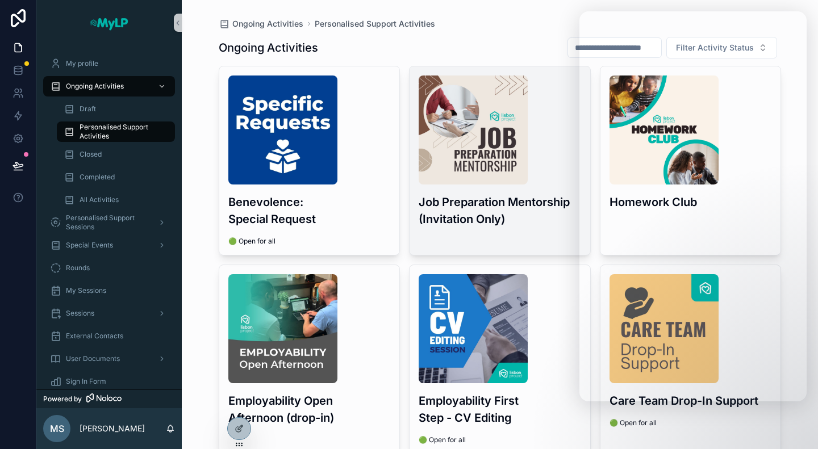
scroll to position [257, 0]
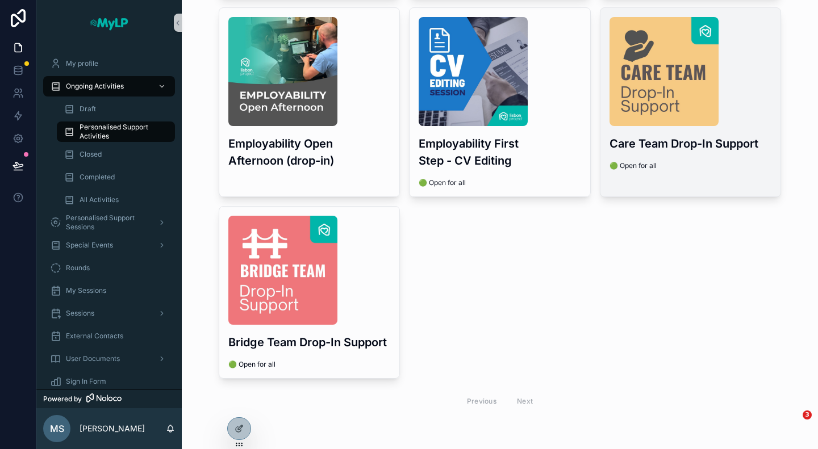
click at [693, 139] on h3 "Care Team Drop-In Support" at bounding box center [691, 143] width 163 height 17
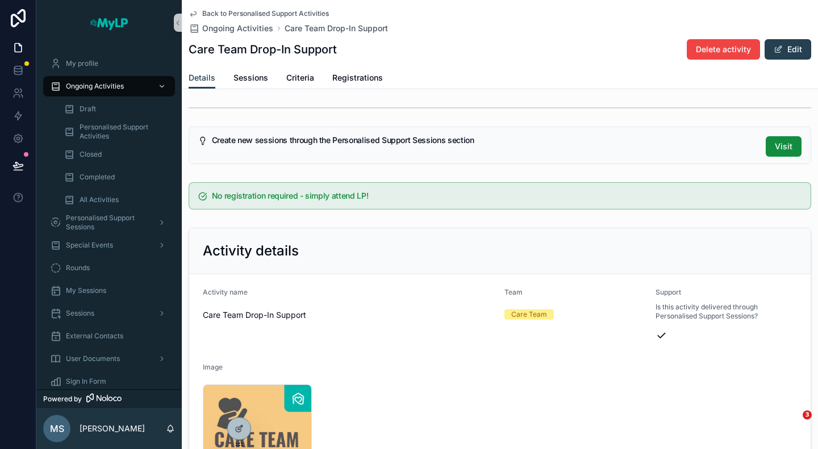
click at [232, 78] on div "Details Sessions Criteria Registrations" at bounding box center [500, 78] width 623 height 22
click at [259, 79] on span "Sessions" at bounding box center [251, 77] width 35 height 11
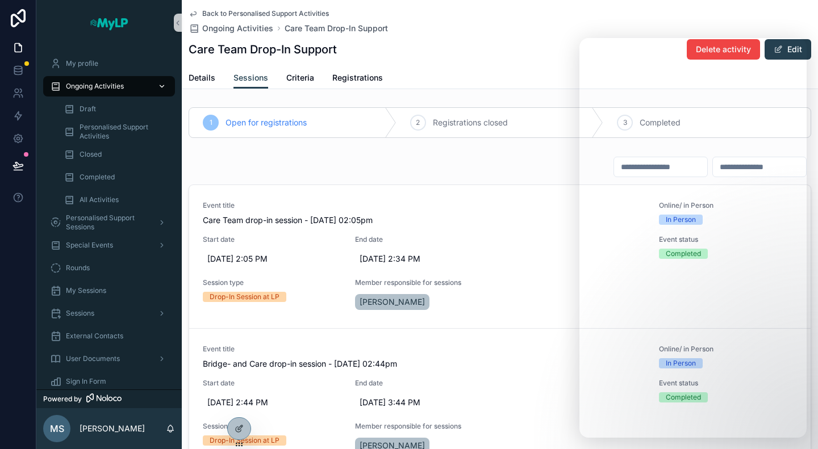
click at [84, 85] on span "Ongoing Activities" at bounding box center [95, 86] width 58 height 9
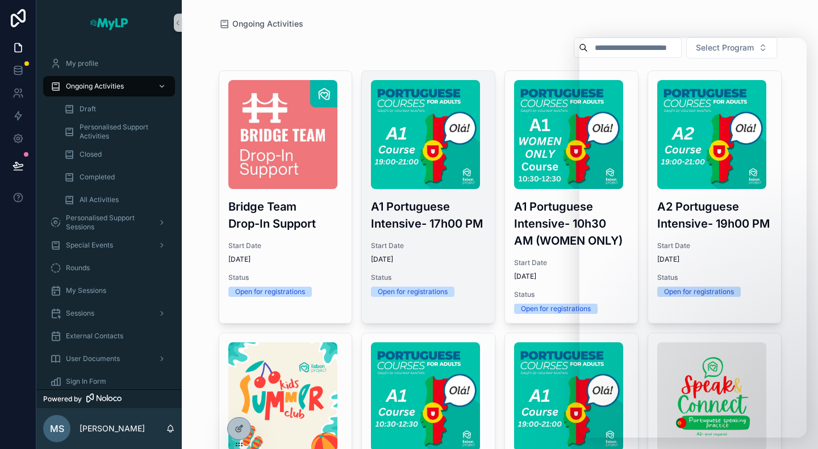
click at [443, 246] on span "Start Date" at bounding box center [428, 245] width 115 height 9
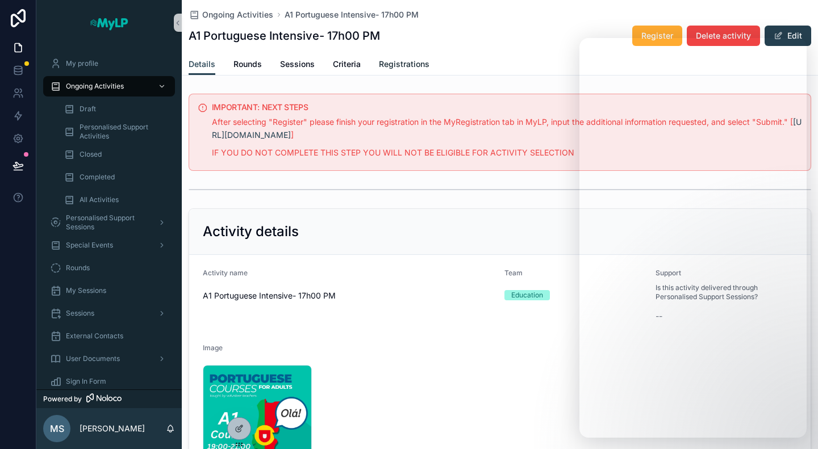
click at [399, 62] on span "Registrations" at bounding box center [404, 64] width 51 height 11
click at [393, 66] on span "Registrations" at bounding box center [404, 64] width 51 height 11
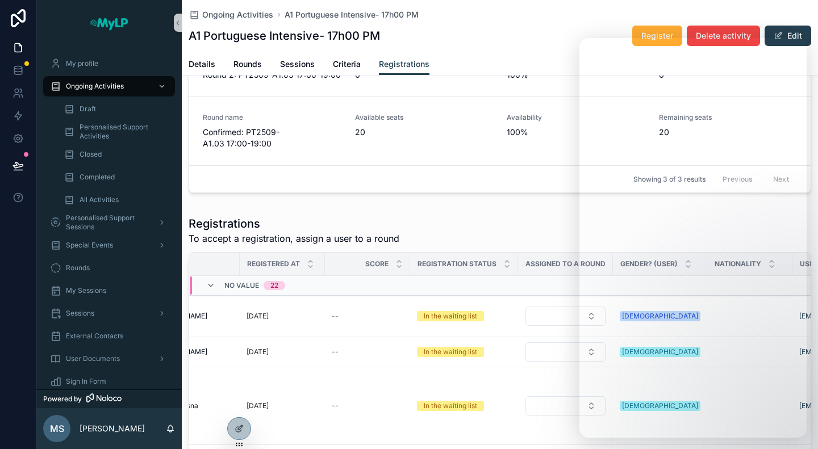
scroll to position [131, 0]
click at [345, 70] on link "Criteria" at bounding box center [347, 65] width 28 height 23
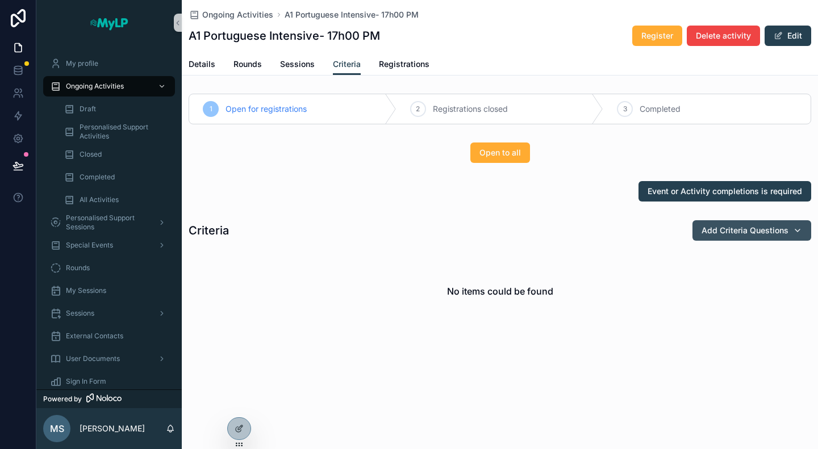
click at [729, 234] on span "Add Criteria Questions" at bounding box center [745, 230] width 87 height 11
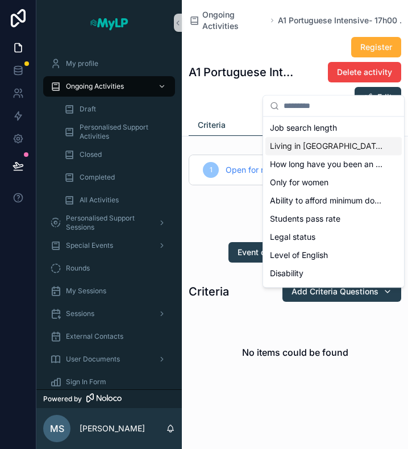
click at [300, 143] on span "Living in [GEOGRAPHIC_DATA]" at bounding box center [327, 145] width 114 height 11
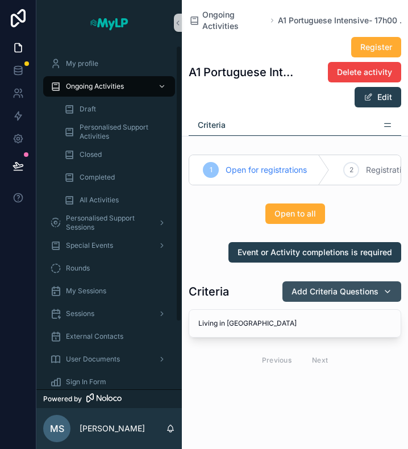
click at [342, 294] on span "Add Criteria Questions" at bounding box center [334, 291] width 87 height 11
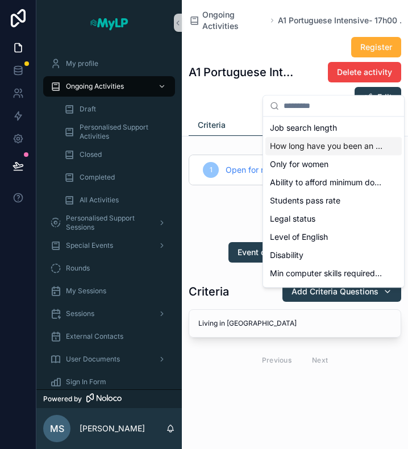
click at [342, 149] on span "How long have you been an LP member" at bounding box center [327, 145] width 114 height 11
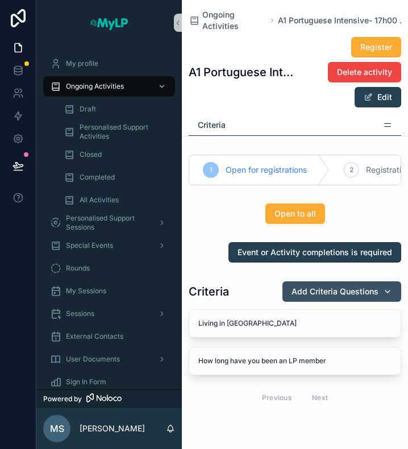
click at [357, 297] on span "Add Criteria Questions" at bounding box center [334, 291] width 87 height 11
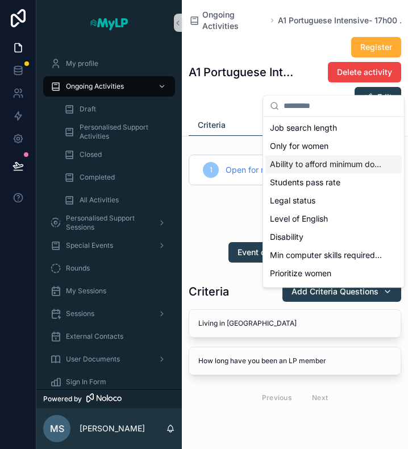
click at [336, 163] on span "Ability to afford minimum donation" at bounding box center [327, 164] width 114 height 11
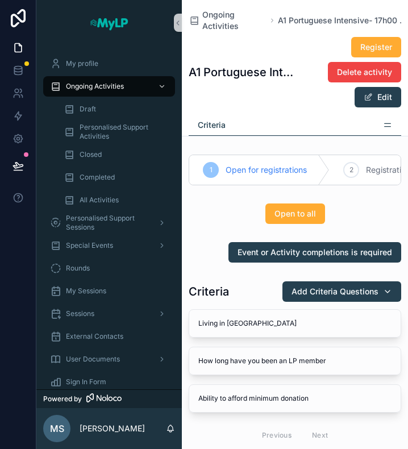
click at [355, 297] on span "Add Criteria Questions" at bounding box center [334, 291] width 87 height 11
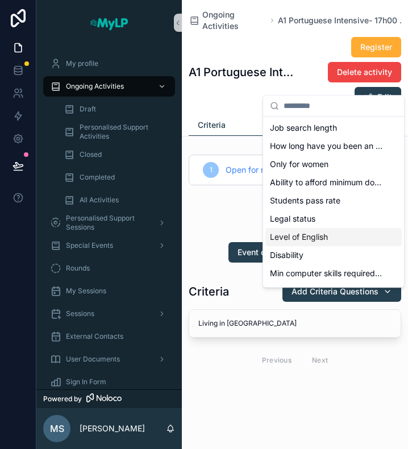
click at [325, 235] on span "Level of English" at bounding box center [299, 236] width 58 height 11
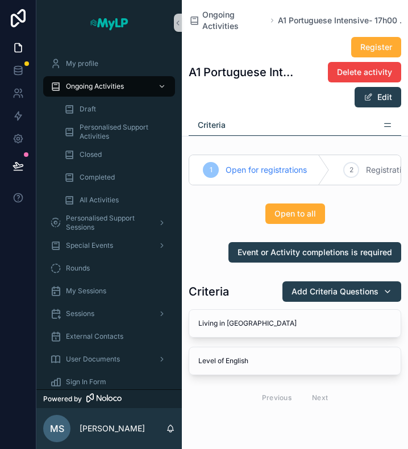
click at [350, 297] on span "Add Criteria Questions" at bounding box center [334, 291] width 87 height 11
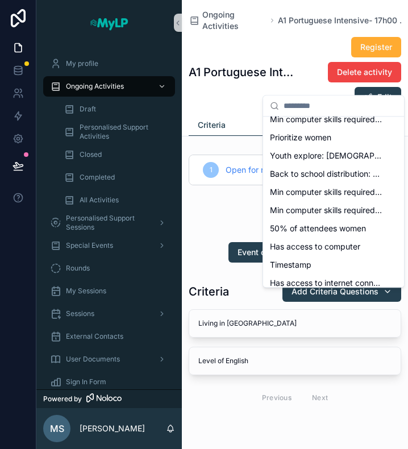
scroll to position [170, 0]
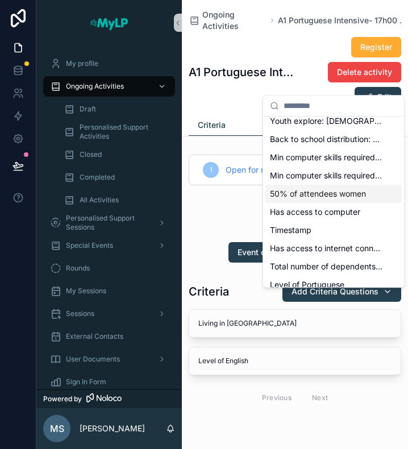
click at [336, 193] on span "50% of attendees women" at bounding box center [318, 193] width 96 height 11
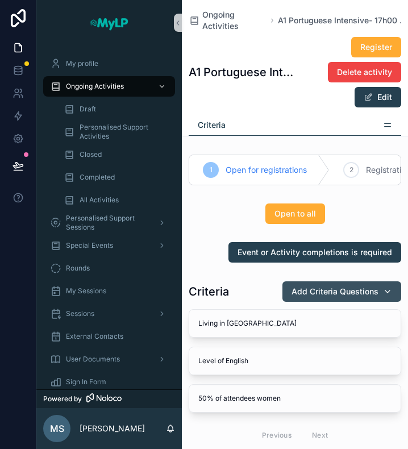
click at [358, 297] on span "Add Criteria Questions" at bounding box center [334, 291] width 87 height 11
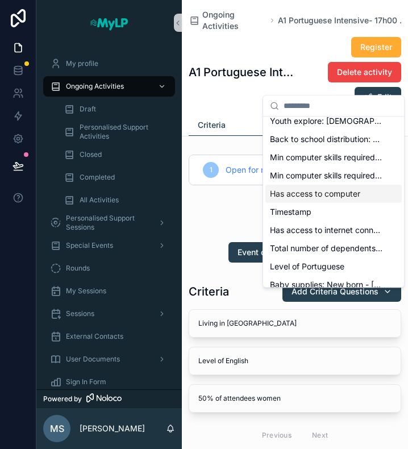
click at [341, 195] on span "Has access to computer" at bounding box center [315, 193] width 90 height 11
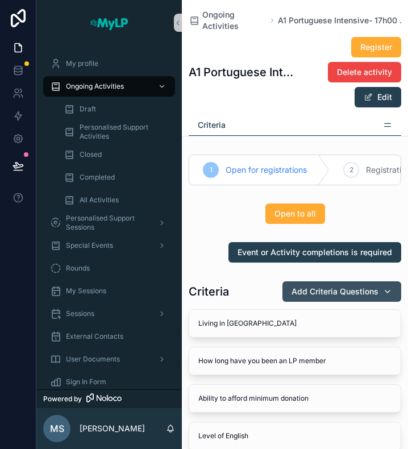
click at [345, 297] on span "Add Criteria Questions" at bounding box center [334, 291] width 87 height 11
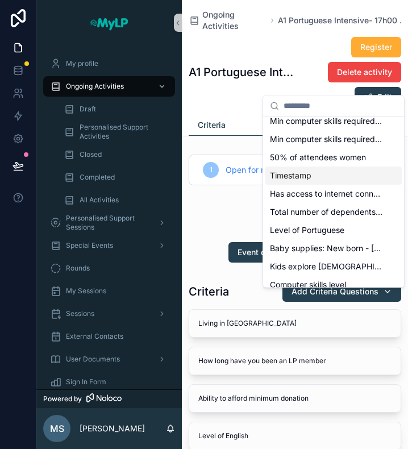
click at [298, 179] on span "Timestamp" at bounding box center [290, 175] width 41 height 11
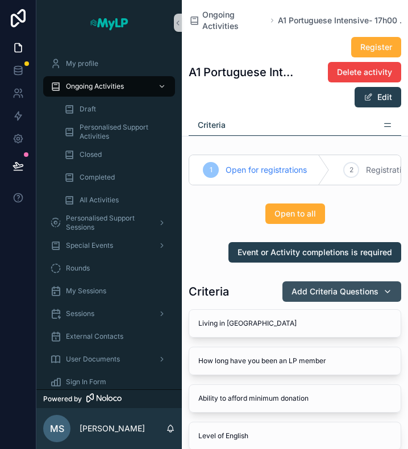
click at [368, 297] on span "Add Criteria Questions" at bounding box center [334, 291] width 87 height 11
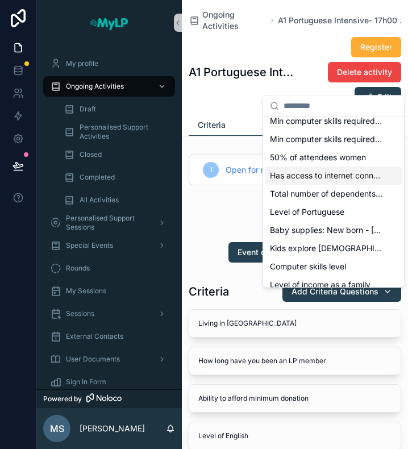
click at [324, 171] on span "Has access to internet connection" at bounding box center [327, 175] width 114 height 11
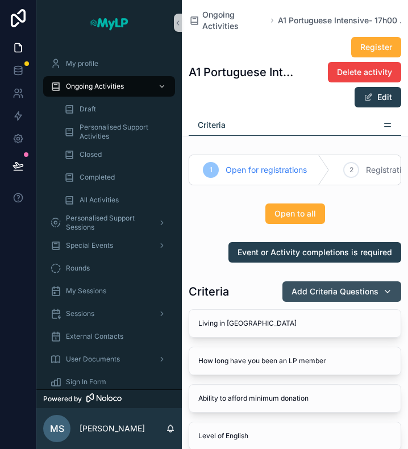
click at [358, 297] on span "Add Criteria Questions" at bounding box center [334, 291] width 87 height 11
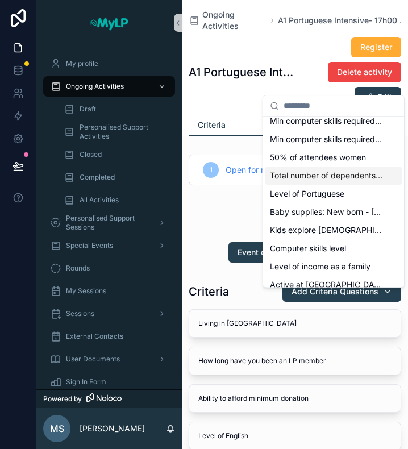
click at [330, 179] on span "Total number of dependents financially responsible for" at bounding box center [327, 175] width 114 height 11
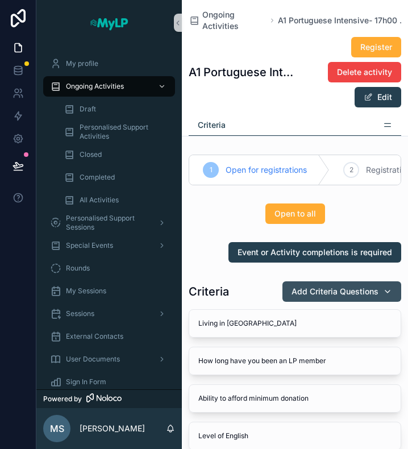
click at [370, 297] on div "Add Criteria Questions" at bounding box center [341, 291] width 101 height 11
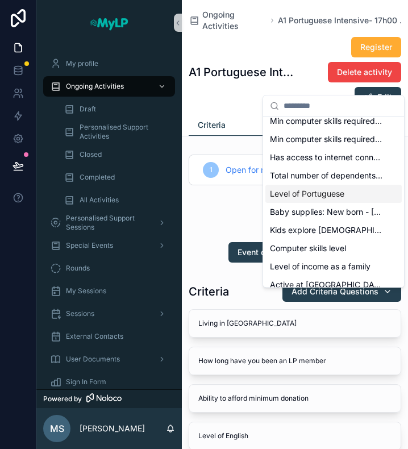
click at [333, 197] on span "Level of Portuguese" at bounding box center [307, 193] width 74 height 11
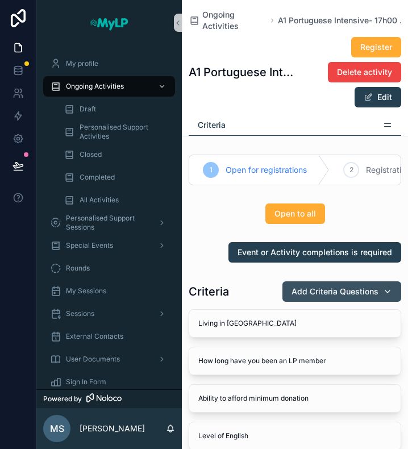
click at [372, 297] on div "Add Criteria Questions" at bounding box center [341, 291] width 101 height 11
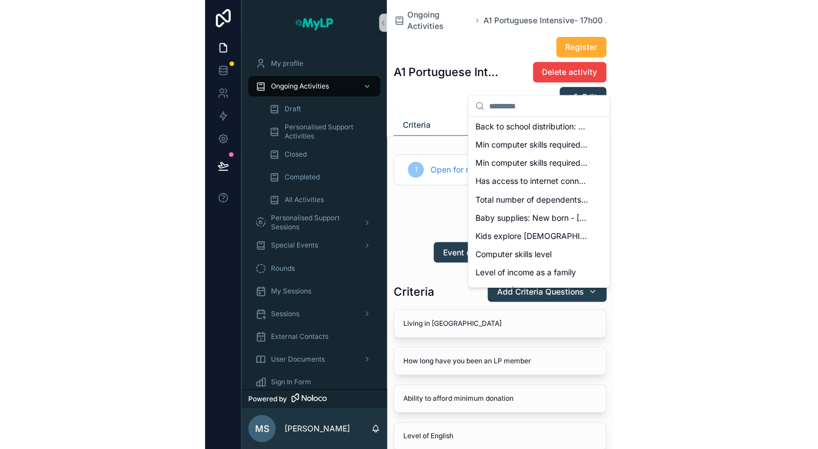
scroll to position [161, 0]
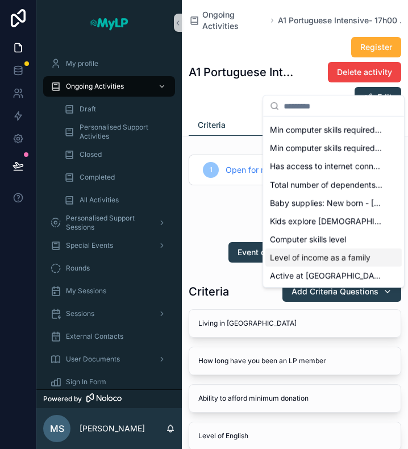
click at [322, 257] on span "Level of income as a family" at bounding box center [320, 257] width 101 height 11
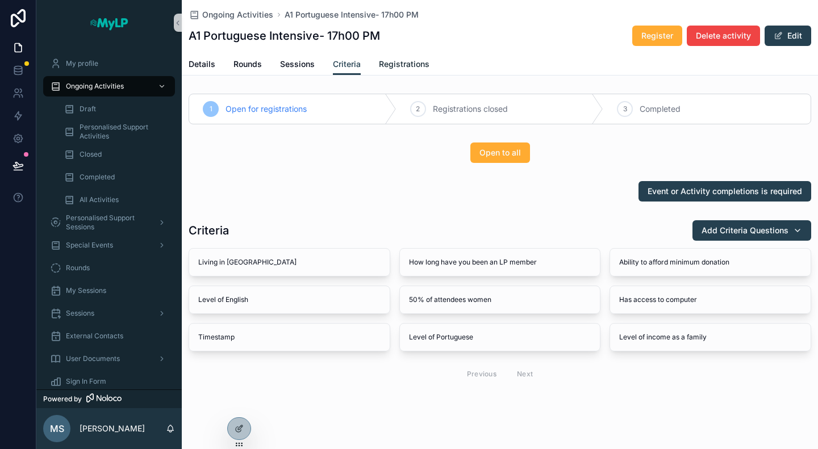
click at [392, 63] on span "Registrations" at bounding box center [404, 64] width 51 height 11
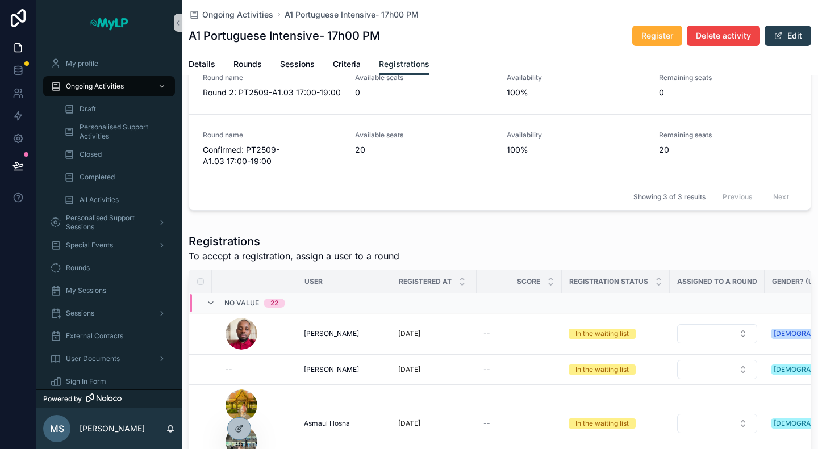
scroll to position [170, 0]
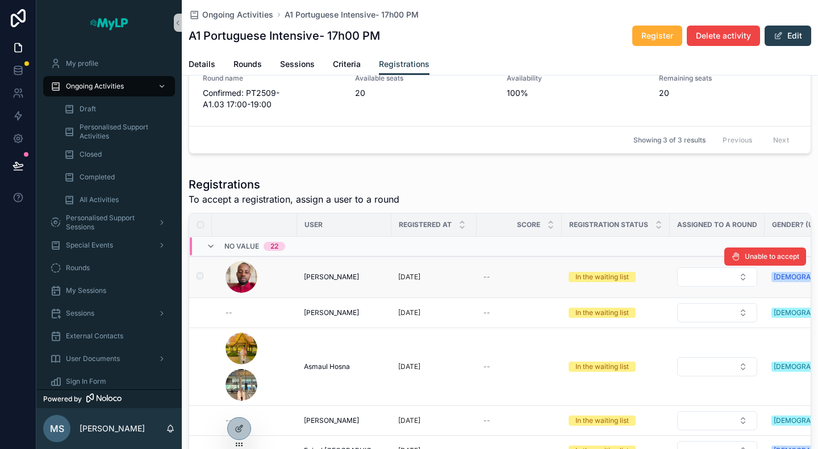
click at [511, 273] on div "--" at bounding box center [520, 277] width 72 height 9
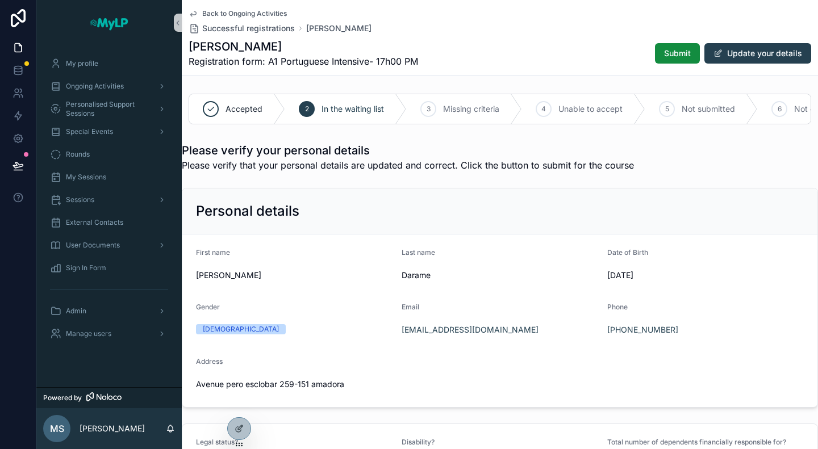
click at [248, 11] on span "Back to Ongoing Activities" at bounding box center [244, 13] width 85 height 9
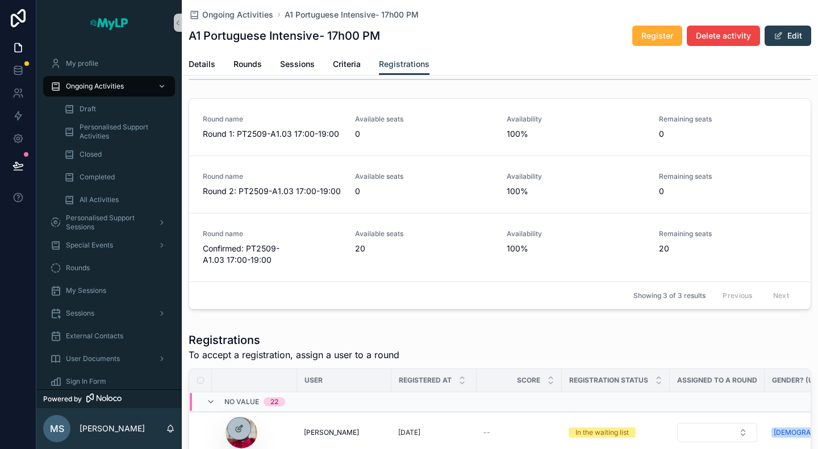
scroll to position [57, 0]
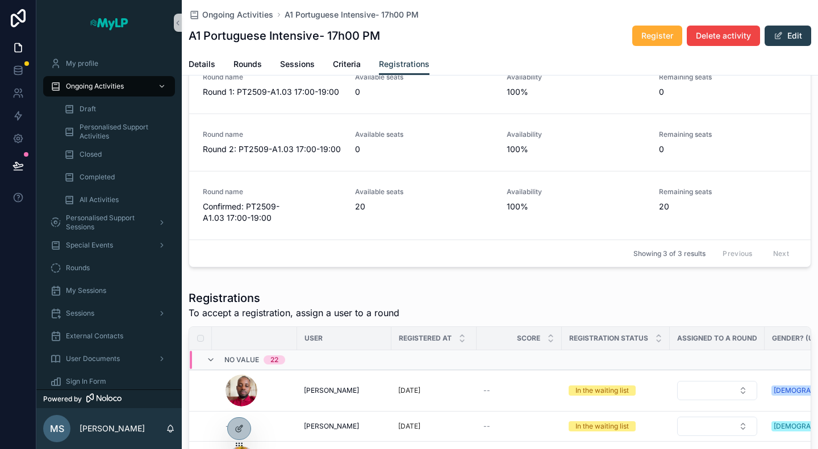
click at [534, 335] on span "Score" at bounding box center [528, 338] width 23 height 9
click at [549, 338] on icon "scrollable content" at bounding box center [550, 341] width 7 height 7
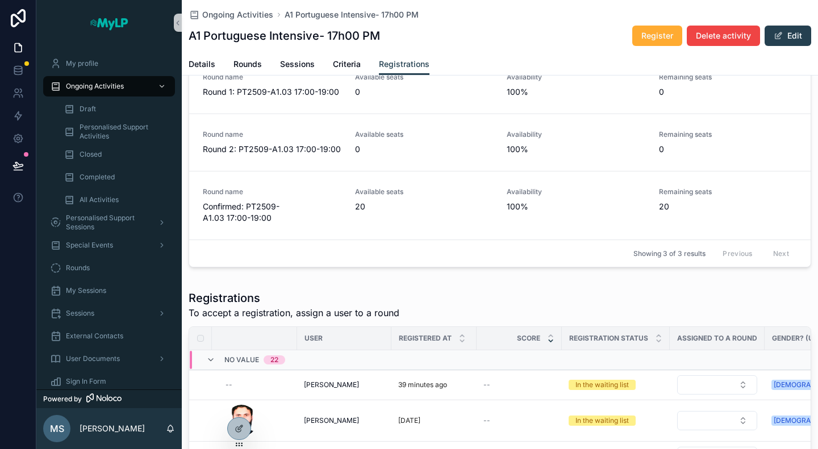
click at [317, 338] on span "User" at bounding box center [314, 338] width 18 height 9
click at [359, 339] on div "User" at bounding box center [344, 339] width 93 height 18
click at [553, 333] on icon "scrollable content" at bounding box center [550, 335] width 7 height 7
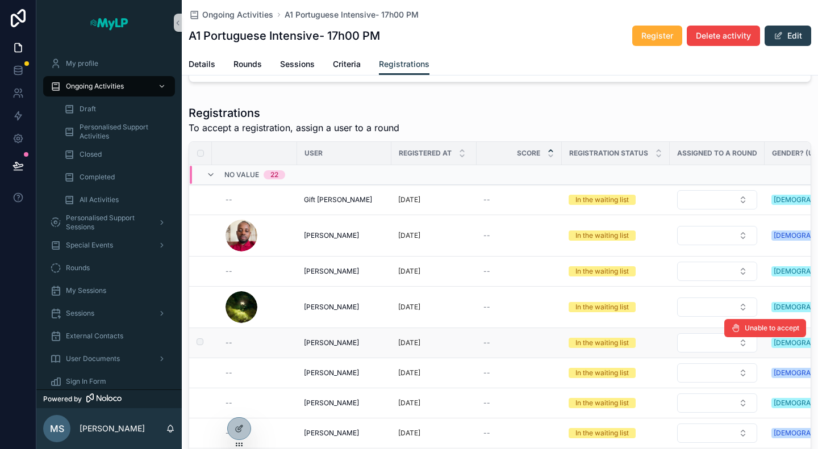
scroll to position [284, 0]
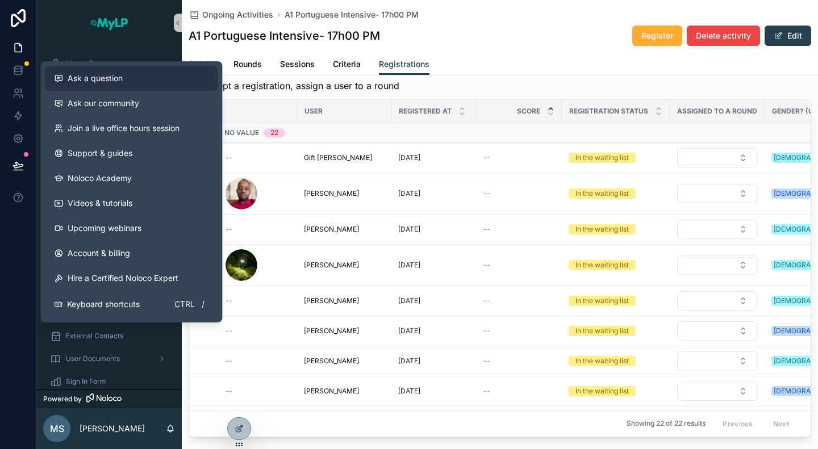
click at [110, 81] on span "Ask a question" at bounding box center [95, 78] width 55 height 11
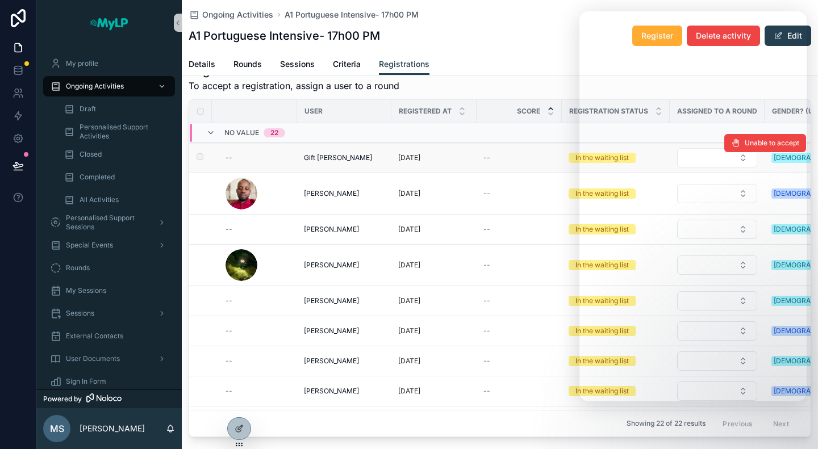
click at [489, 159] on span "--" at bounding box center [487, 157] width 7 height 9
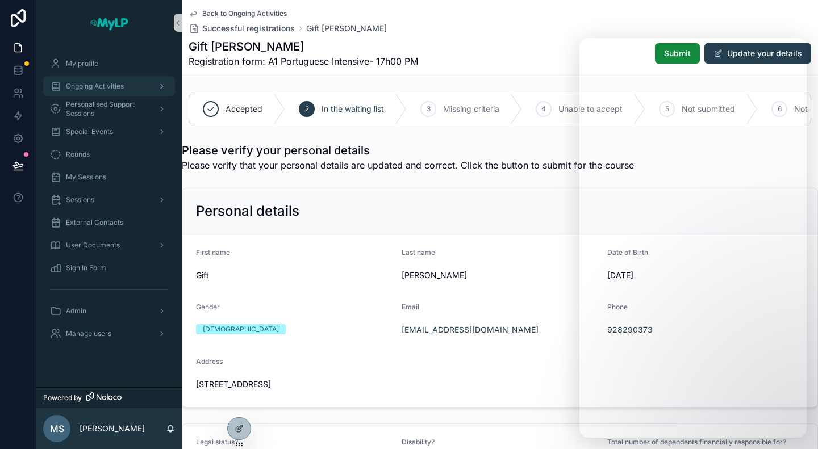
drag, startPoint x: 93, startPoint y: 86, endPoint x: 118, endPoint y: 82, distance: 25.4
click at [93, 86] on span "Ongoing Activities" at bounding box center [95, 86] width 58 height 9
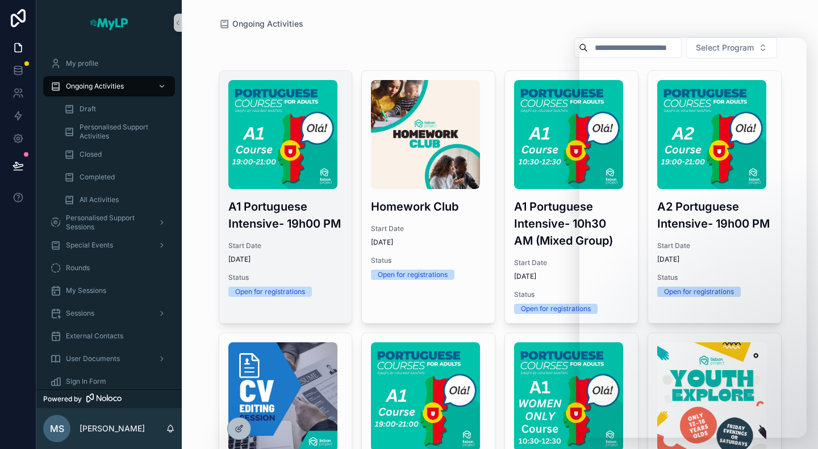
click at [296, 237] on div "A1 Portuguese Intensive- 19h00 PM Start Date [DATE] Status Open for registratio…" at bounding box center [285, 188] width 133 height 235
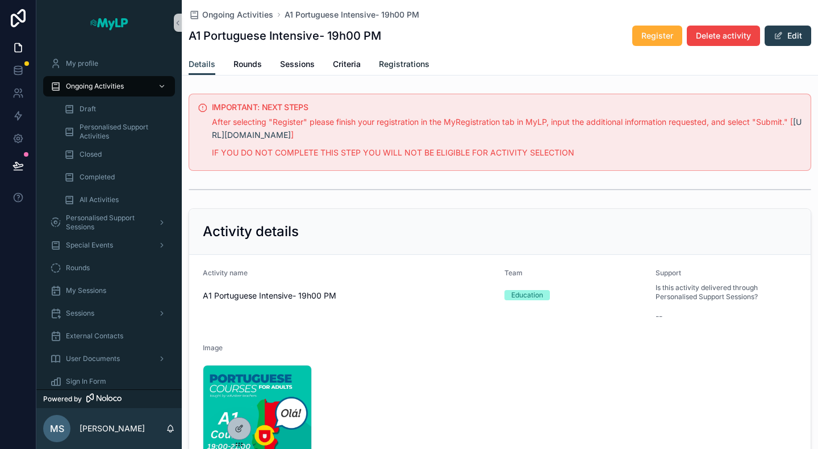
click at [406, 68] on span "Registrations" at bounding box center [404, 64] width 51 height 11
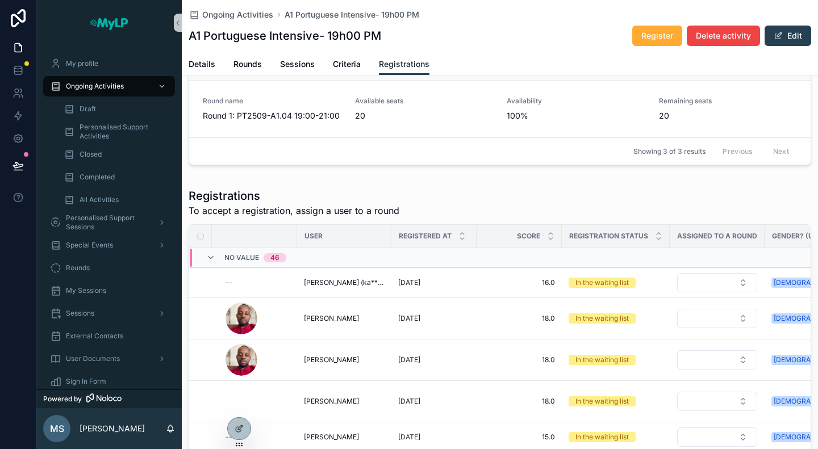
scroll to position [227, 0]
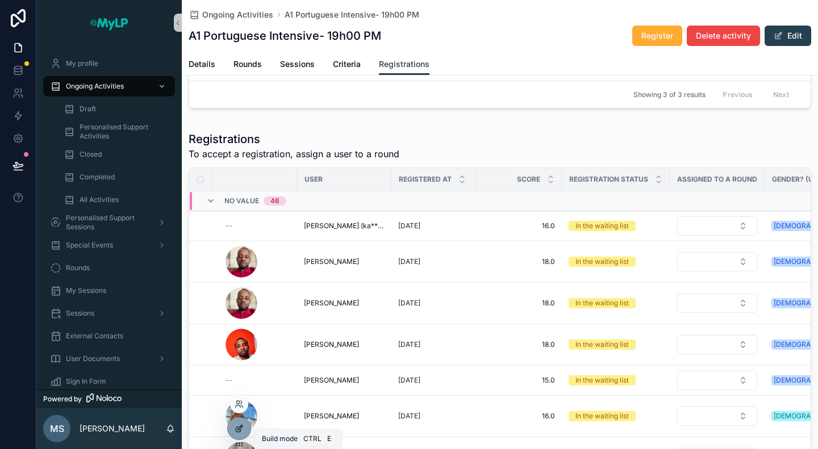
click at [236, 429] on icon at bounding box center [238, 429] width 5 height 5
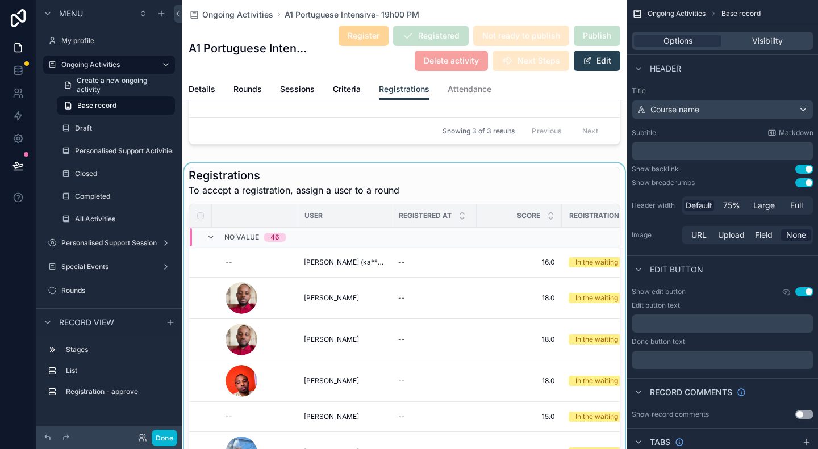
click at [458, 180] on div "scrollable content" at bounding box center [404, 355] width 445 height 384
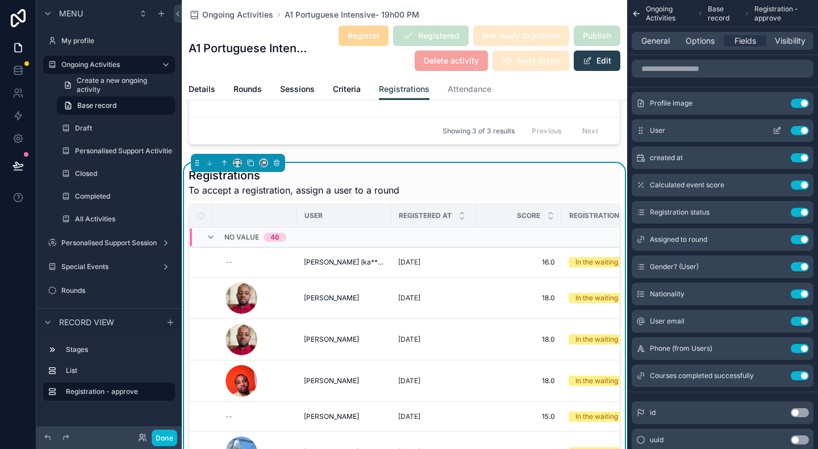
click at [778, 132] on icon "scrollable content" at bounding box center [777, 130] width 9 height 9
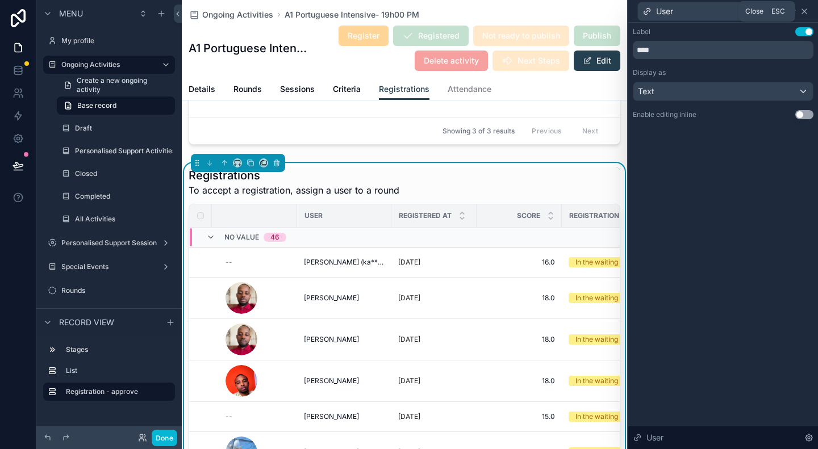
click at [807, 11] on icon at bounding box center [804, 11] width 9 height 9
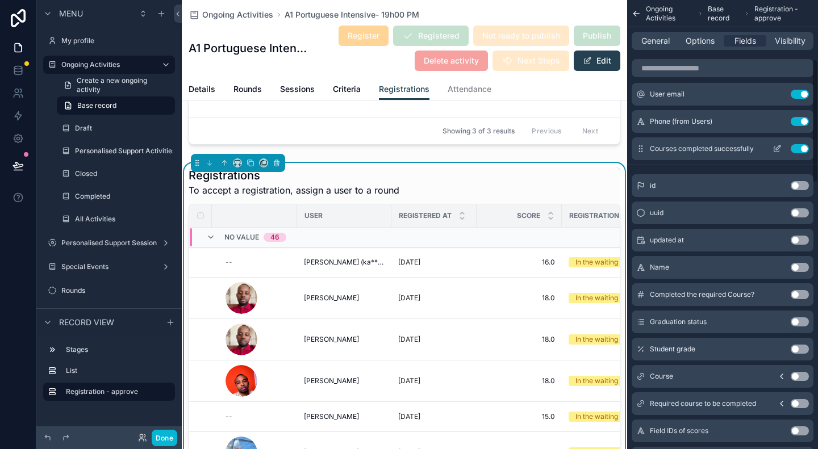
scroll to position [0, 0]
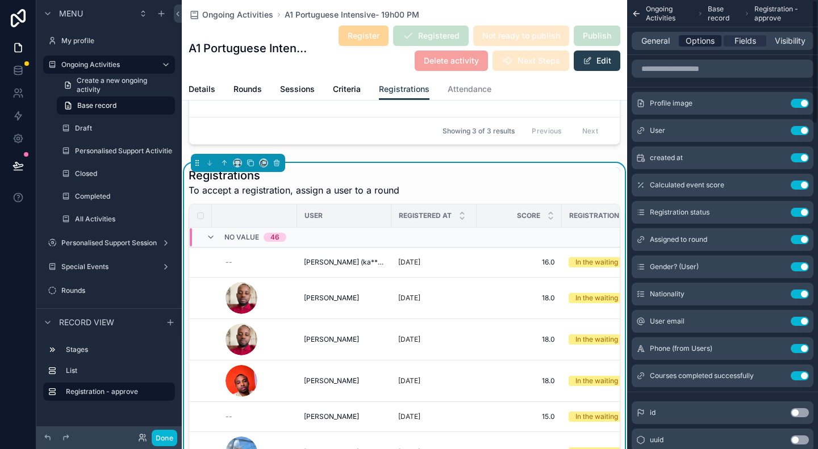
click at [700, 43] on span "Options" at bounding box center [700, 40] width 29 height 11
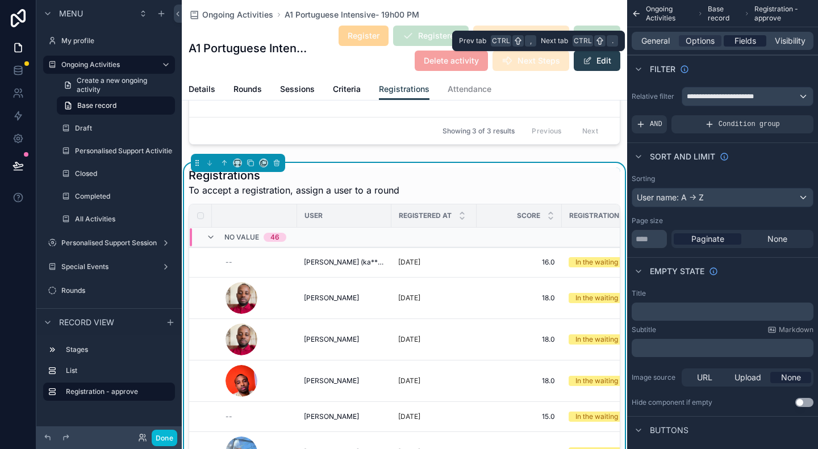
click at [744, 39] on span "Fields" at bounding box center [746, 40] width 22 height 11
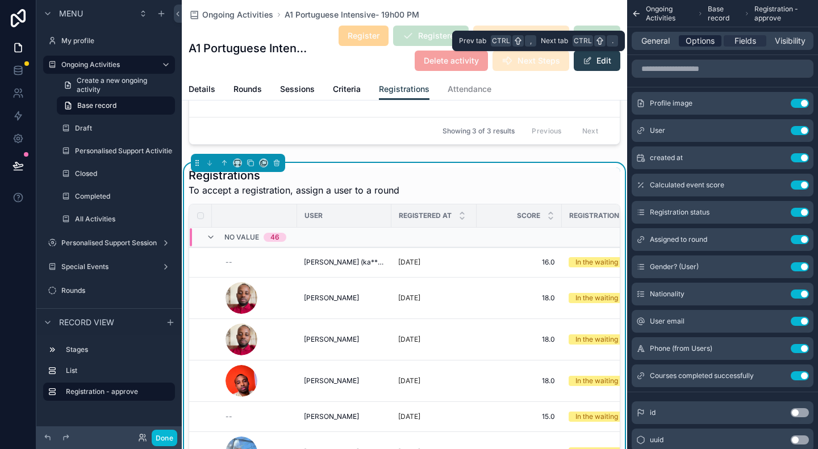
click at [697, 40] on span "Options" at bounding box center [700, 40] width 29 height 11
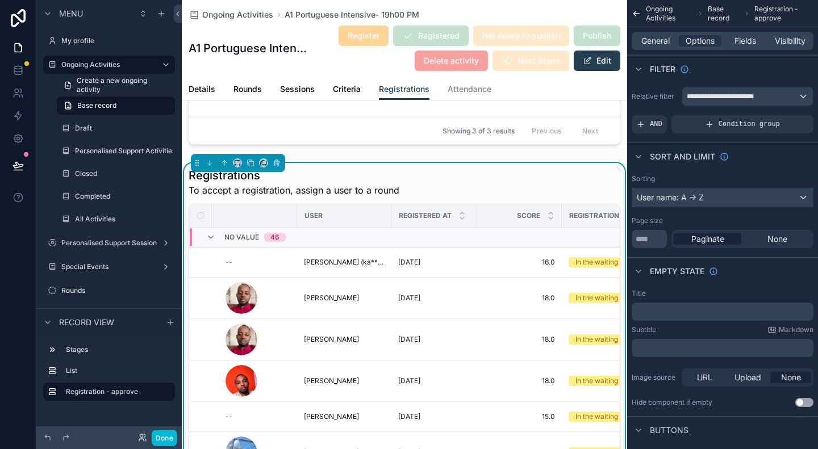
click at [709, 198] on div "User name: A -> Z" at bounding box center [722, 198] width 181 height 18
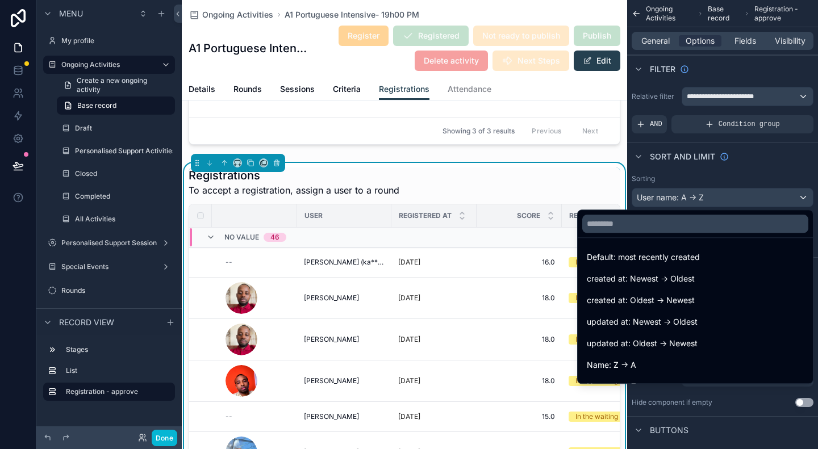
click at [709, 198] on div "scrollable content" at bounding box center [409, 224] width 818 height 449
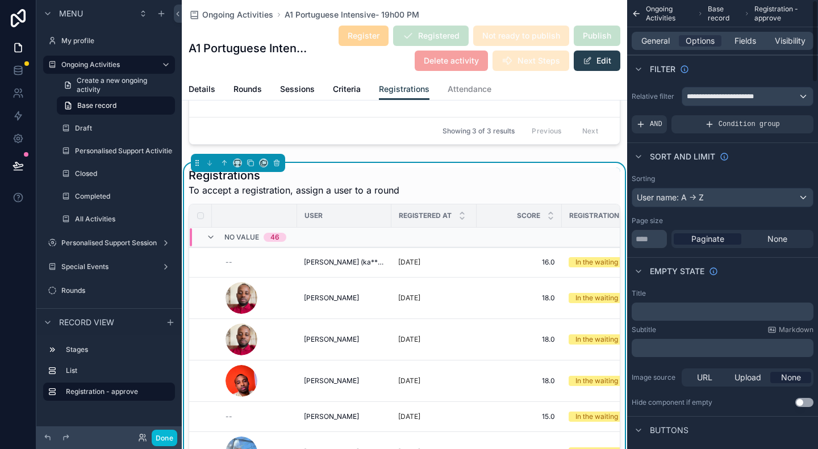
click at [768, 164] on div "Sort And Limit" at bounding box center [722, 156] width 191 height 27
click at [105, 66] on label "Ongoing Activities" at bounding box center [106, 64] width 91 height 9
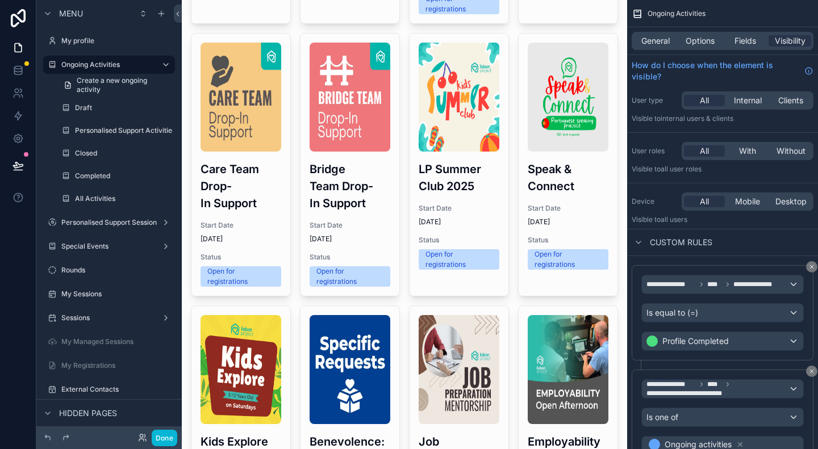
scroll to position [682, 0]
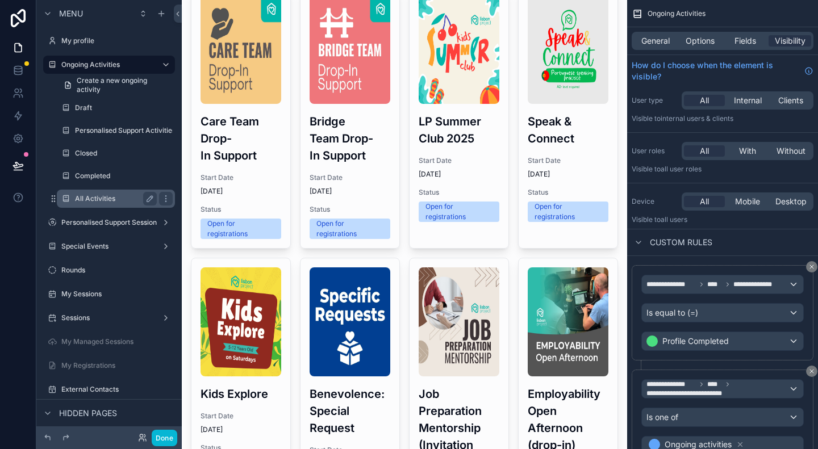
click at [105, 195] on label "All Activities" at bounding box center [113, 198] width 77 height 9
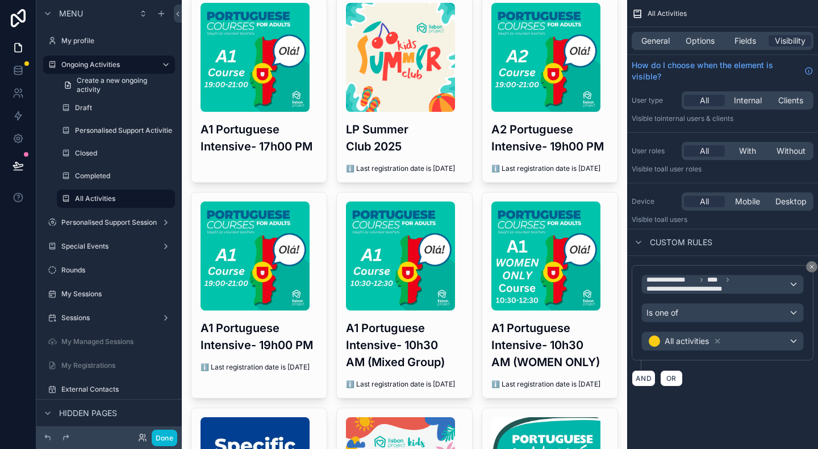
scroll to position [511, 0]
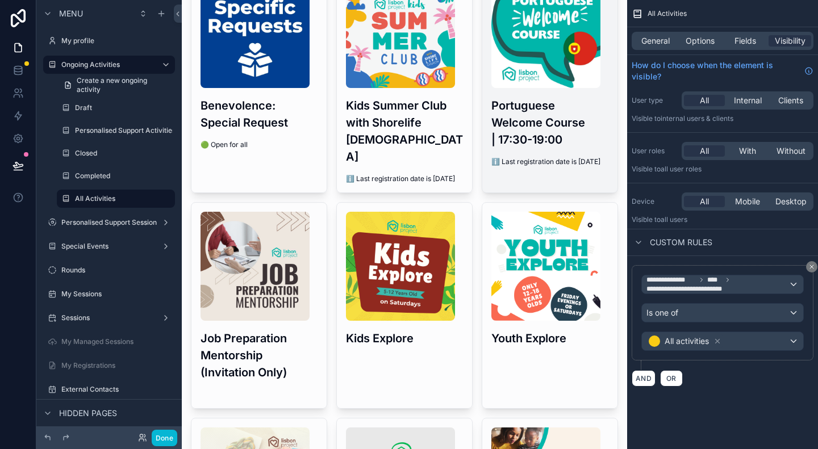
click at [555, 88] on img "scrollable content" at bounding box center [545, 33] width 109 height 109
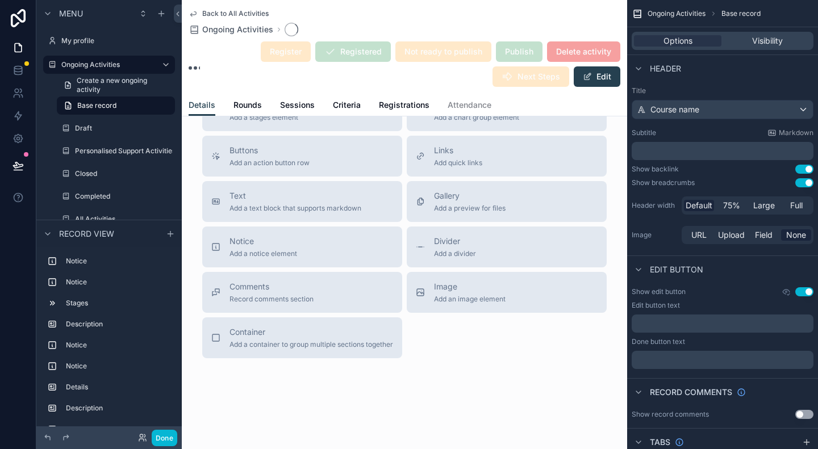
scroll to position [373, 0]
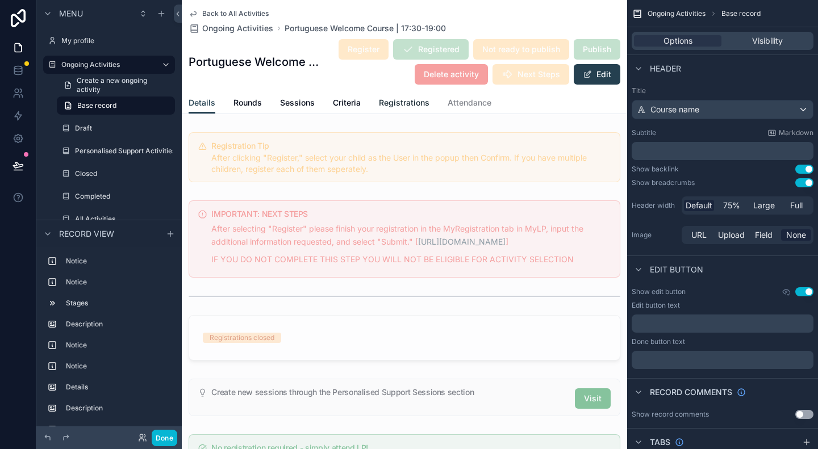
click at [397, 103] on span "Registrations" at bounding box center [404, 102] width 51 height 11
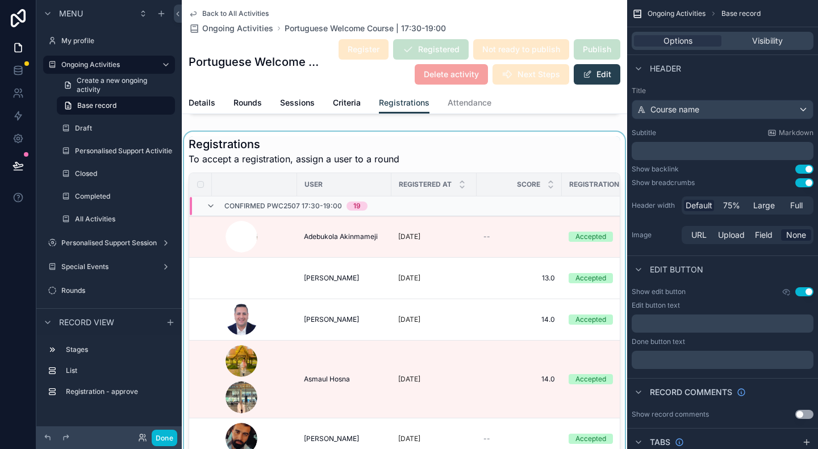
scroll to position [170, 0]
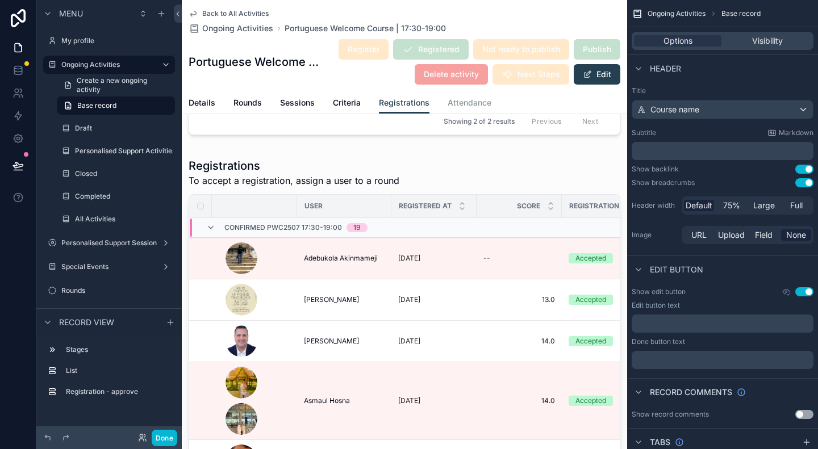
click at [468, 103] on span "Attendance" at bounding box center [470, 102] width 44 height 11
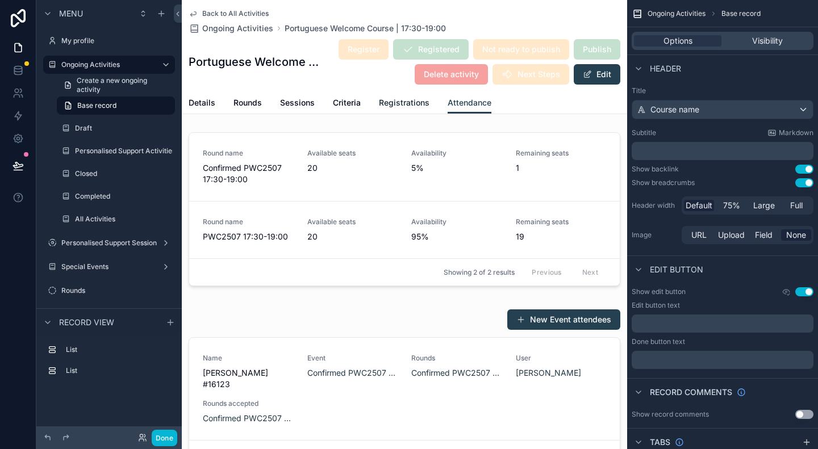
click at [394, 109] on link "Registrations" at bounding box center [404, 104] width 51 height 23
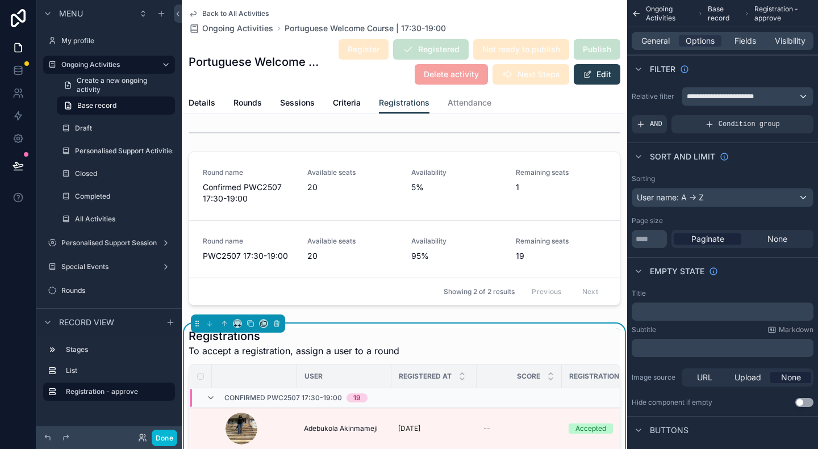
click at [761, 161] on div "Sort And Limit" at bounding box center [722, 156] width 191 height 27
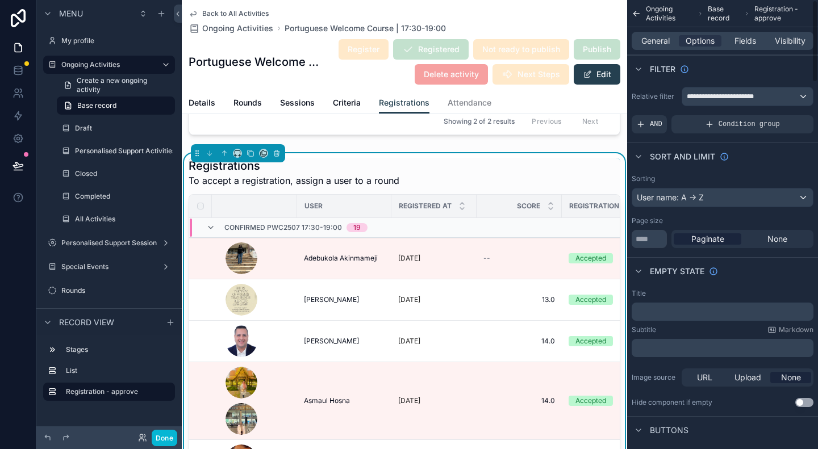
click at [761, 159] on div "Sort And Limit" at bounding box center [722, 156] width 191 height 27
click at [165, 438] on button "Done" at bounding box center [165, 438] width 26 height 16
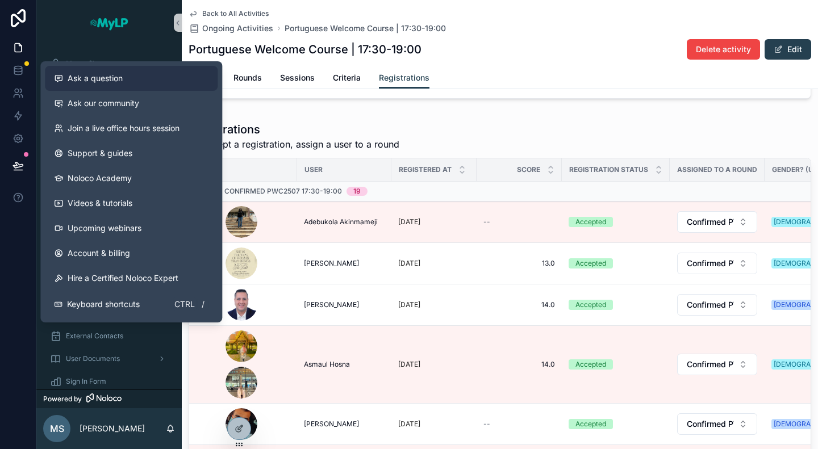
click at [128, 74] on div "Ask a question" at bounding box center [131, 78] width 155 height 11
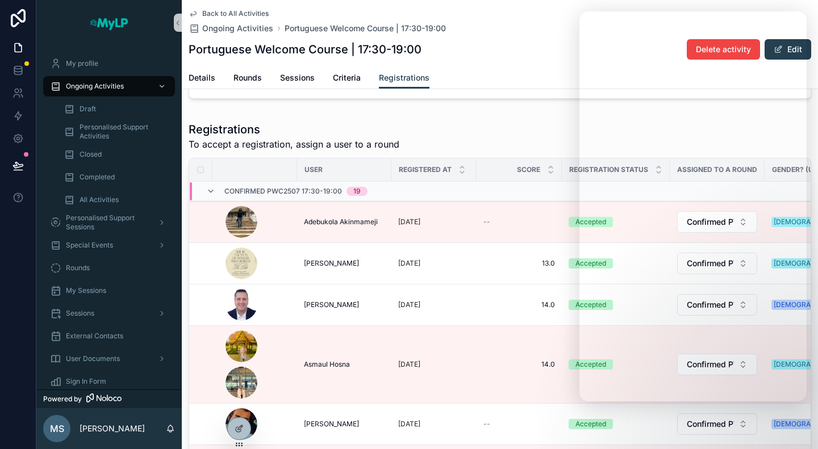
click at [522, 27] on div "Back to All Activities Ongoing Activities Portuguese Welcome Course | 17:30-19:…" at bounding box center [500, 21] width 623 height 25
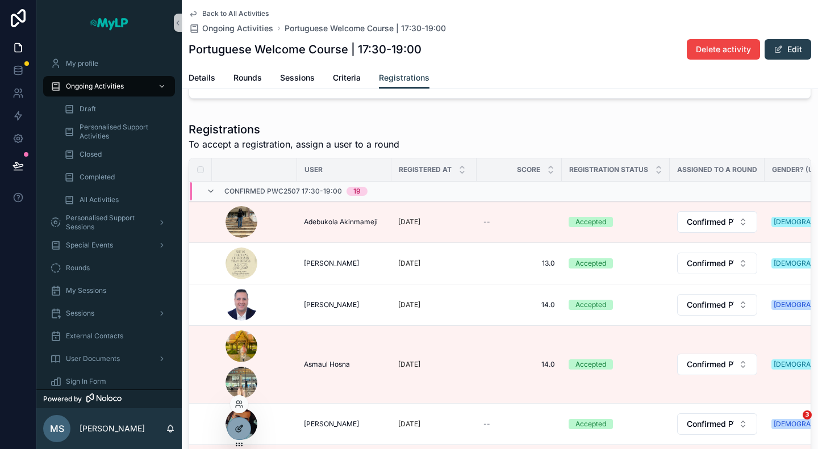
click at [243, 429] on icon at bounding box center [239, 428] width 9 height 9
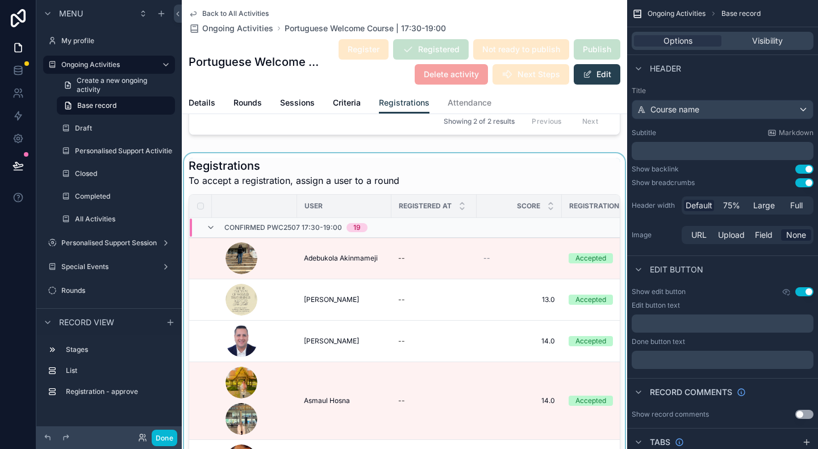
click at [552, 175] on div "scrollable content" at bounding box center [404, 345] width 445 height 384
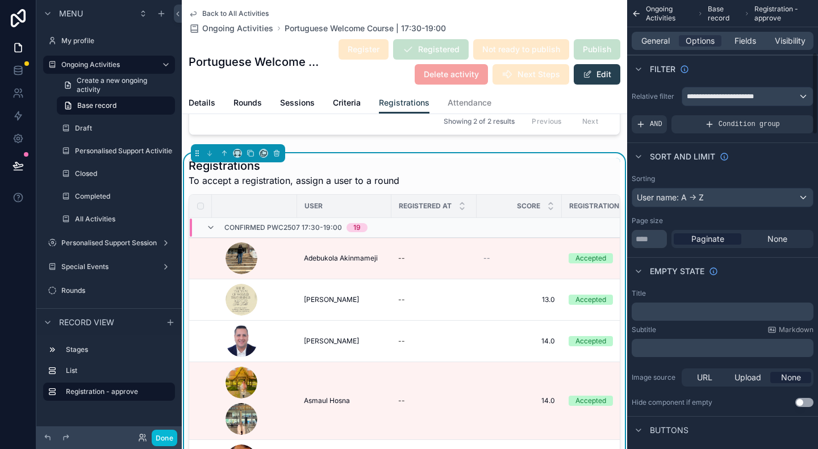
scroll to position [284, 0]
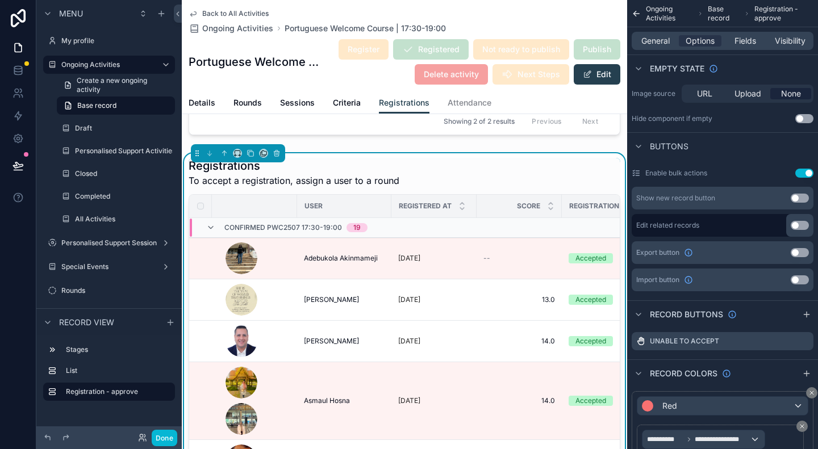
click at [750, 48] on div "General Options Fields Visibility" at bounding box center [723, 41] width 182 height 18
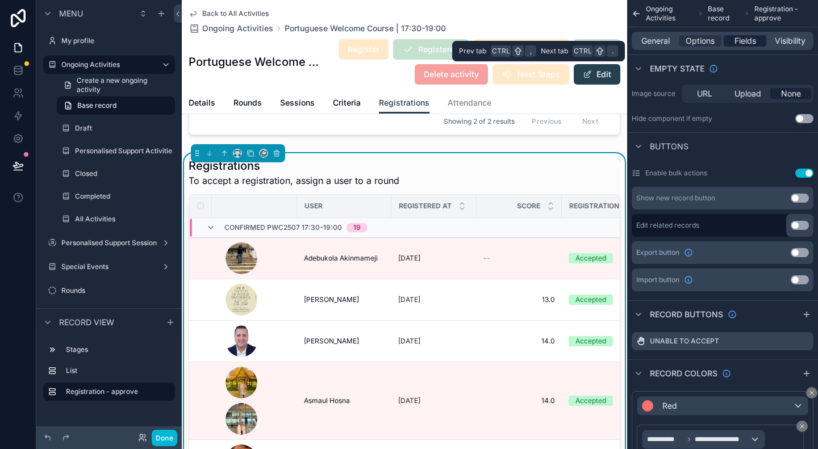
click at [748, 42] on span "Fields" at bounding box center [746, 40] width 22 height 11
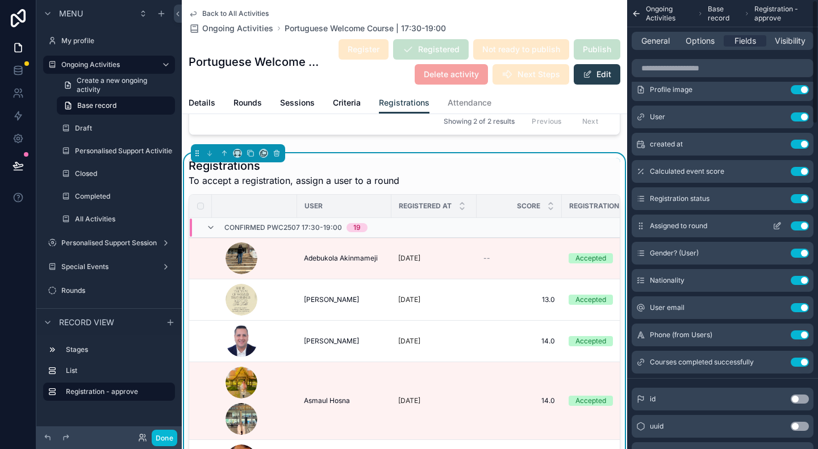
scroll to position [0, 0]
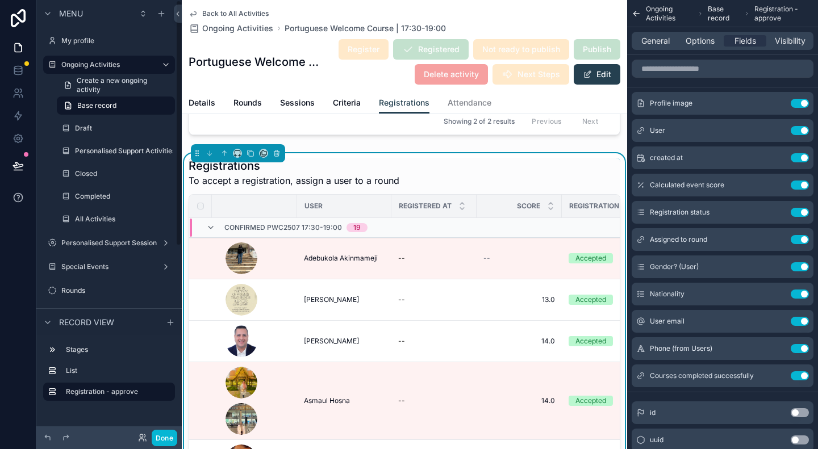
click at [21, 199] on icon at bounding box center [18, 197] width 11 height 11
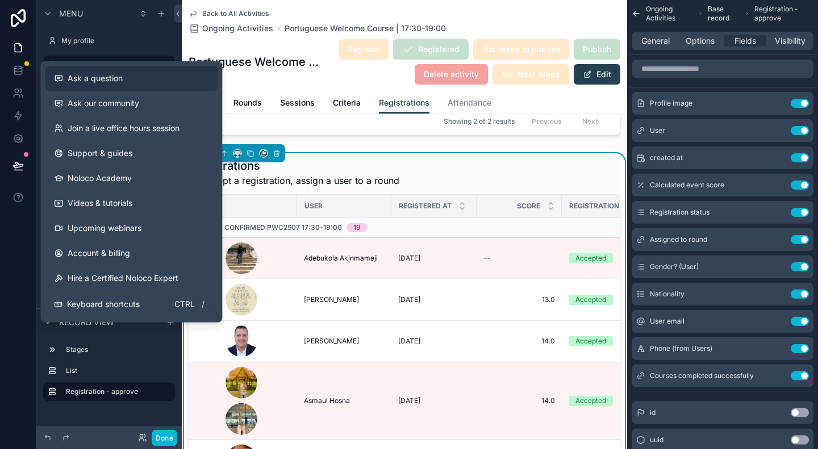
click at [120, 80] on span "Ask a question" at bounding box center [95, 78] width 55 height 11
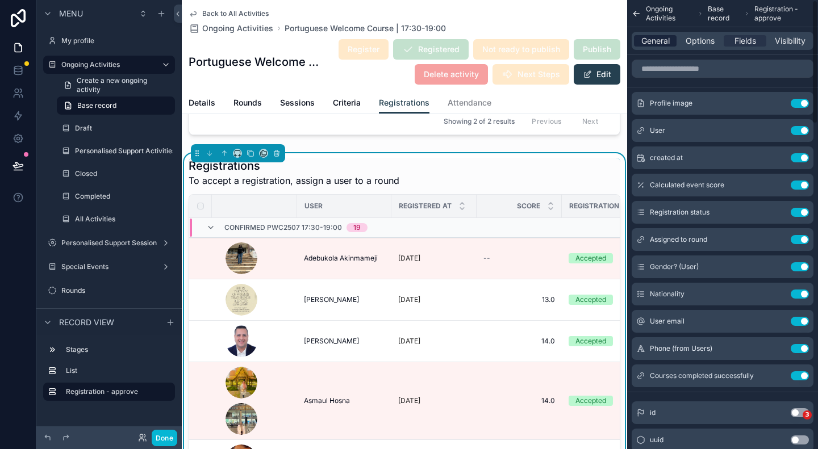
click at [663, 39] on span "General" at bounding box center [655, 40] width 28 height 11
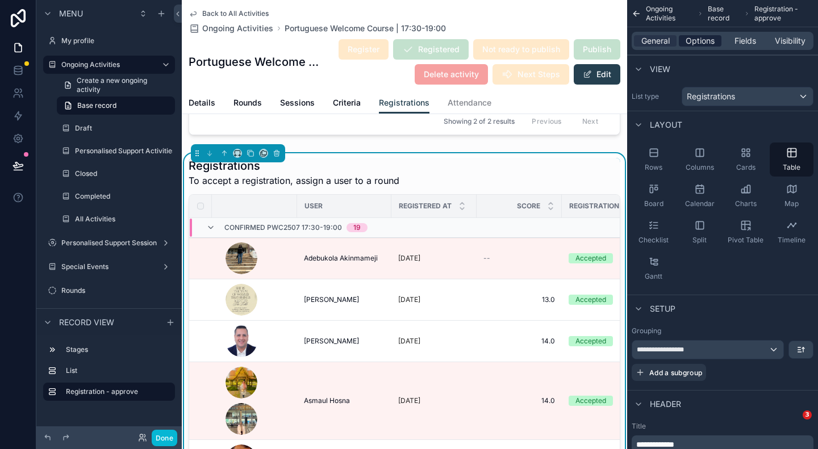
click at [695, 39] on span "Options" at bounding box center [700, 40] width 29 height 11
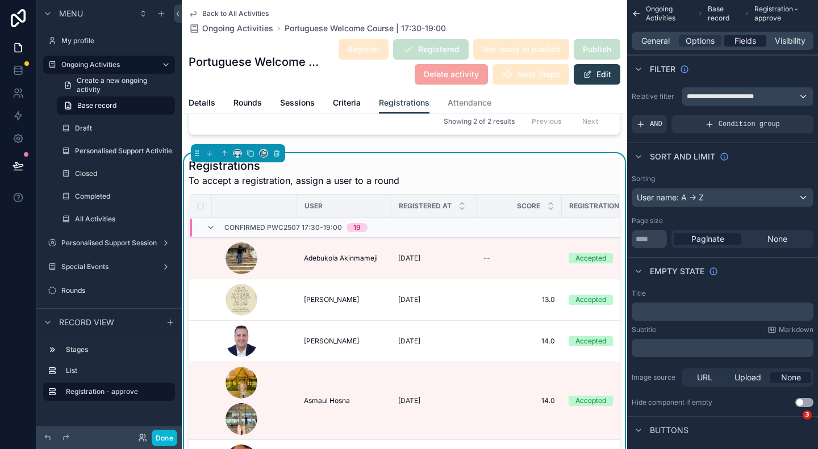
click at [742, 43] on span "Fields" at bounding box center [746, 40] width 22 height 11
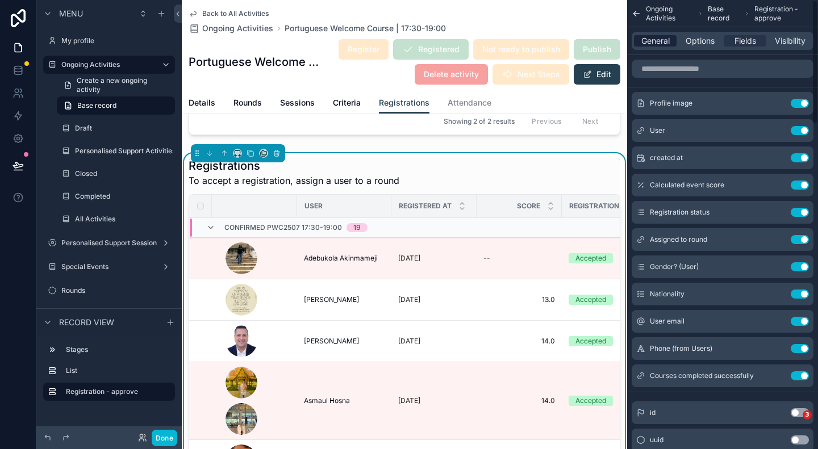
click at [655, 36] on span "General" at bounding box center [655, 40] width 28 height 11
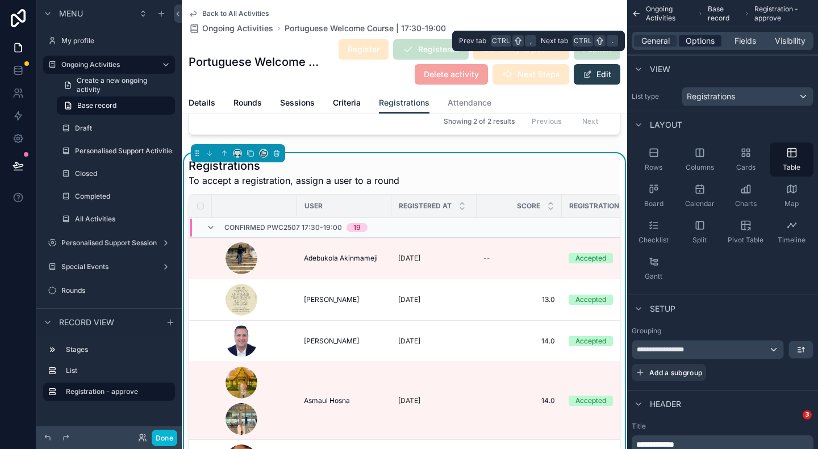
click at [703, 43] on span "Options" at bounding box center [700, 40] width 29 height 11
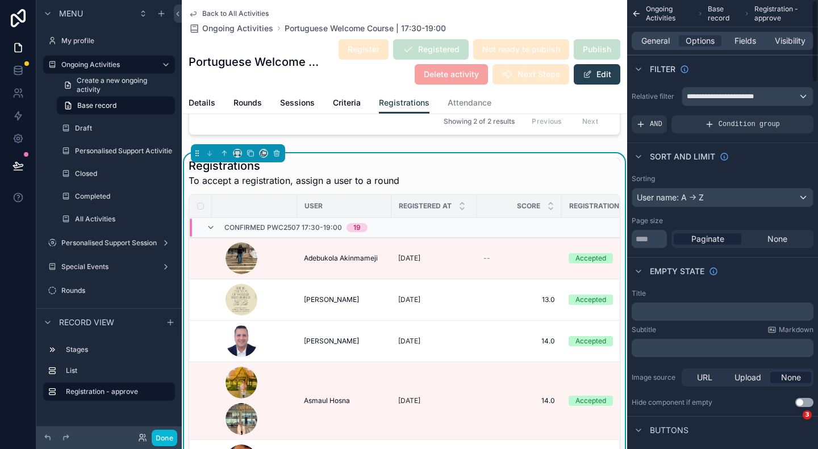
click at [751, 47] on div "General Options Fields Visibility" at bounding box center [723, 41] width 182 height 18
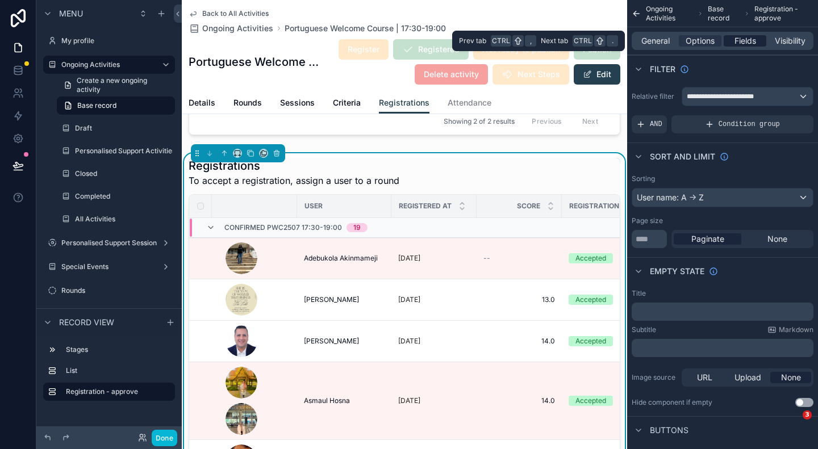
click at [751, 46] on span "Fields" at bounding box center [746, 40] width 22 height 11
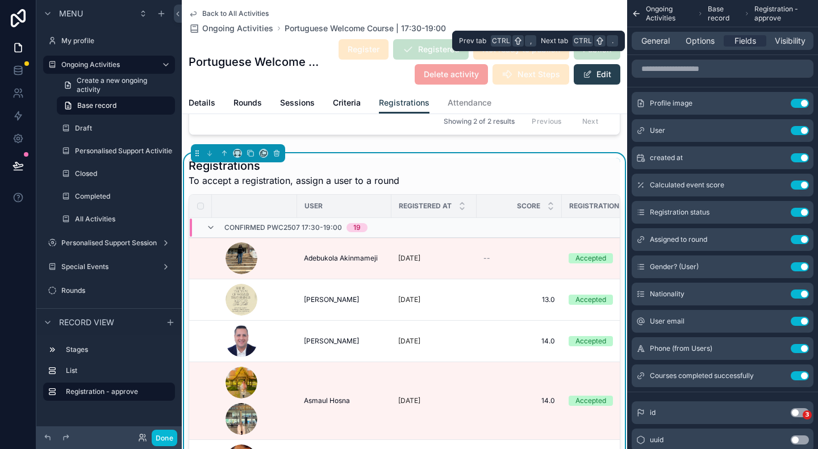
click at [793, 49] on div "General Options Fields Visibility" at bounding box center [723, 41] width 182 height 18
click at [797, 40] on span "Visibility" at bounding box center [790, 40] width 31 height 11
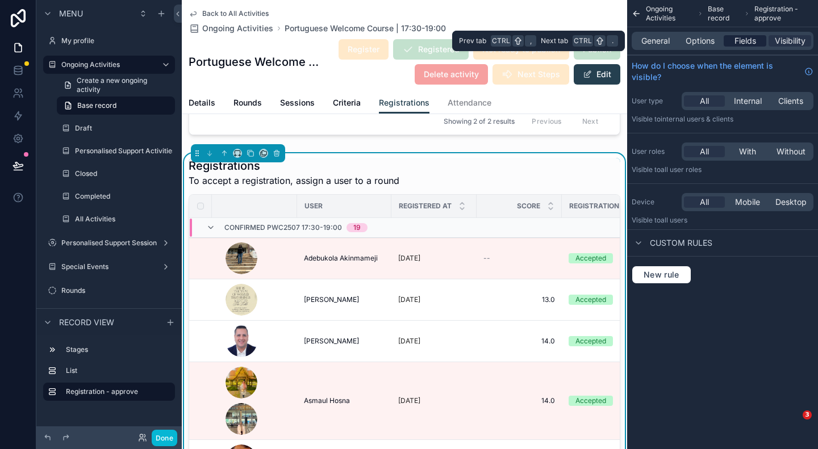
click at [748, 39] on span "Fields" at bounding box center [746, 40] width 22 height 11
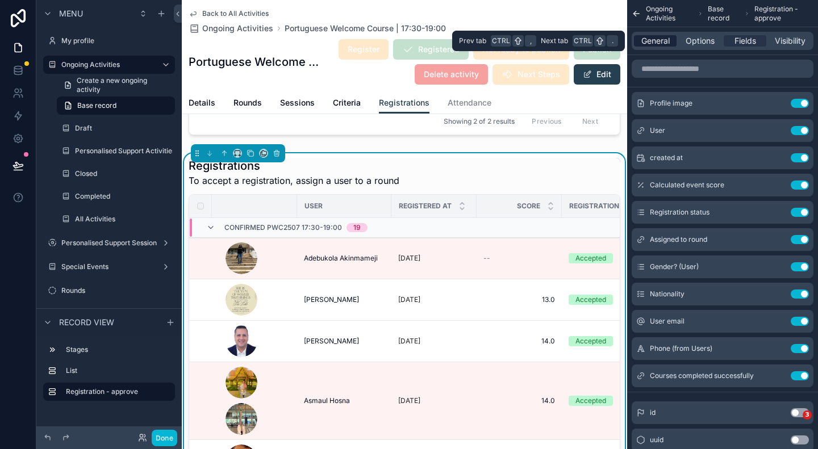
click at [649, 41] on span "General" at bounding box center [655, 40] width 28 height 11
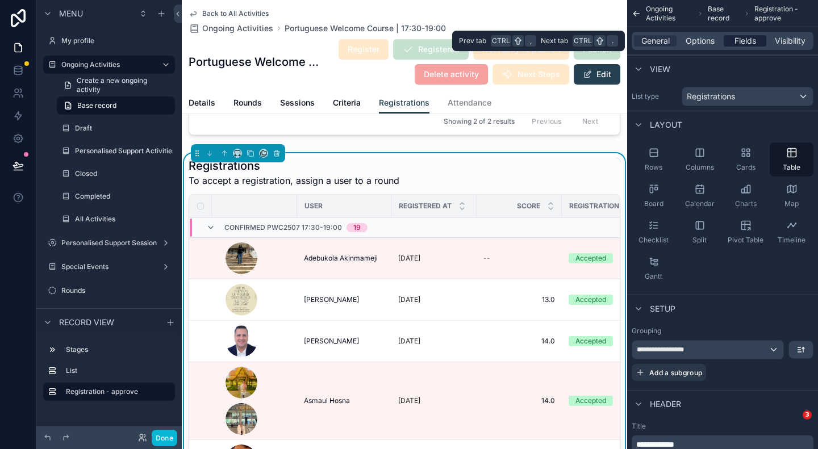
click at [738, 40] on span "Fields" at bounding box center [746, 40] width 22 height 11
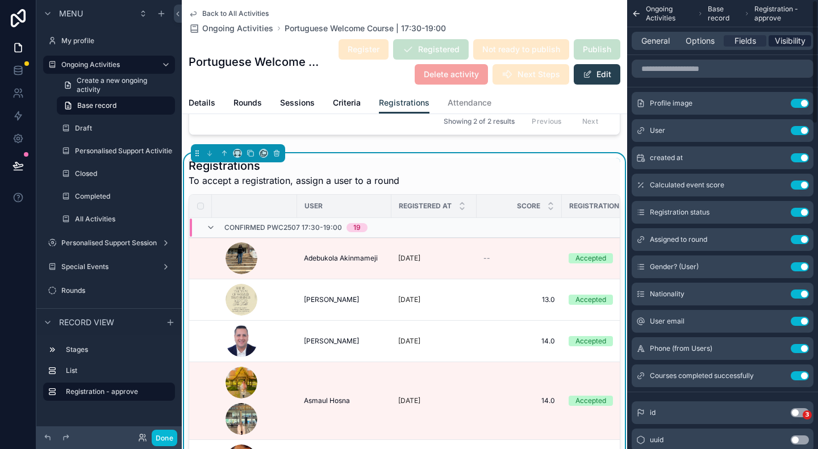
click at [798, 39] on span "Visibility" at bounding box center [790, 40] width 31 height 11
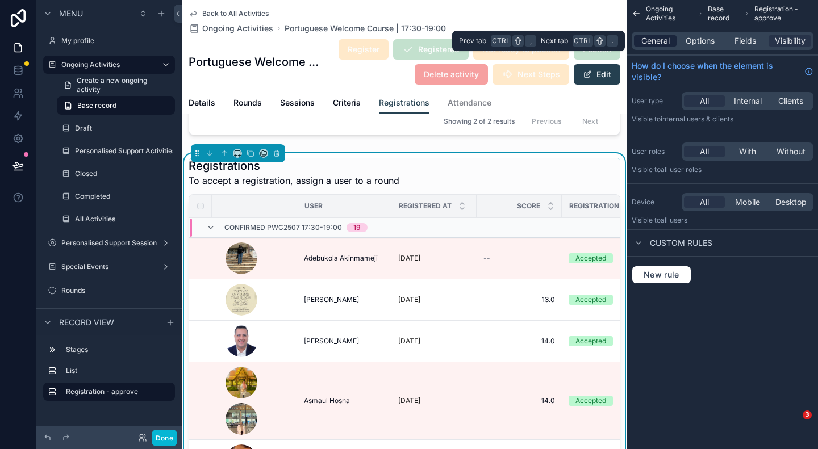
click at [652, 43] on span "General" at bounding box center [655, 40] width 28 height 11
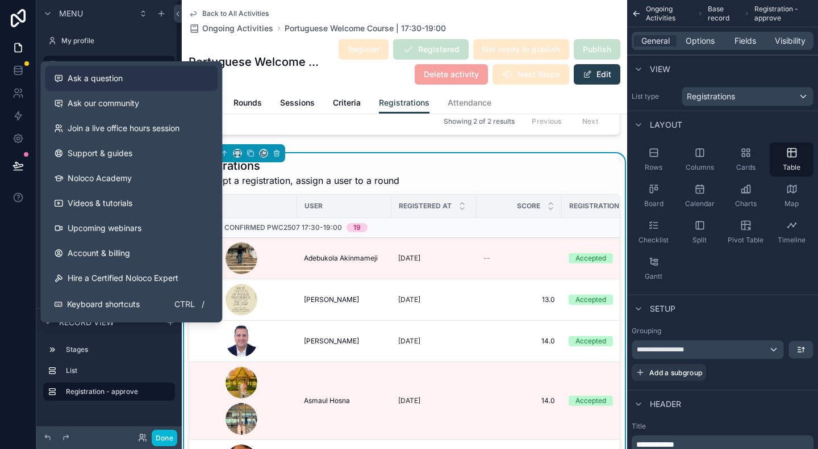
click at [95, 82] on span "Ask a question" at bounding box center [95, 78] width 55 height 11
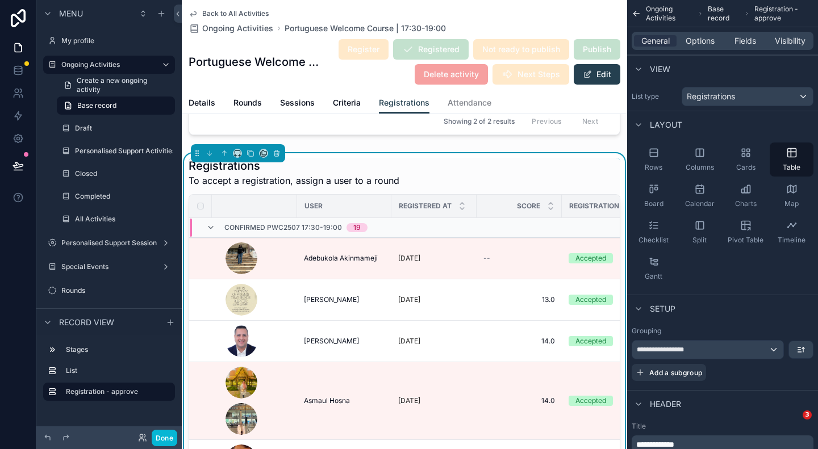
click at [743, 30] on div "General Options Fields Visibility" at bounding box center [722, 40] width 191 height 27
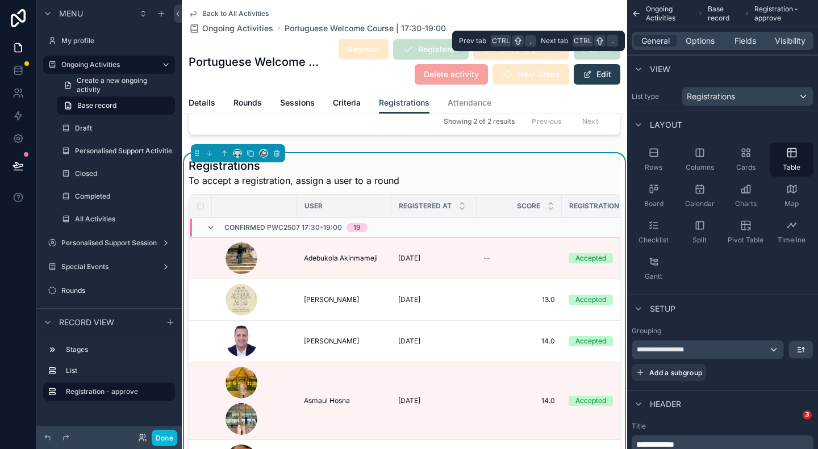
click at [740, 47] on div "General Options Fields Visibility" at bounding box center [723, 41] width 182 height 18
click at [742, 40] on span "Fields" at bounding box center [746, 40] width 22 height 11
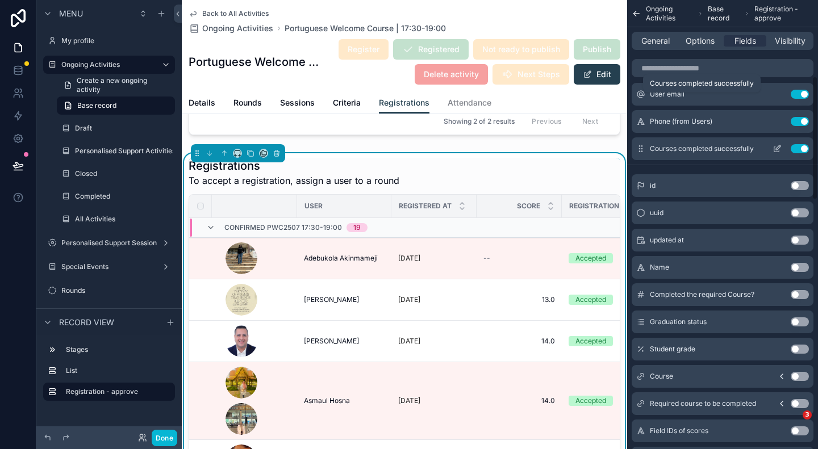
scroll to position [284, 0]
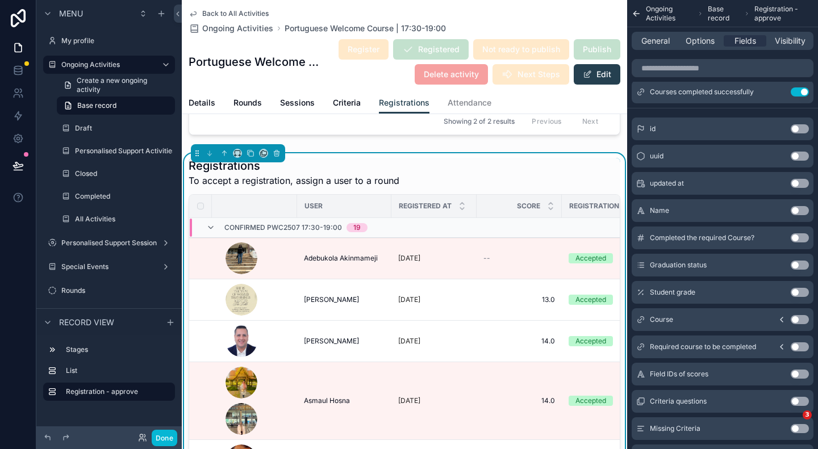
click at [782, 319] on icon "scrollable content" at bounding box center [781, 319] width 9 height 9
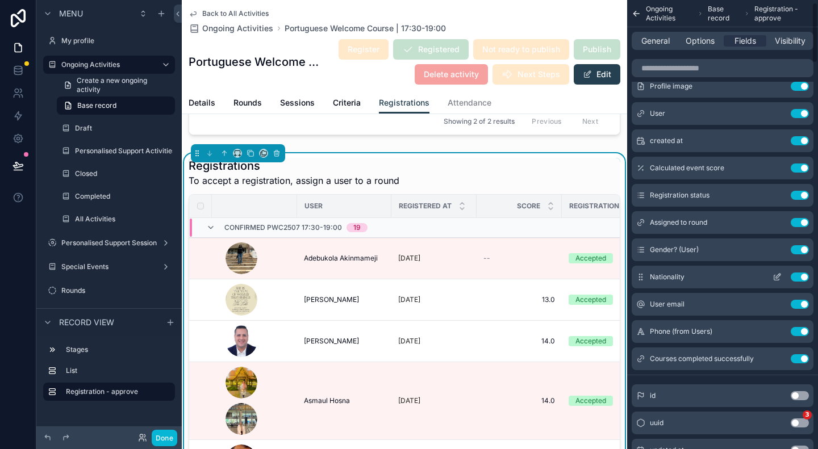
scroll to position [0, 0]
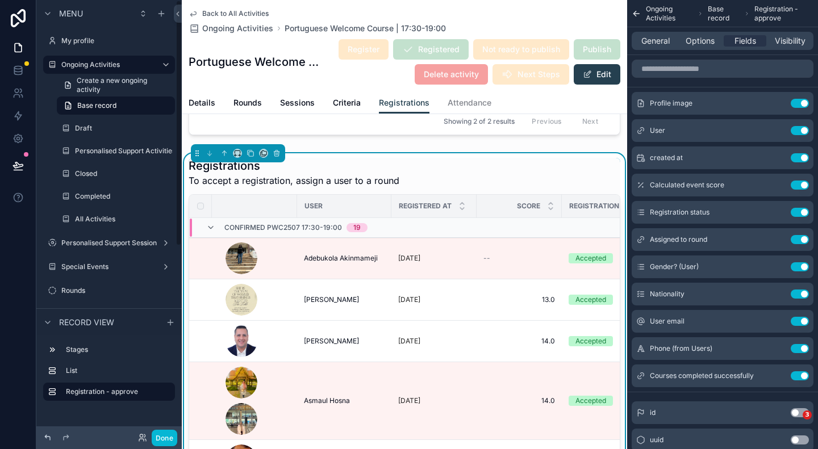
click at [51, 440] on icon at bounding box center [47, 438] width 9 height 9
click at [48, 439] on icon at bounding box center [47, 438] width 9 height 9
click at [47, 438] on icon at bounding box center [47, 438] width 9 height 9
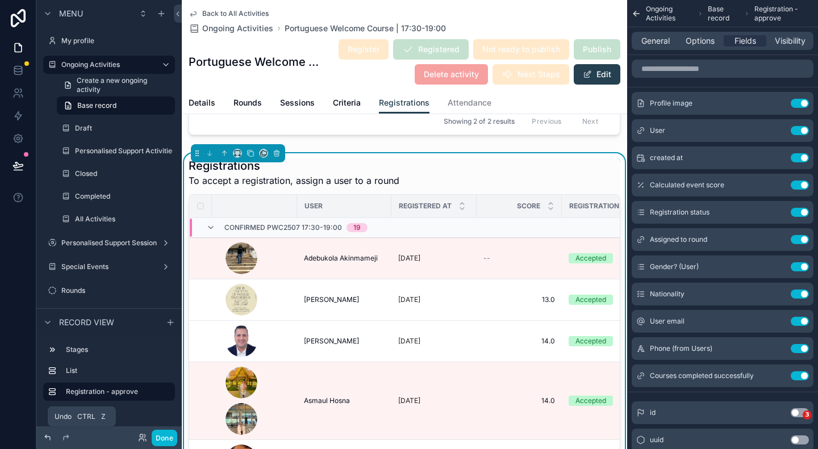
click at [47, 438] on icon at bounding box center [47, 438] width 9 height 9
click at [46, 438] on icon at bounding box center [47, 437] width 5 height 5
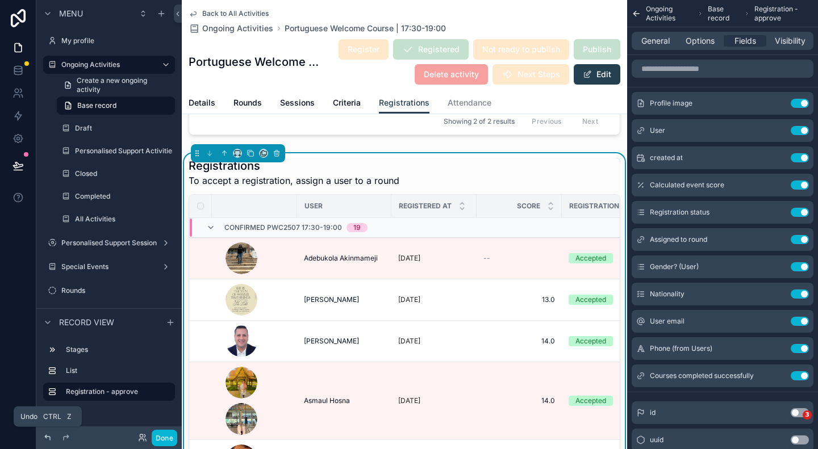
click at [46, 438] on icon at bounding box center [47, 437] width 5 height 5
click at [166, 439] on button "Done" at bounding box center [165, 438] width 26 height 16
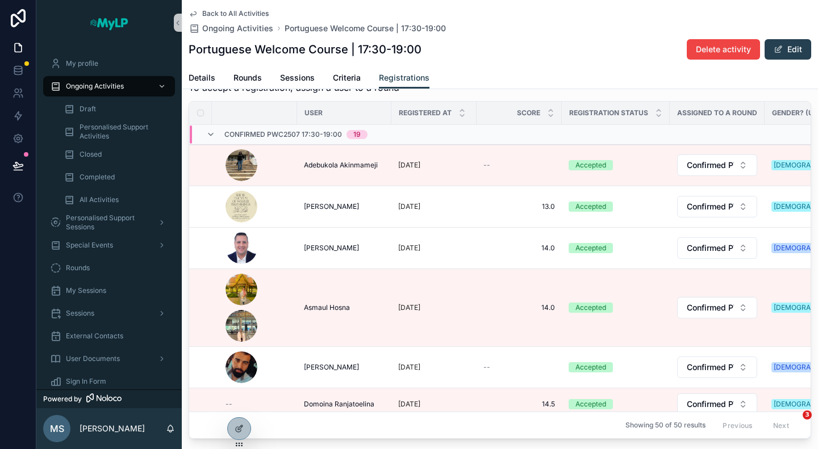
scroll to position [170, 0]
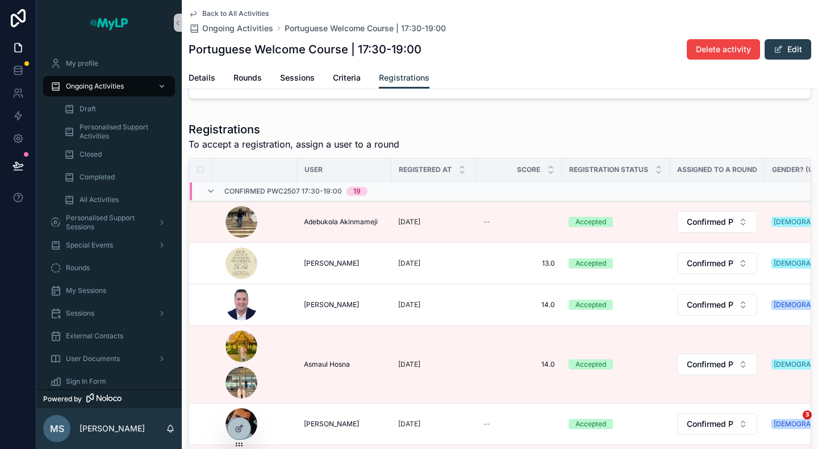
click at [223, 11] on span "Back to All Activities" at bounding box center [235, 13] width 66 height 9
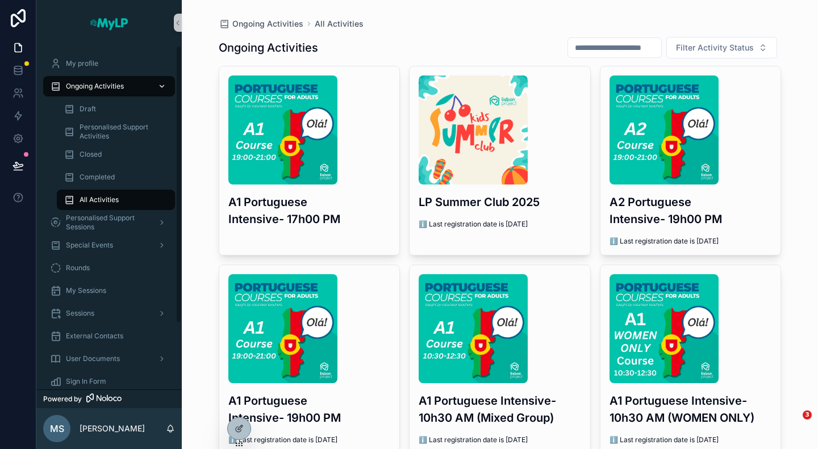
click at [98, 85] on span "Ongoing Activities" at bounding box center [95, 86] width 58 height 9
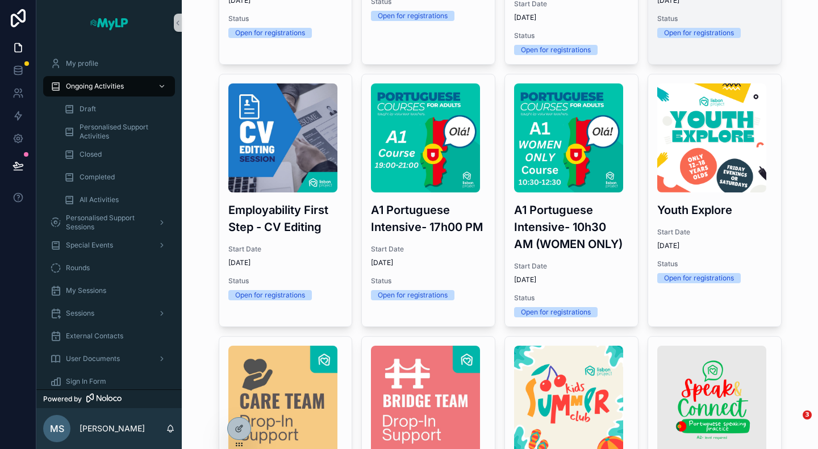
scroll to position [284, 0]
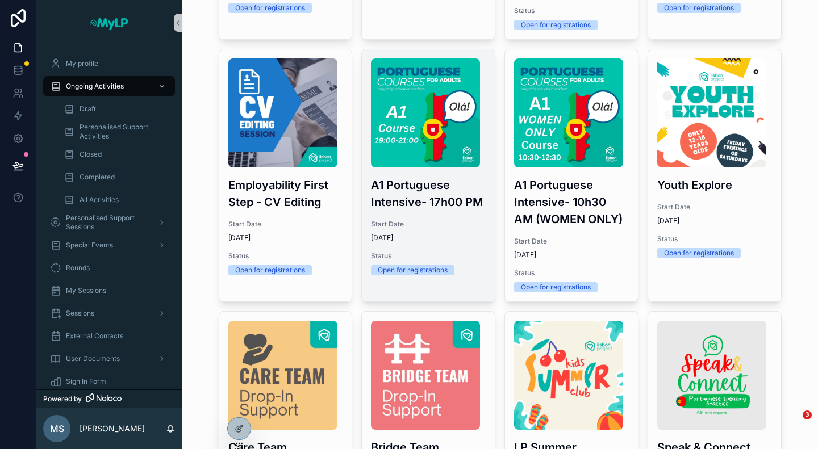
click at [449, 227] on span "Start Date" at bounding box center [428, 224] width 115 height 9
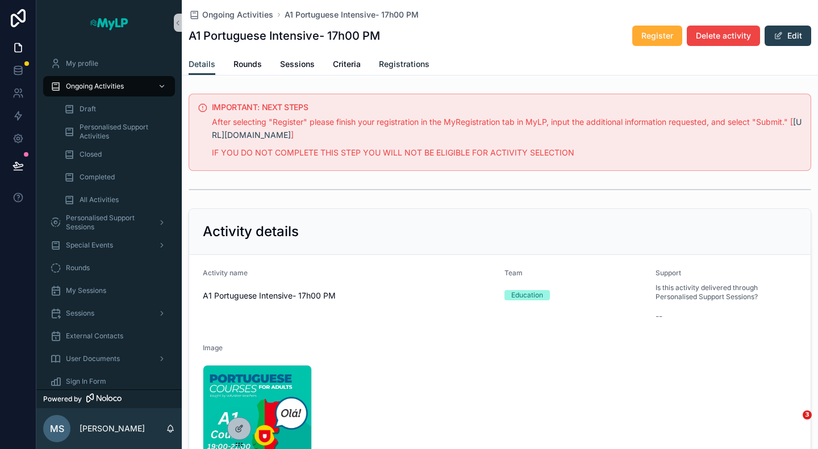
click at [399, 66] on span "Registrations" at bounding box center [404, 64] width 51 height 11
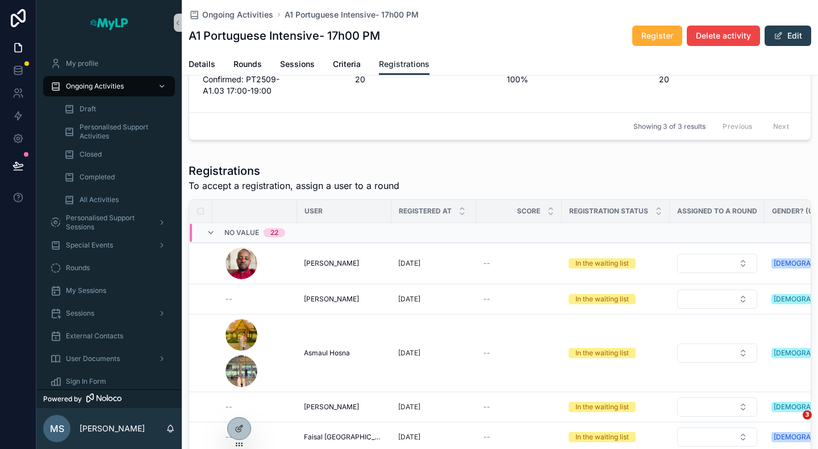
scroll to position [284, 0]
